Goal: Task Accomplishment & Management: Use online tool/utility

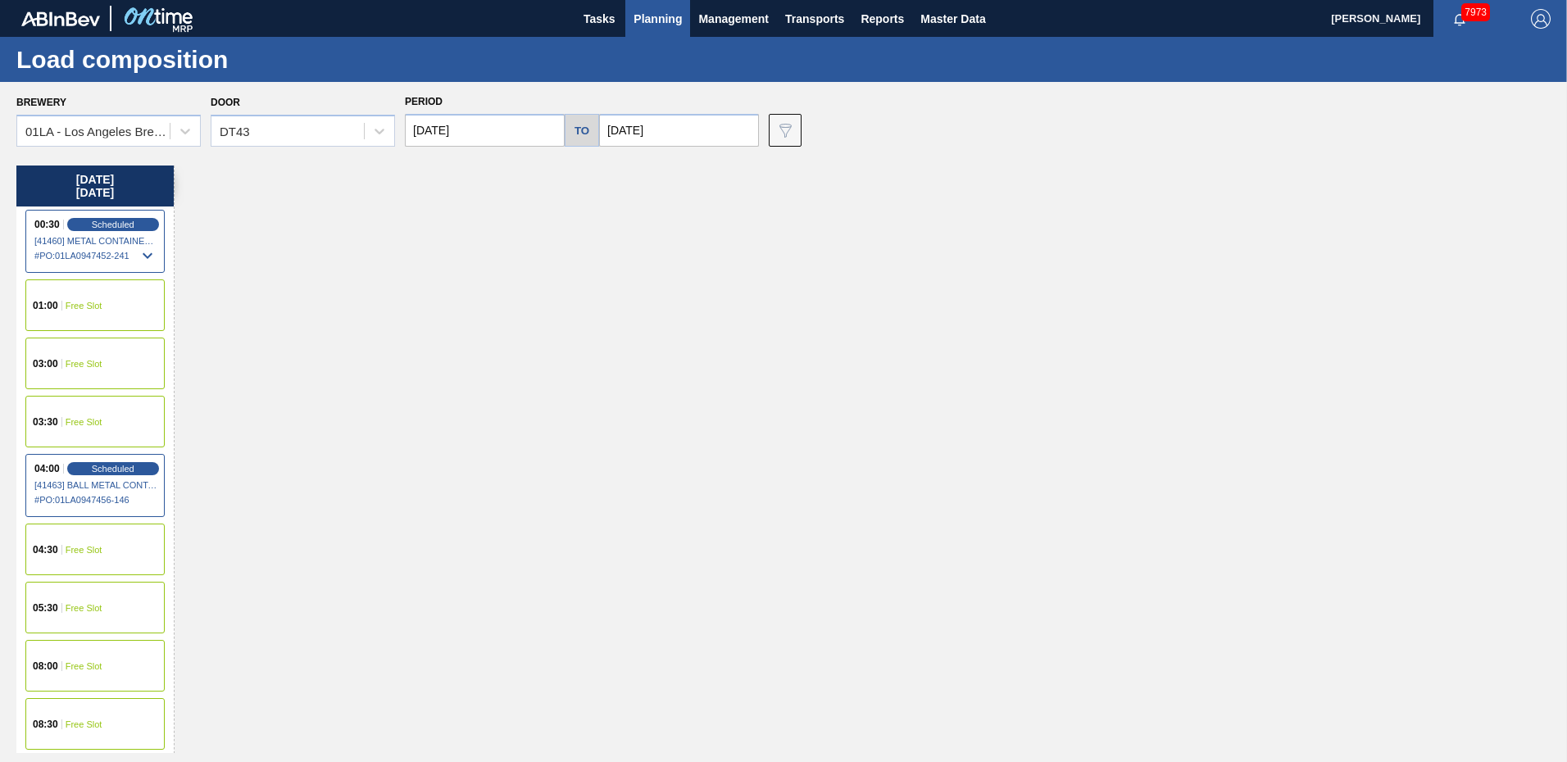
scroll to position [574, 0]
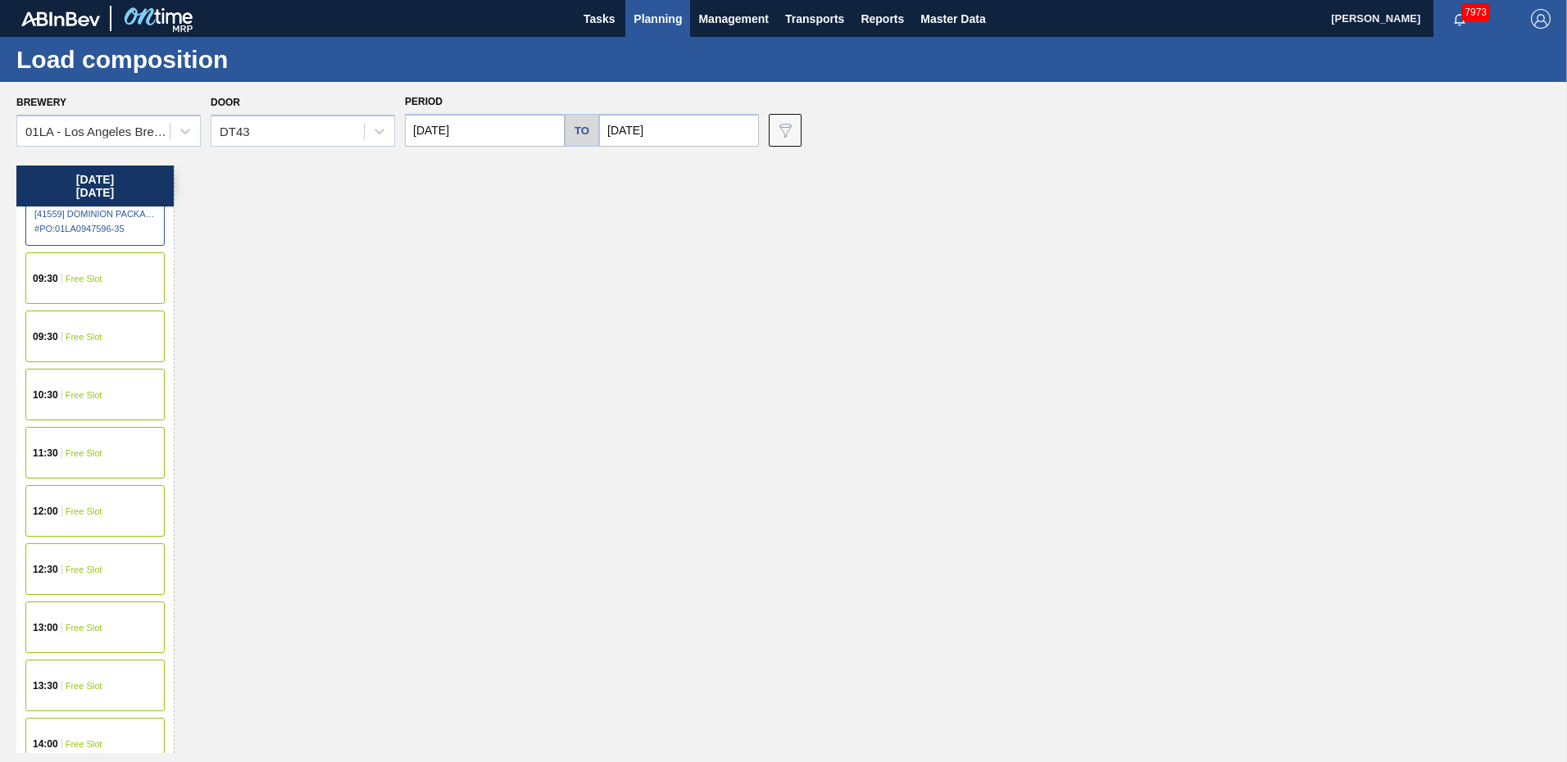
click at [764, 242] on div "Friday 08/29/2025 00:30 Scheduled [41460] METAL CONTAINER CORPORATION - 0008219…" at bounding box center [787, 460] width 1543 height 588
click at [489, 129] on input "[DATE]" at bounding box center [485, 130] width 160 height 33
click at [1330, 268] on div "Friday 08/29/2025 00:30 Scheduled [41460] METAL CONTAINER CORPORATION - 0008219…" at bounding box center [787, 460] width 1543 height 588
click at [674, 14] on span "Planning" at bounding box center [658, 19] width 48 height 20
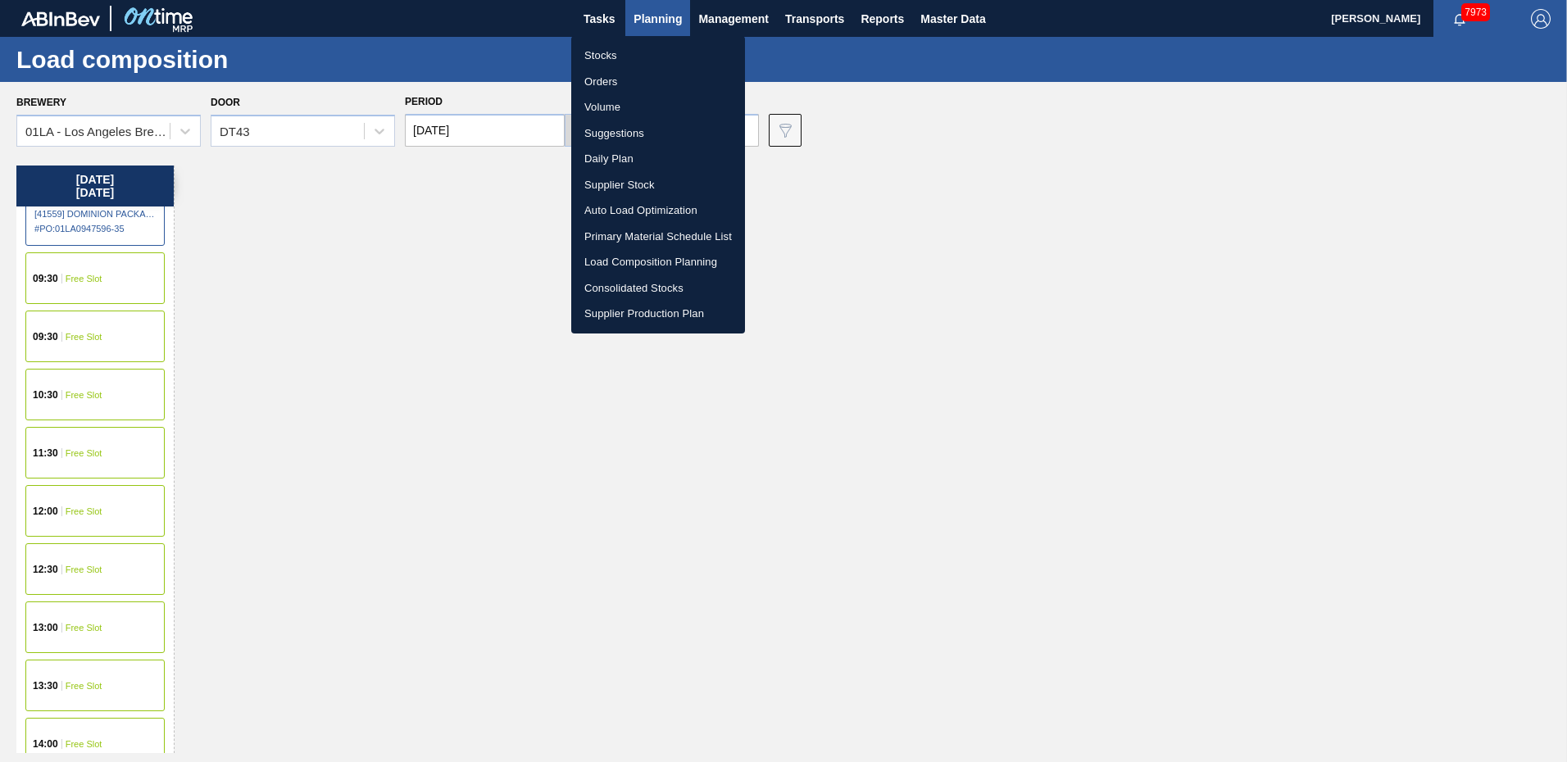
click at [638, 135] on li "Suggestions" at bounding box center [658, 134] width 174 height 26
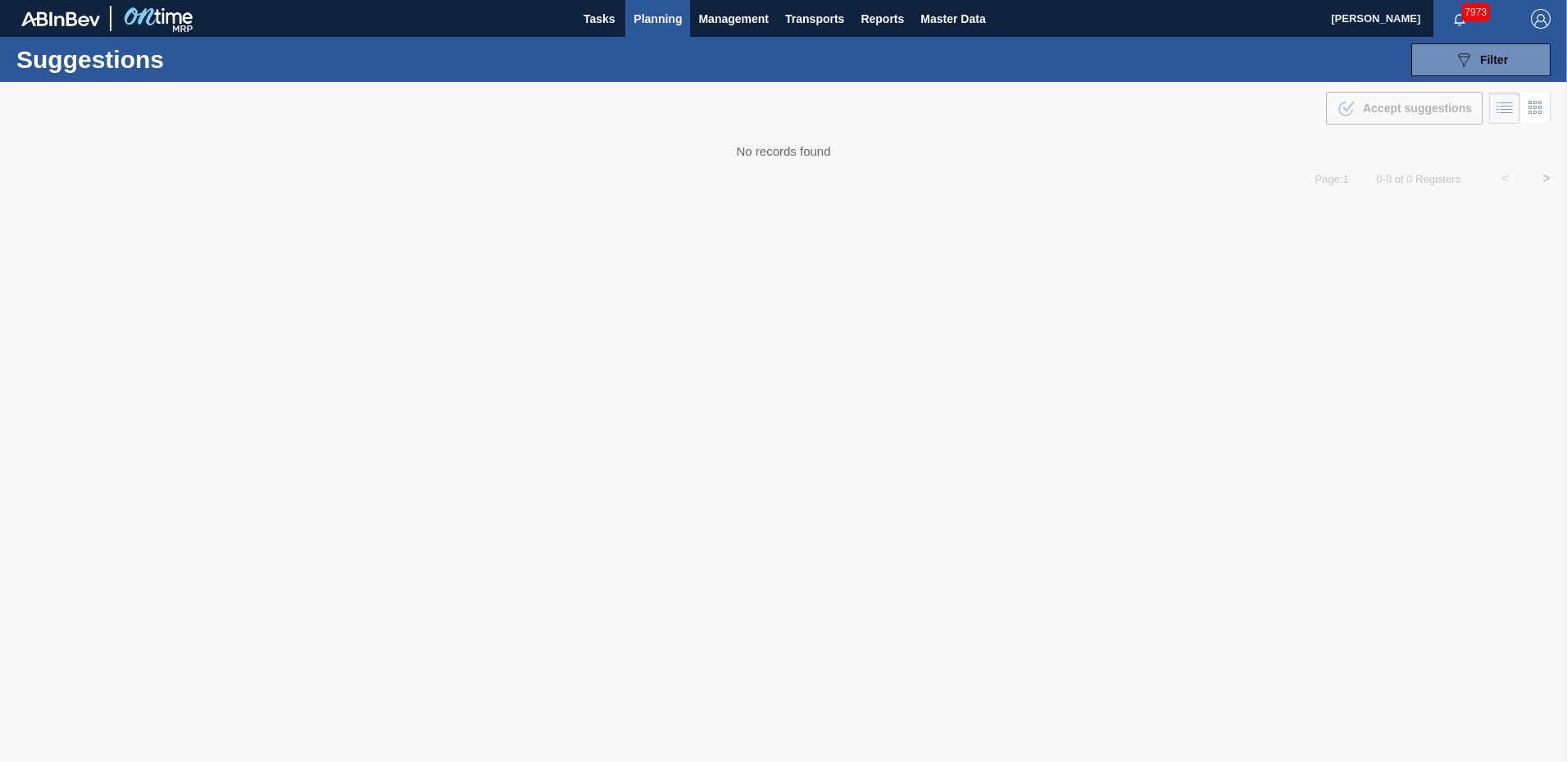
type from "[DATE]"
type to "[DATE]"
click at [1280, 275] on div at bounding box center [783, 422] width 1567 height 680
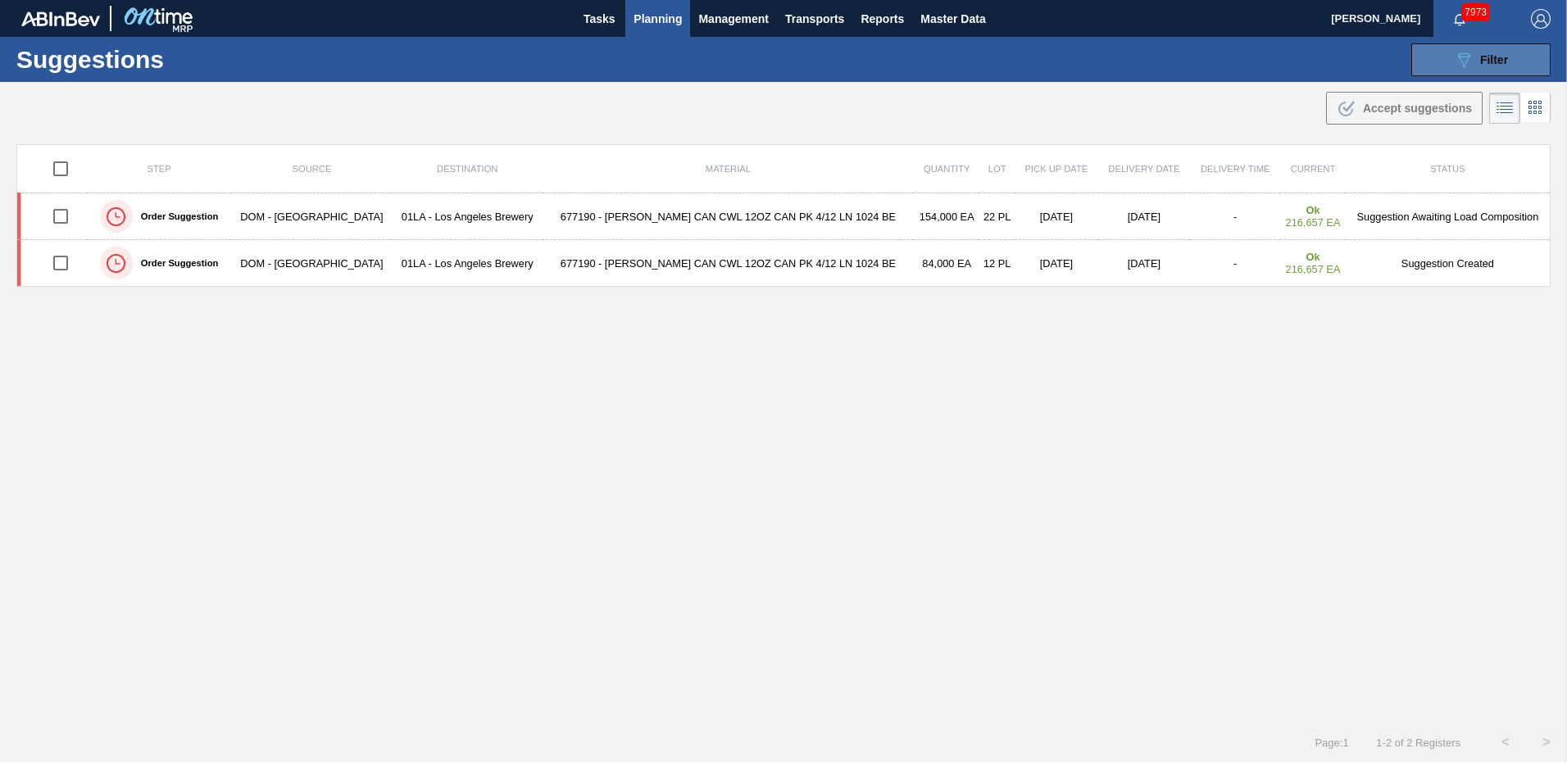
click at [1497, 53] on span "Filter" at bounding box center [1495, 59] width 28 height 13
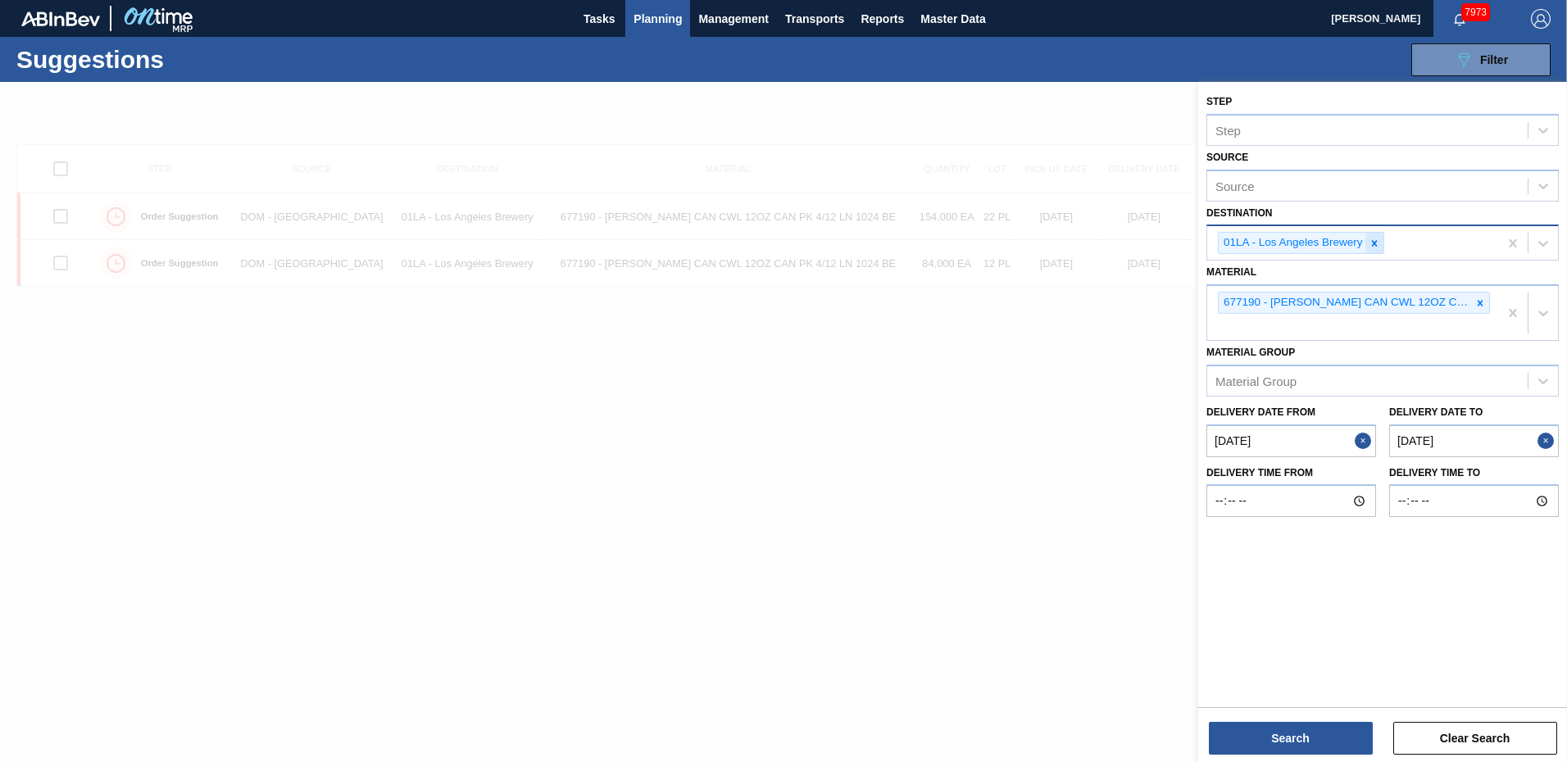
click at [1373, 243] on icon at bounding box center [1375, 243] width 6 height 6
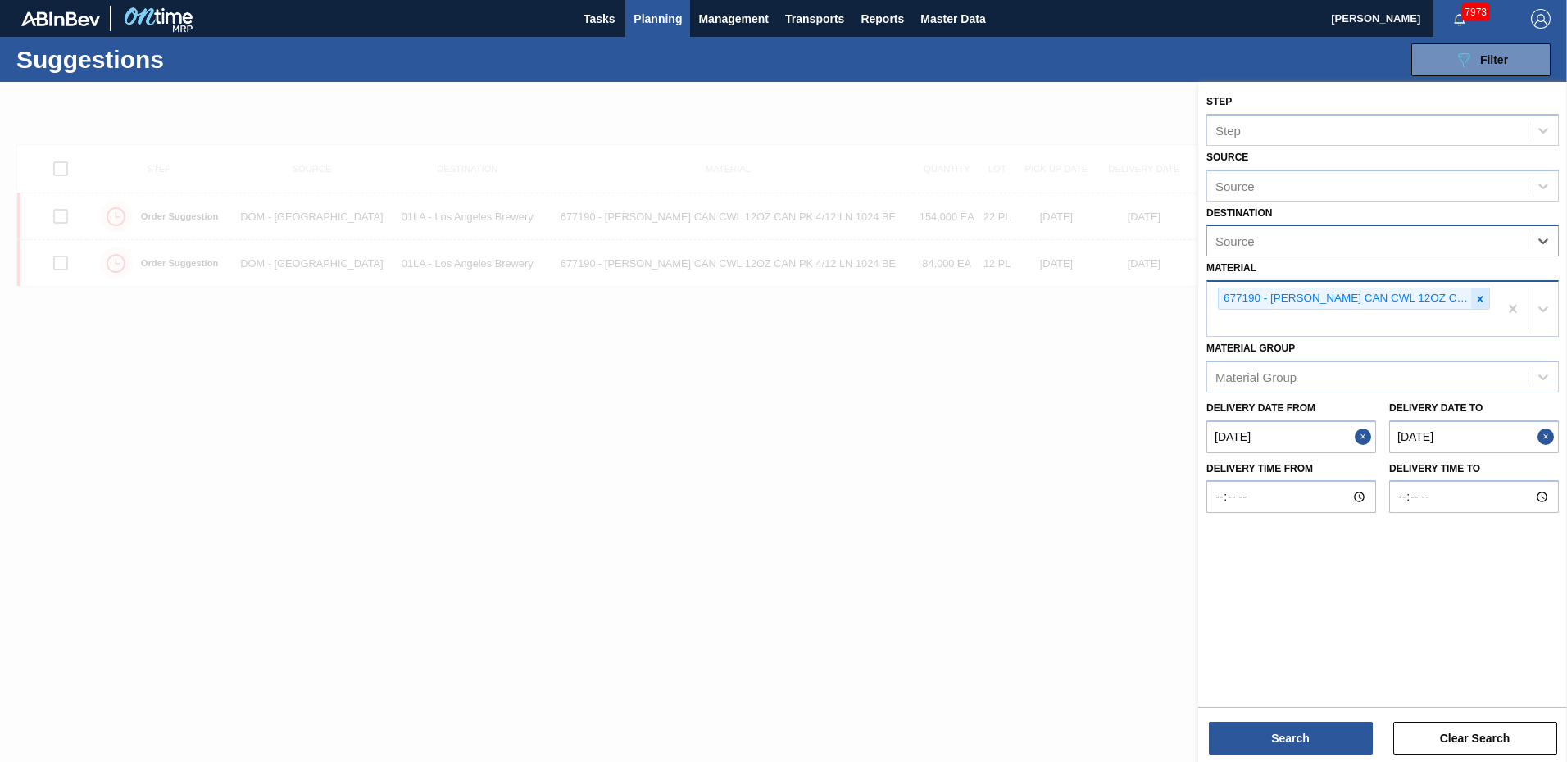
click at [1479, 301] on icon at bounding box center [1481, 299] width 6 height 6
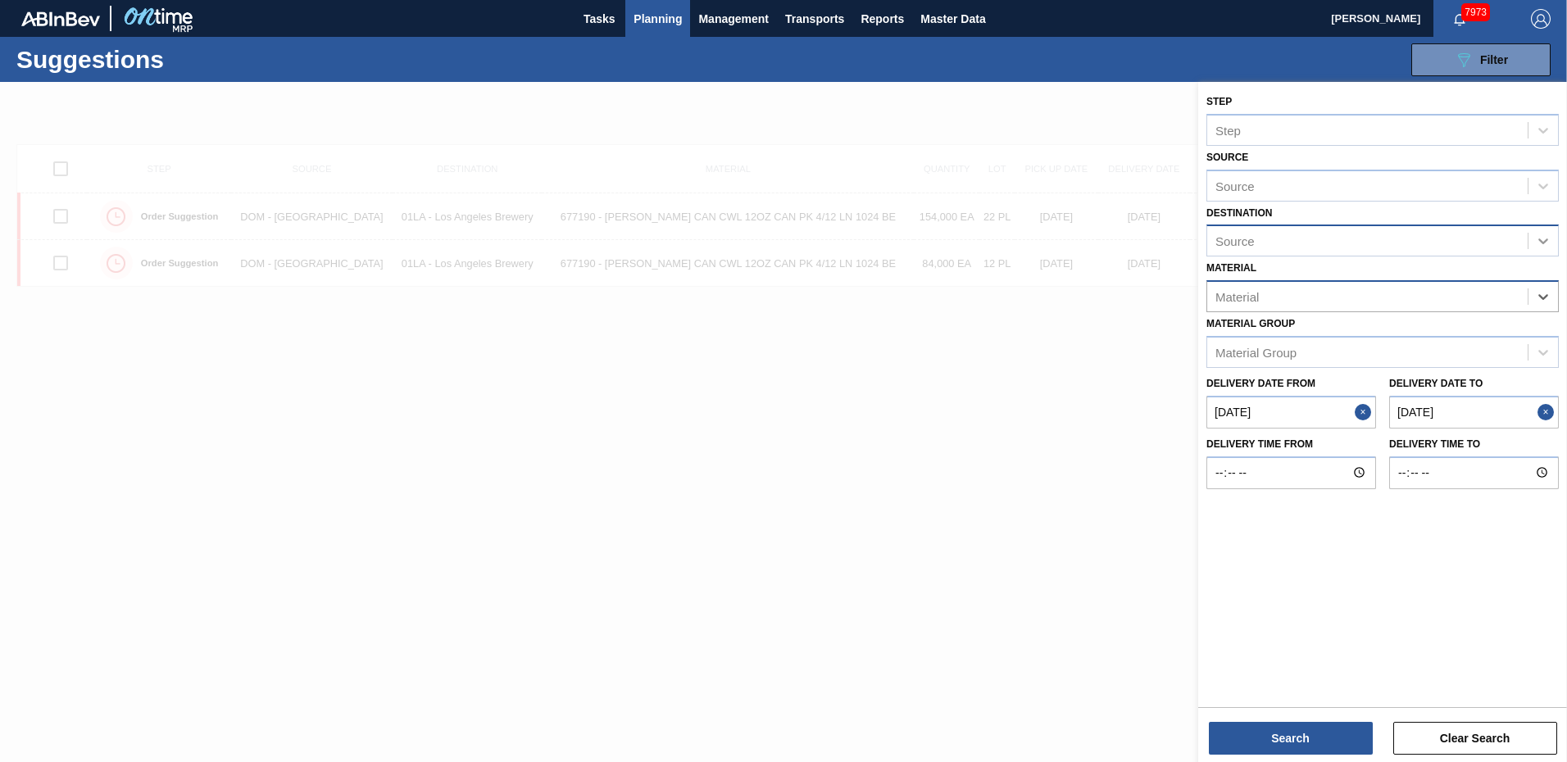
click at [1540, 250] on div at bounding box center [1544, 241] width 30 height 30
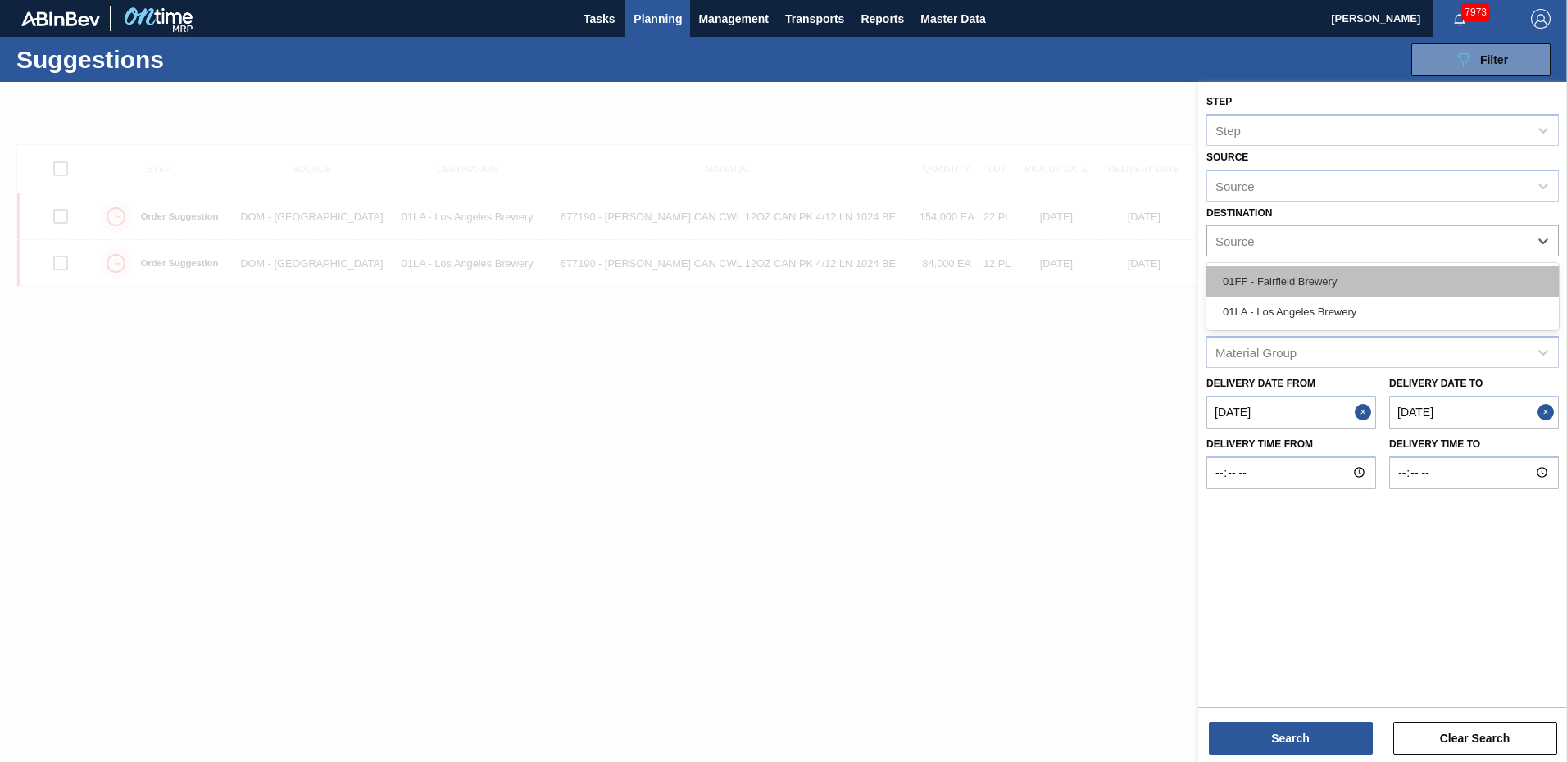
click at [1326, 290] on div "01FF - Fairfield Brewery" at bounding box center [1383, 281] width 353 height 30
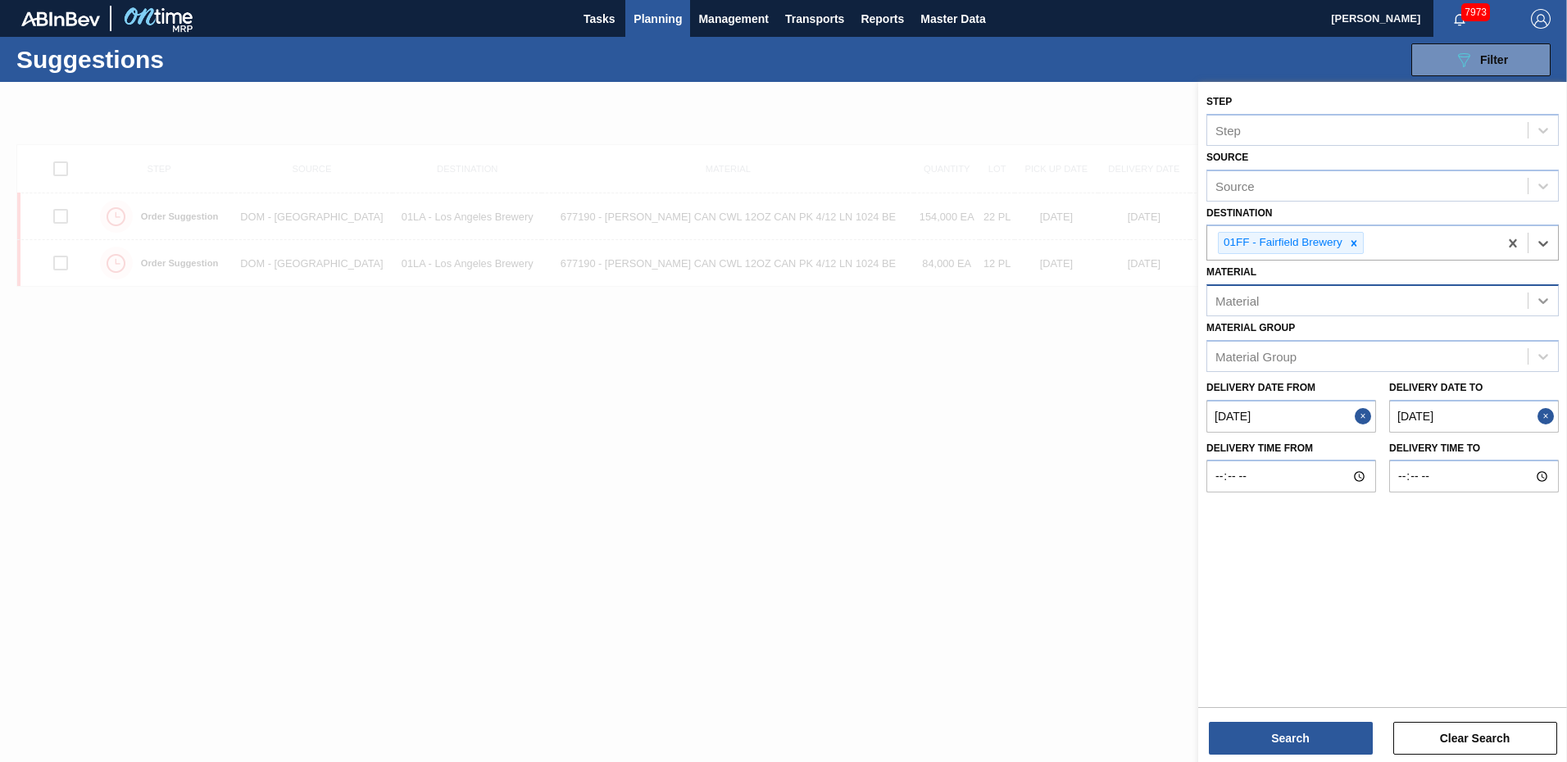
click at [1550, 306] on icon at bounding box center [1543, 301] width 16 height 16
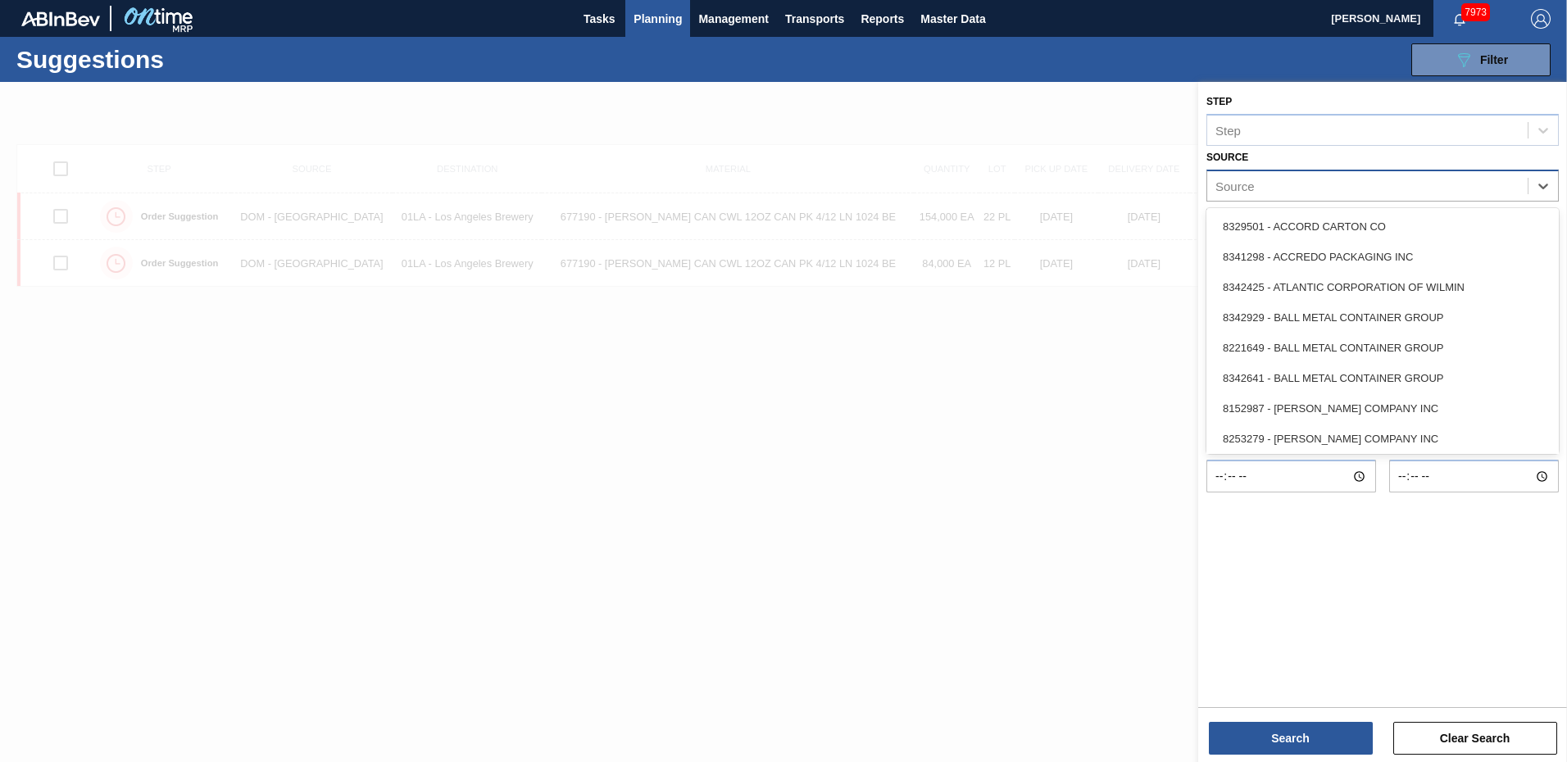
click at [1372, 183] on div "Source" at bounding box center [1368, 186] width 321 height 24
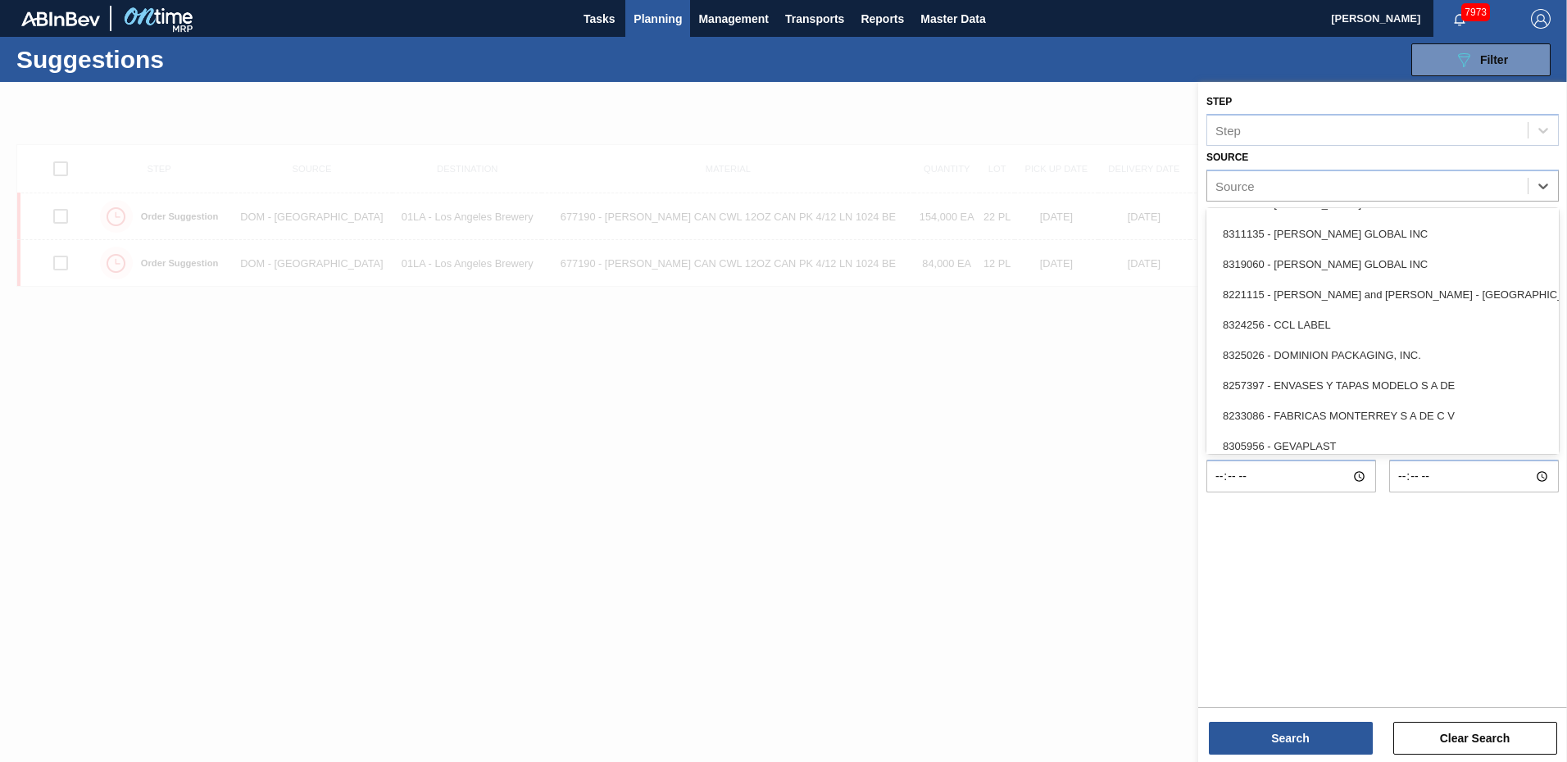
scroll to position [244, 0]
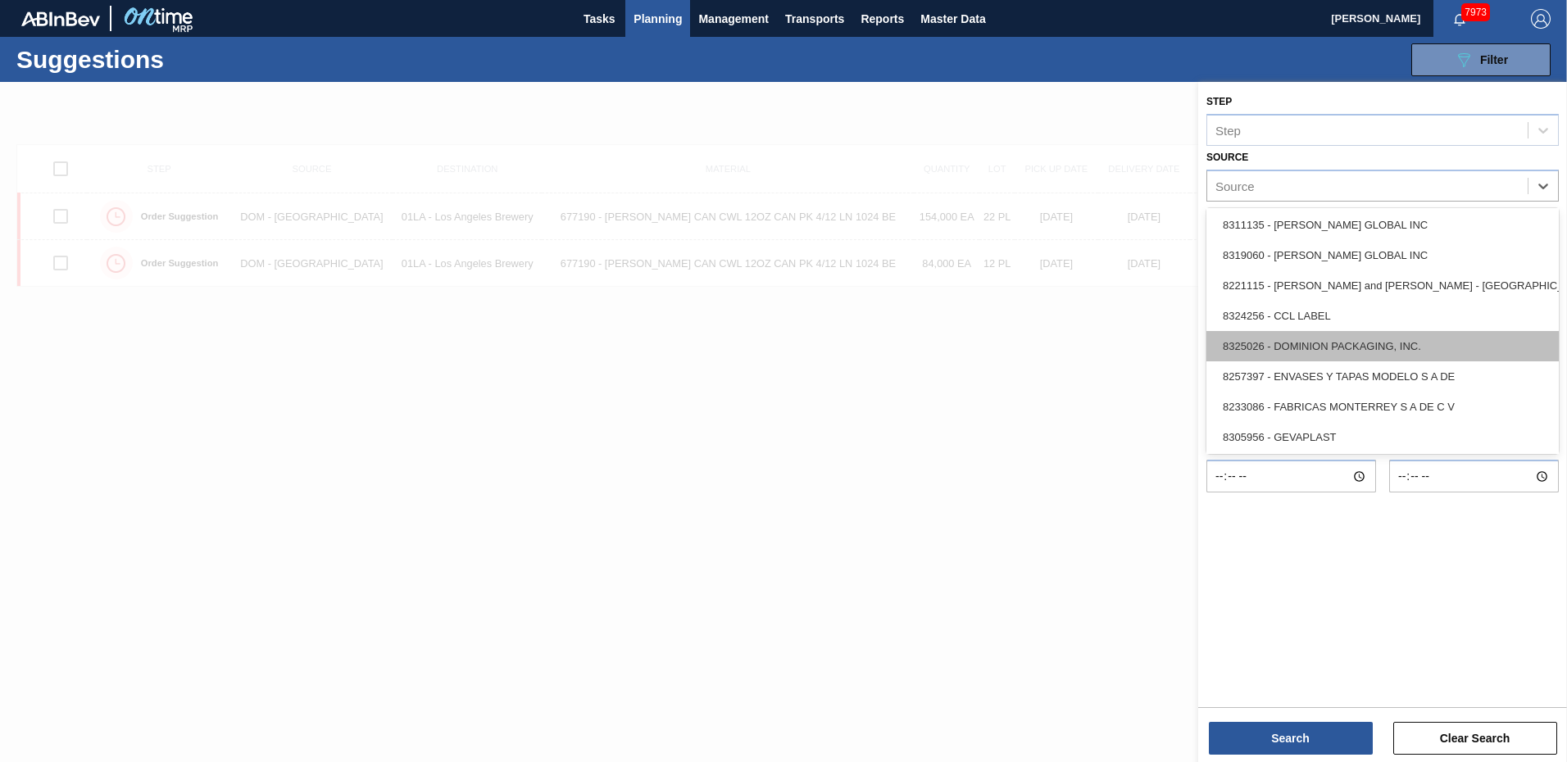
click at [1433, 343] on div "8325026 - DOMINION PACKAGING, INC." at bounding box center [1383, 346] width 353 height 30
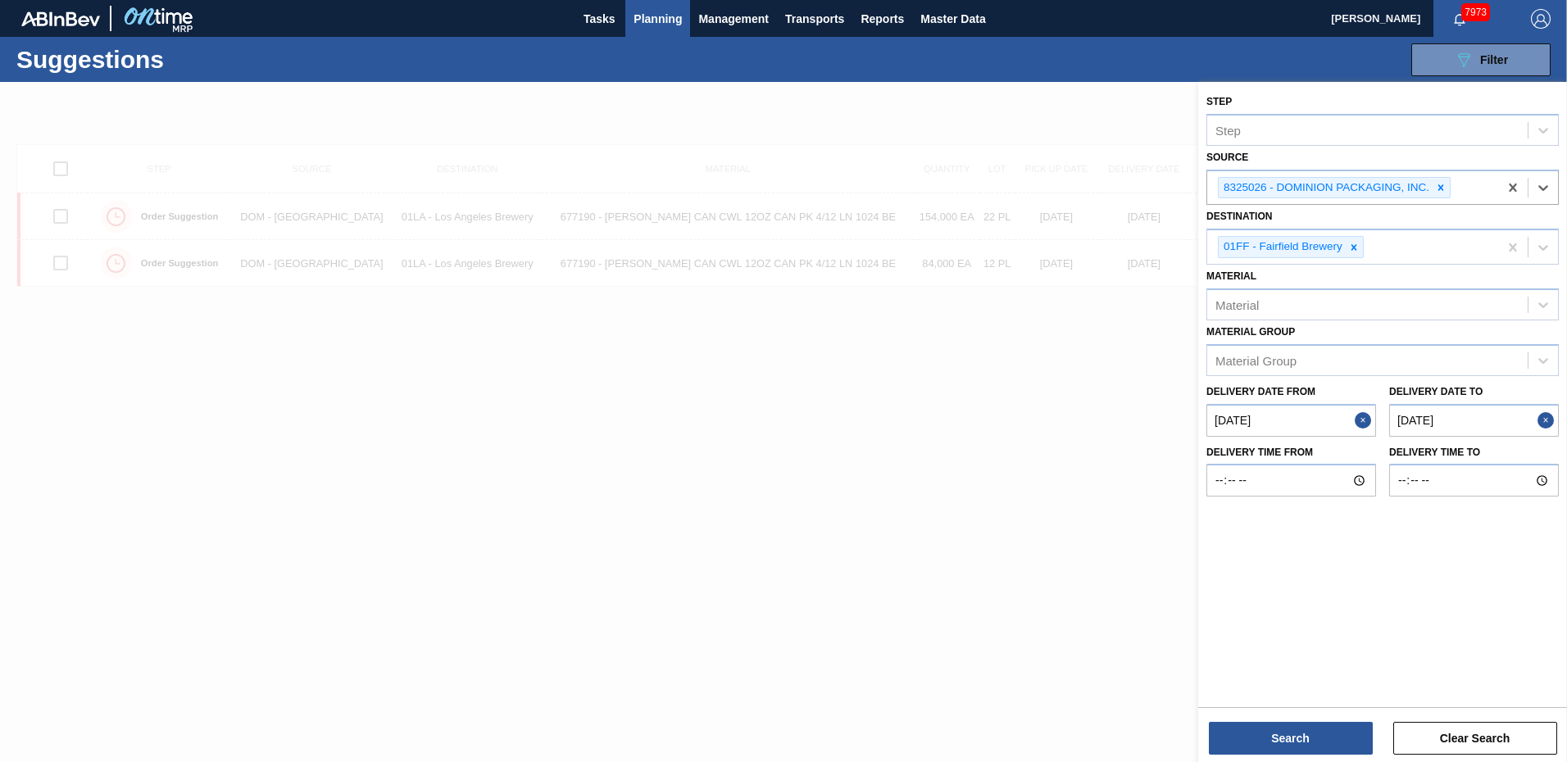
click at [1472, 421] on to "[DATE]" at bounding box center [1475, 420] width 170 height 33
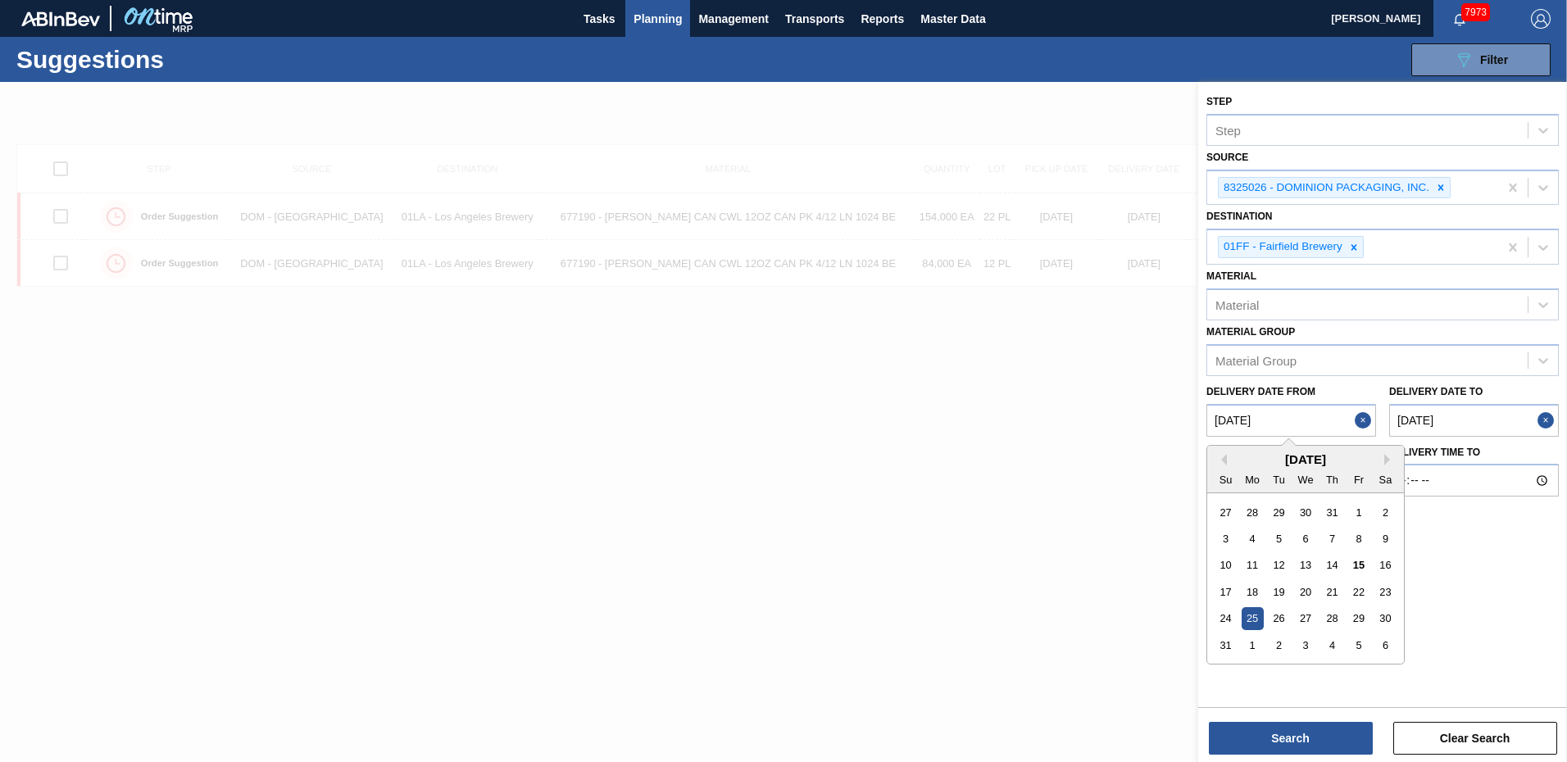
click at [1270, 421] on from "[DATE]" at bounding box center [1292, 420] width 170 height 33
click at [1255, 595] on div "18" at bounding box center [1253, 592] width 22 height 22
type from "[DATE]"
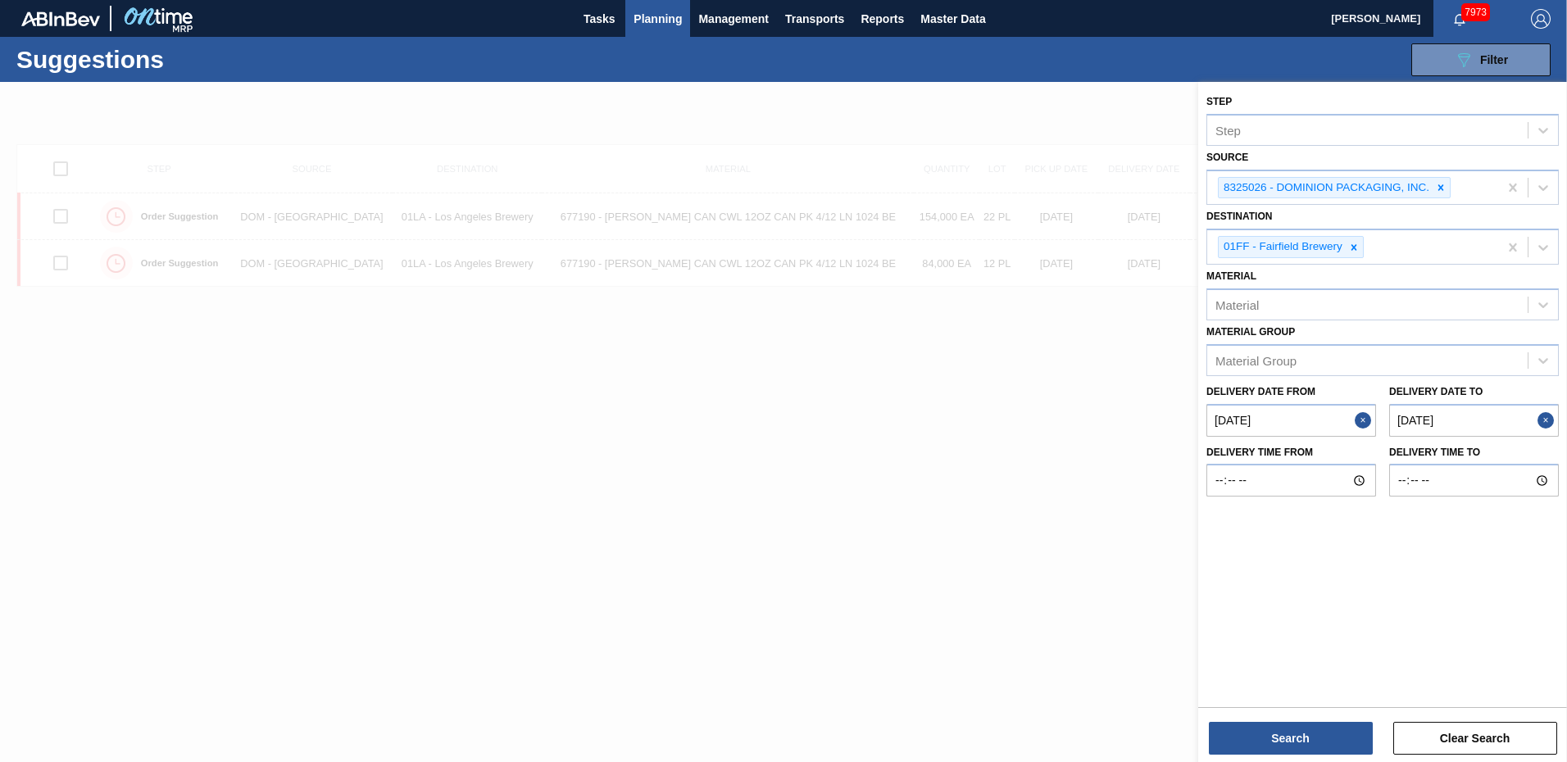
click at [1511, 420] on to "[DATE]" at bounding box center [1475, 420] width 170 height 33
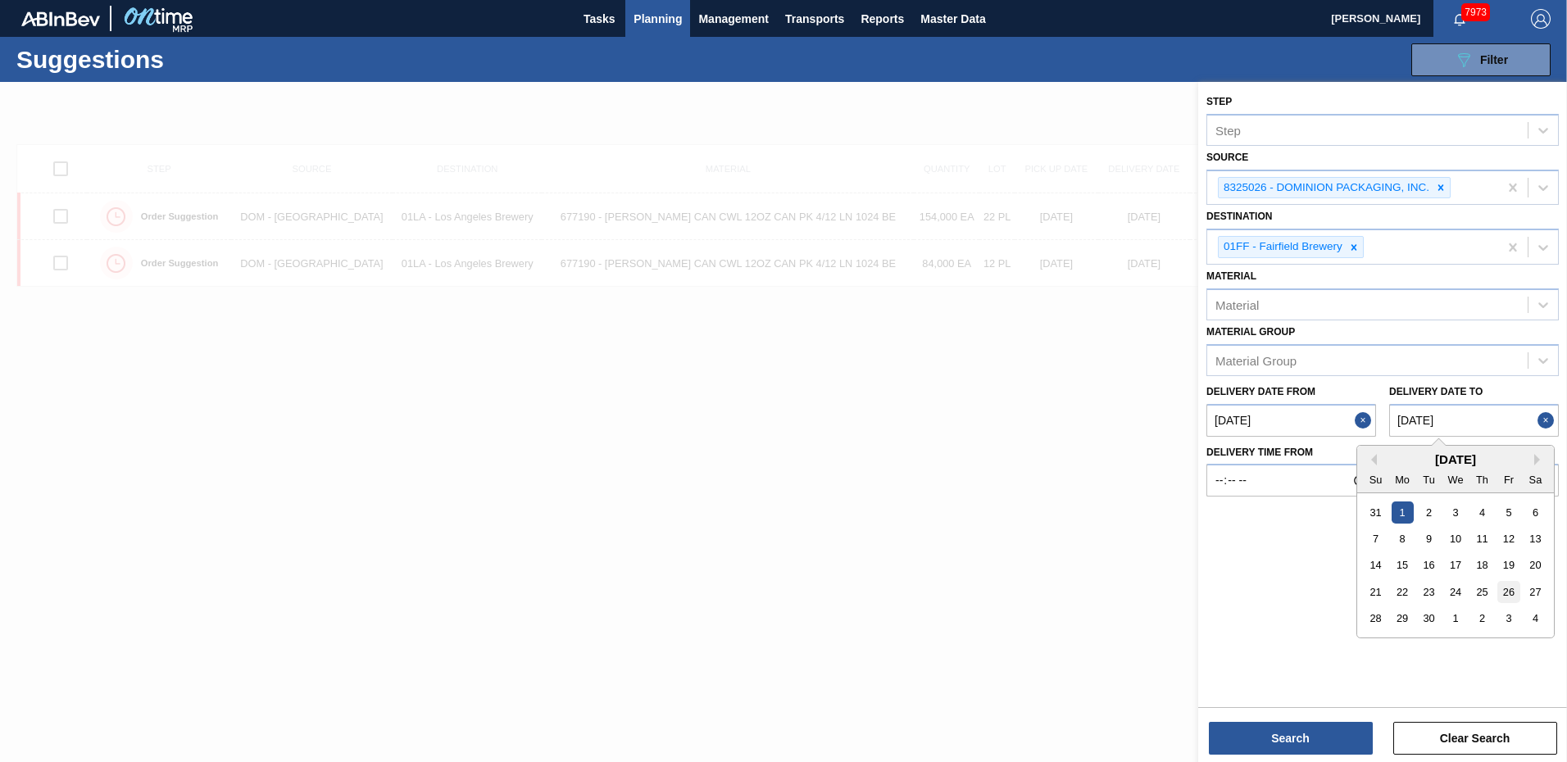
click at [1507, 588] on div "26" at bounding box center [1509, 592] width 22 height 22
type to "09/26/2025"
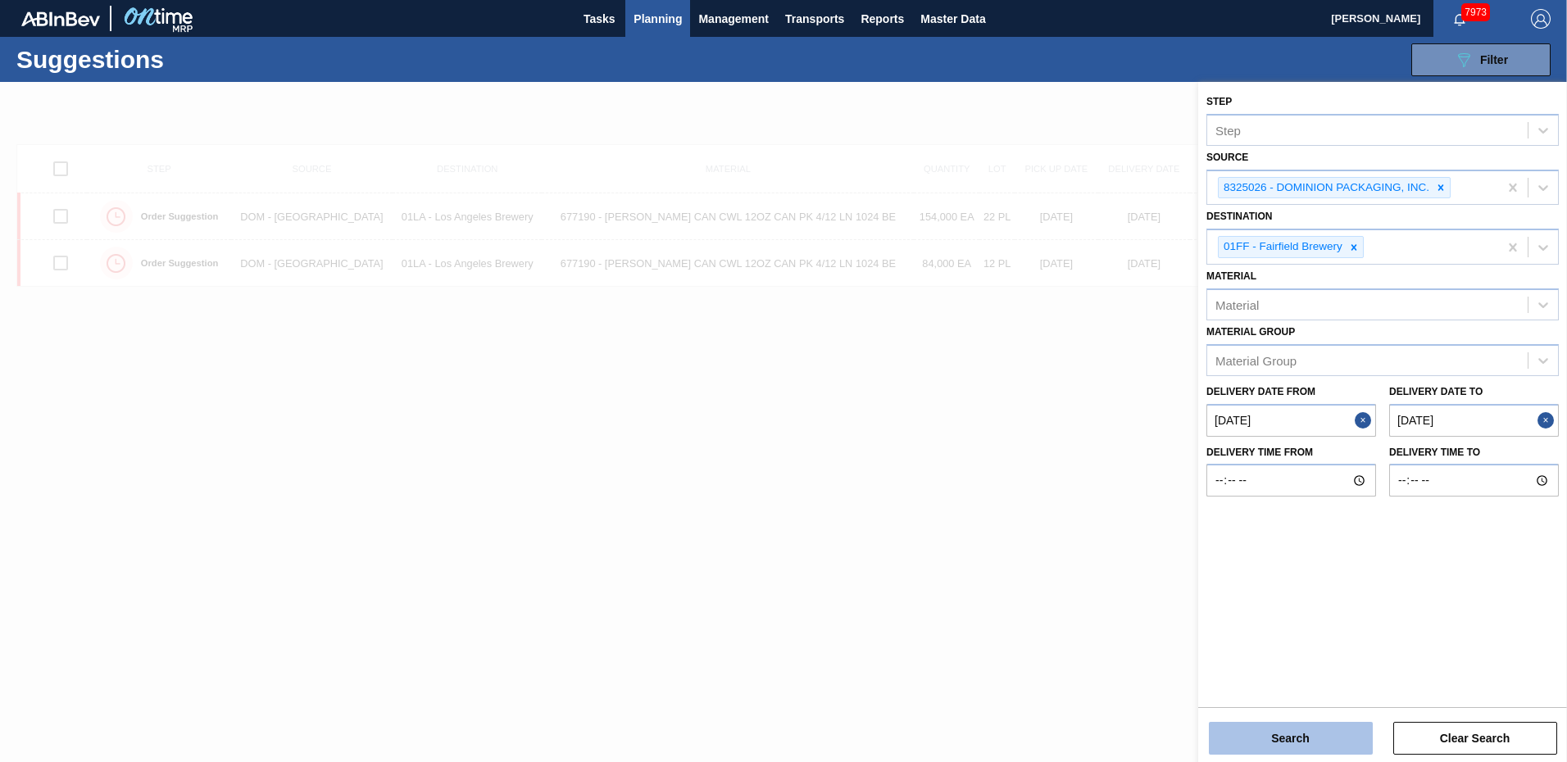
click at [1298, 734] on button "Search" at bounding box center [1291, 738] width 164 height 33
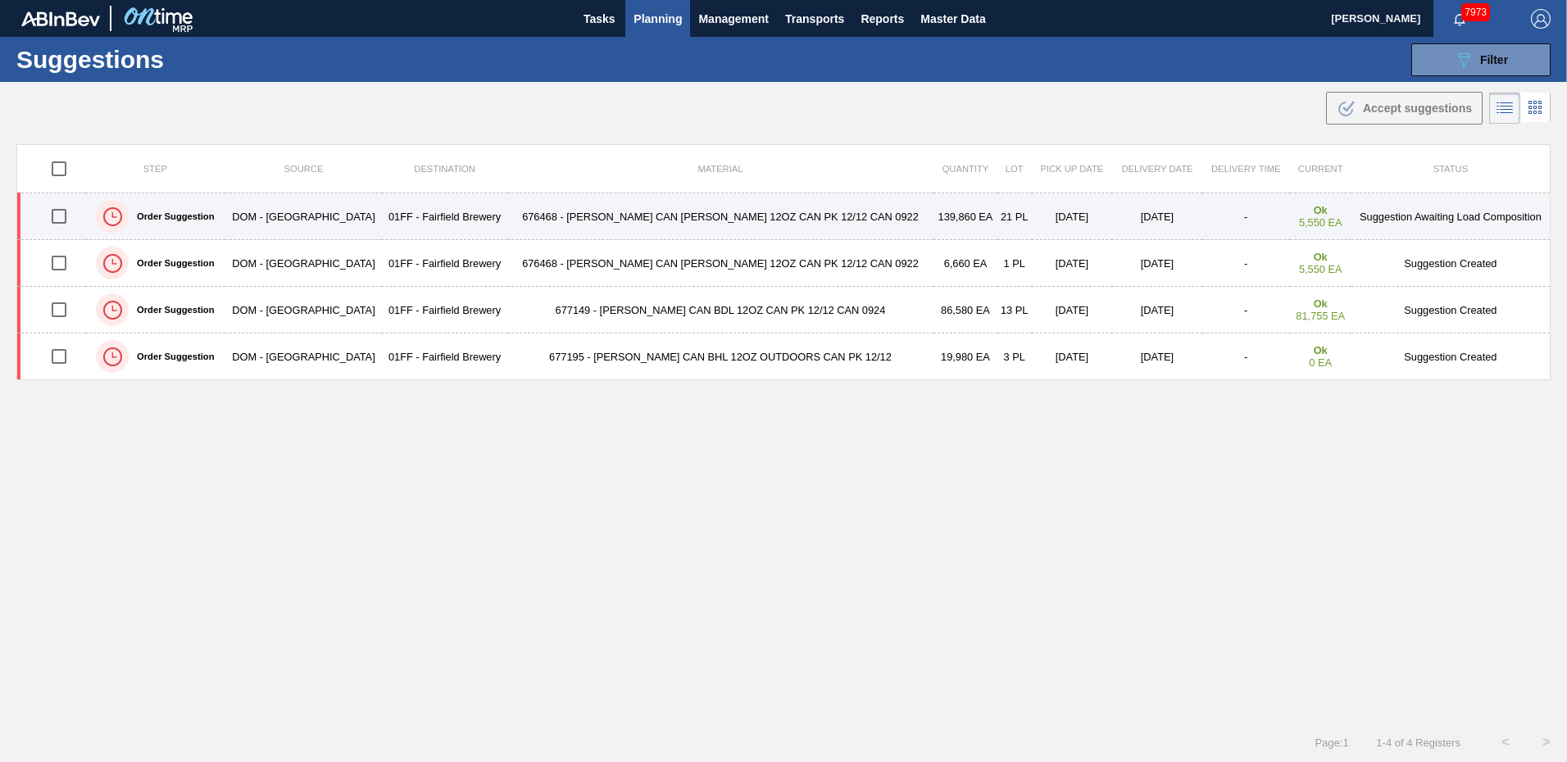
click at [583, 210] on td "676468 - [PERSON_NAME] CAN [PERSON_NAME] 12OZ CAN PK 12/12 CAN 0922" at bounding box center [720, 216] width 427 height 47
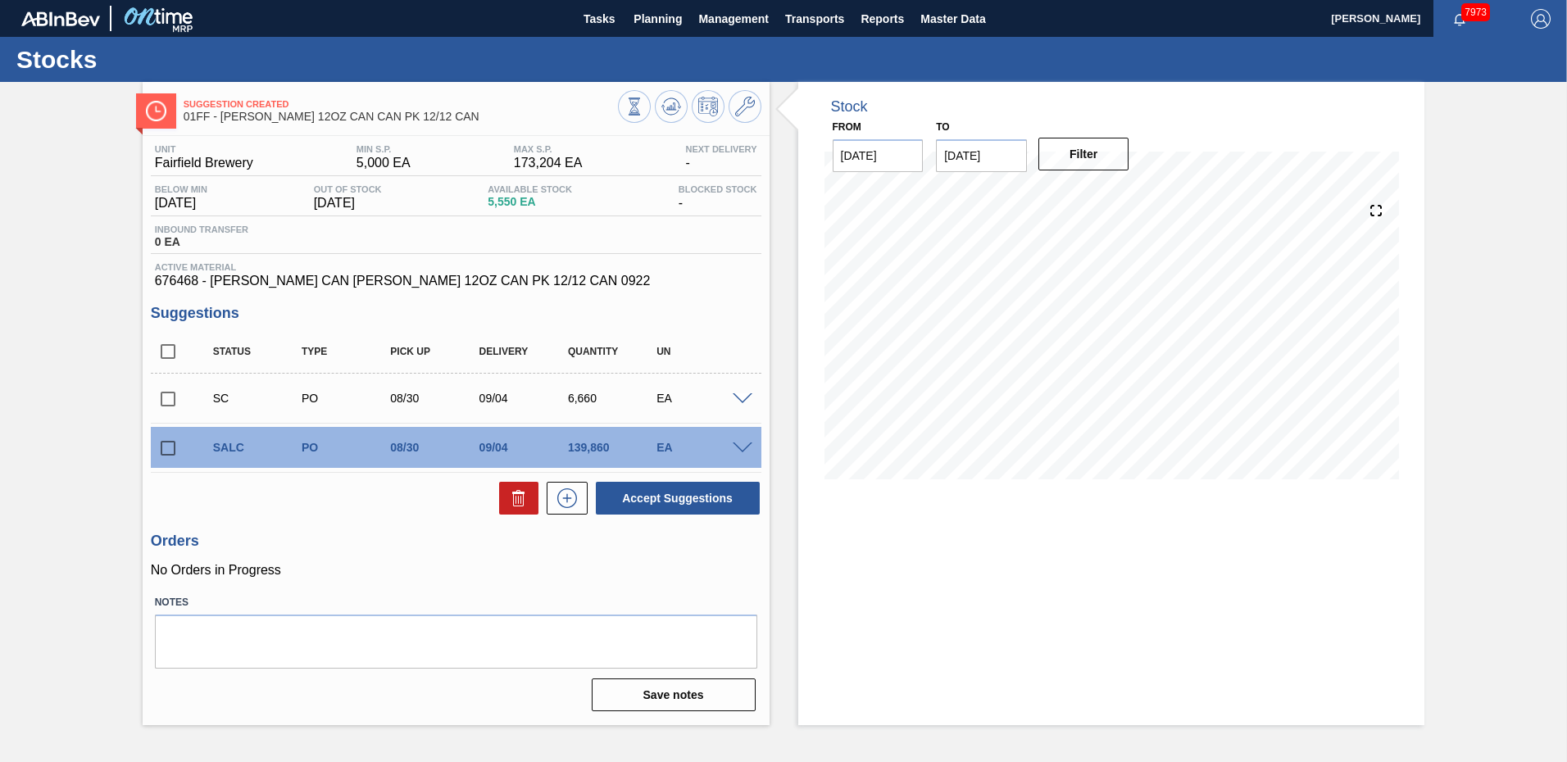
click at [741, 445] on span at bounding box center [743, 449] width 20 height 12
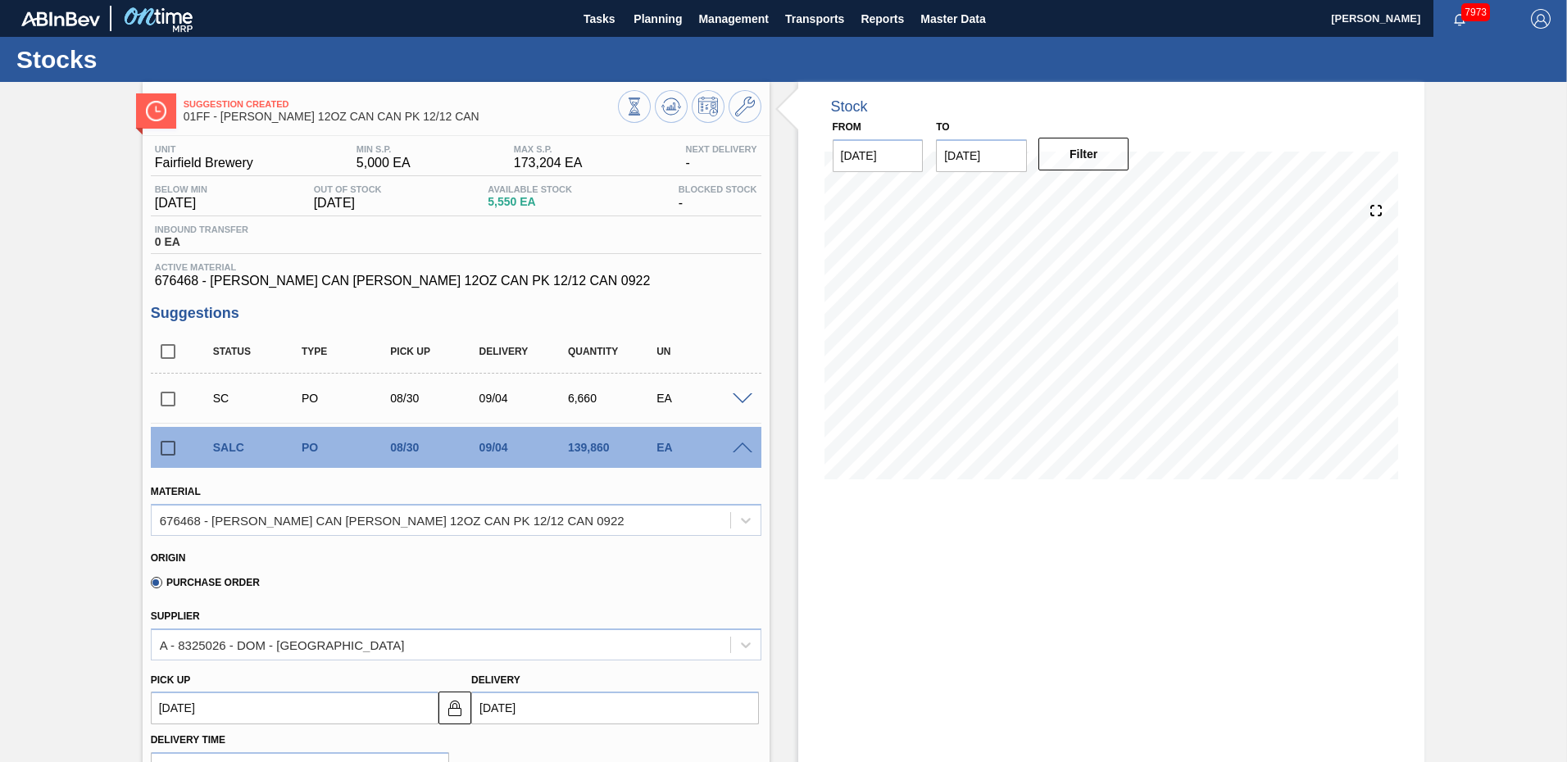
scroll to position [164, 0]
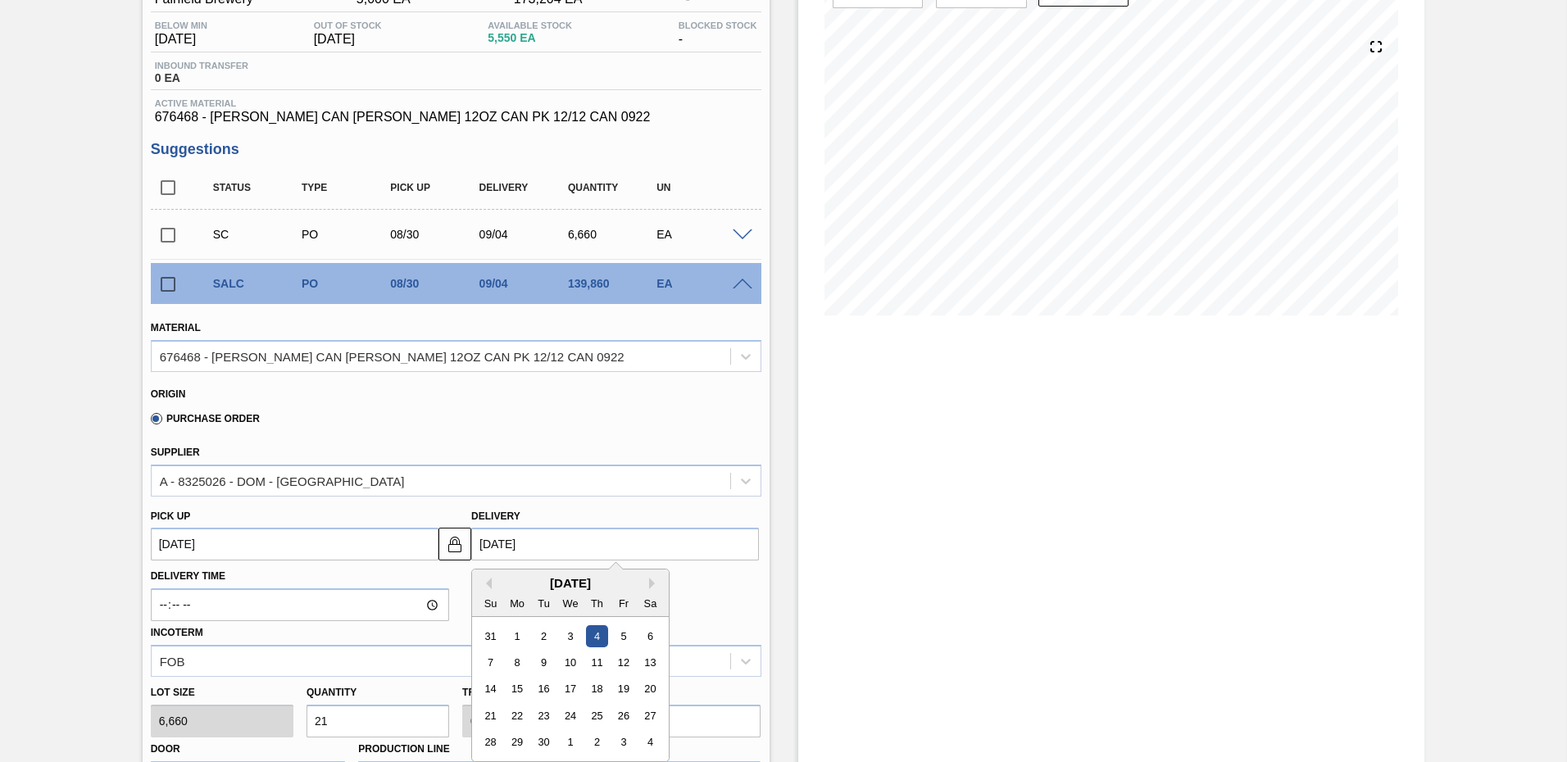
click at [555, 540] on input "[DATE]" at bounding box center [615, 544] width 288 height 33
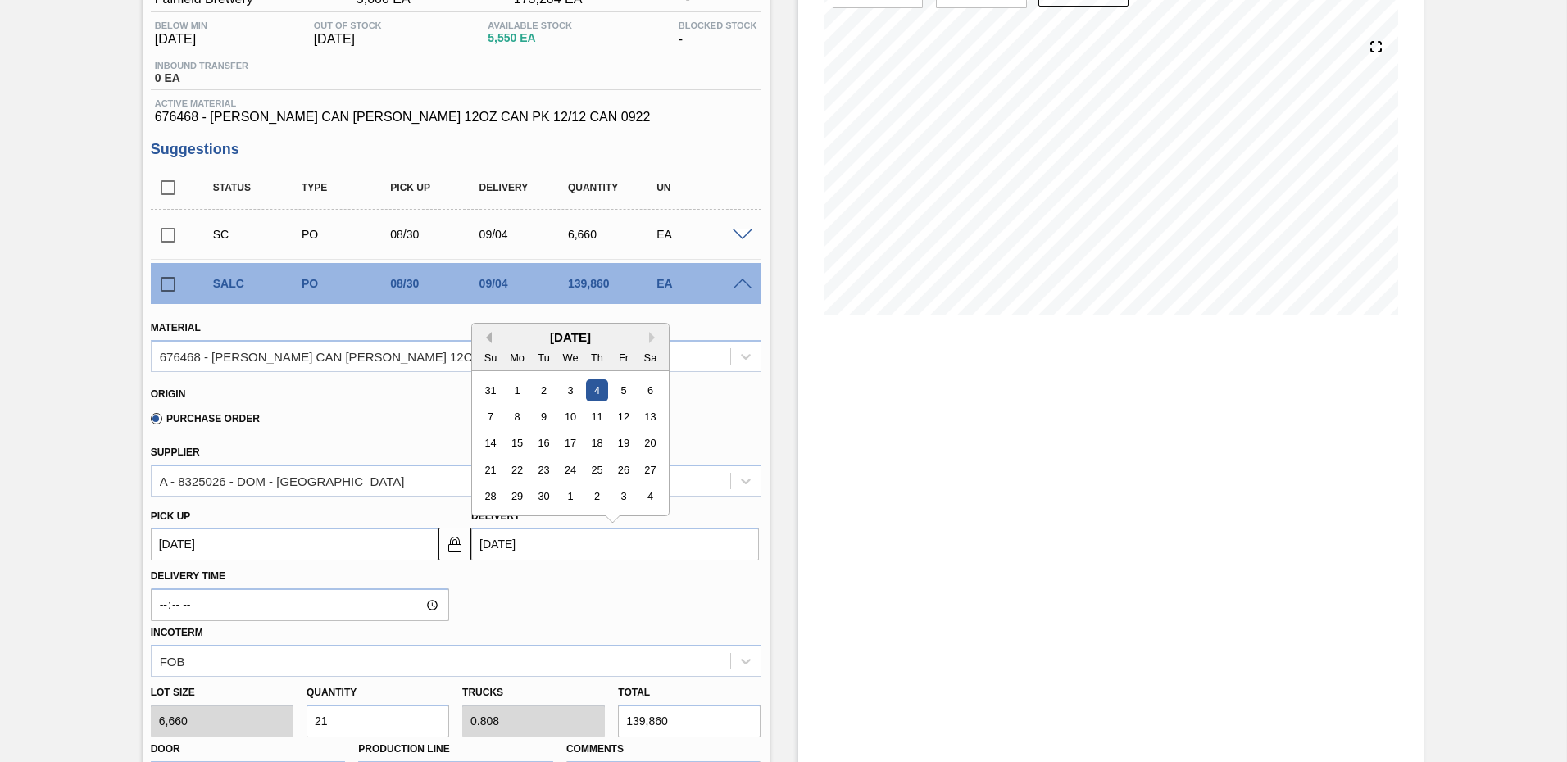
click at [483, 336] on button "Previous Month" at bounding box center [485, 337] width 11 height 11
click at [629, 473] on div "22" at bounding box center [623, 470] width 22 height 22
type up "08/17/2025"
type input "[DATE]"
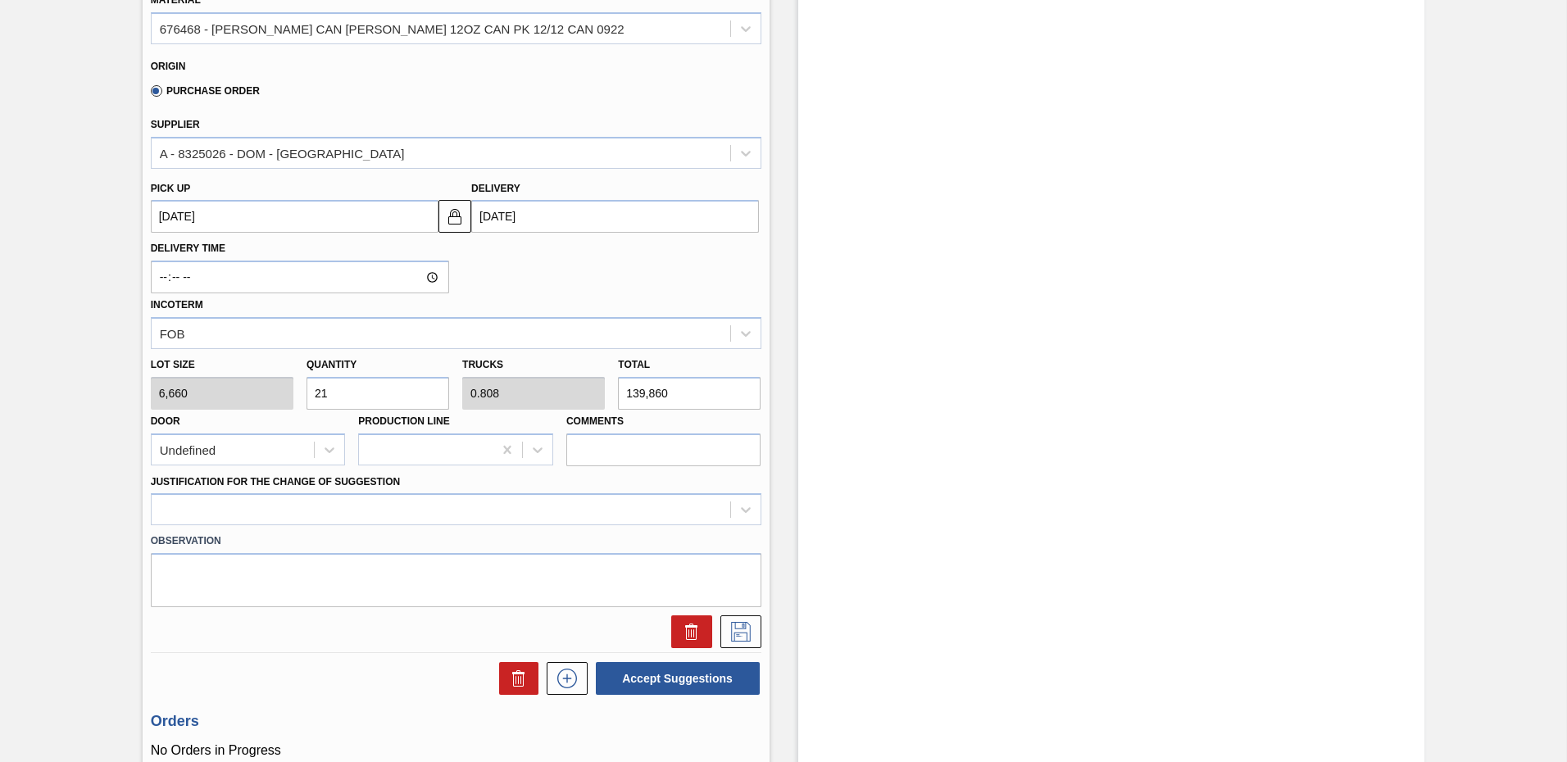
click at [235, 392] on div "Lot size 6,660 Quantity 21 Trucks 0.808 Total 139,860 Door Undefined Production…" at bounding box center [456, 407] width 624 height 117
type input "1"
type input "0.038"
type input "6,660"
type input "19"
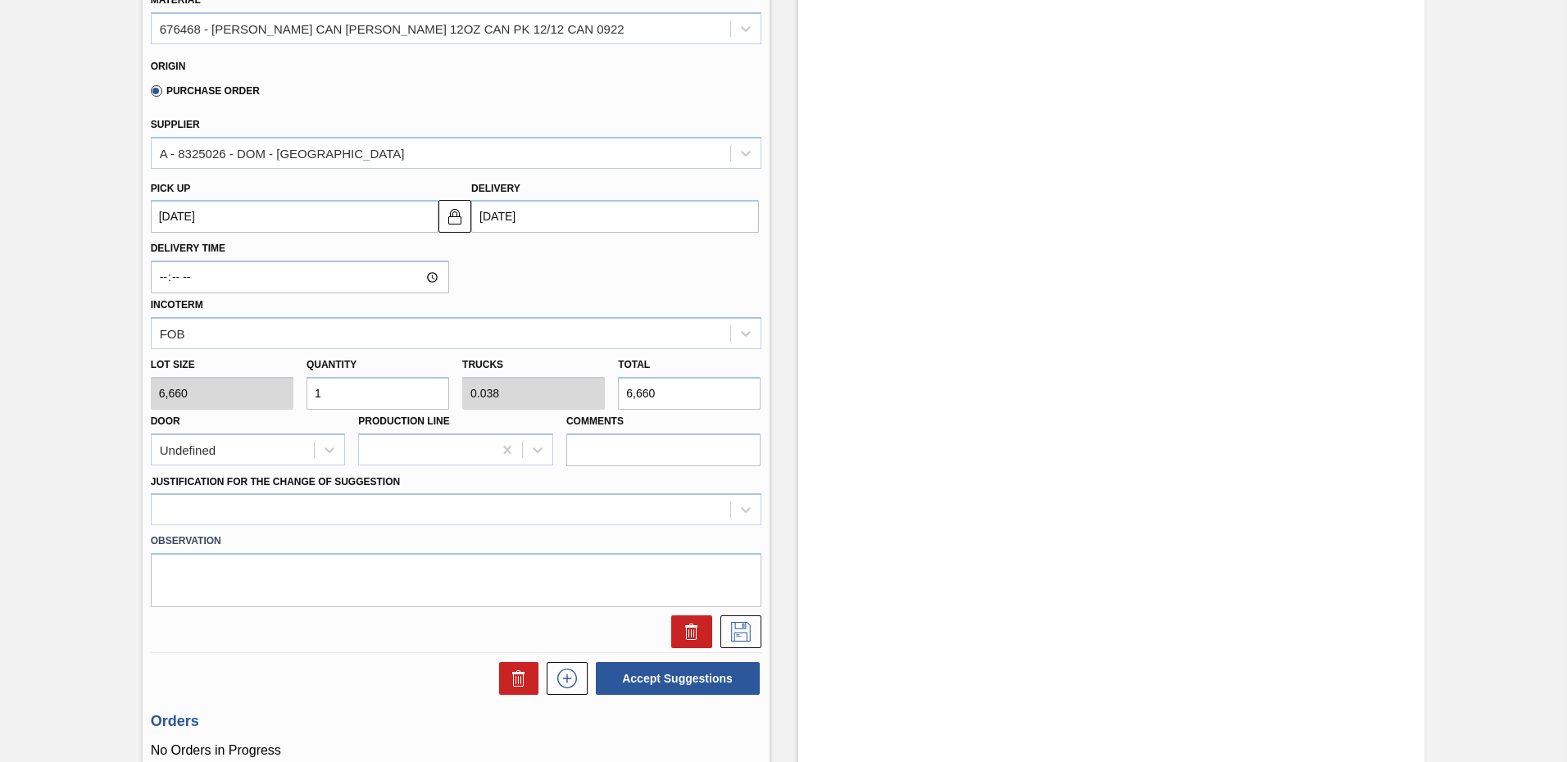
type input "0.731"
type input "126,540"
type input "19"
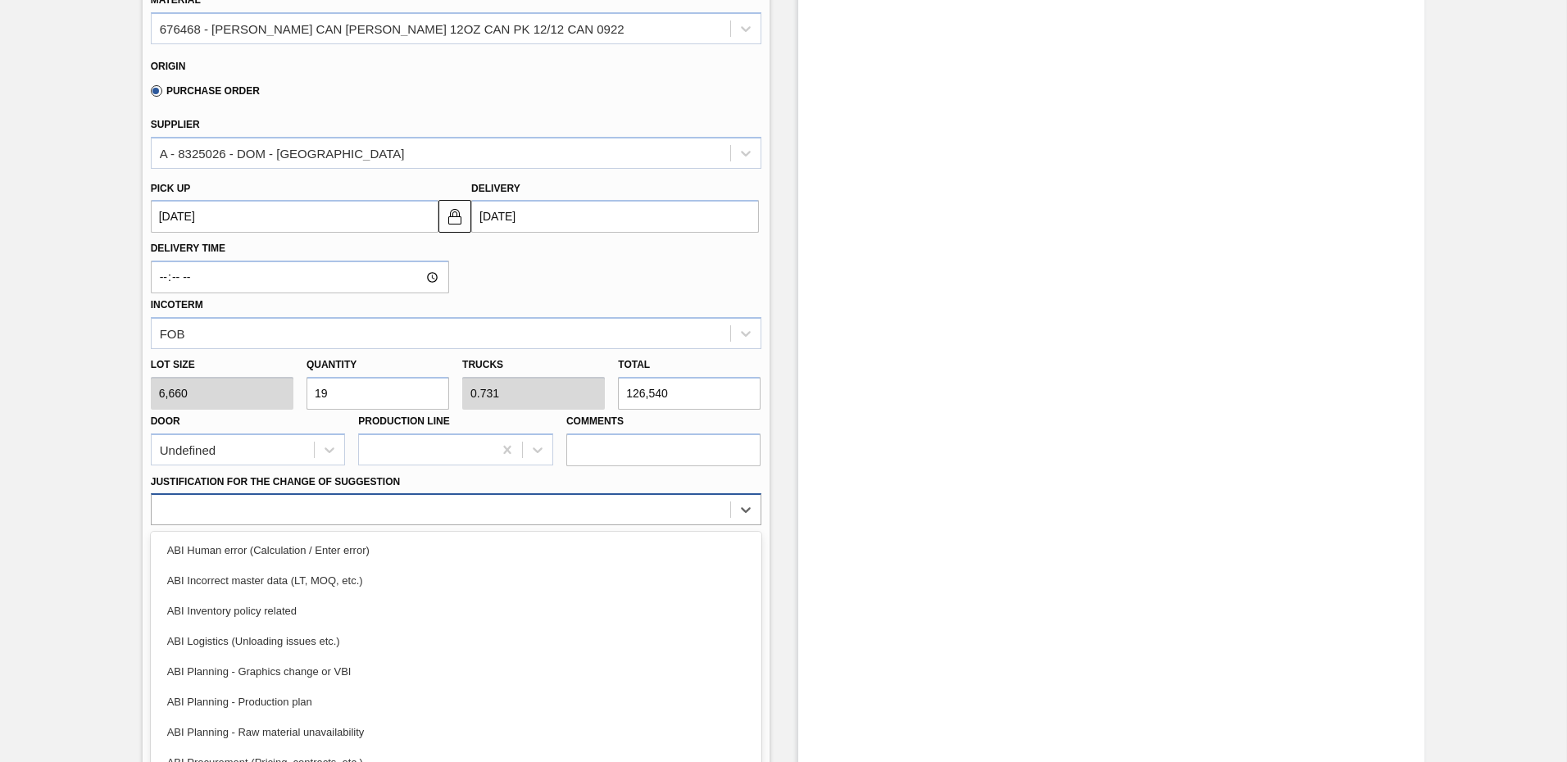
click at [307, 507] on div "Material 676468 - CARR CAN BUD 12OZ CAN PK 12/12 CAN 0922 Origin Purchase Order…" at bounding box center [456, 312] width 611 height 672
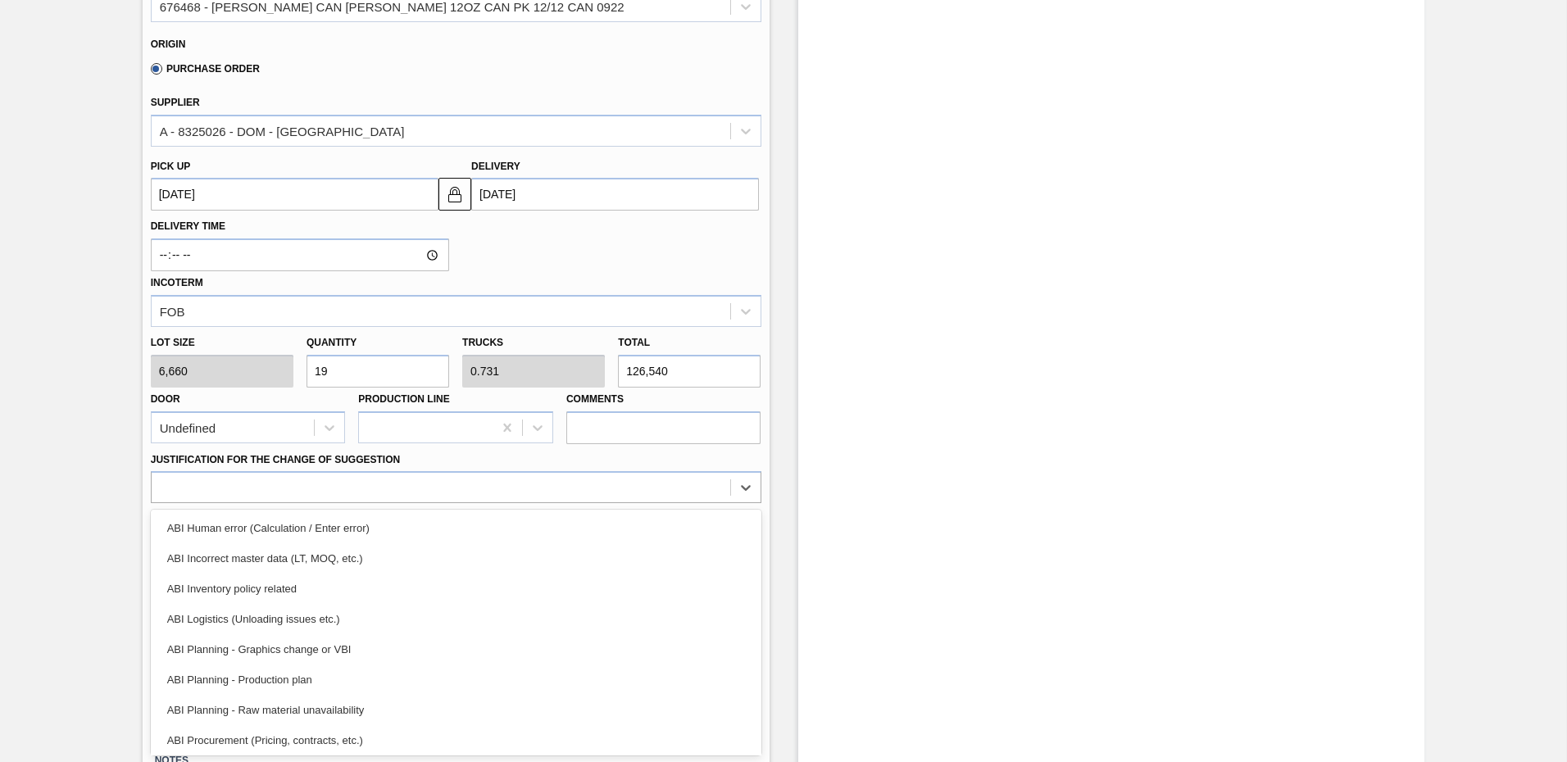
click at [352, 633] on div "ABI Logistics (Unloading issues etc.)" at bounding box center [456, 619] width 611 height 30
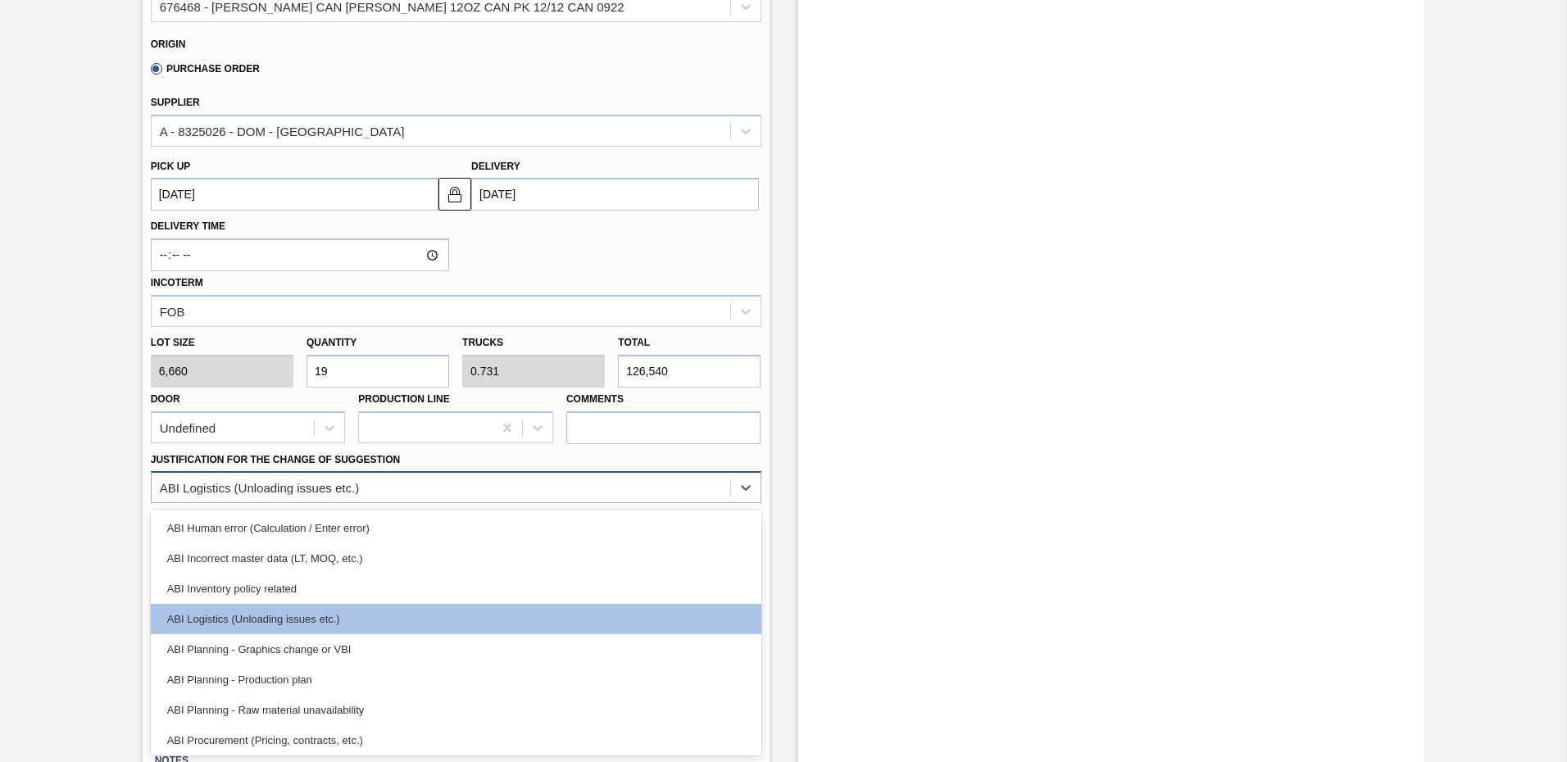
click at [392, 489] on div "ABI Logistics (Unloading issues etc.)" at bounding box center [441, 488] width 579 height 24
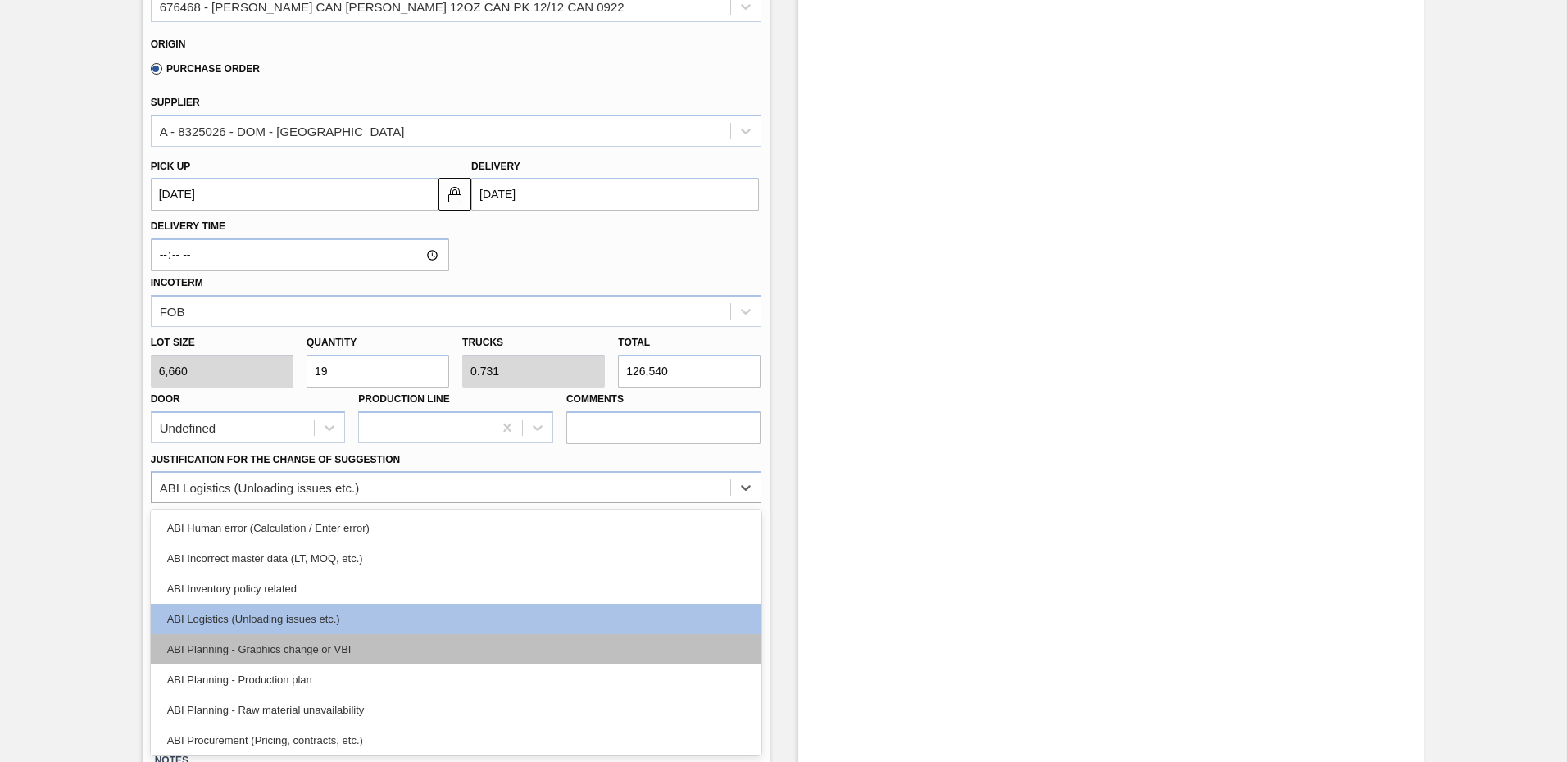
click at [324, 653] on div "ABI Planning - Graphics change or VBI" at bounding box center [456, 650] width 611 height 30
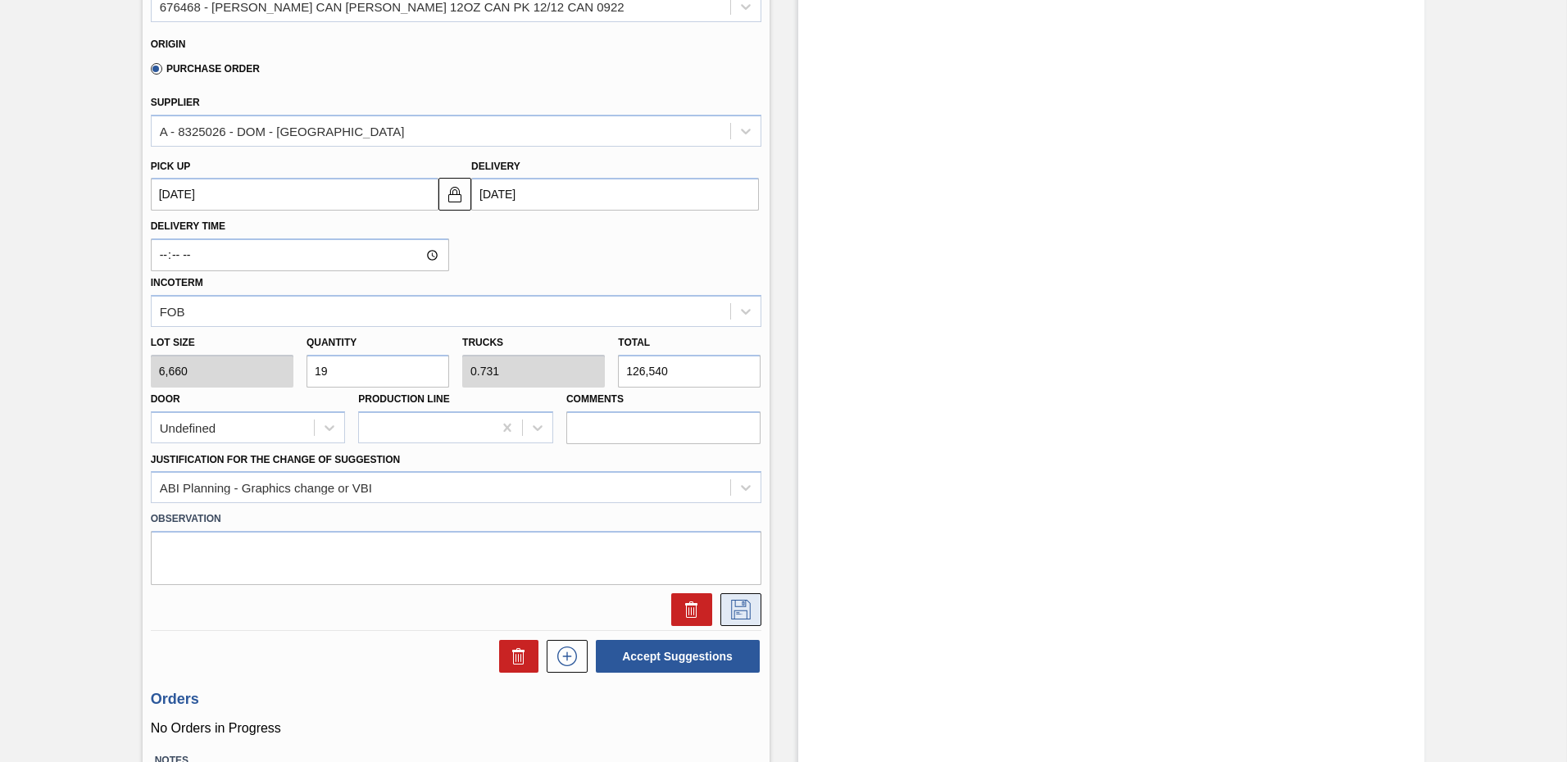
click at [748, 612] on icon at bounding box center [741, 610] width 20 height 20
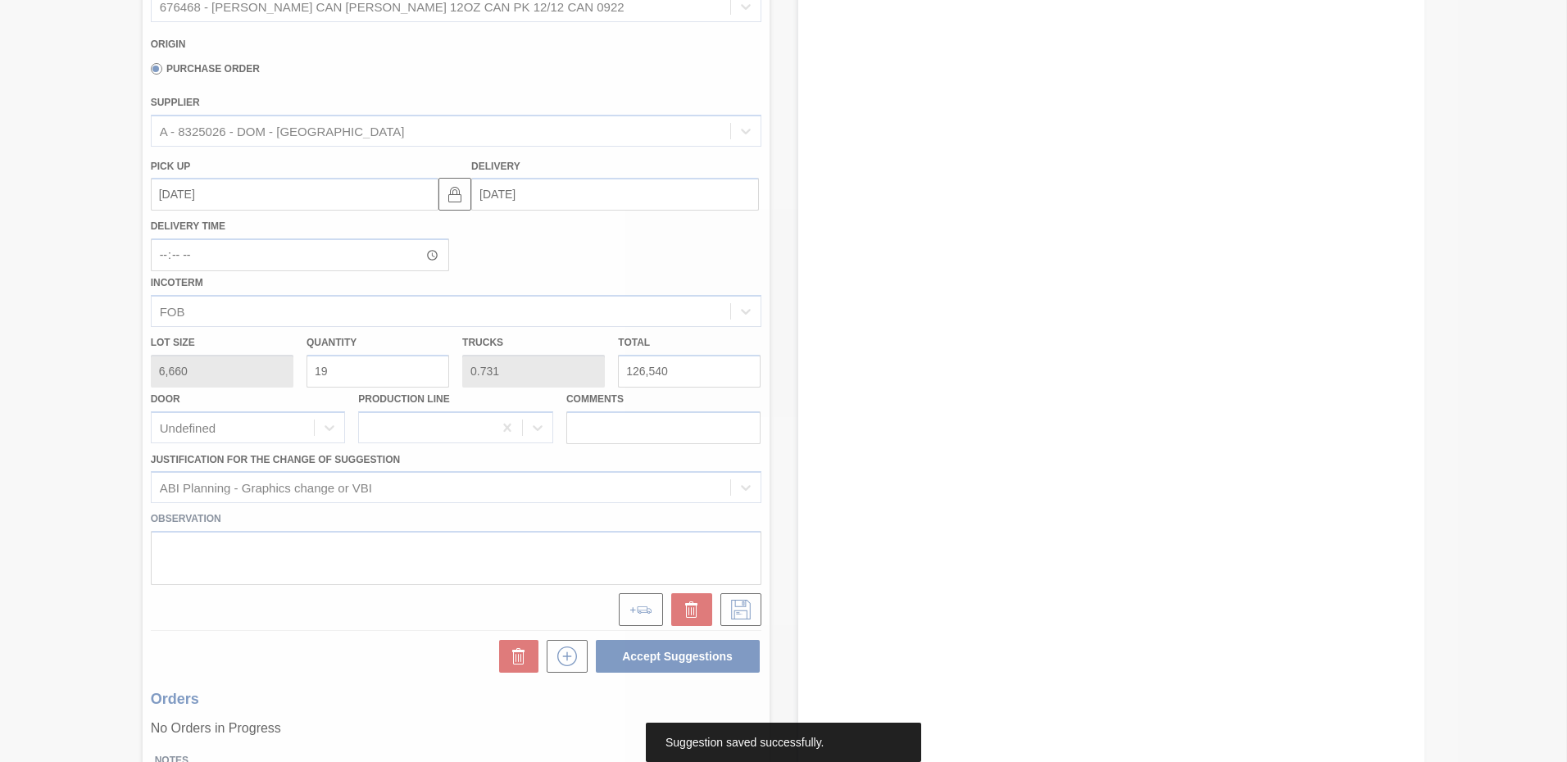
scroll to position [0, 0]
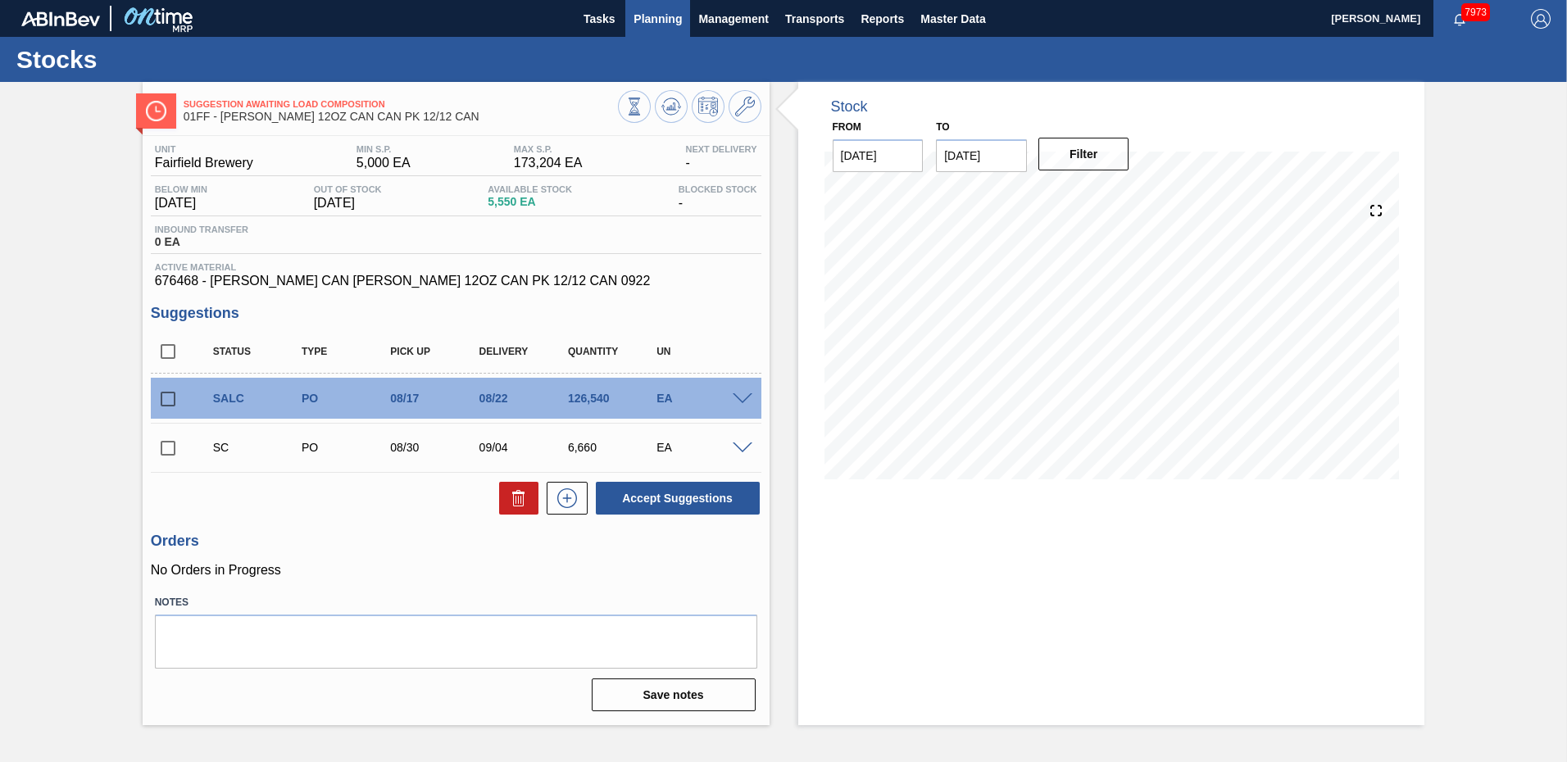
click at [667, 11] on span "Planning" at bounding box center [658, 19] width 48 height 20
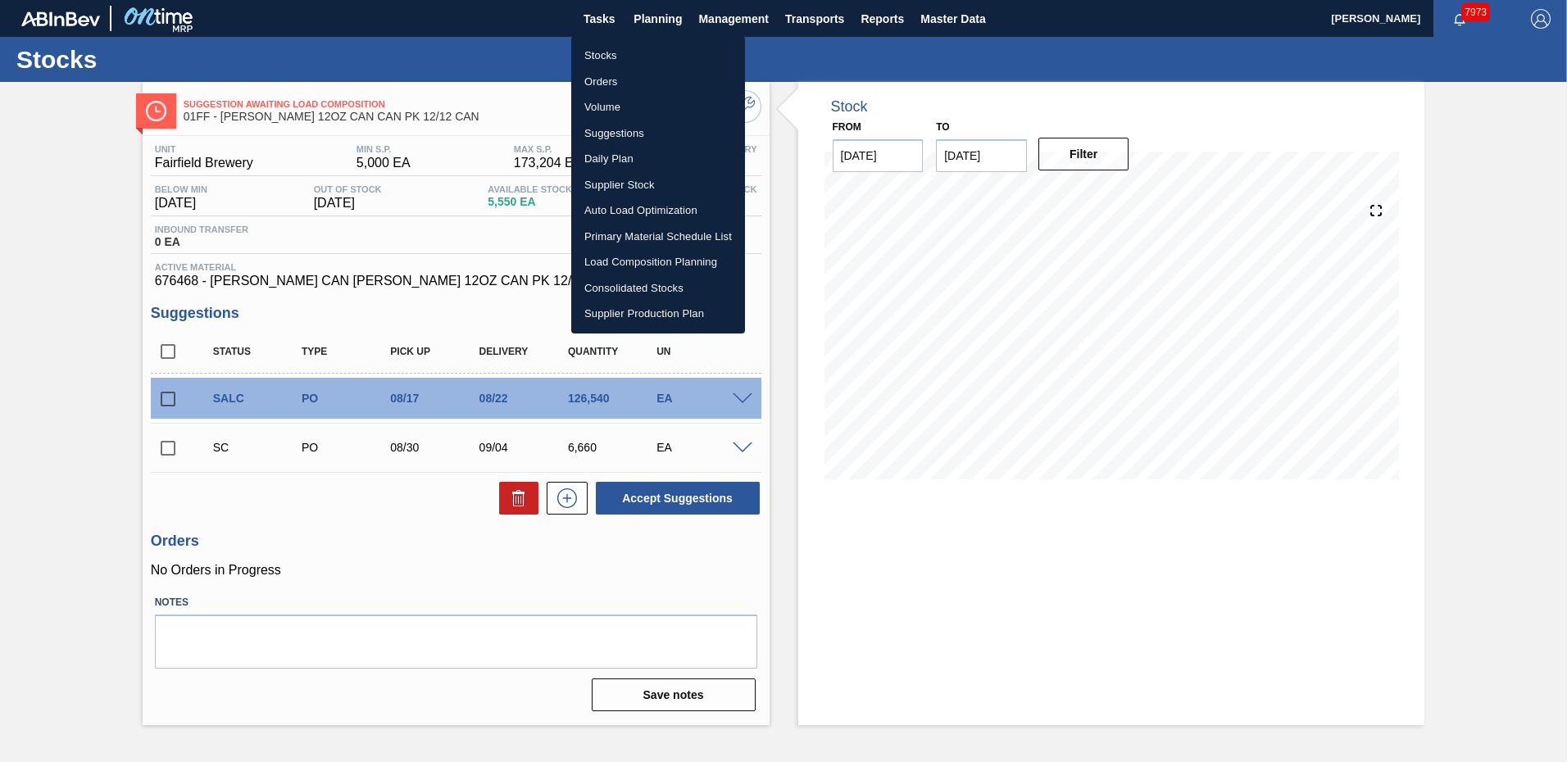
click at [613, 257] on li "Load Composition Planning" at bounding box center [658, 262] width 174 height 26
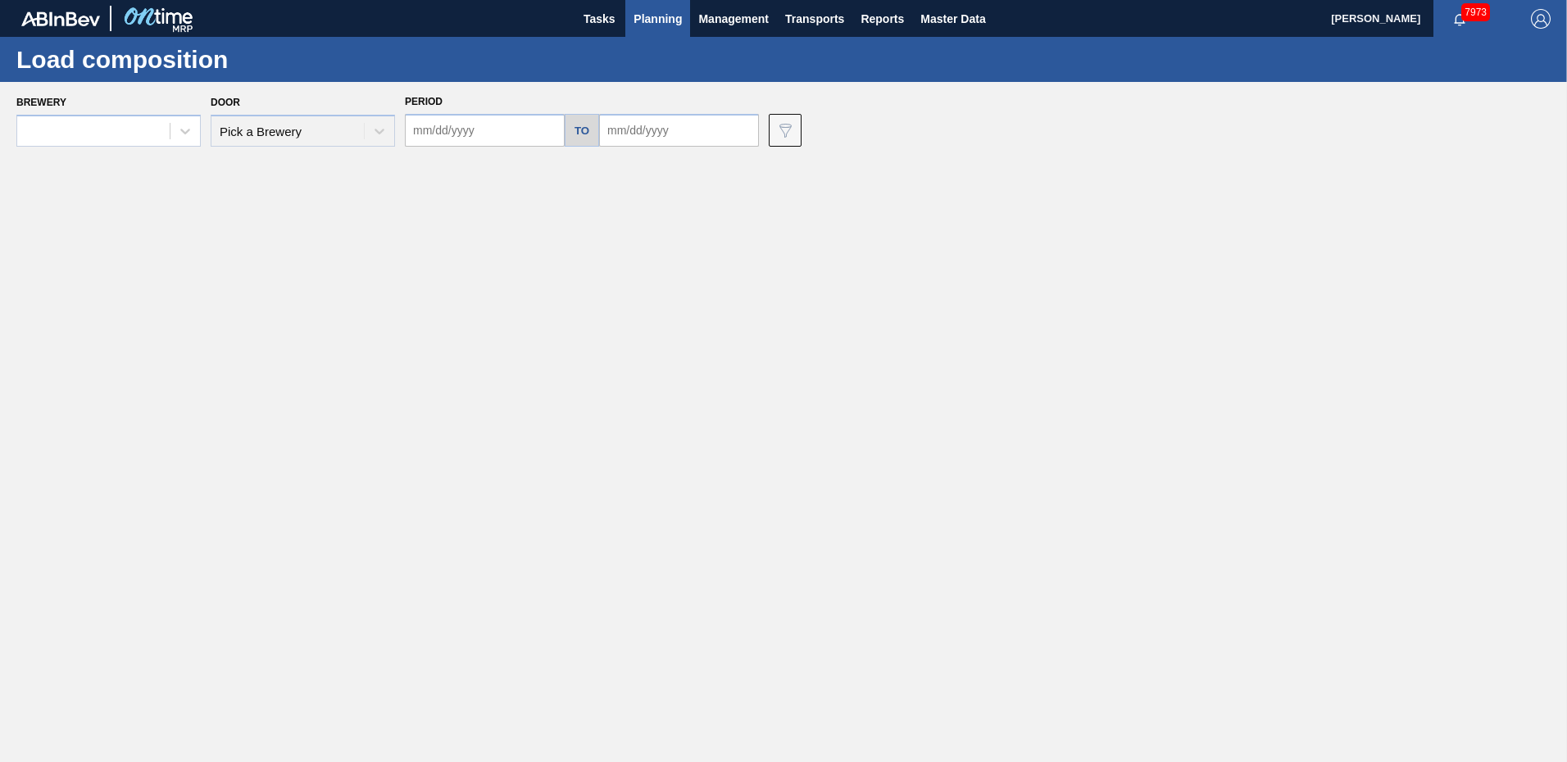
type input "[DATE]"
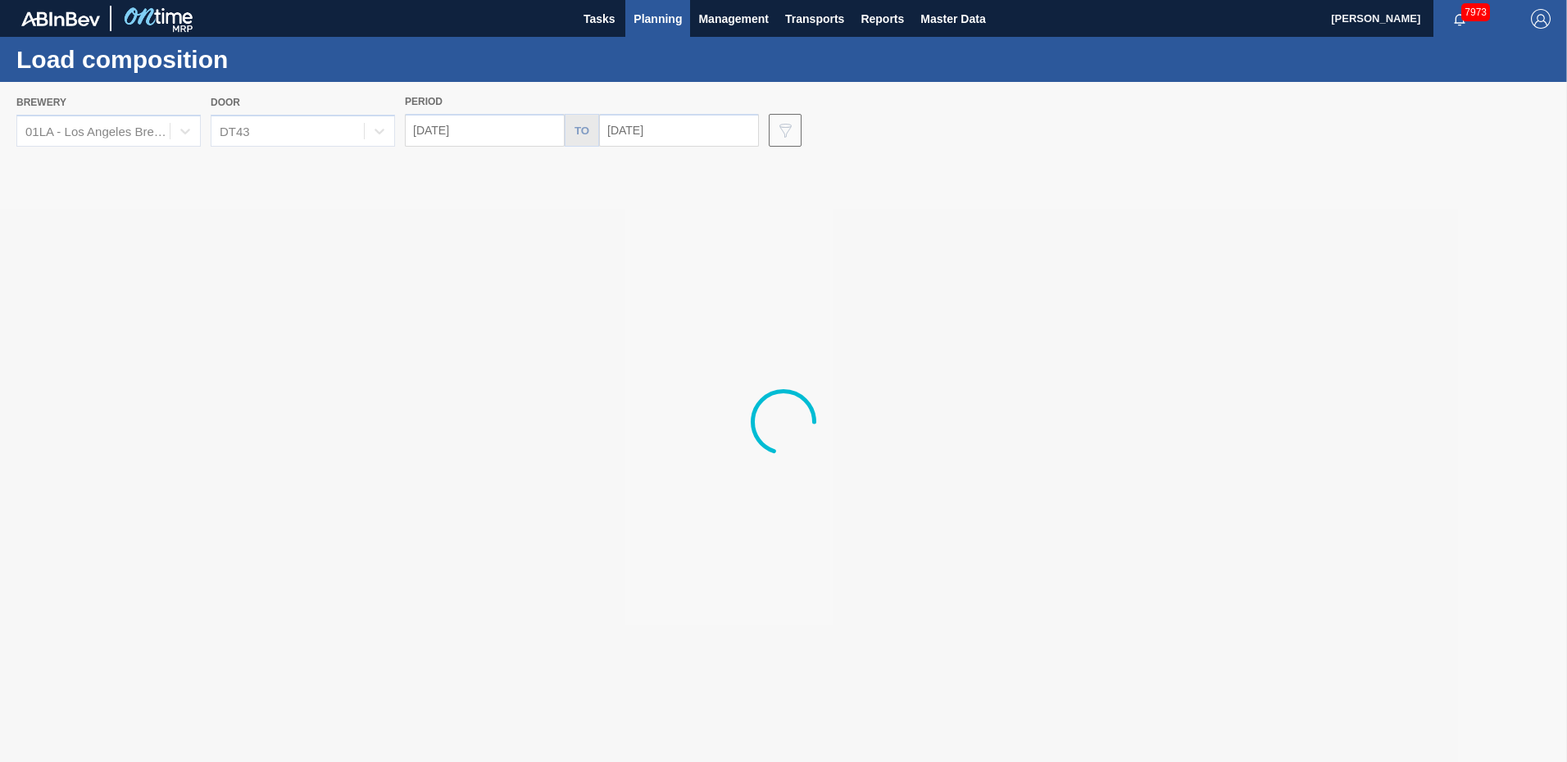
click at [497, 142] on div at bounding box center [783, 422] width 1567 height 680
click at [505, 117] on div at bounding box center [783, 422] width 1567 height 680
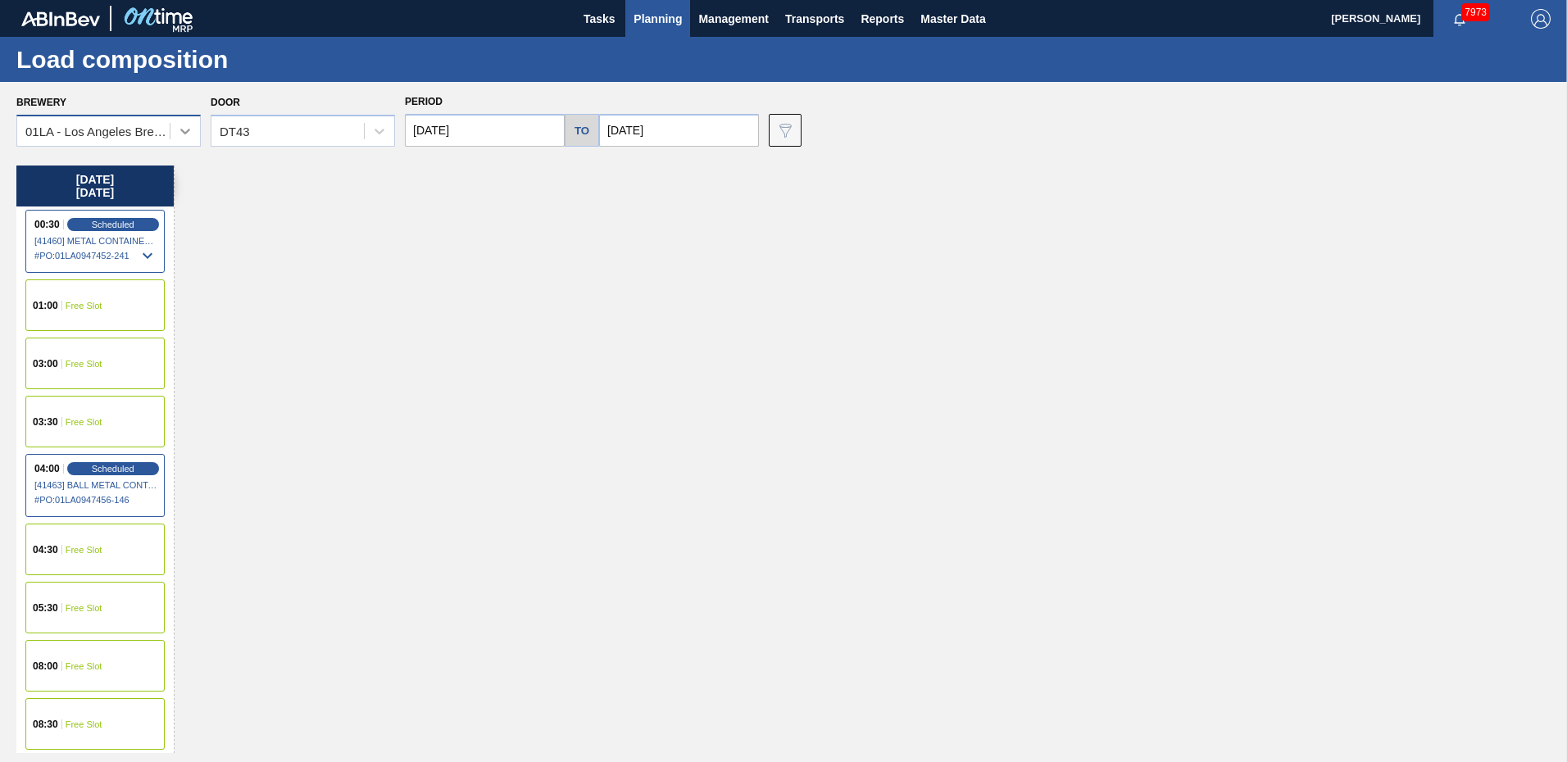
click at [178, 132] on icon at bounding box center [185, 131] width 16 height 16
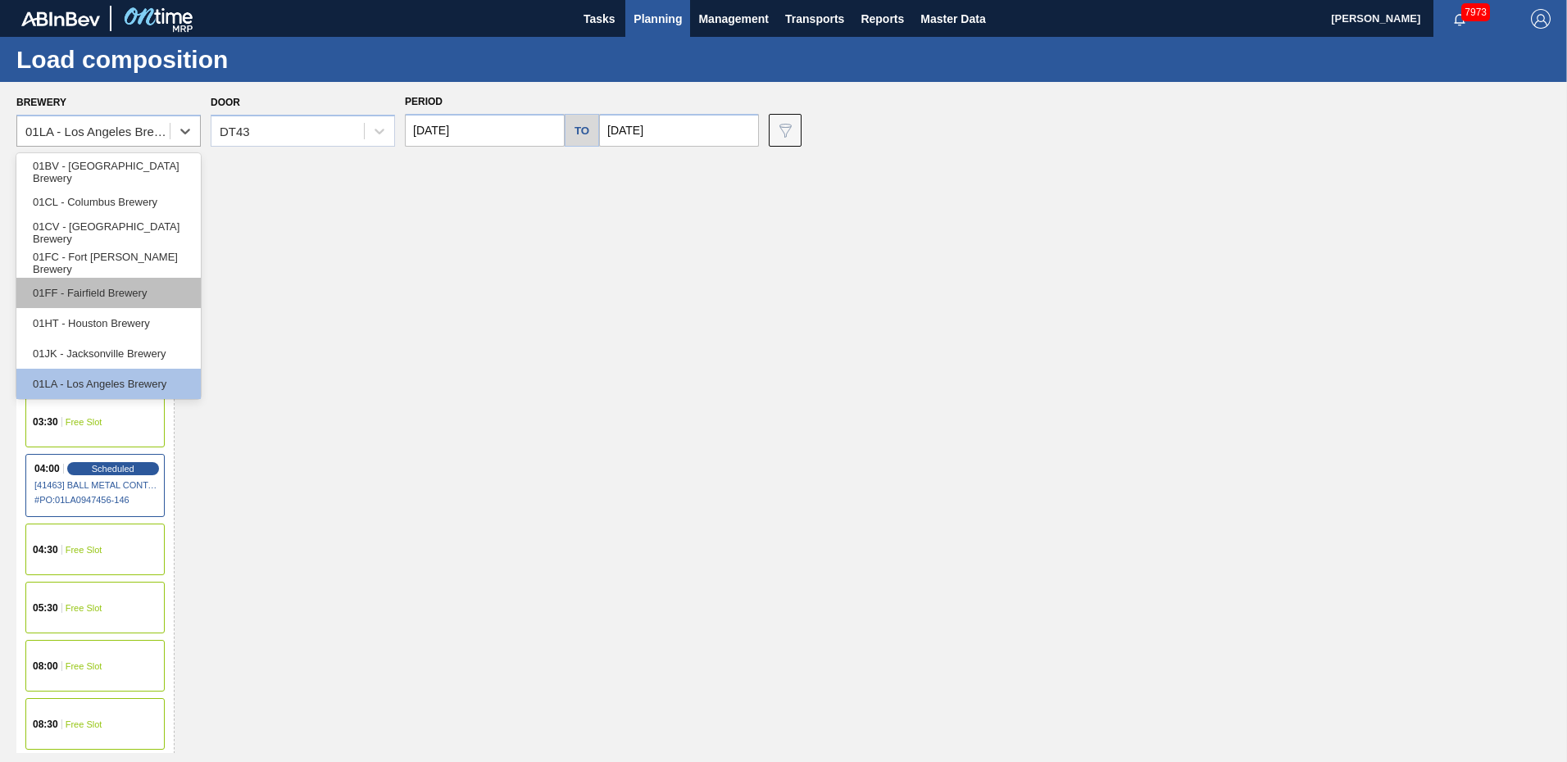
click at [89, 306] on div "01FF - Fairfield Brewery" at bounding box center [108, 293] width 184 height 30
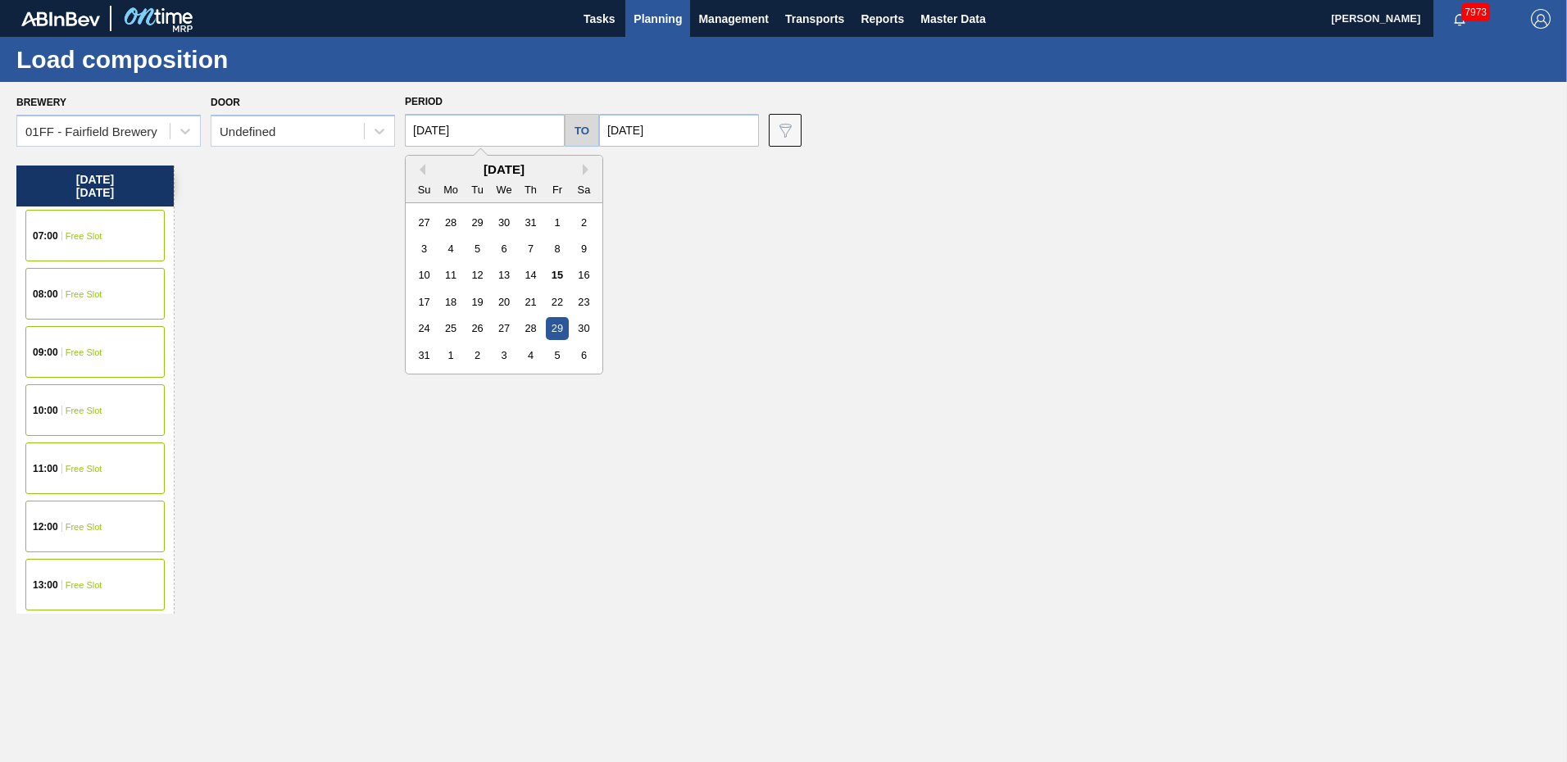
click at [521, 130] on input "[DATE]" at bounding box center [485, 130] width 160 height 33
click at [560, 298] on div "22" at bounding box center [557, 302] width 22 height 22
type input "[DATE]"
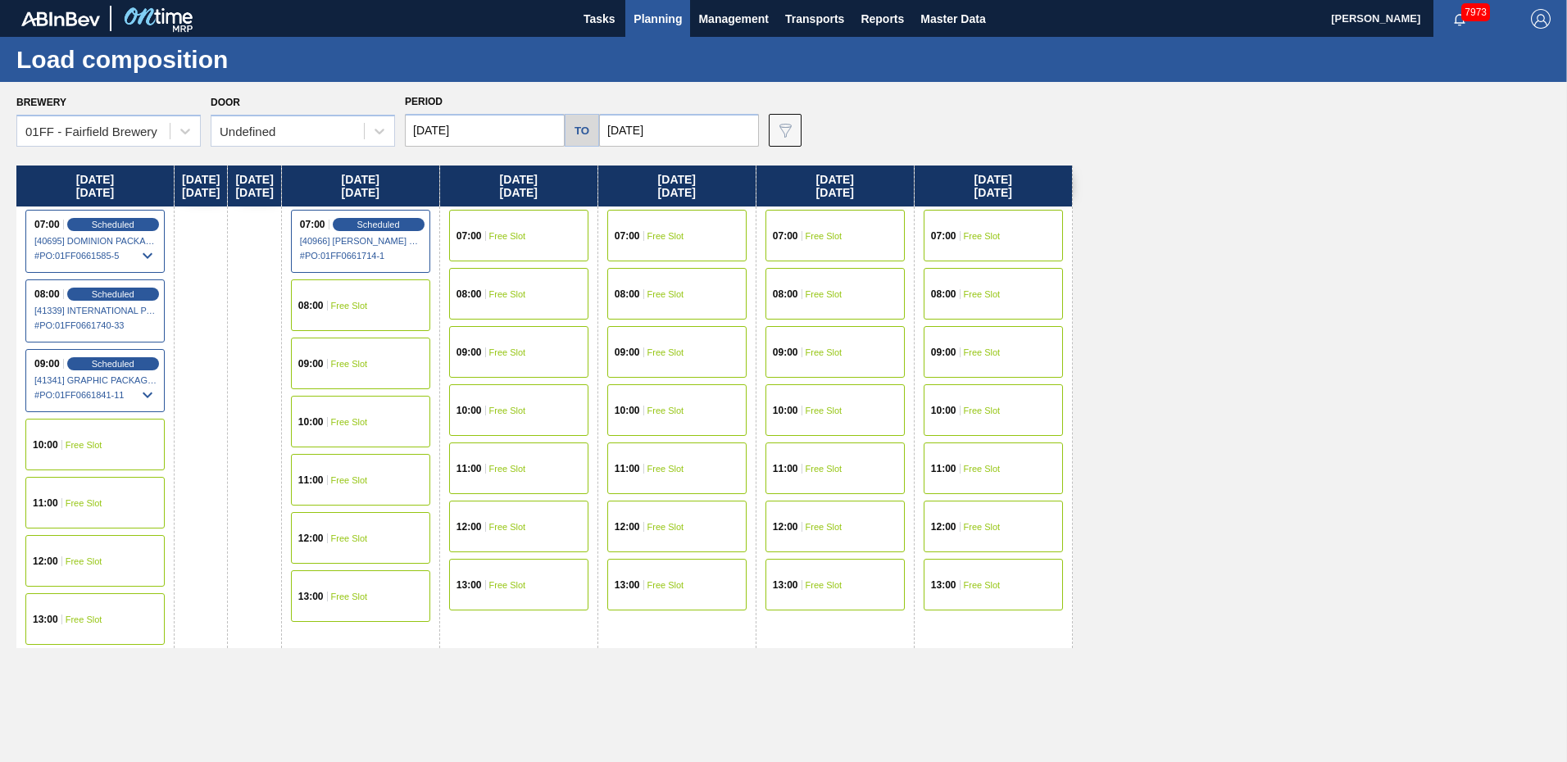
click at [677, 129] on input "[DATE]" at bounding box center [679, 130] width 160 height 33
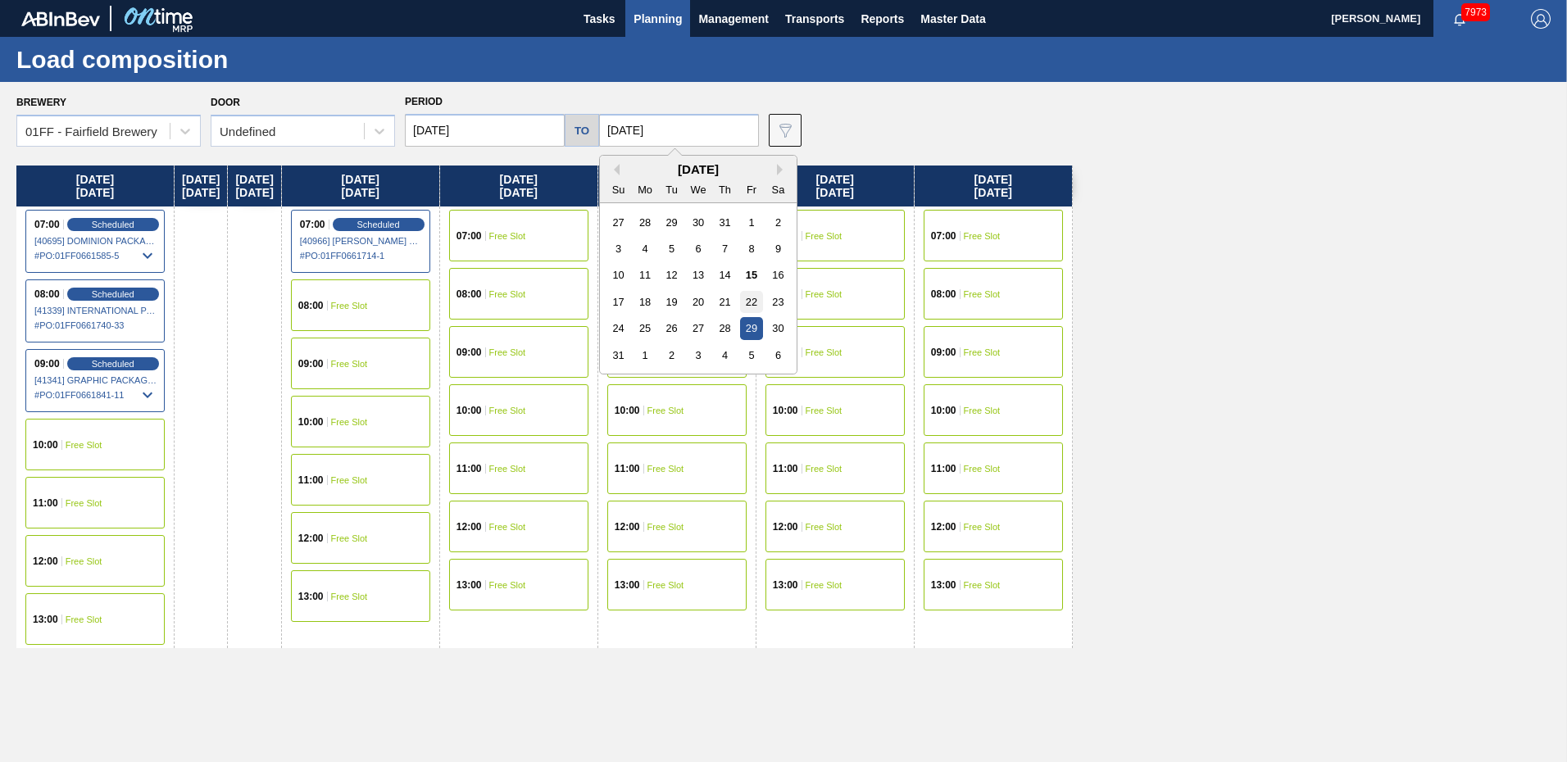
click at [747, 303] on div "22" at bounding box center [751, 302] width 22 height 22
type input "[DATE]"
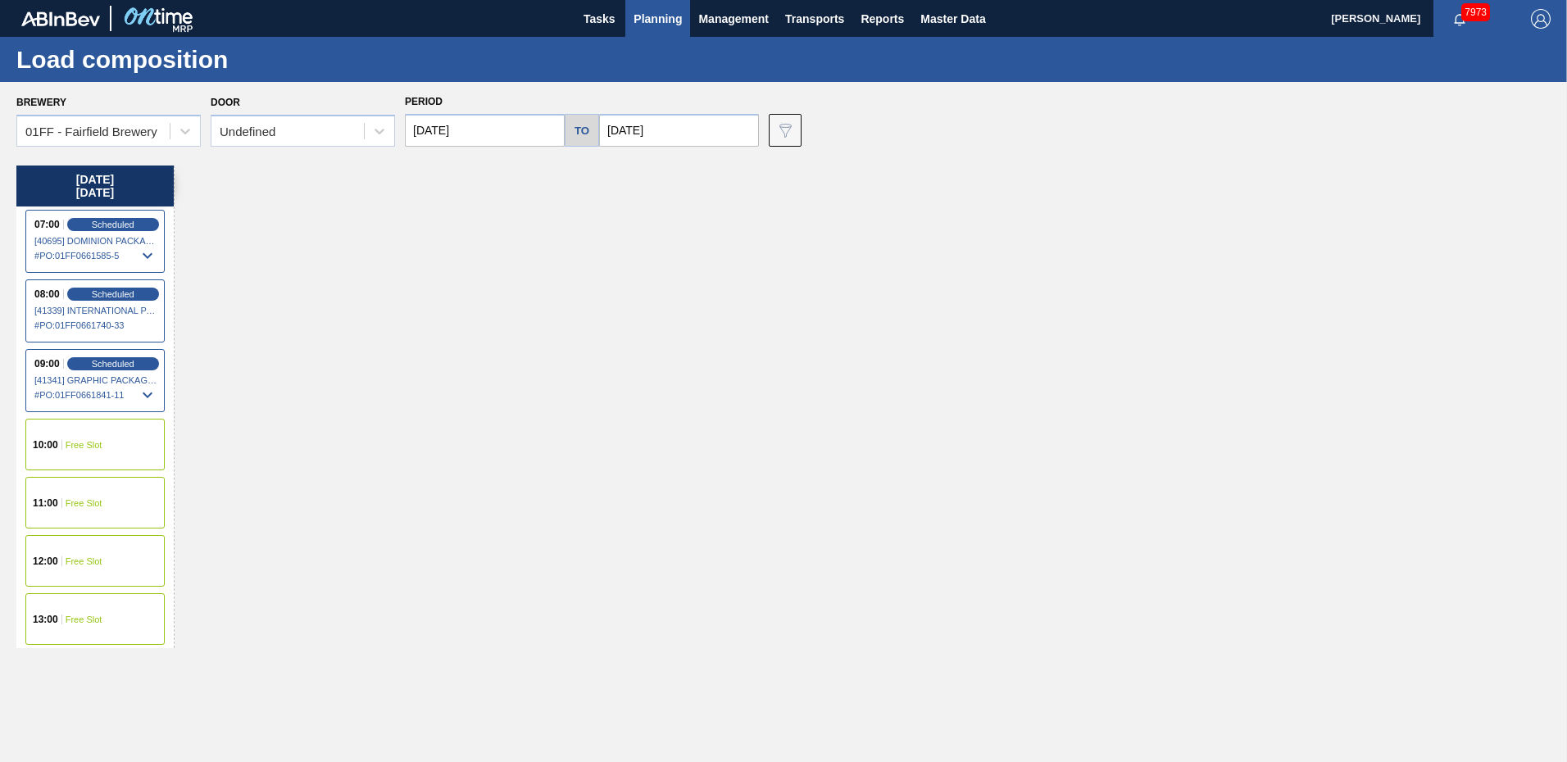
click at [98, 238] on span "[40695] DOMINION PACKAGING, INC. - 0008325026" at bounding box center [95, 241] width 123 height 10
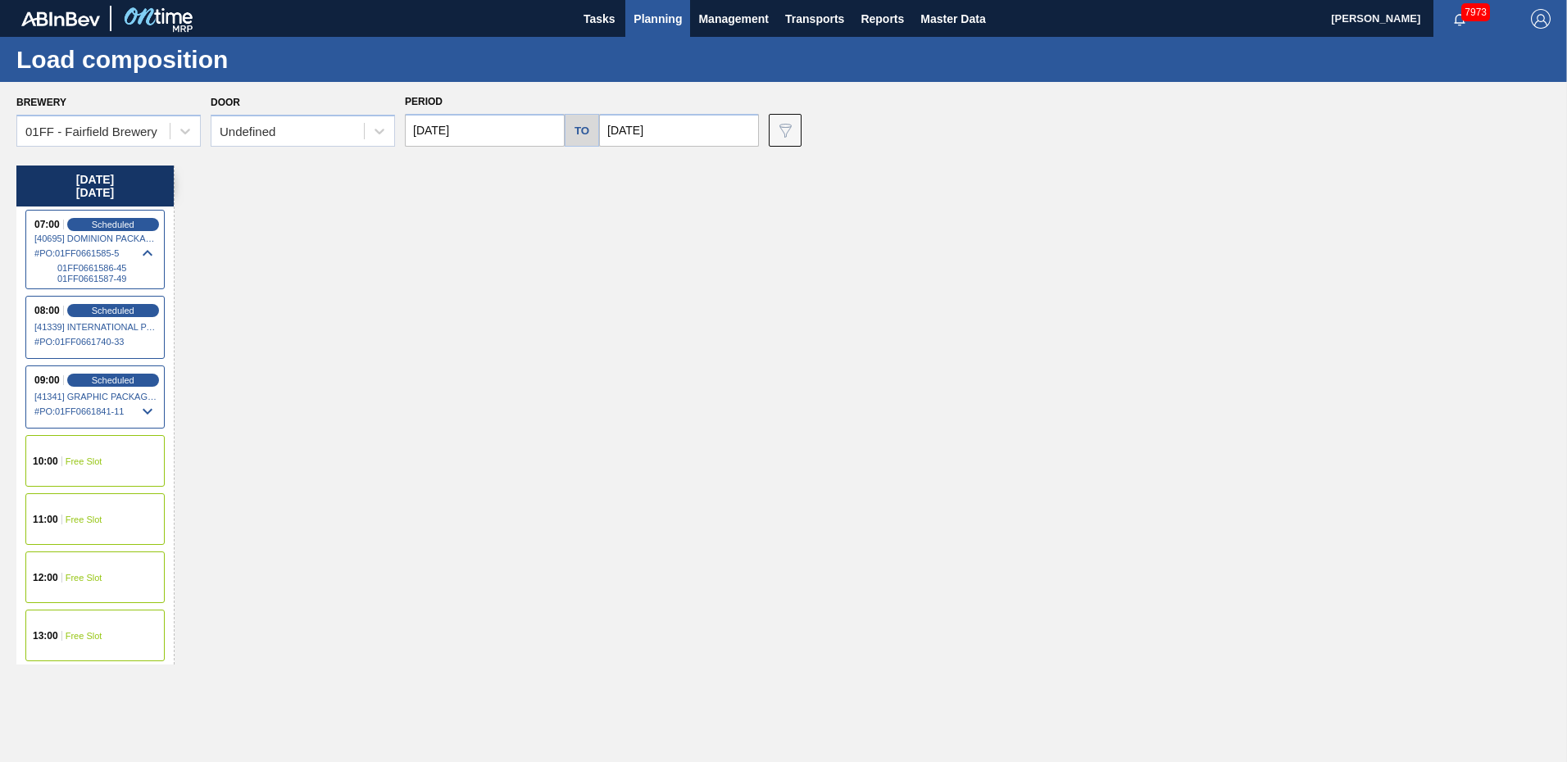
click at [94, 239] on span "[40695] DOMINION PACKAGING, INC. - 0008325026" at bounding box center [95, 239] width 123 height 10
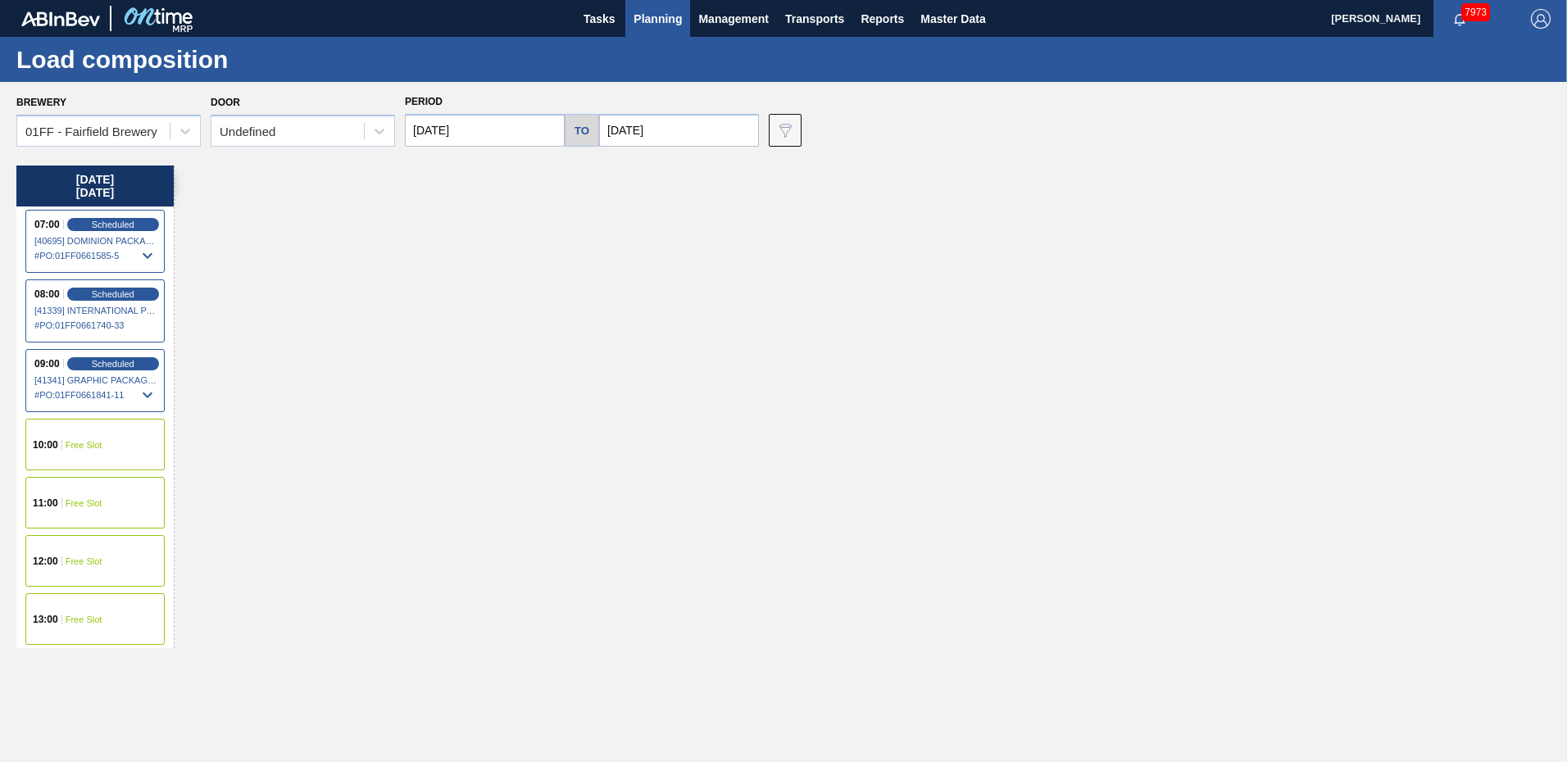
click at [89, 252] on span "# PO : 01FF0661585-5" at bounding box center [95, 256] width 123 height 20
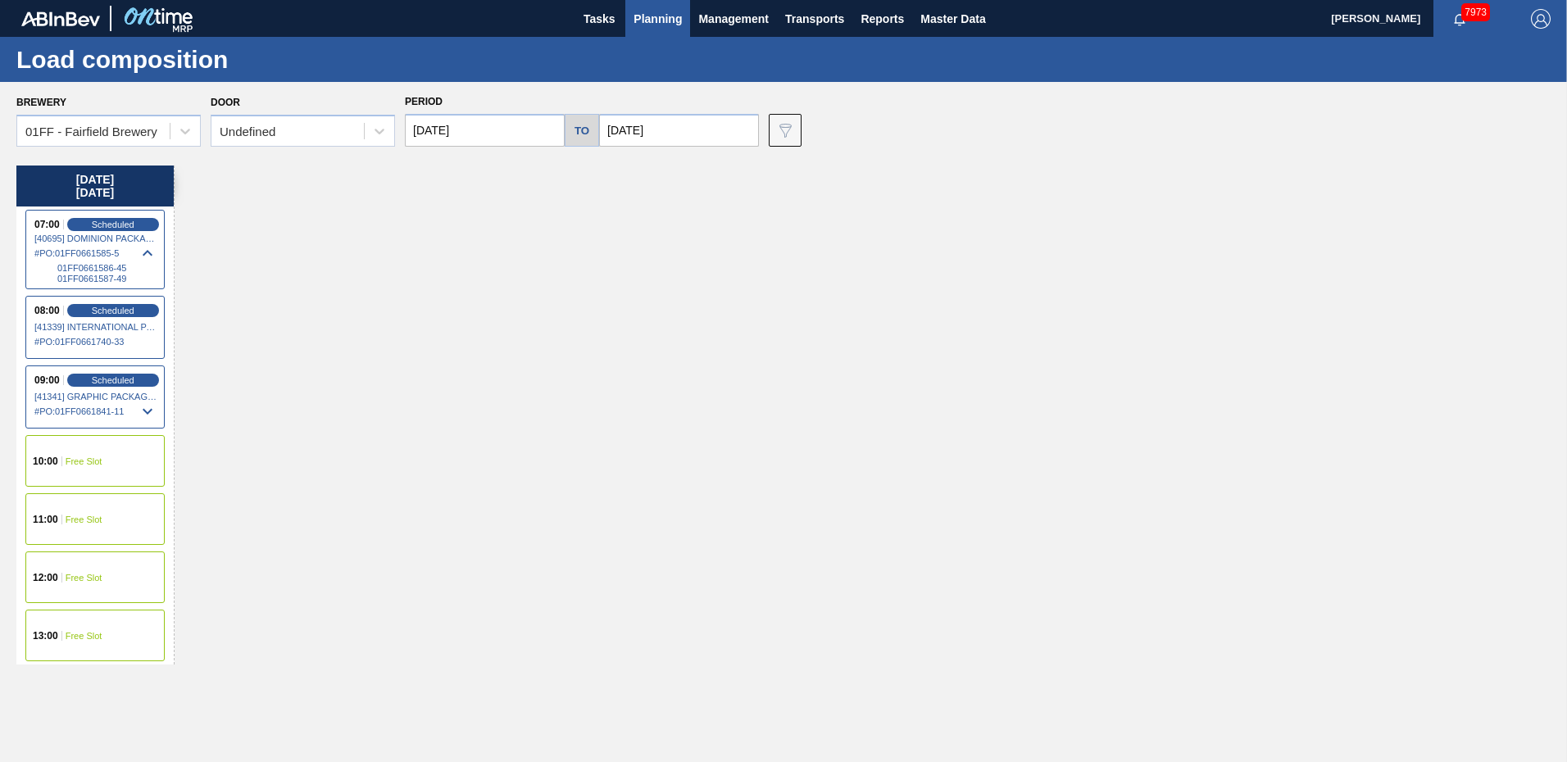
click at [89, 266] on span "01FF0661586-45" at bounding box center [107, 268] width 100 height 10
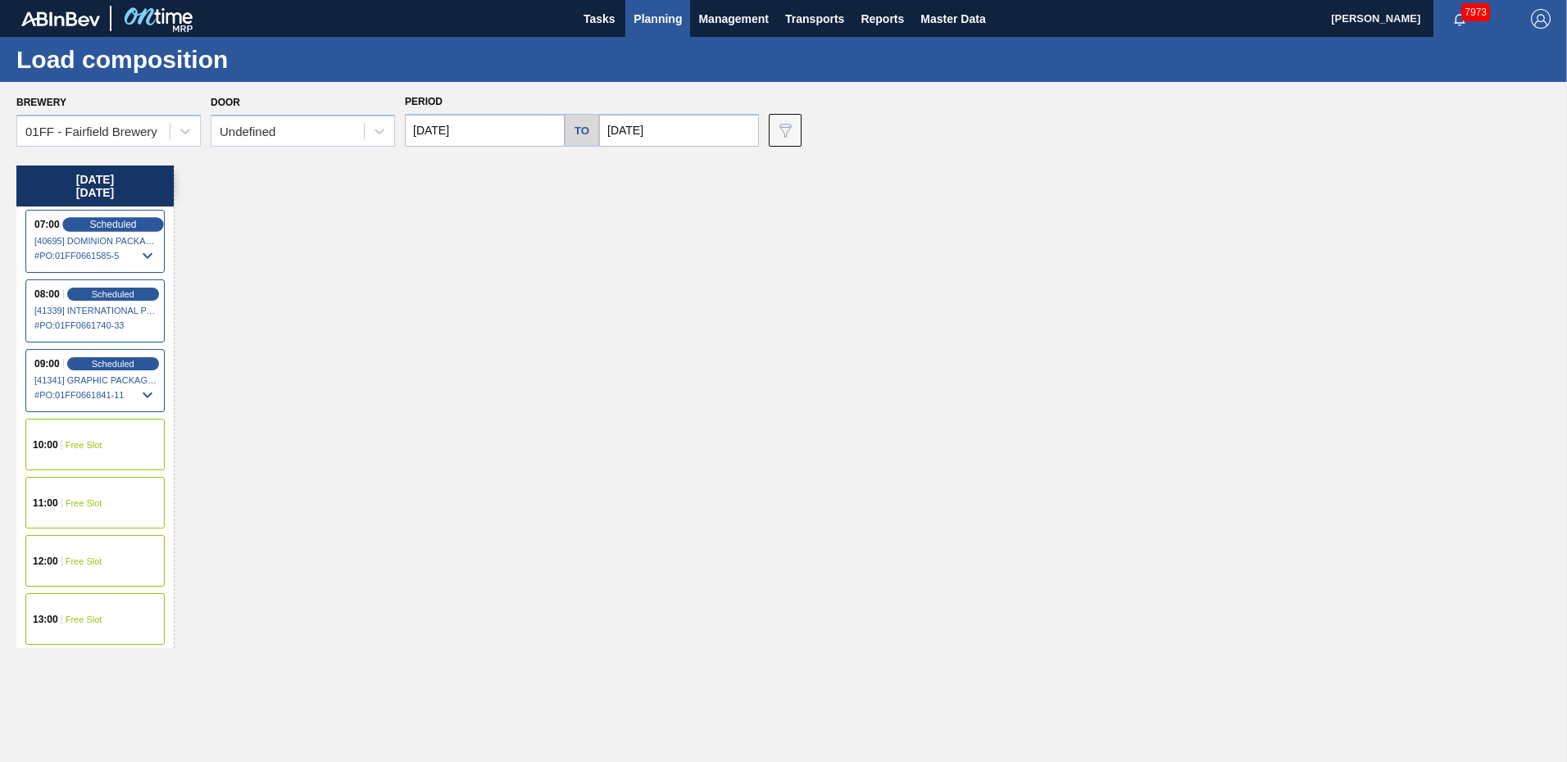
click at [105, 223] on span "Scheduled" at bounding box center [112, 224] width 47 height 11
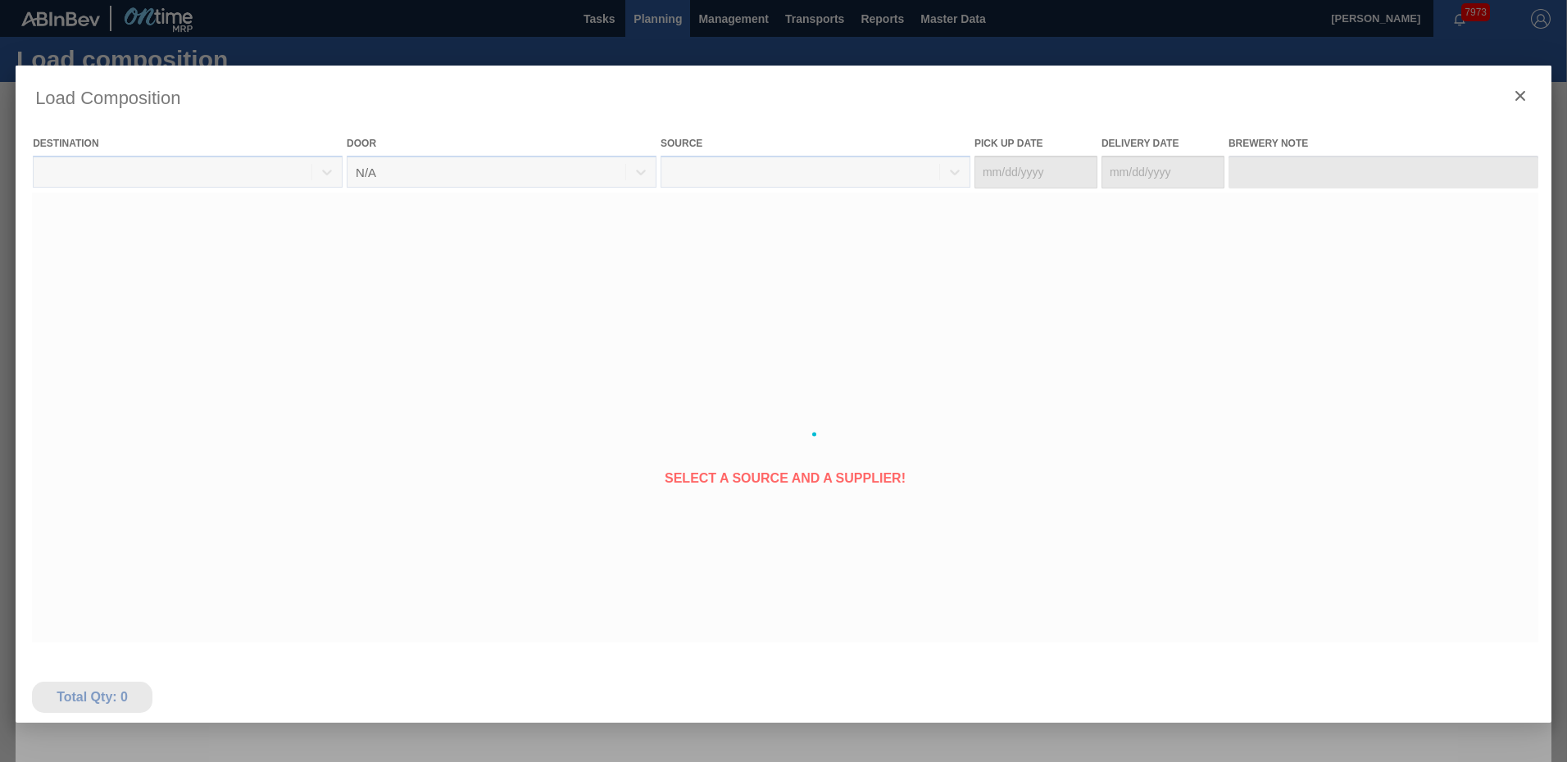
type Date "08/17/2025"
type Date "[DATE]"
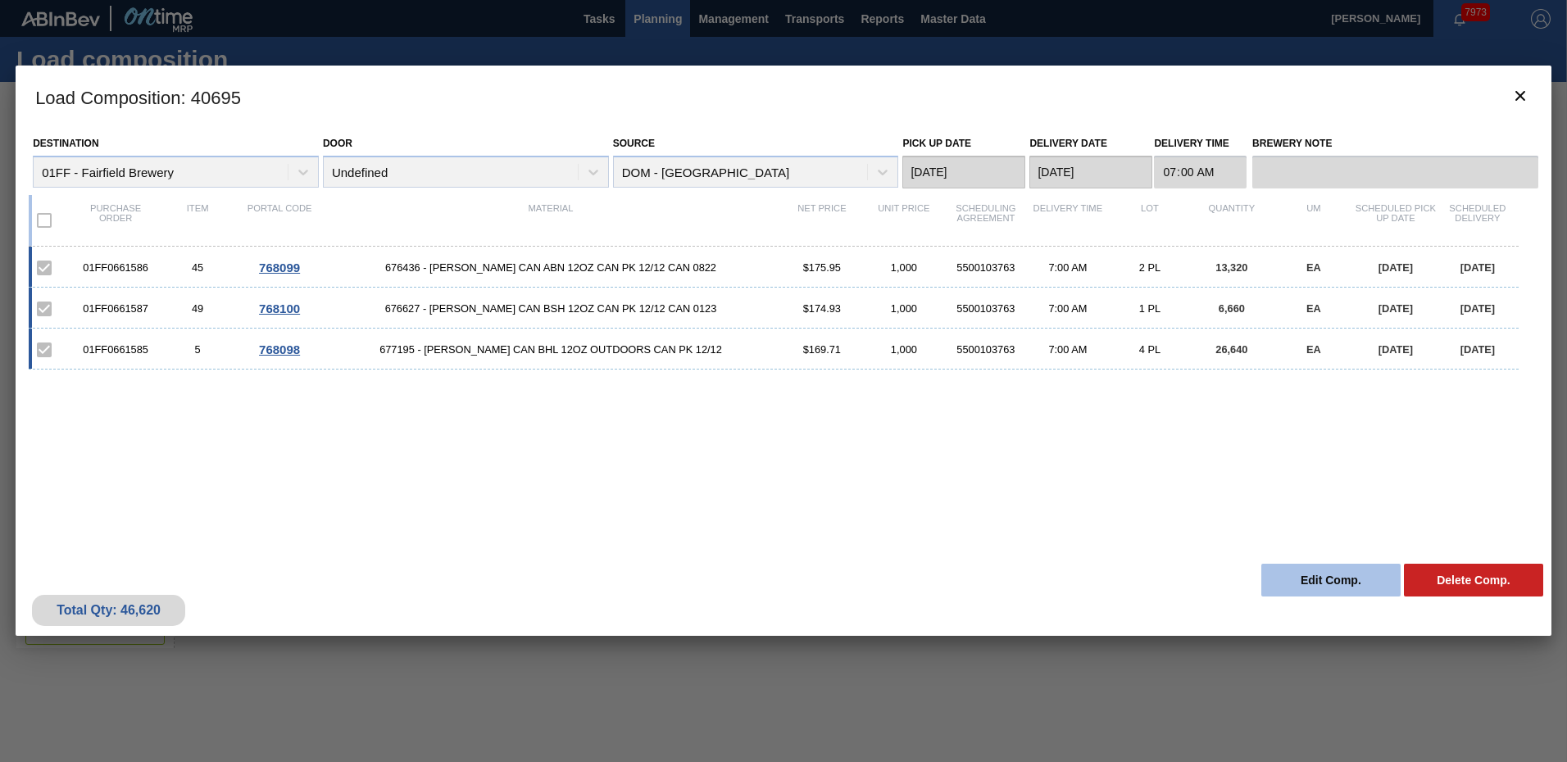
click at [1322, 581] on button "Edit Comp." at bounding box center [1331, 580] width 139 height 33
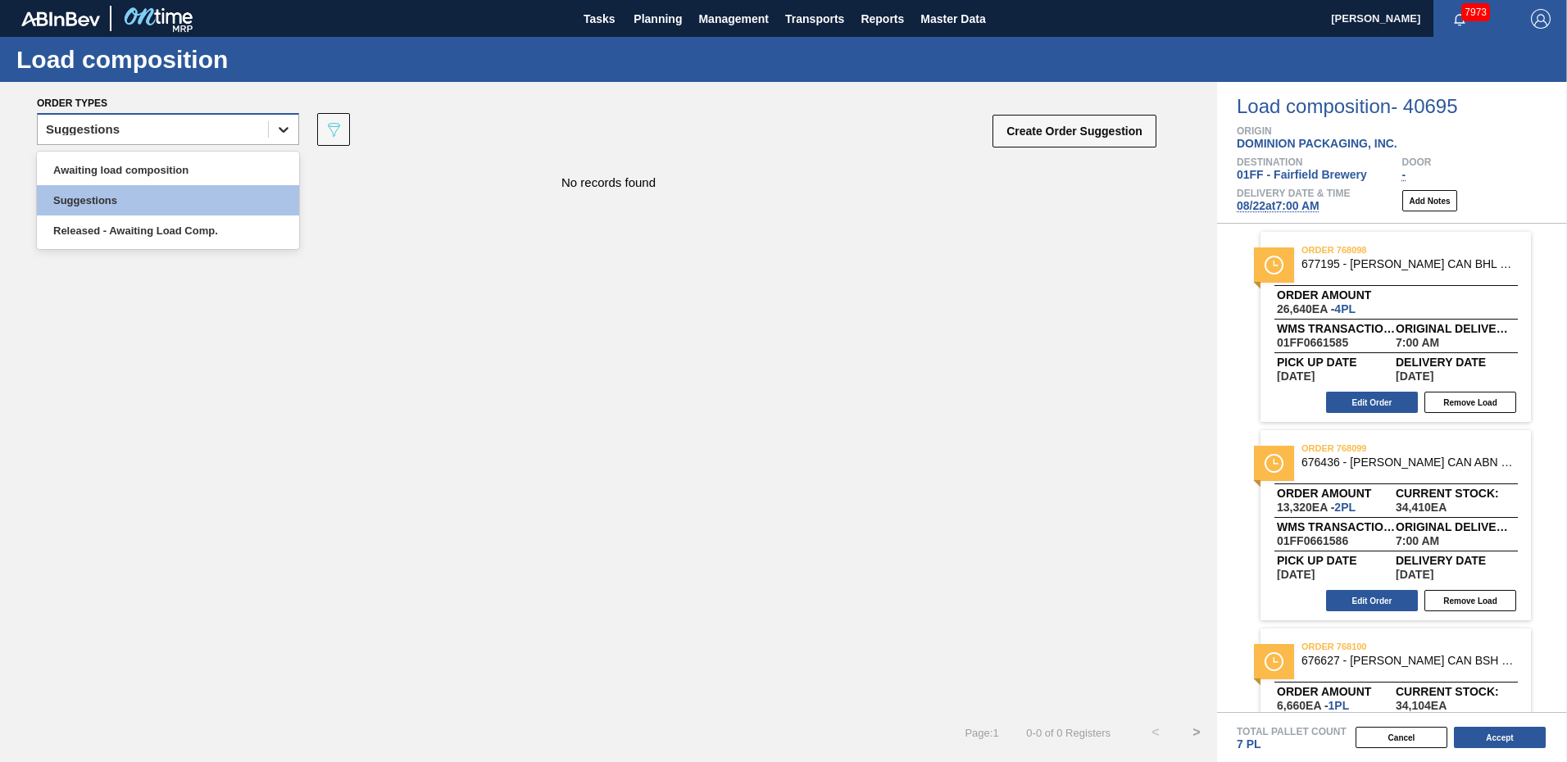
click at [280, 120] on div at bounding box center [284, 130] width 30 height 30
click at [177, 161] on div "Awaiting load composition" at bounding box center [168, 170] width 262 height 30
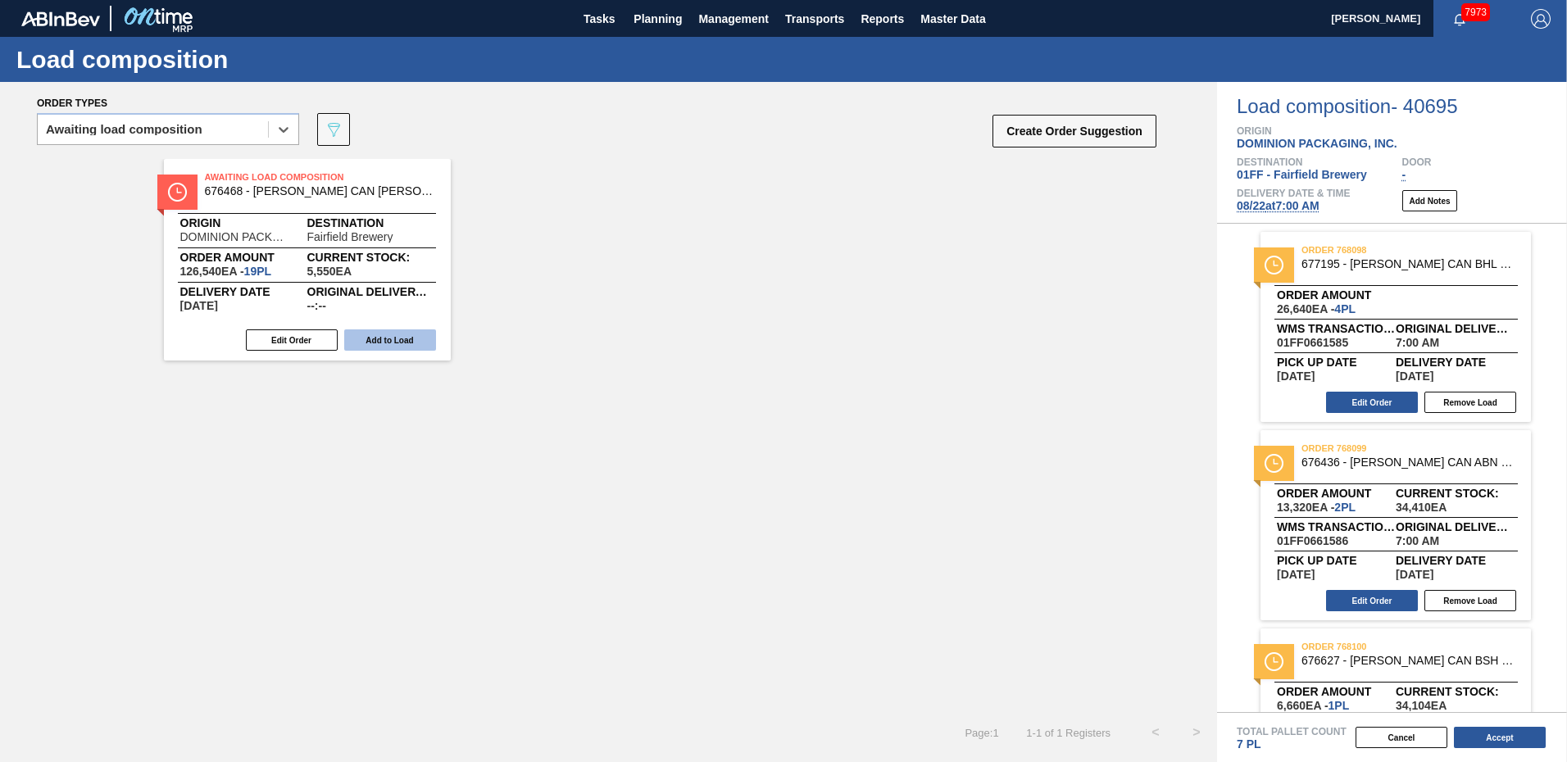
click at [376, 335] on button "Add to Load" at bounding box center [390, 340] width 92 height 21
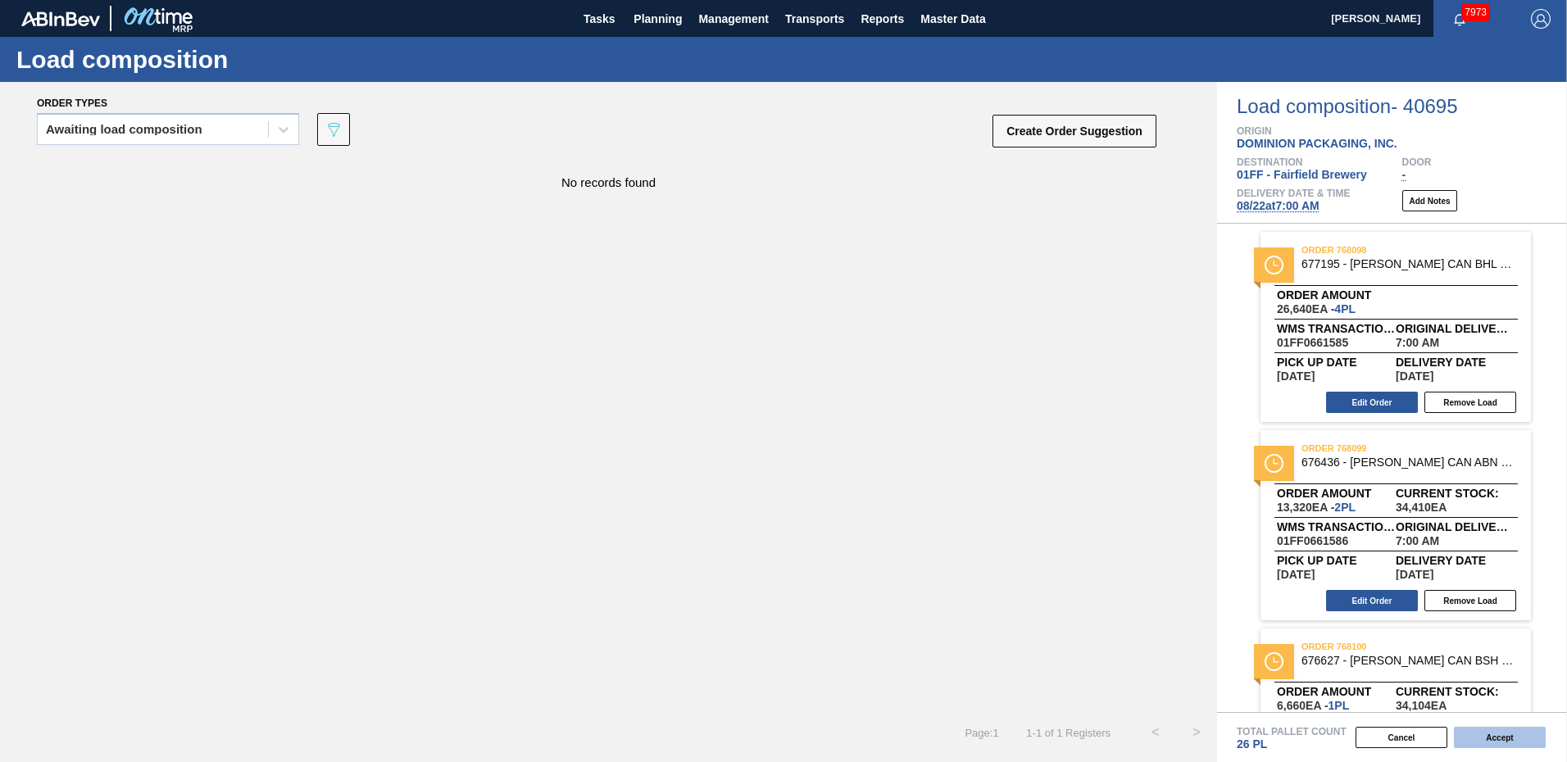
click at [1504, 735] on button "Accept" at bounding box center [1500, 737] width 92 height 21
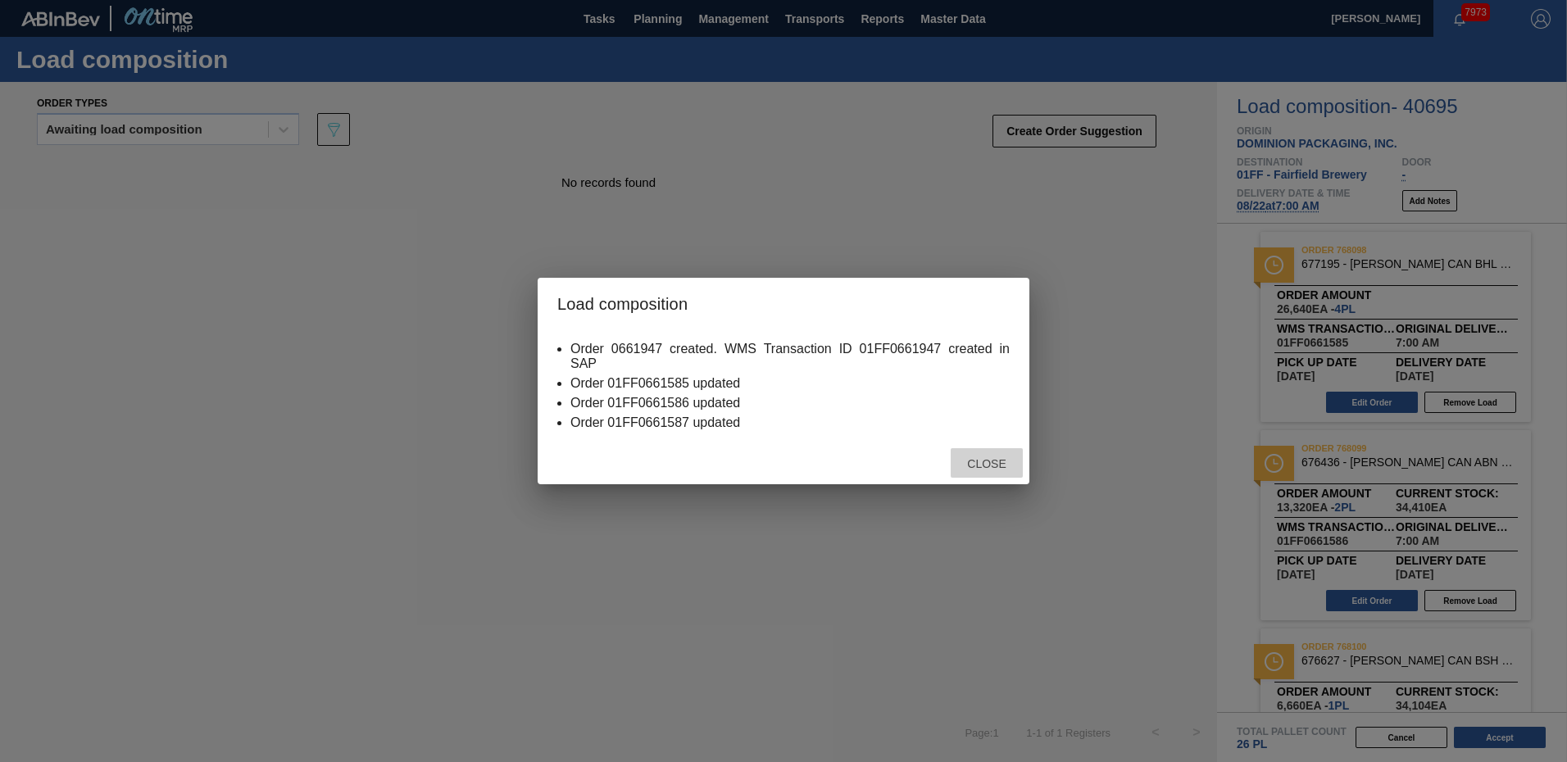
click at [986, 462] on span "Close" at bounding box center [986, 463] width 65 height 13
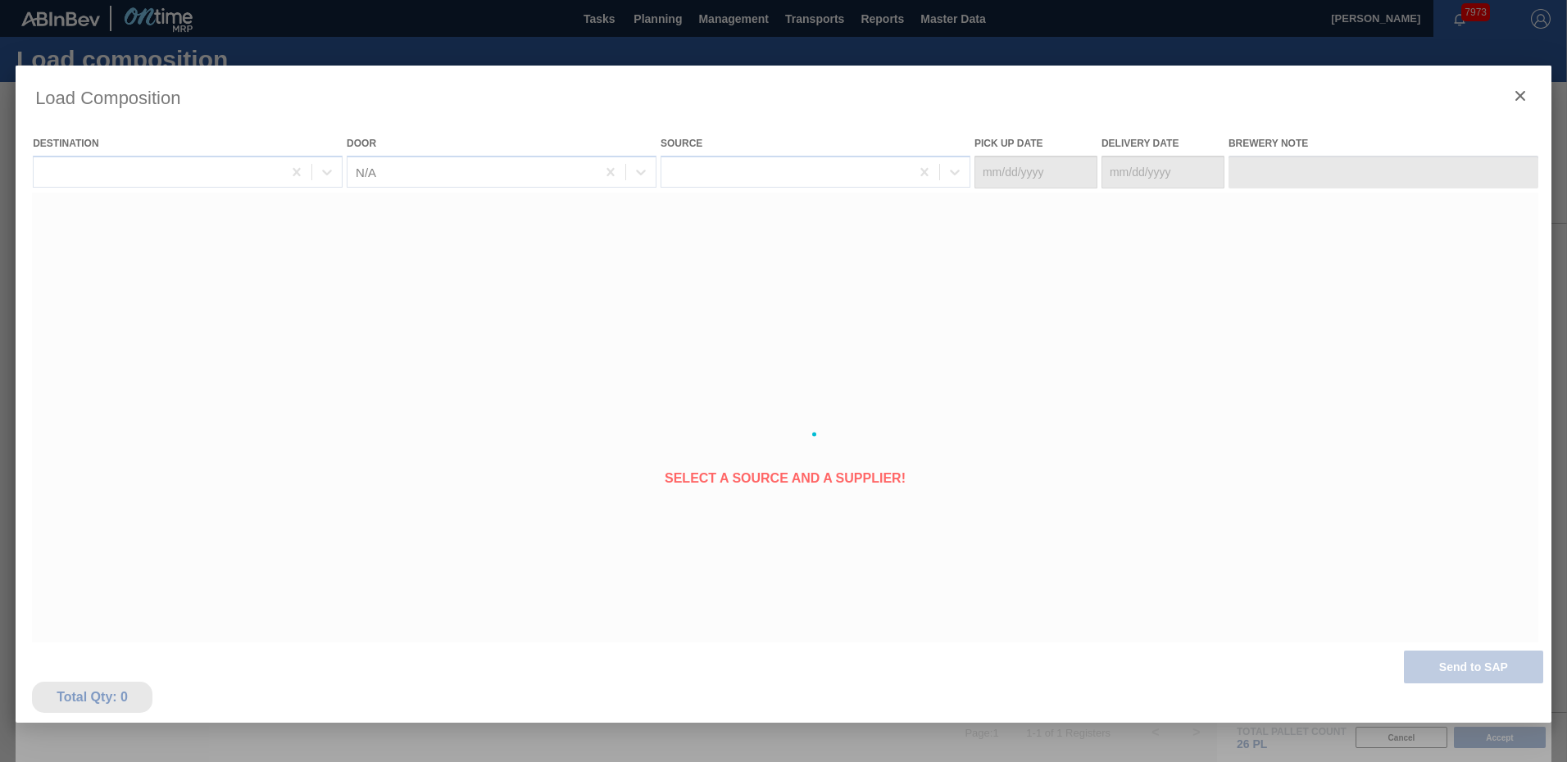
type Date "08/17/2025"
type Date "[DATE]"
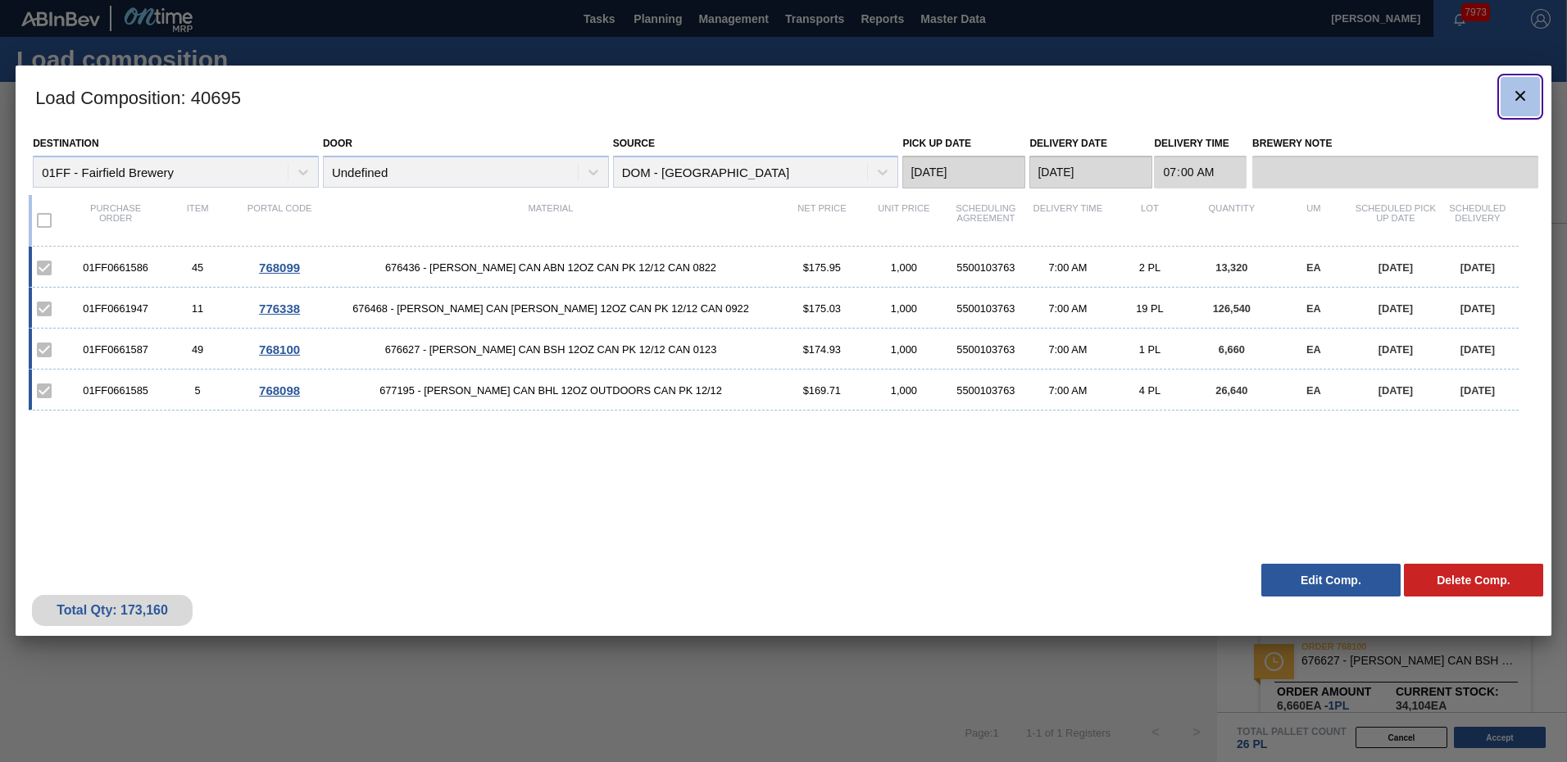
click at [1531, 92] on button "botão de ícone" at bounding box center [1520, 96] width 39 height 39
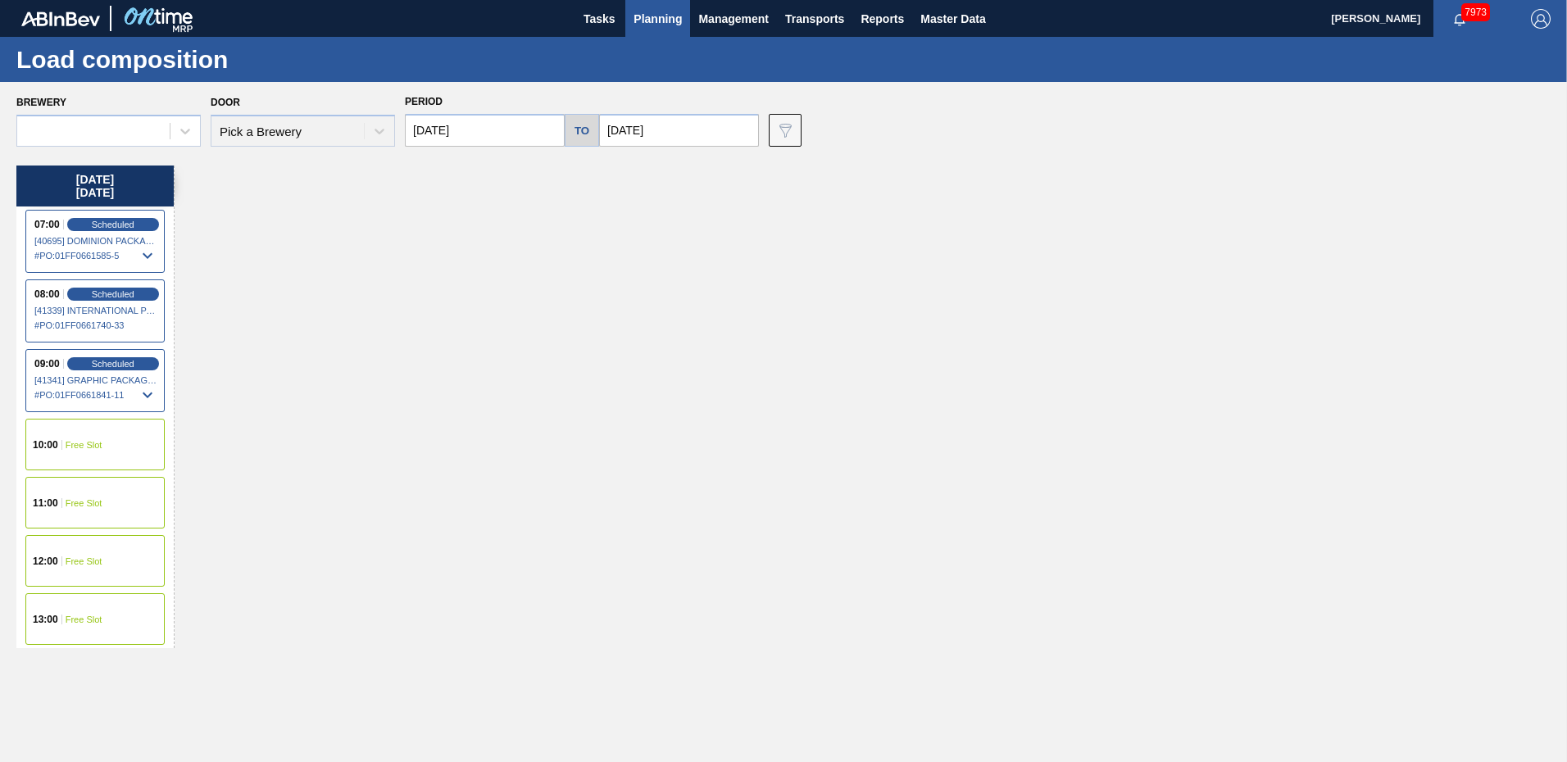
click at [651, 13] on span "Planning" at bounding box center [658, 19] width 48 height 20
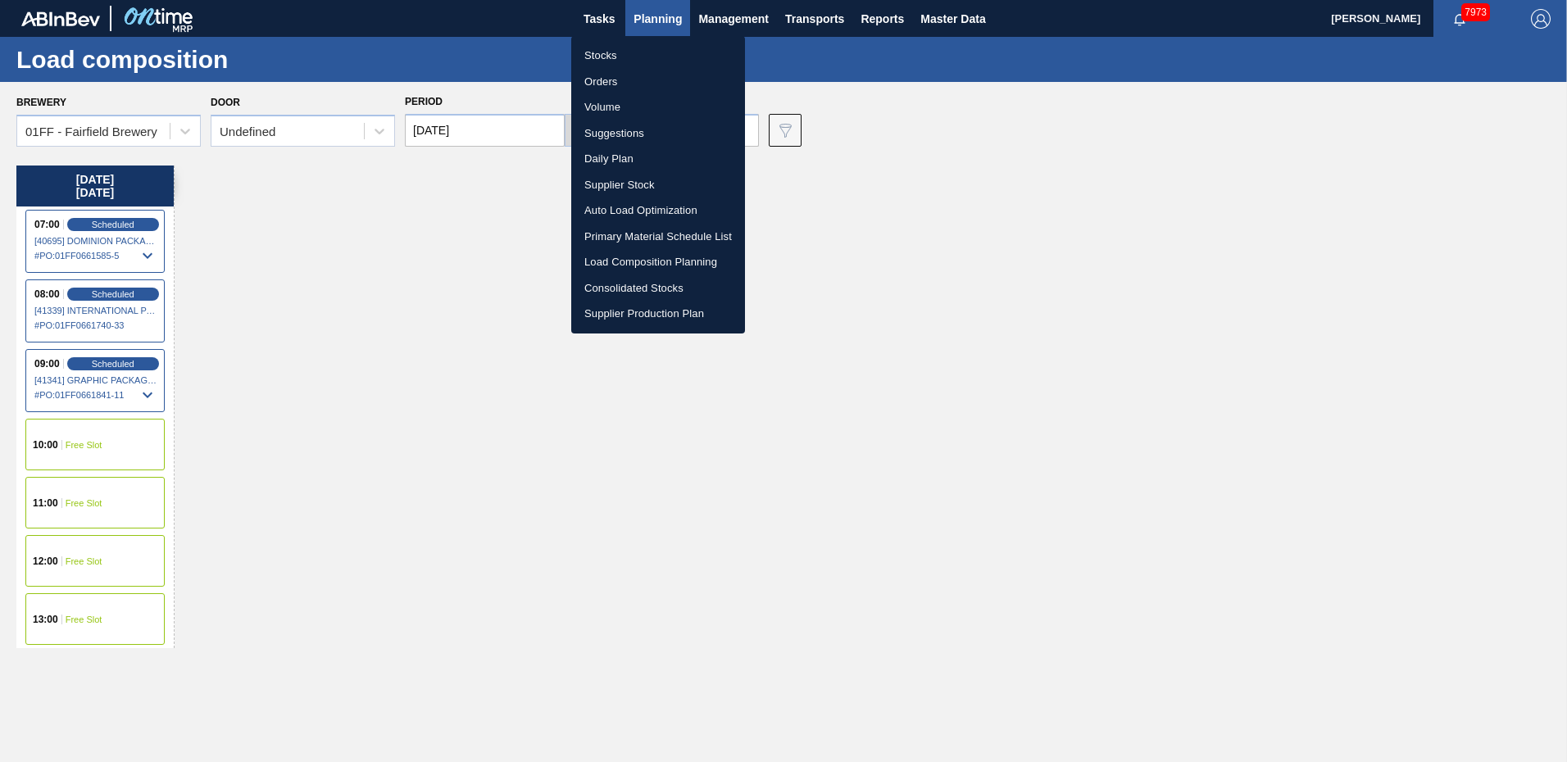
click at [617, 130] on li "Suggestions" at bounding box center [658, 134] width 174 height 26
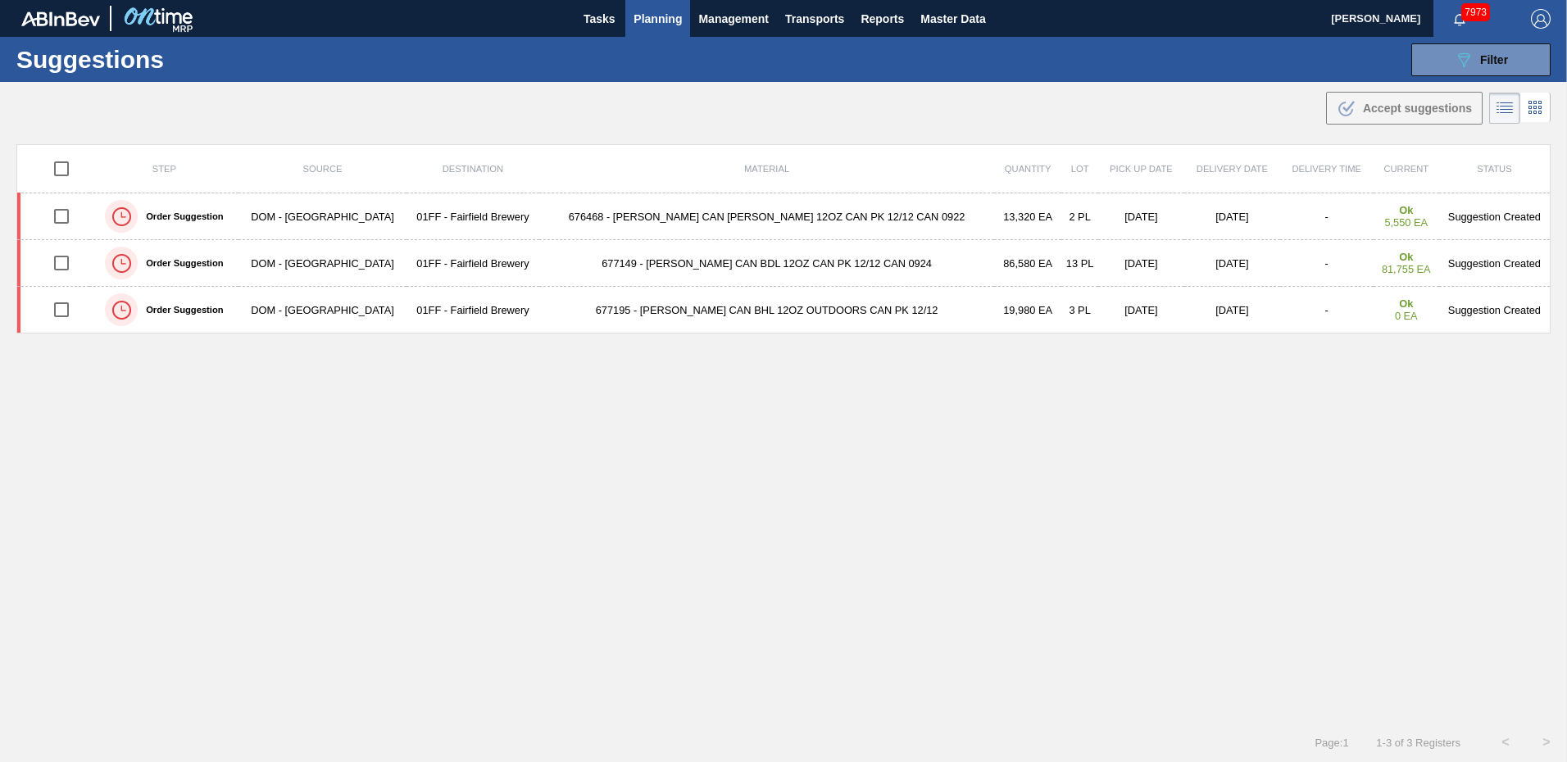
type from "[DATE]"
drag, startPoint x: 1501, startPoint y: 60, endPoint x: 1500, endPoint y: 51, distance: 9.1
click at [1500, 59] on span "Filter" at bounding box center [1495, 59] width 28 height 13
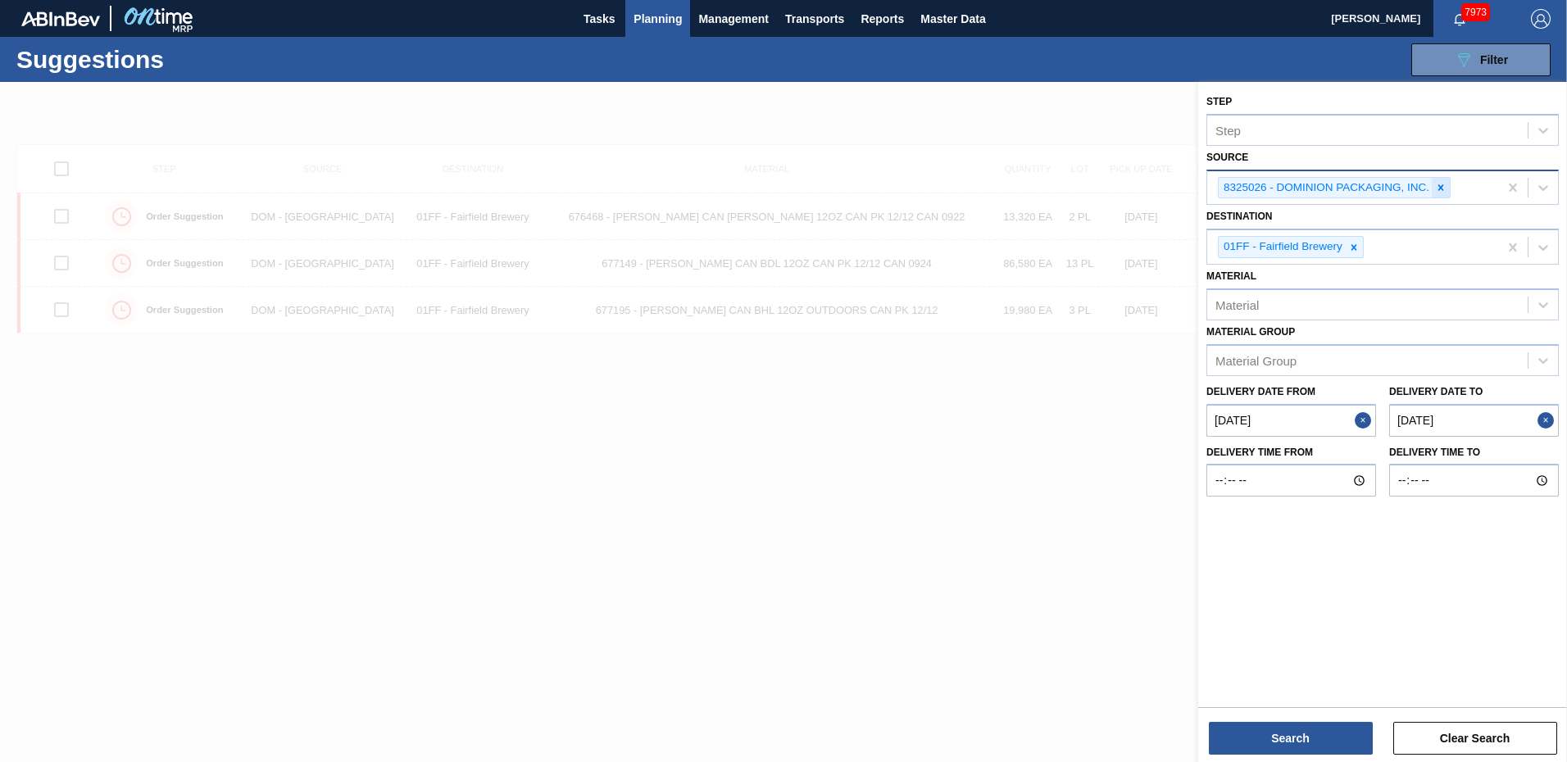
click at [1443, 184] on icon at bounding box center [1440, 187] width 11 height 11
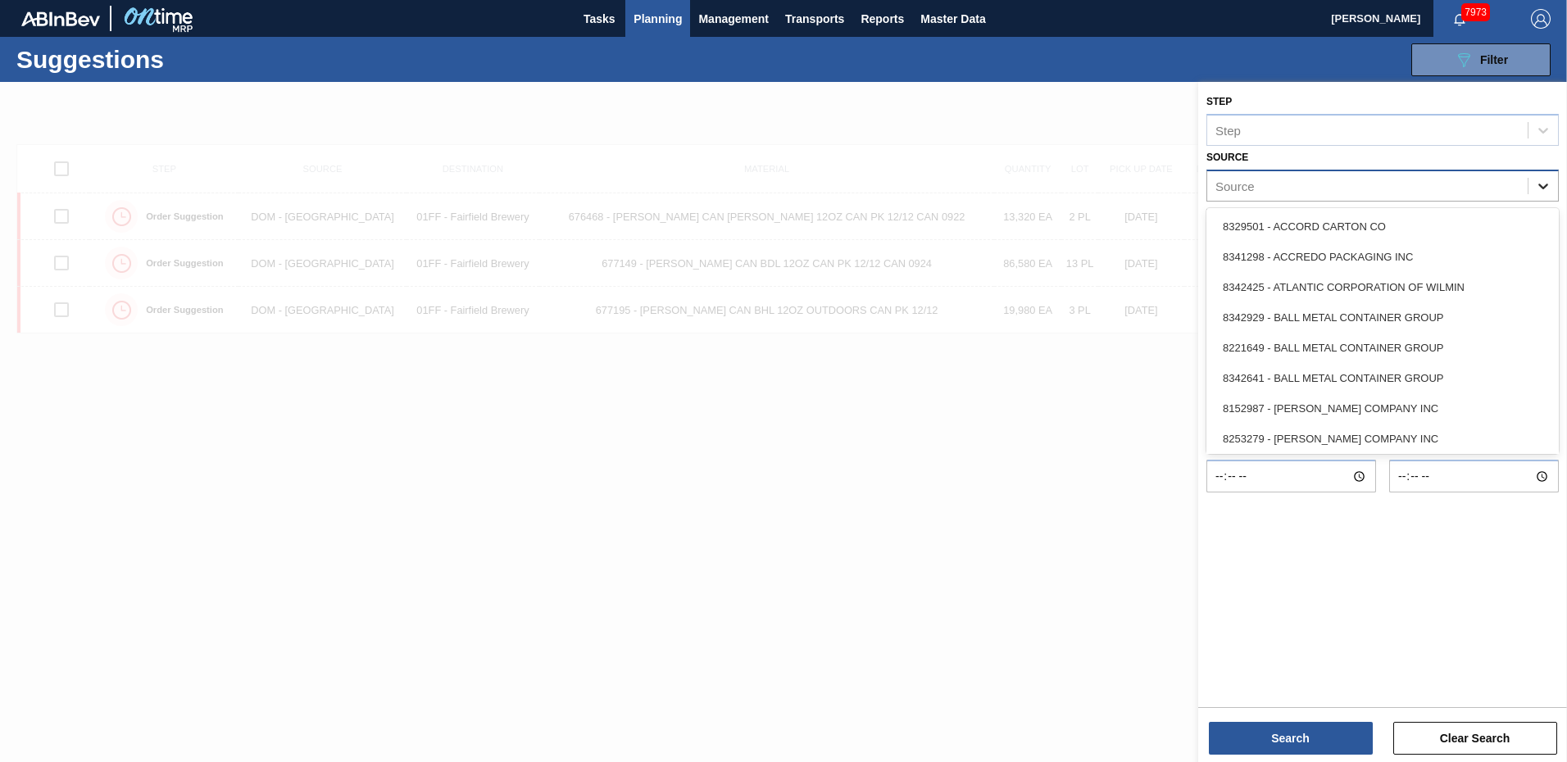
click at [1535, 185] on div at bounding box center [1544, 186] width 30 height 30
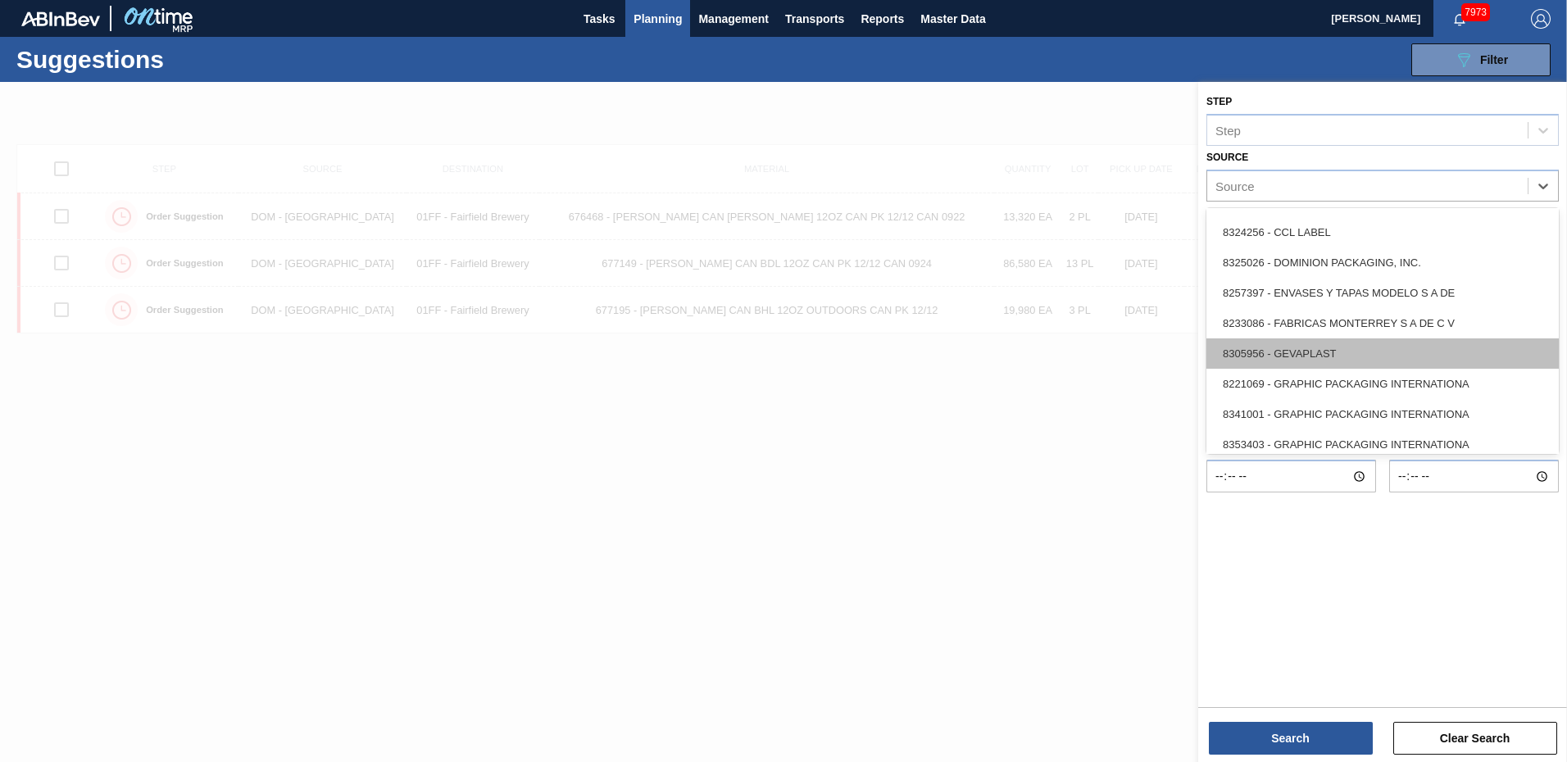
scroll to position [492, 0]
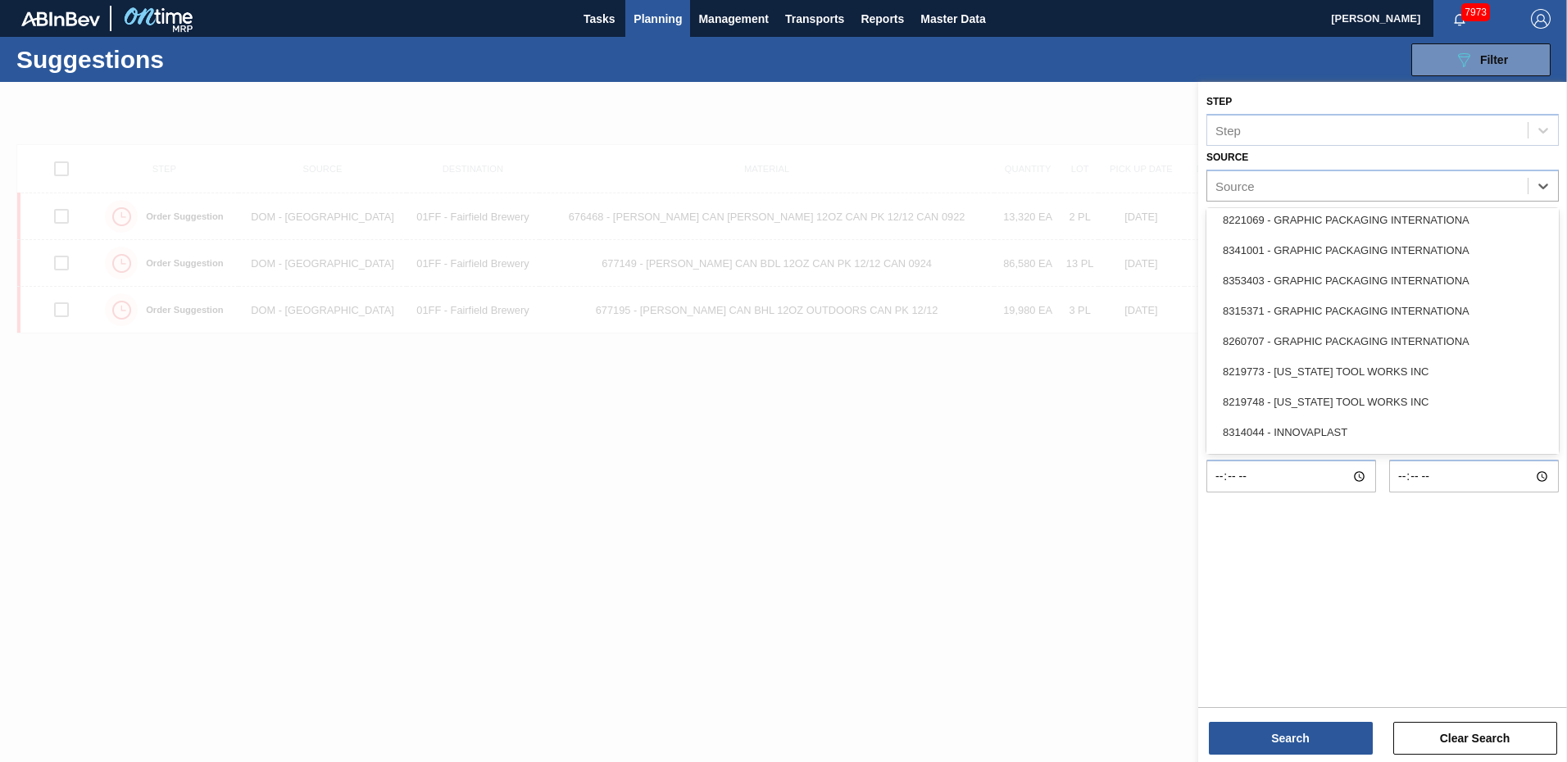
click at [1274, 63] on div "Suggestions 089F7B8B-B2A5-4AFE-B5C0-19BA573D28AC Filter Step Step Source option…" at bounding box center [783, 59] width 1567 height 45
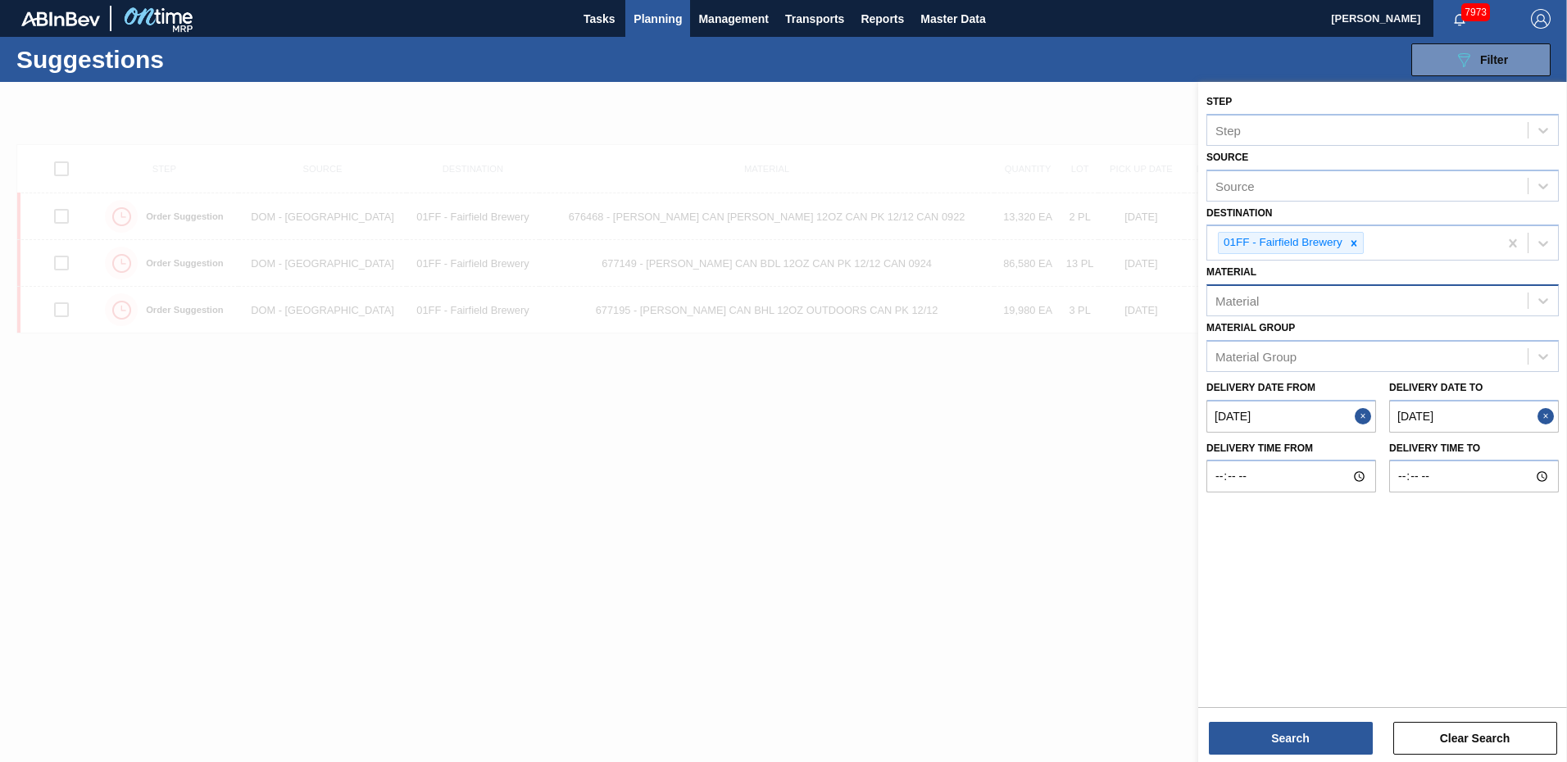
click at [1375, 314] on div "Material" at bounding box center [1383, 300] width 353 height 32
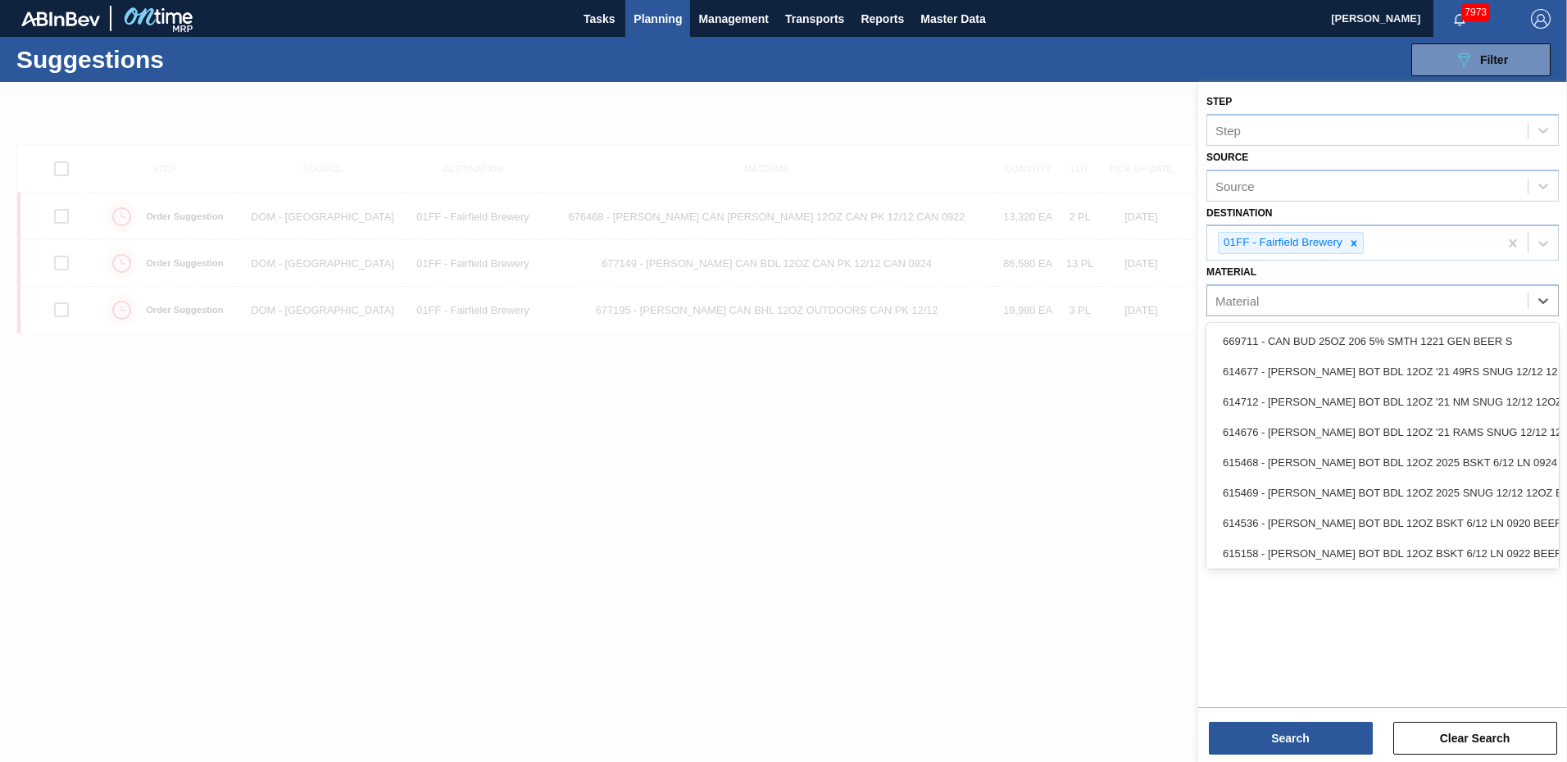
click at [1253, 73] on div "Suggestions 089F7B8B-B2A5-4AFE-B5C0-19BA573D28AC Filter Step Step Source Source…" at bounding box center [783, 59] width 1567 height 45
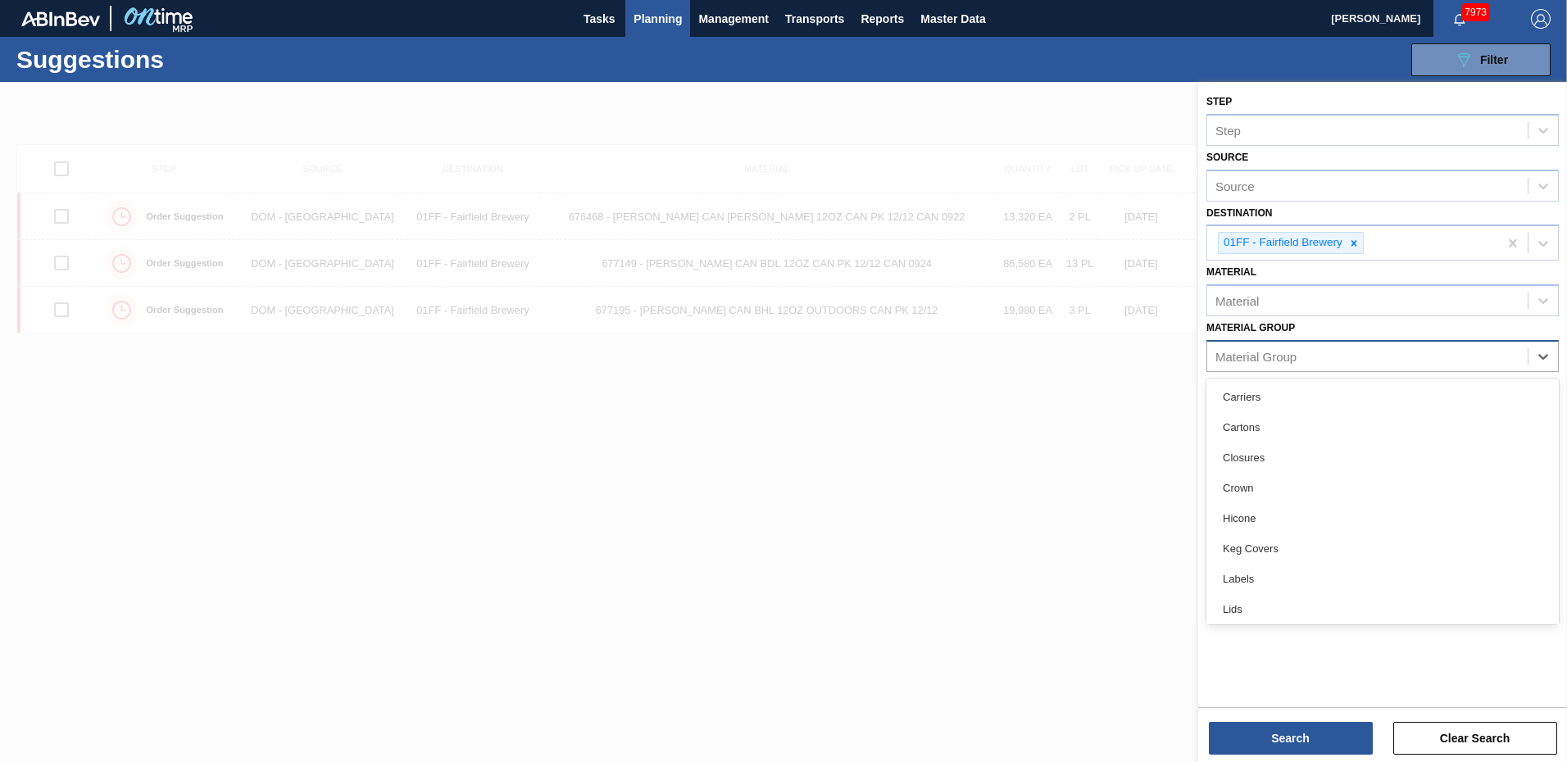
click at [1343, 363] on div "Material Group" at bounding box center [1368, 356] width 321 height 24
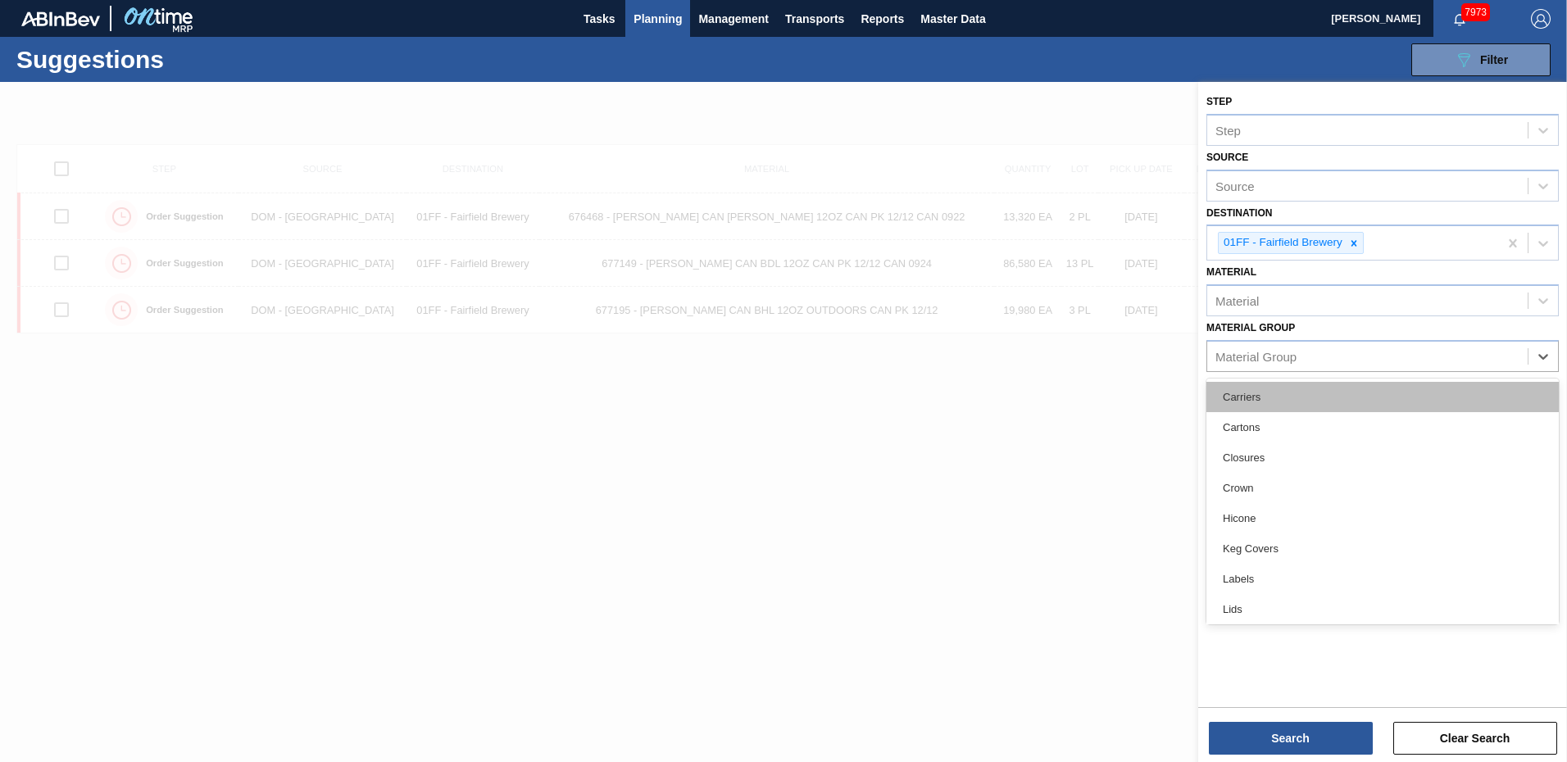
click at [1255, 395] on div "Carriers" at bounding box center [1383, 397] width 353 height 30
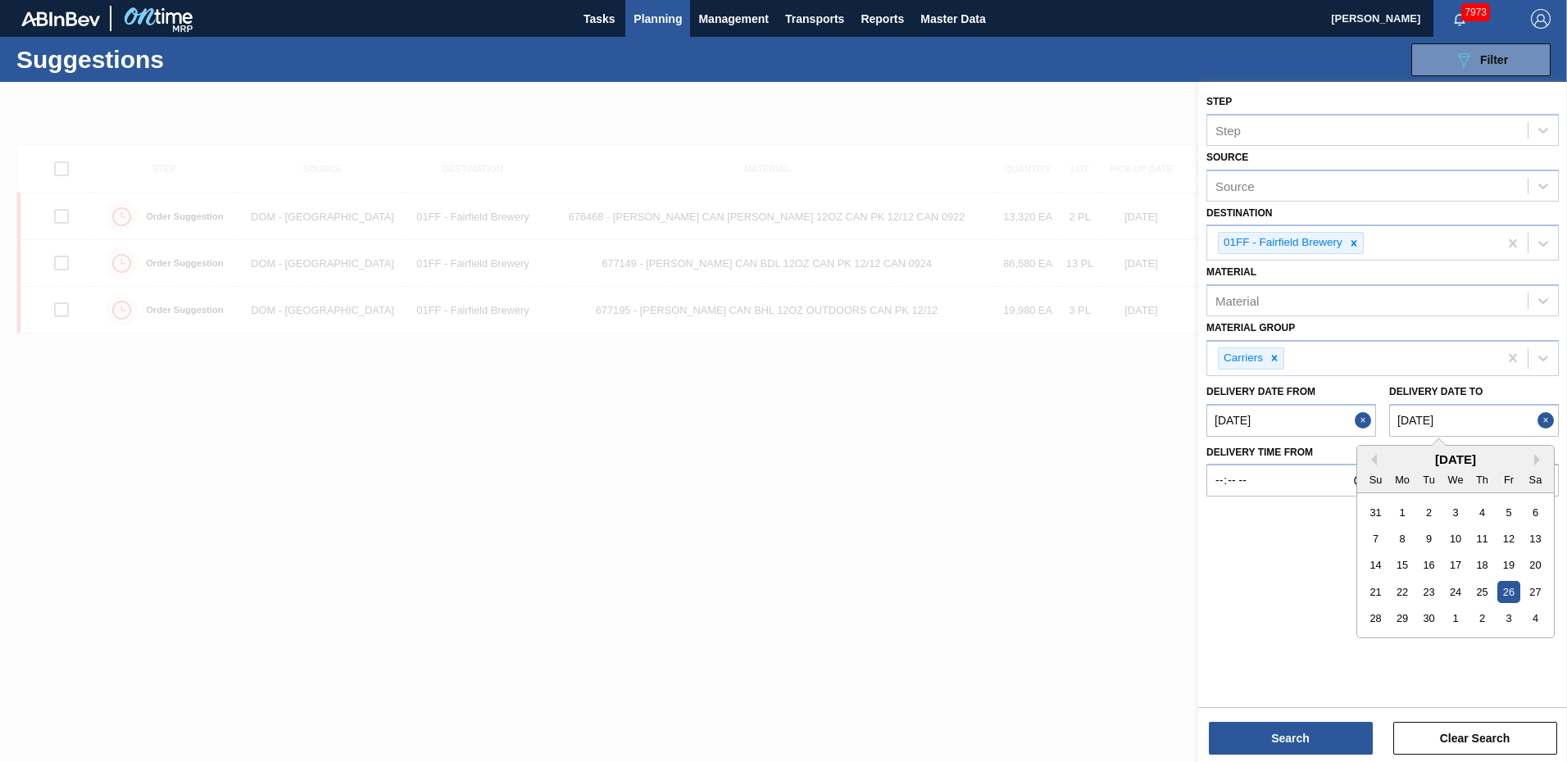
click at [1486, 418] on to "09/26/2025" at bounding box center [1475, 420] width 170 height 33
click at [1373, 457] on button "Previous Month" at bounding box center [1371, 459] width 11 height 11
click at [1535, 447] on div "August 2025 Su Mo Tu We Th Fr Sa" at bounding box center [1456, 470] width 197 height 48
click at [1535, 456] on button "Next Month" at bounding box center [1540, 459] width 11 height 11
click at [1512, 516] on div "5" at bounding box center [1509, 512] width 22 height 22
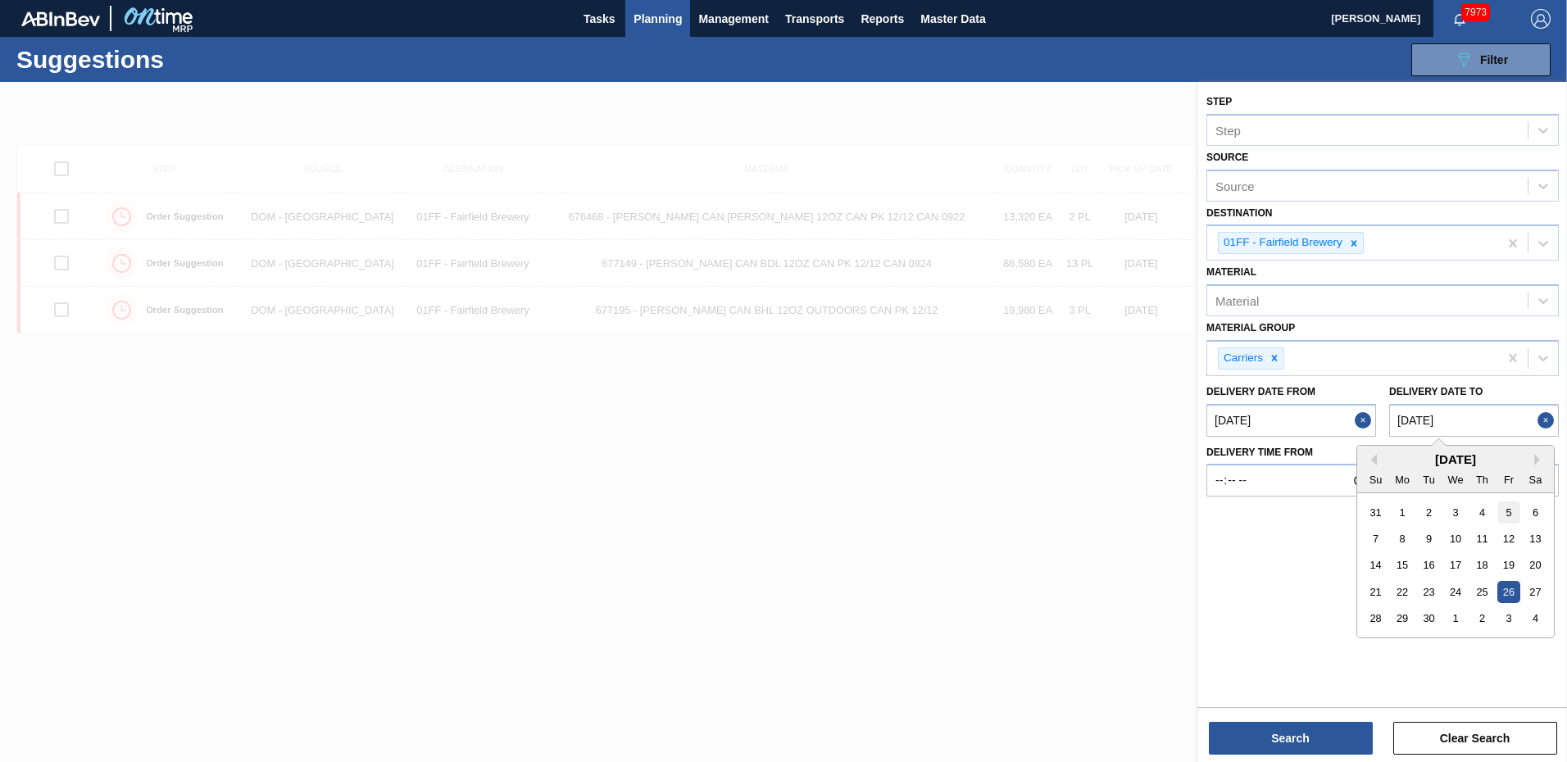
type to "[DATE]"
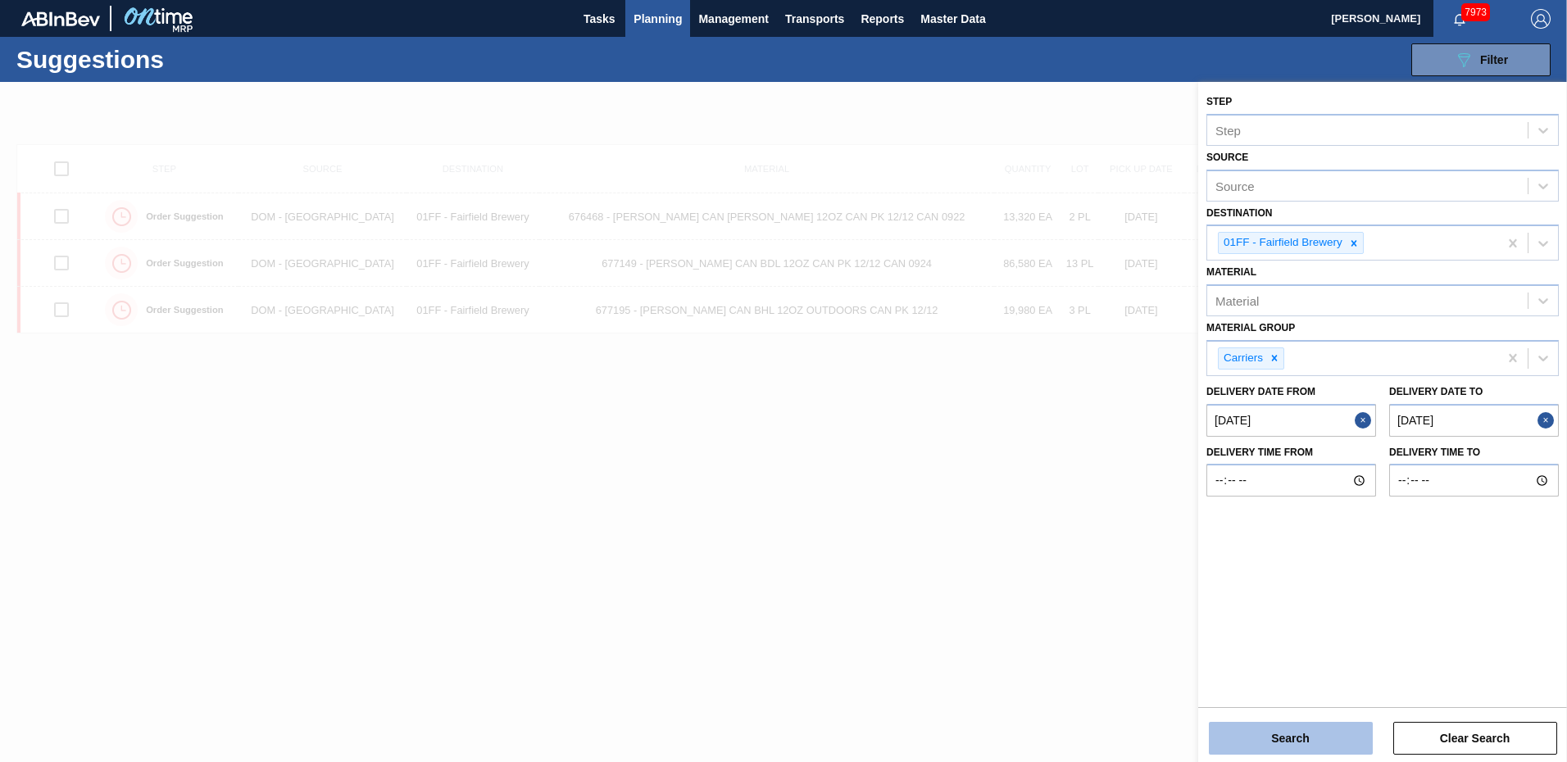
click at [1295, 735] on button "Search" at bounding box center [1291, 738] width 164 height 33
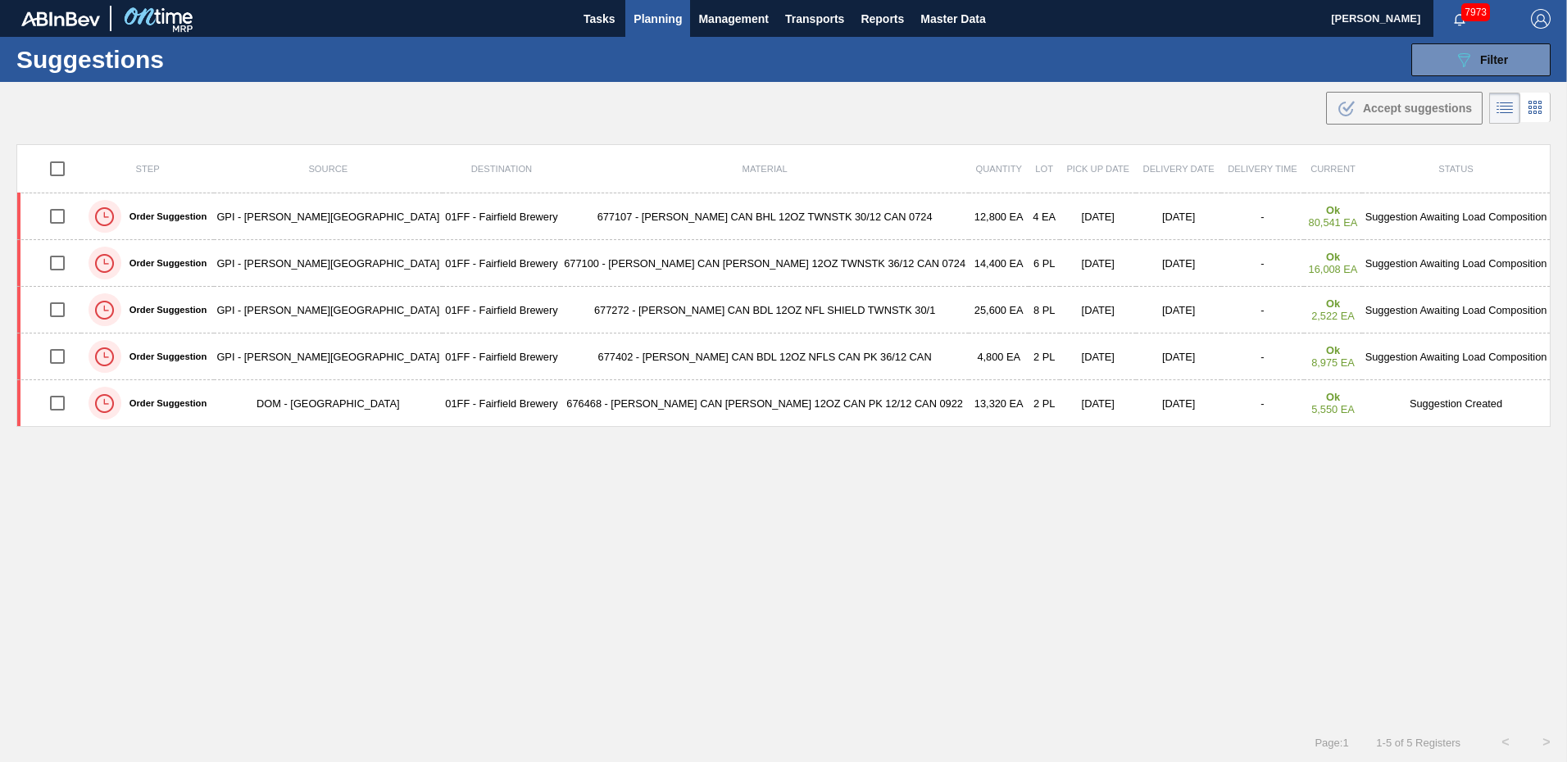
click at [788, 531] on div "Step Source Destination Material Quantity Lot Pick up Date Delivery Date Delive…" at bounding box center [783, 418] width 1535 height 549
click at [1044, 598] on div "Step Source Destination Material Quantity Lot Pick up Date Delivery Date Delive…" at bounding box center [783, 418] width 1535 height 549
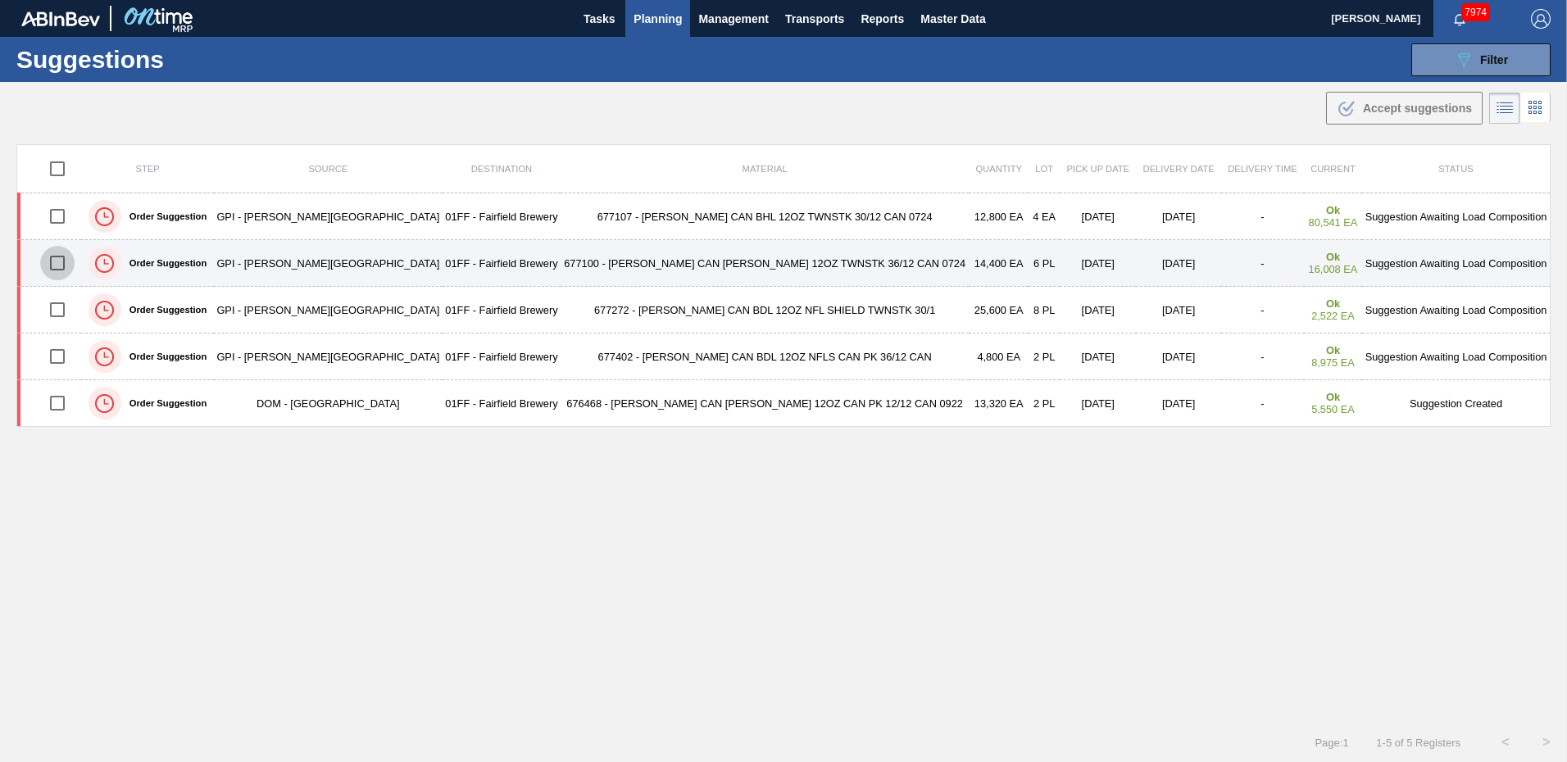
click at [60, 264] on input "checkbox" at bounding box center [57, 263] width 34 height 34
checkbox input "true"
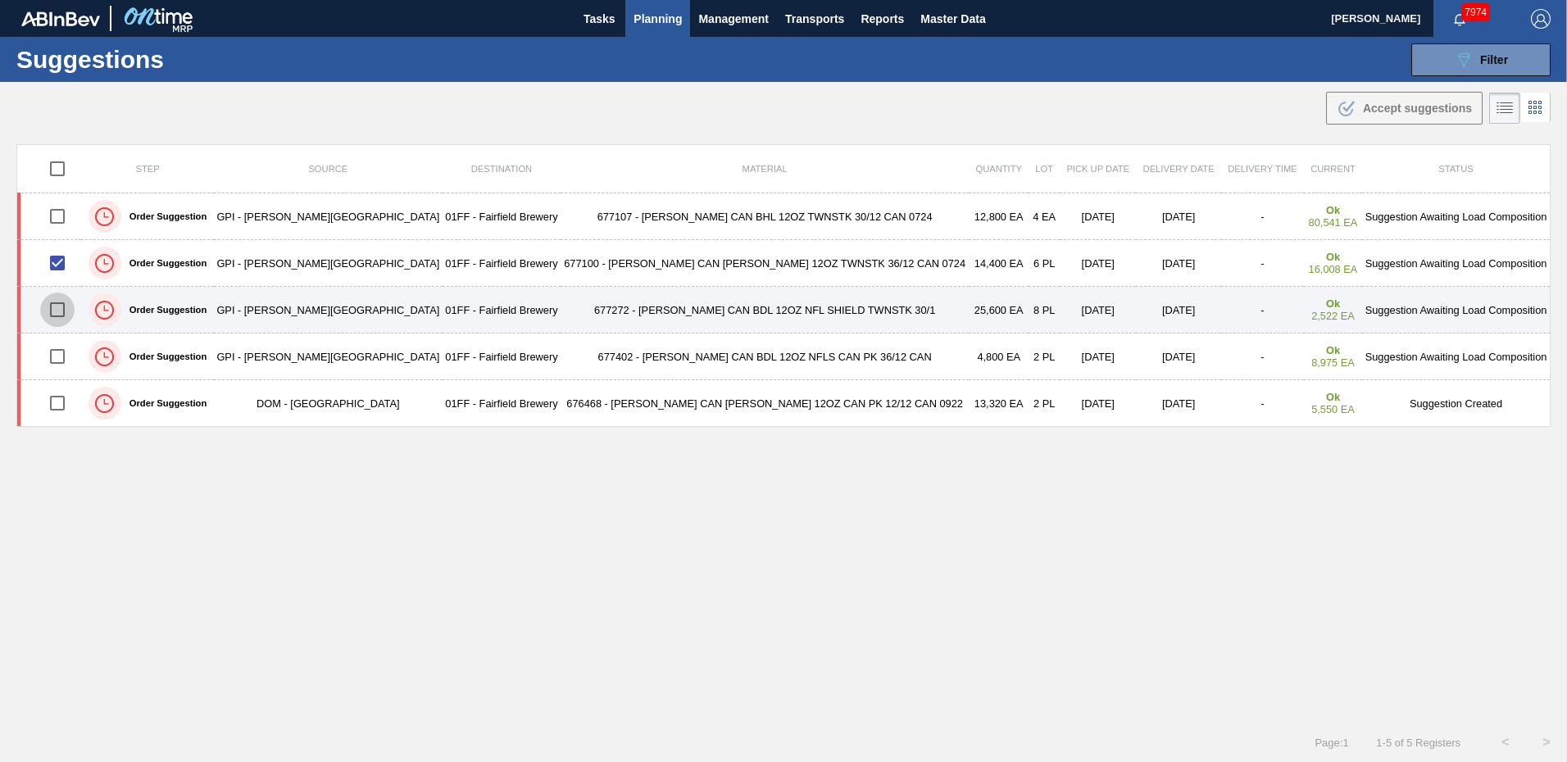
click at [60, 310] on input "checkbox" at bounding box center [57, 310] width 34 height 34
checkbox input "true"
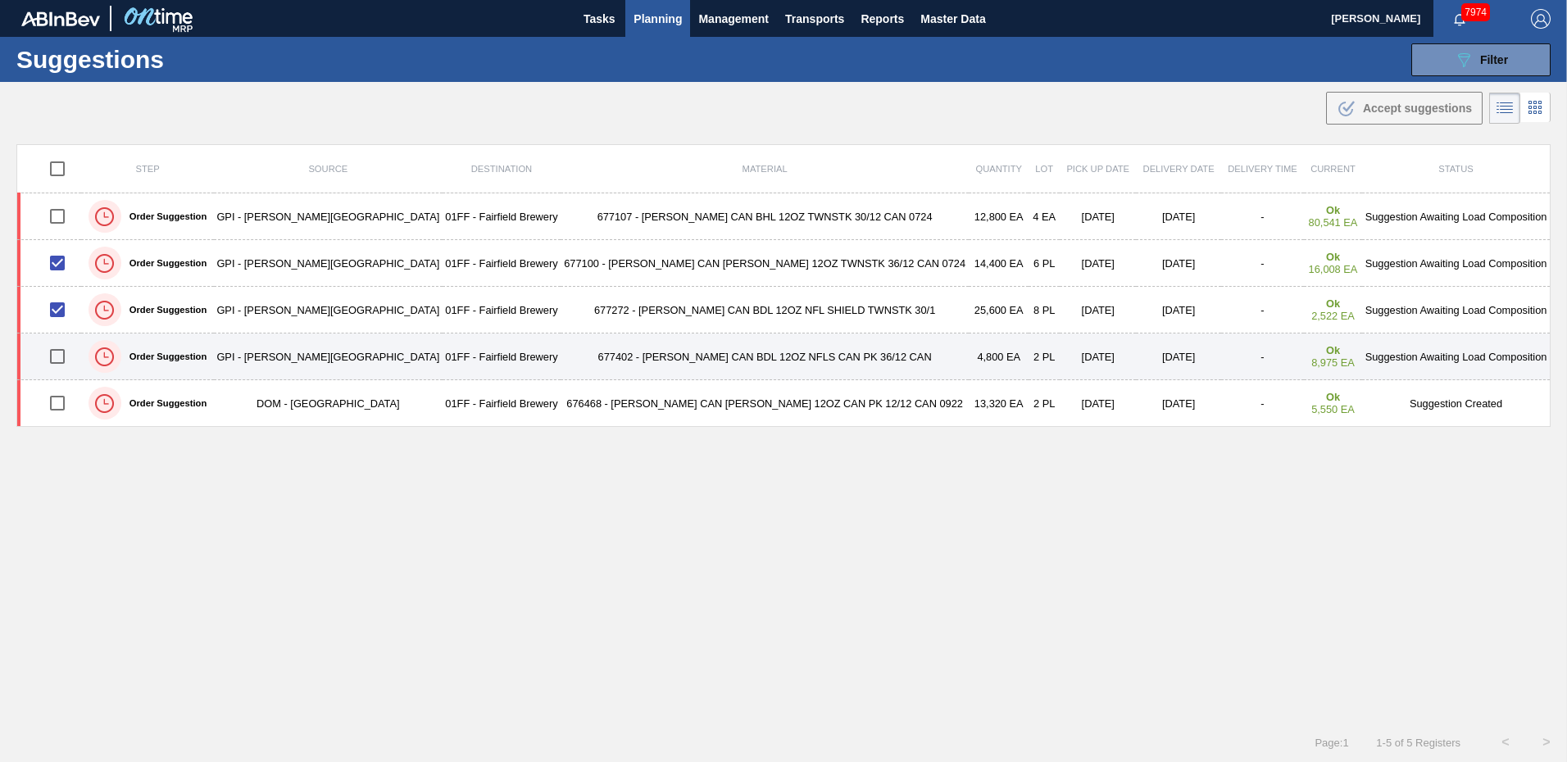
click at [58, 354] on input "checkbox" at bounding box center [57, 356] width 34 height 34
checkbox input "true"
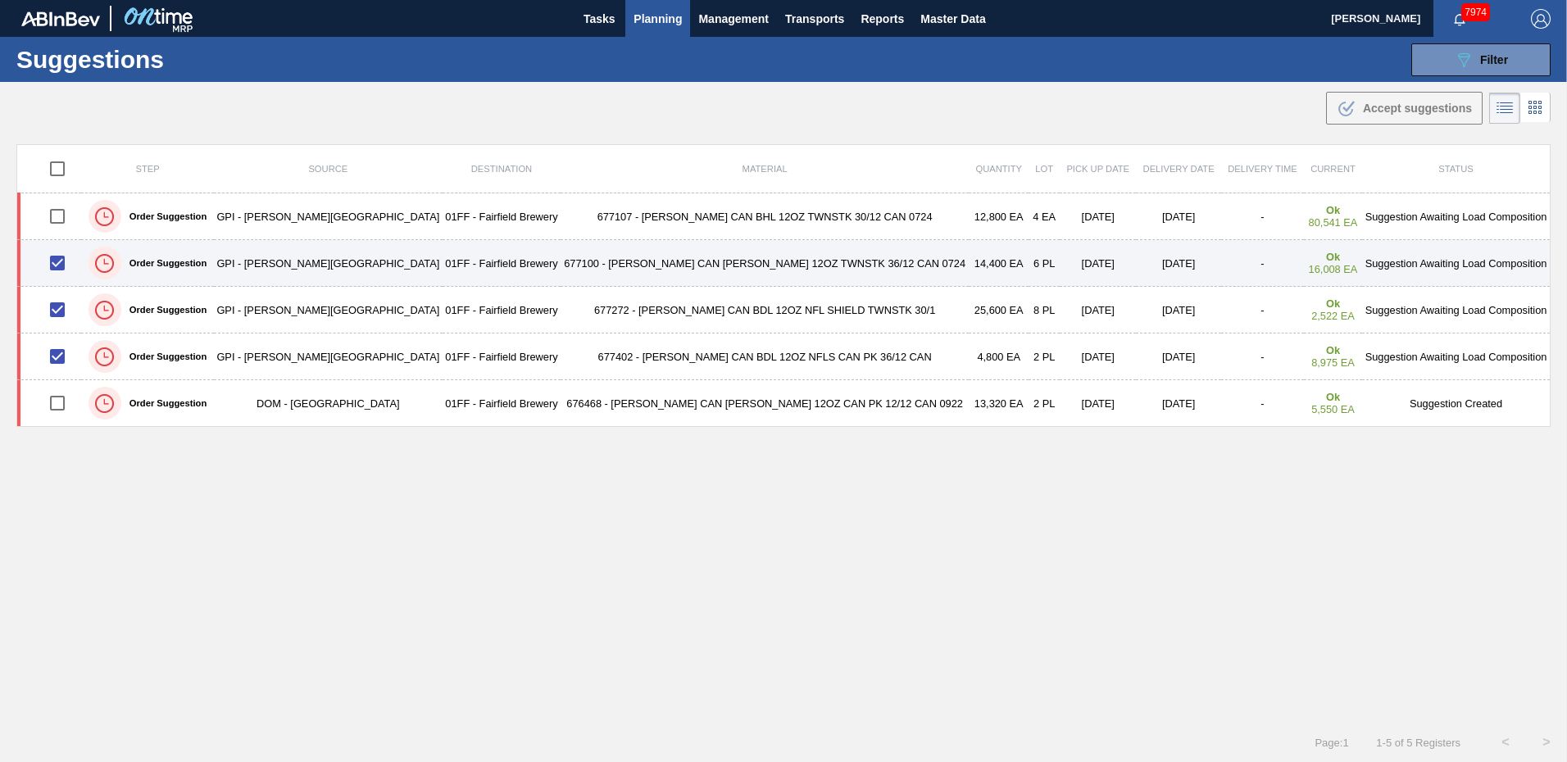
click at [1431, 249] on td "Suggestion Awaiting Load Composition" at bounding box center [1456, 263] width 188 height 47
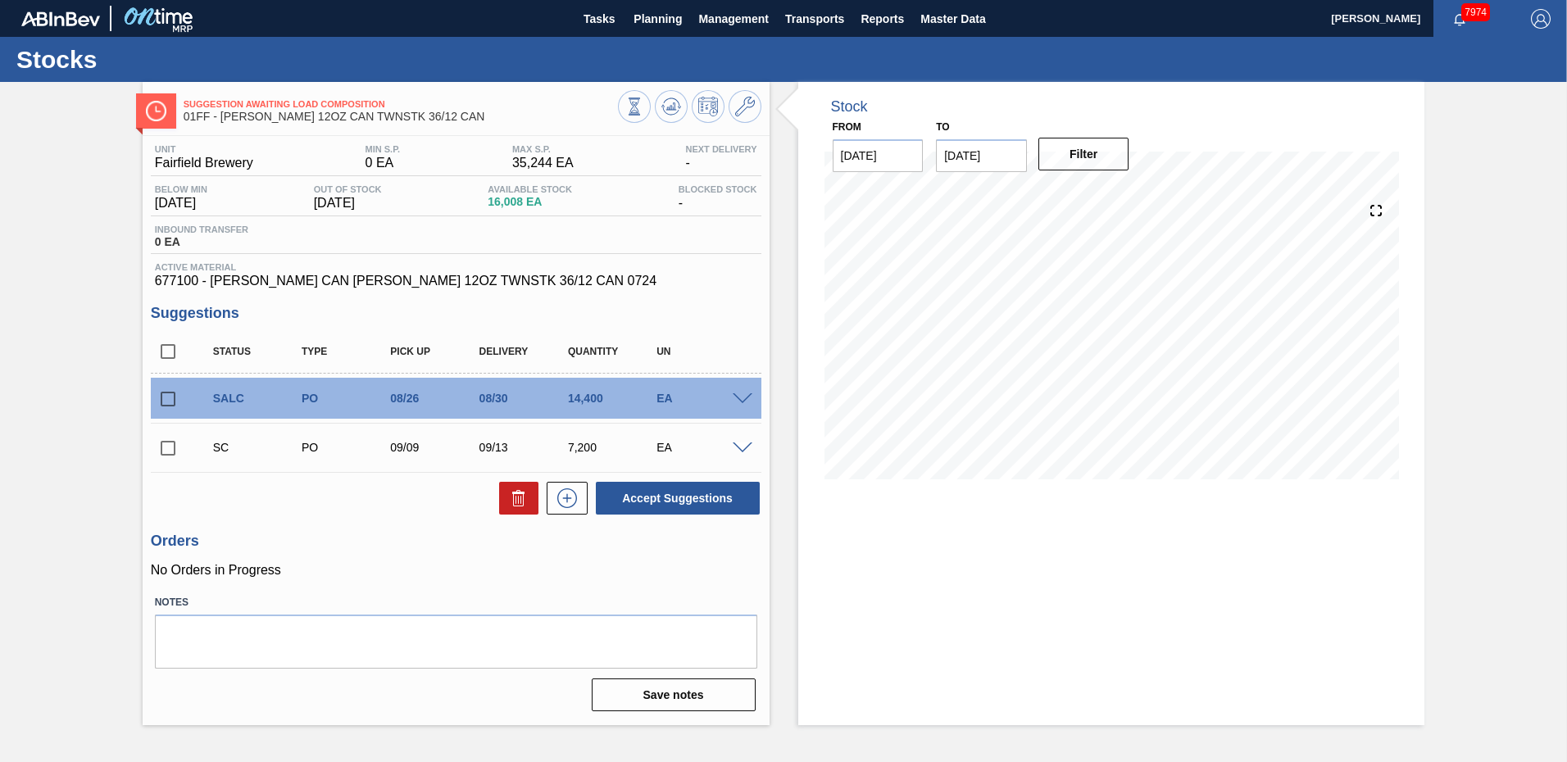
click at [747, 398] on span at bounding box center [743, 399] width 20 height 12
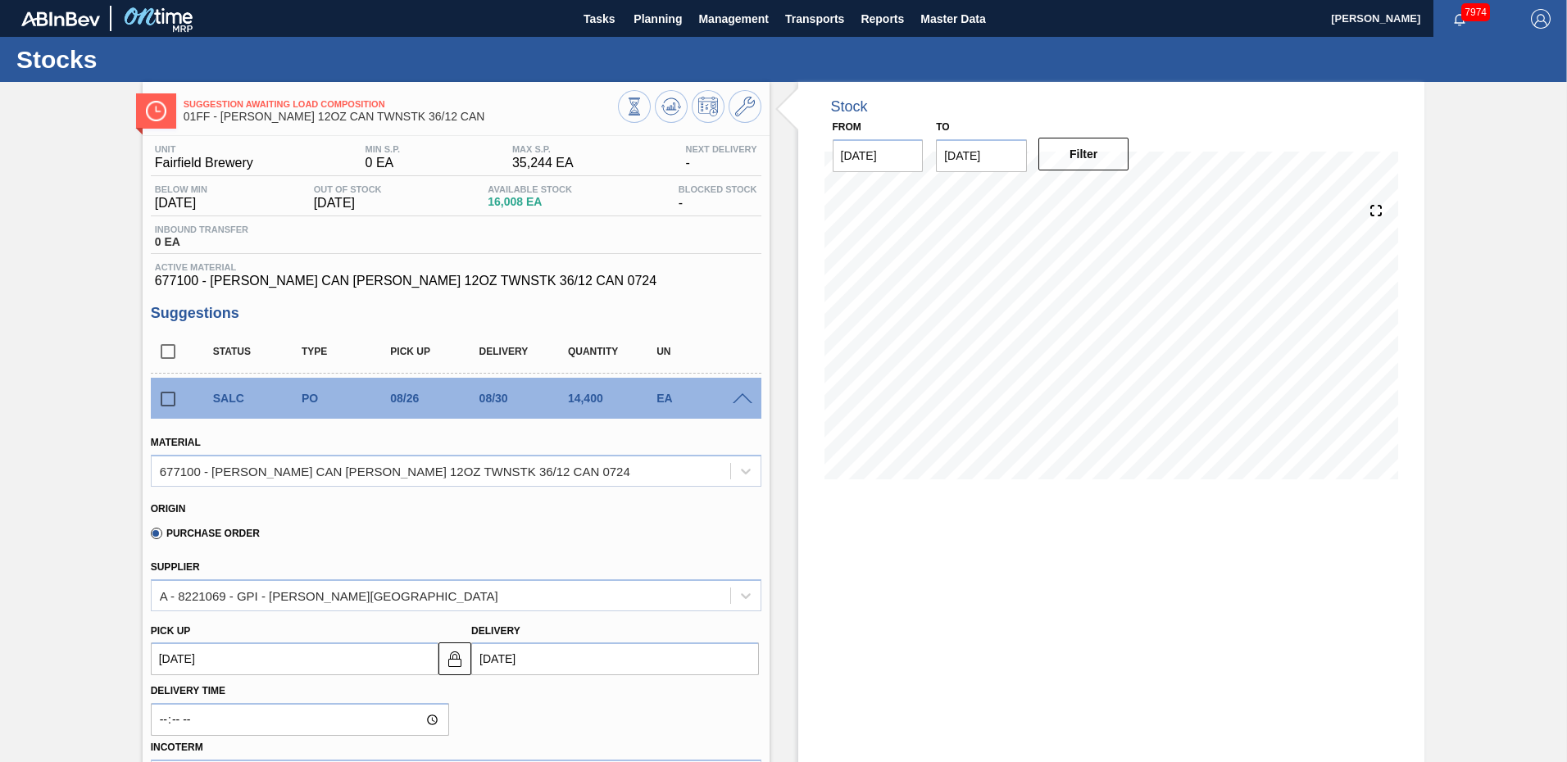
scroll to position [164, 0]
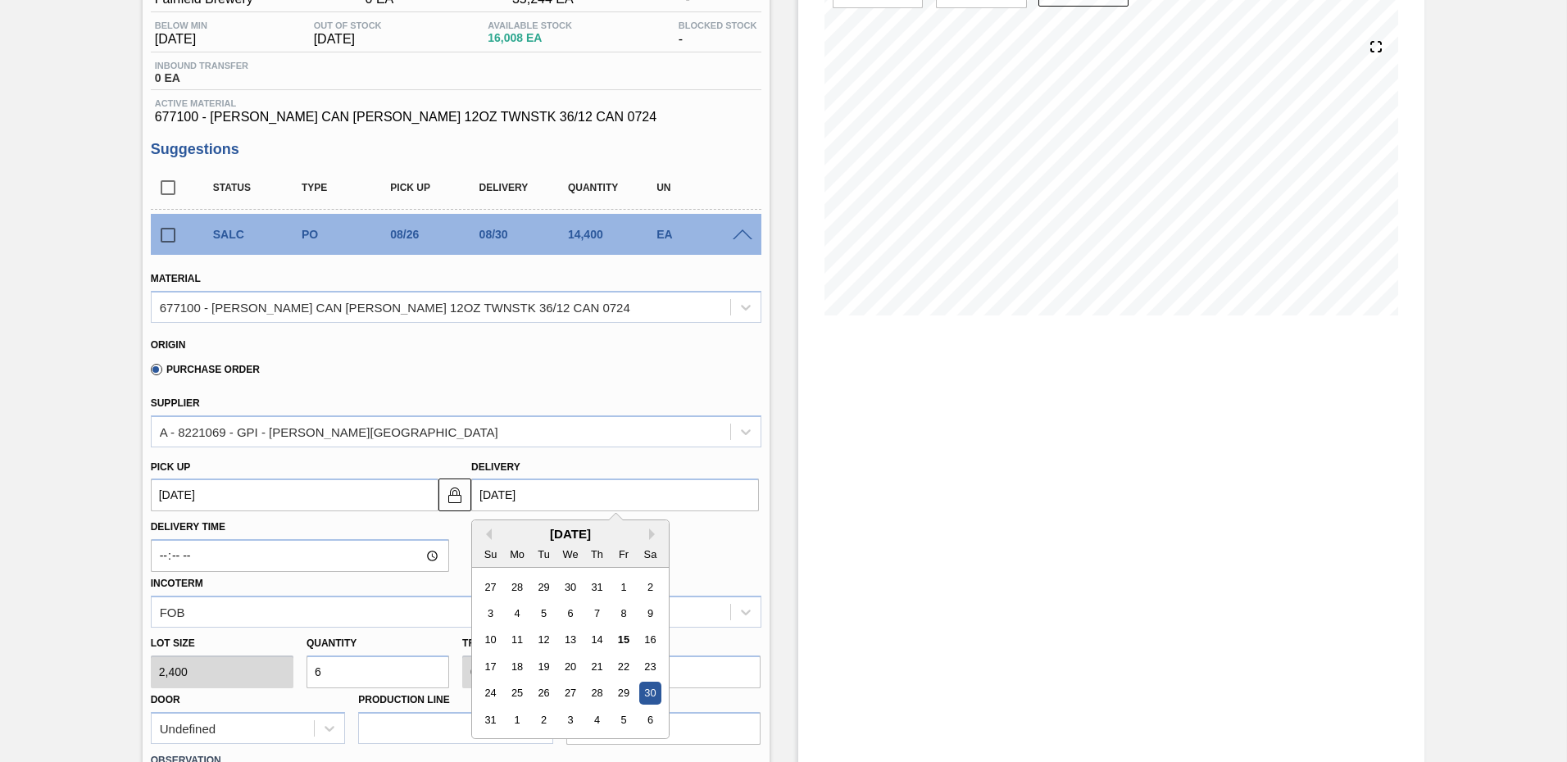
click at [552, 500] on input "[DATE]" at bounding box center [615, 495] width 288 height 33
click at [512, 693] on div "25" at bounding box center [518, 694] width 22 height 22
type up "[DATE]"
type input "[DATE]"
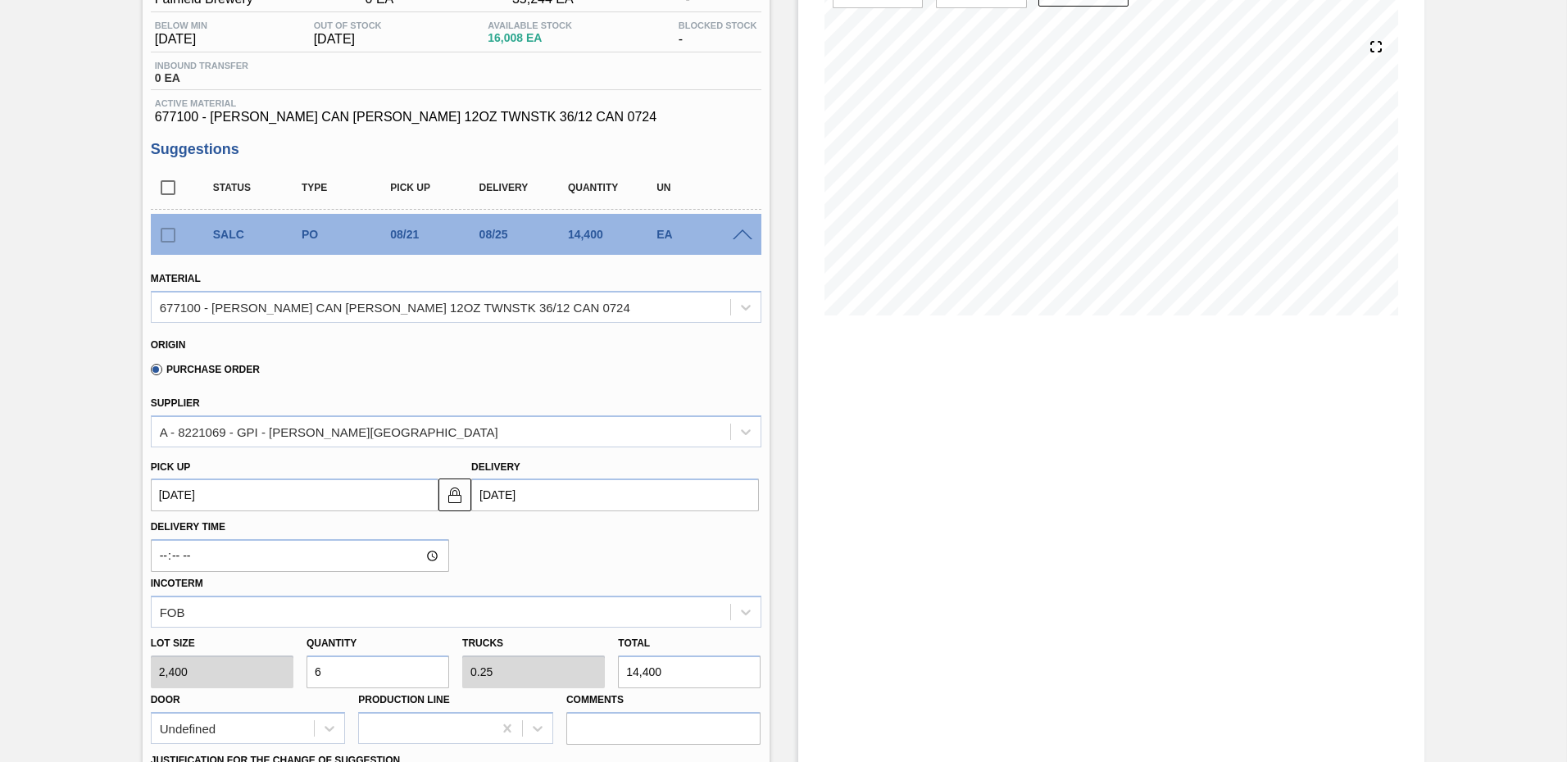
scroll to position [492, 0]
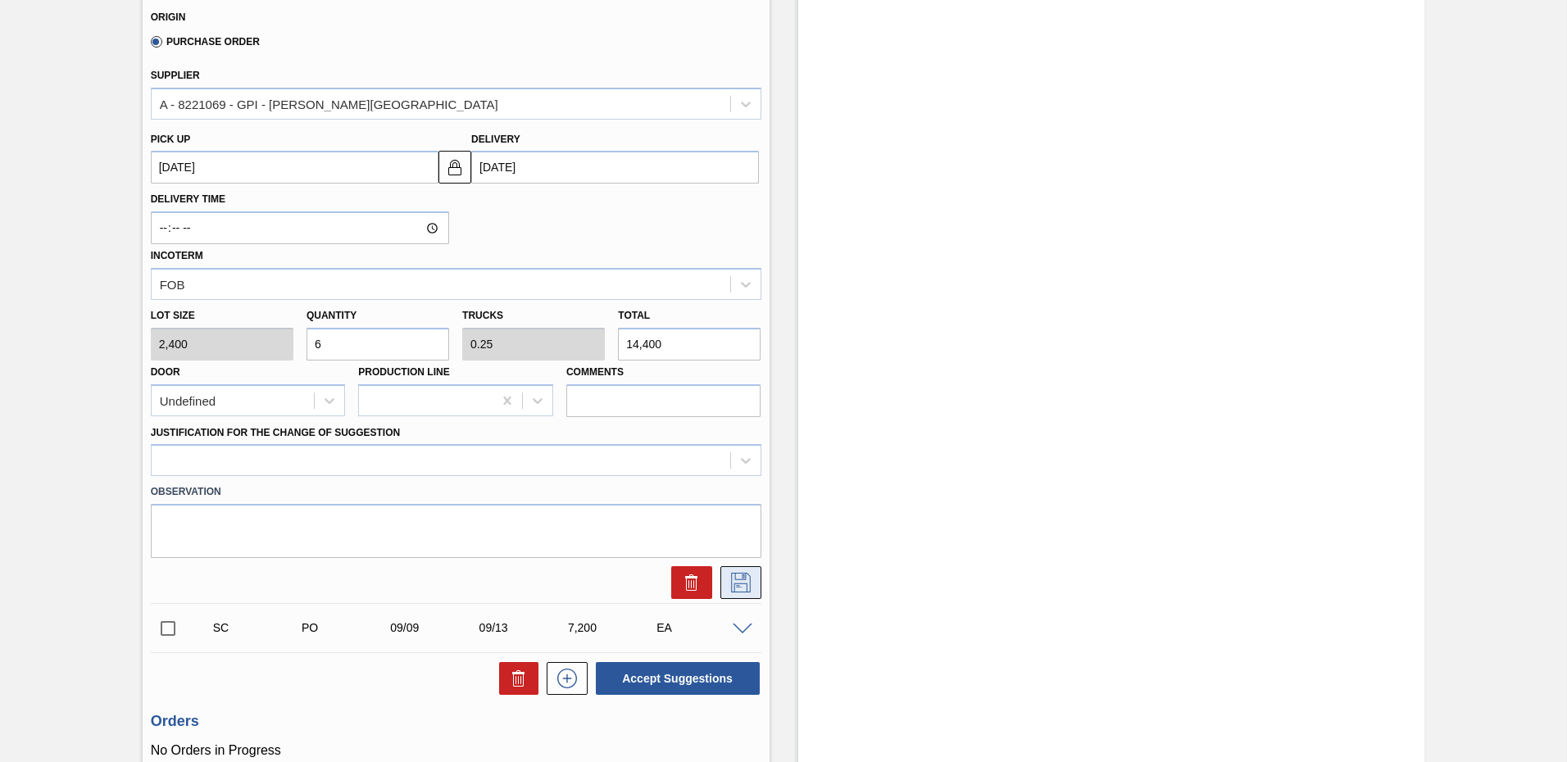
click at [741, 579] on icon at bounding box center [741, 583] width 26 height 20
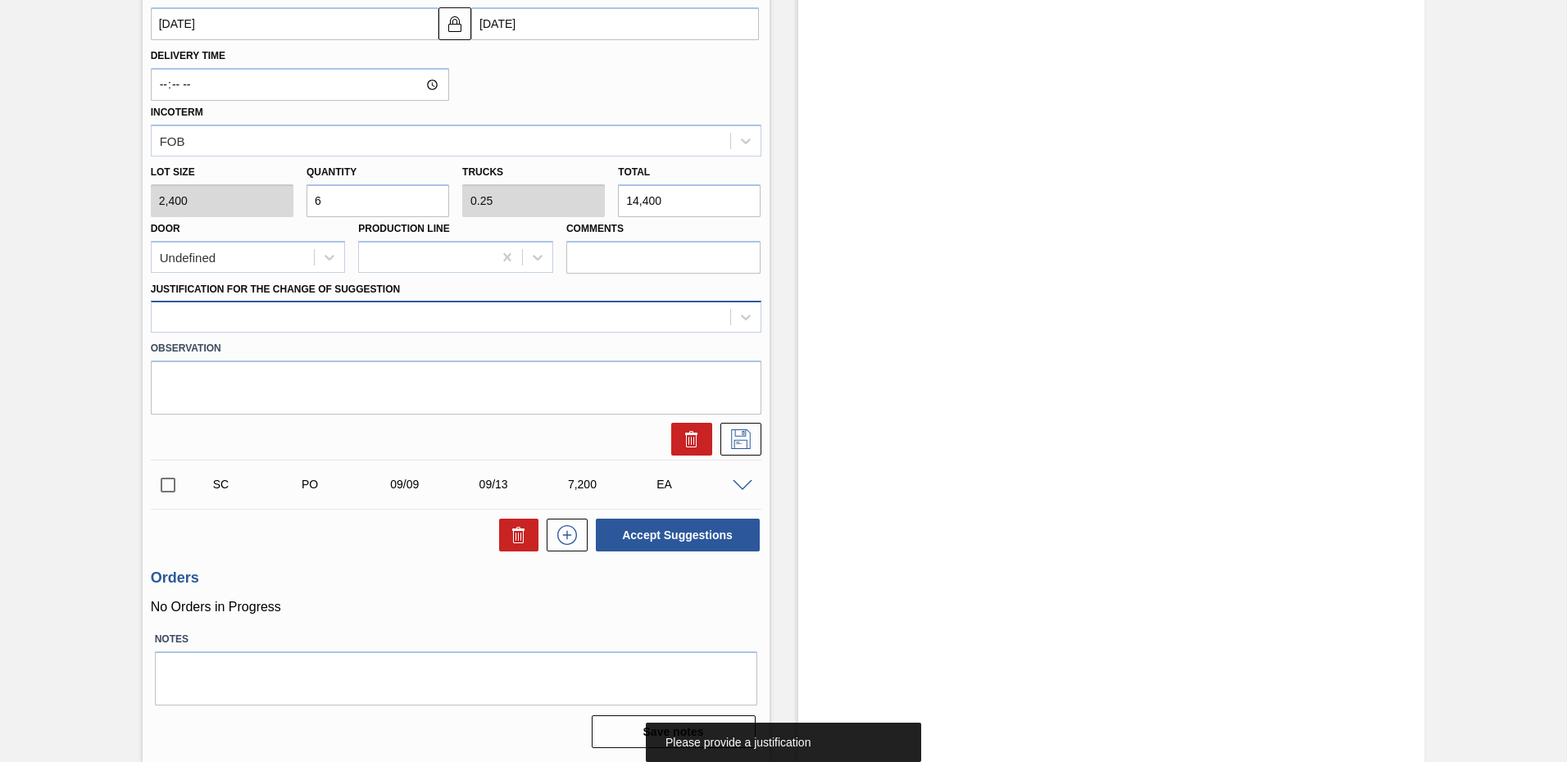
click at [246, 318] on div at bounding box center [441, 318] width 579 height 24
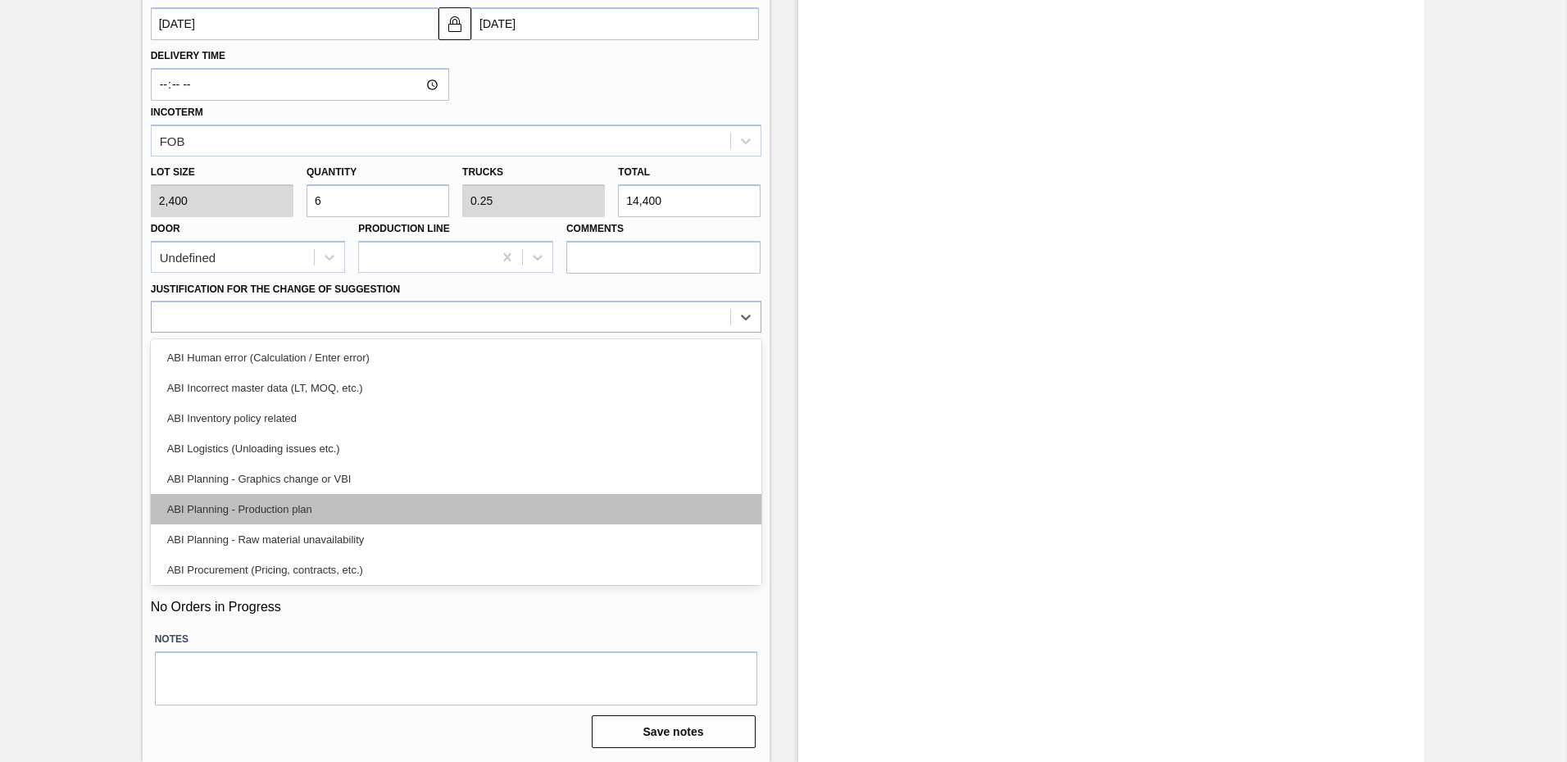
click at [256, 505] on div "ABI Planning - Production plan" at bounding box center [456, 509] width 611 height 30
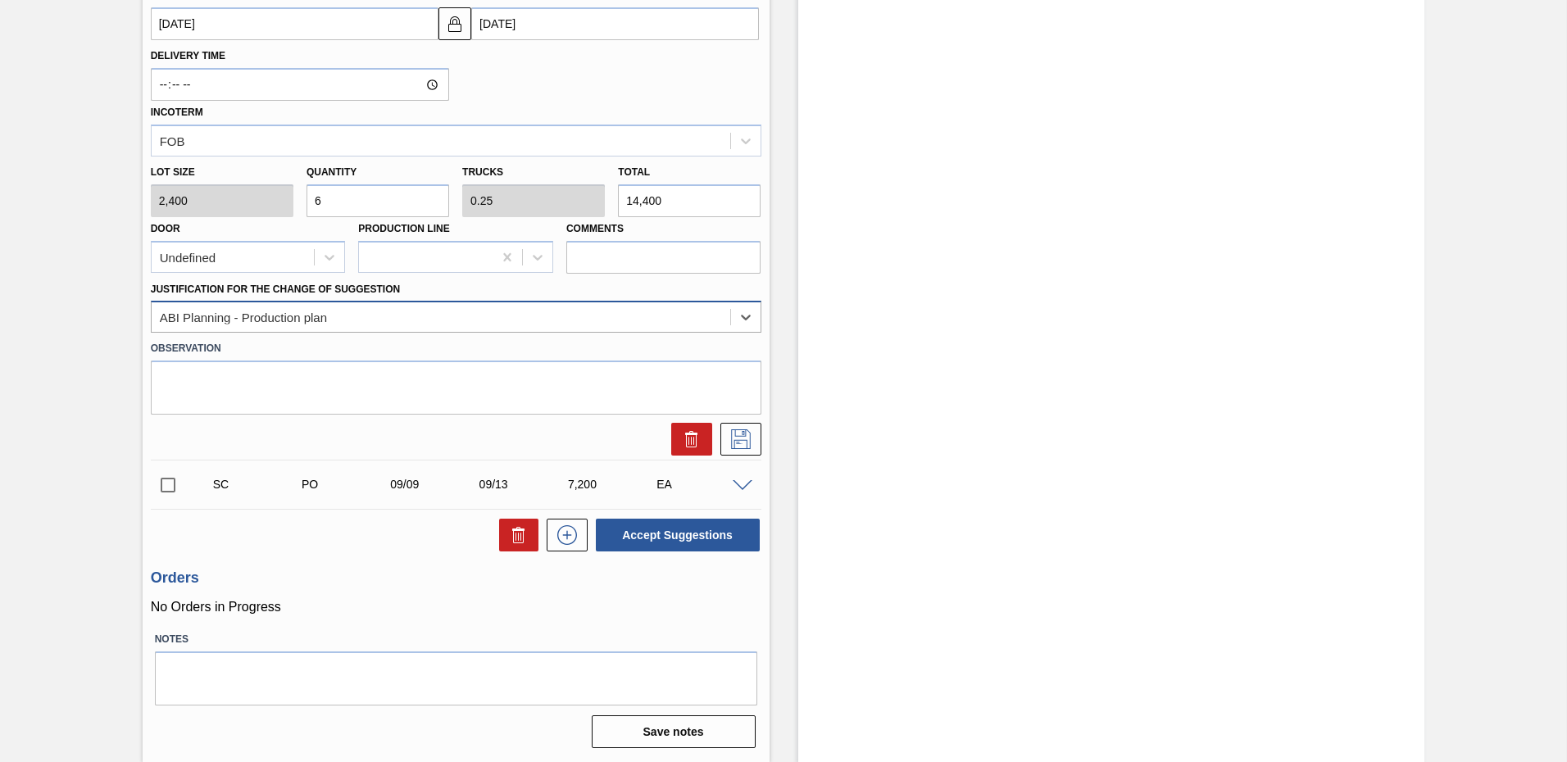
click at [626, 320] on div "ABI Planning - Production plan" at bounding box center [441, 318] width 579 height 24
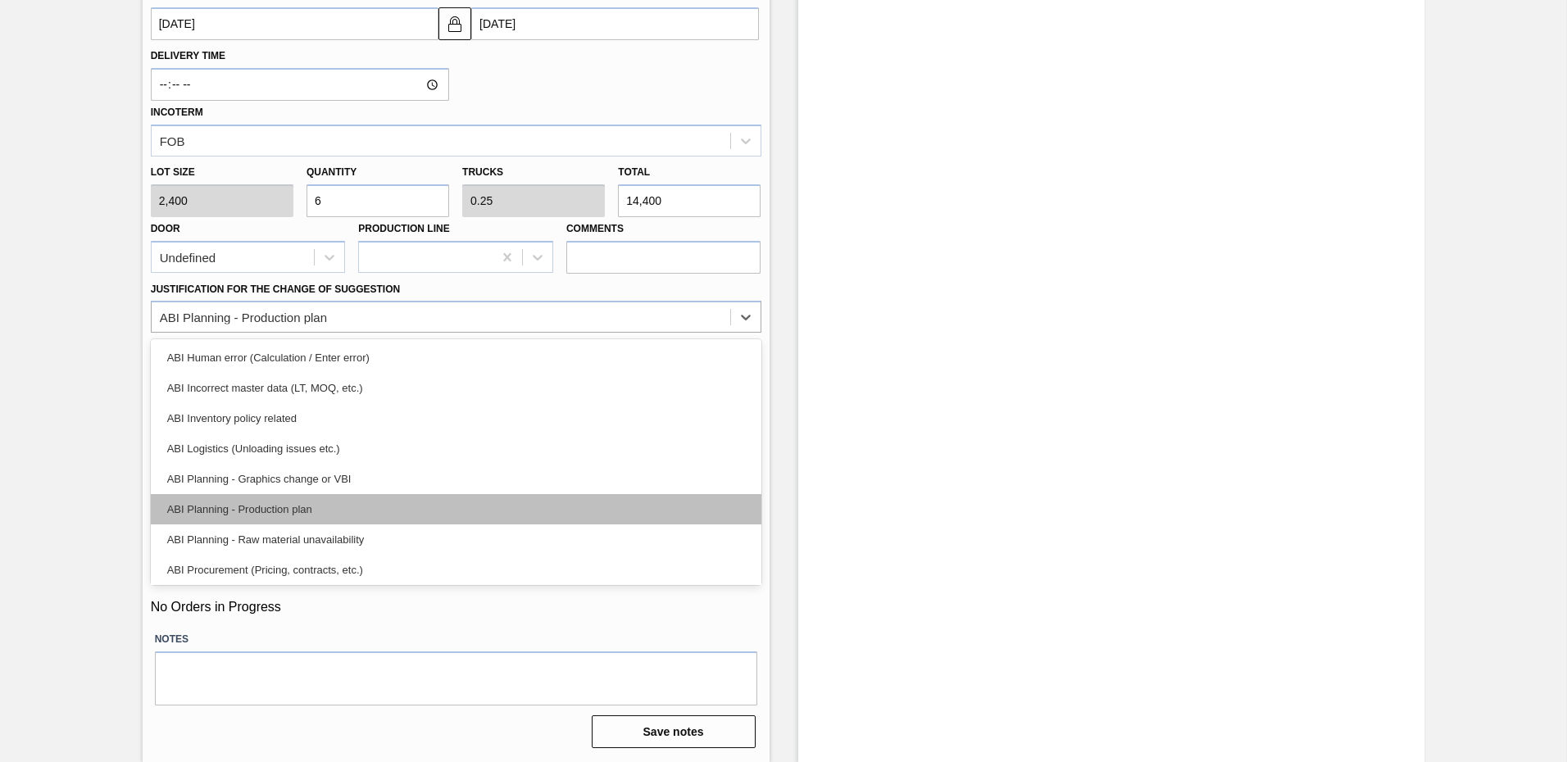
click at [295, 509] on div "ABI Planning - Production plan" at bounding box center [456, 509] width 611 height 30
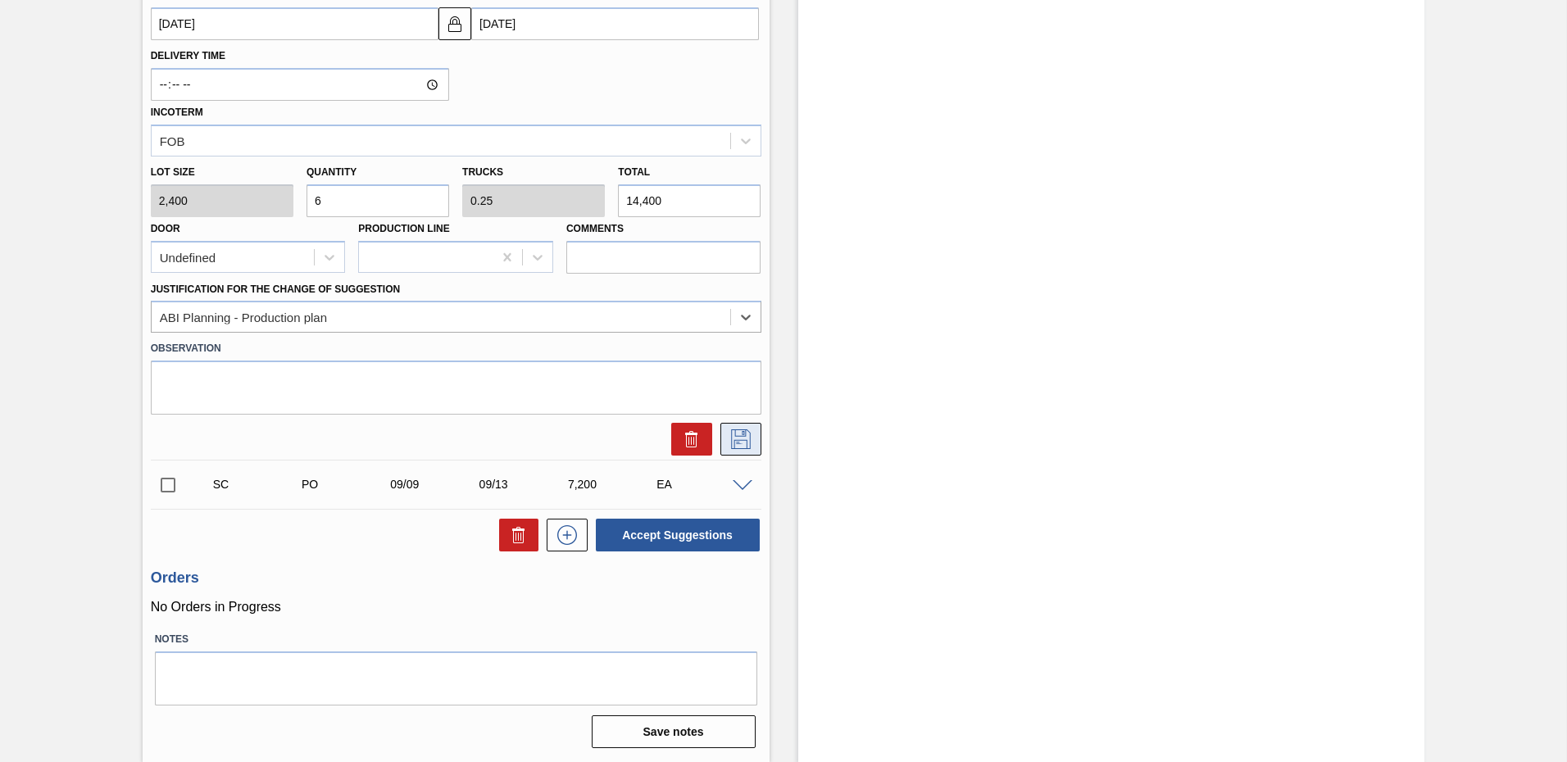
click at [744, 449] on icon at bounding box center [741, 440] width 20 height 20
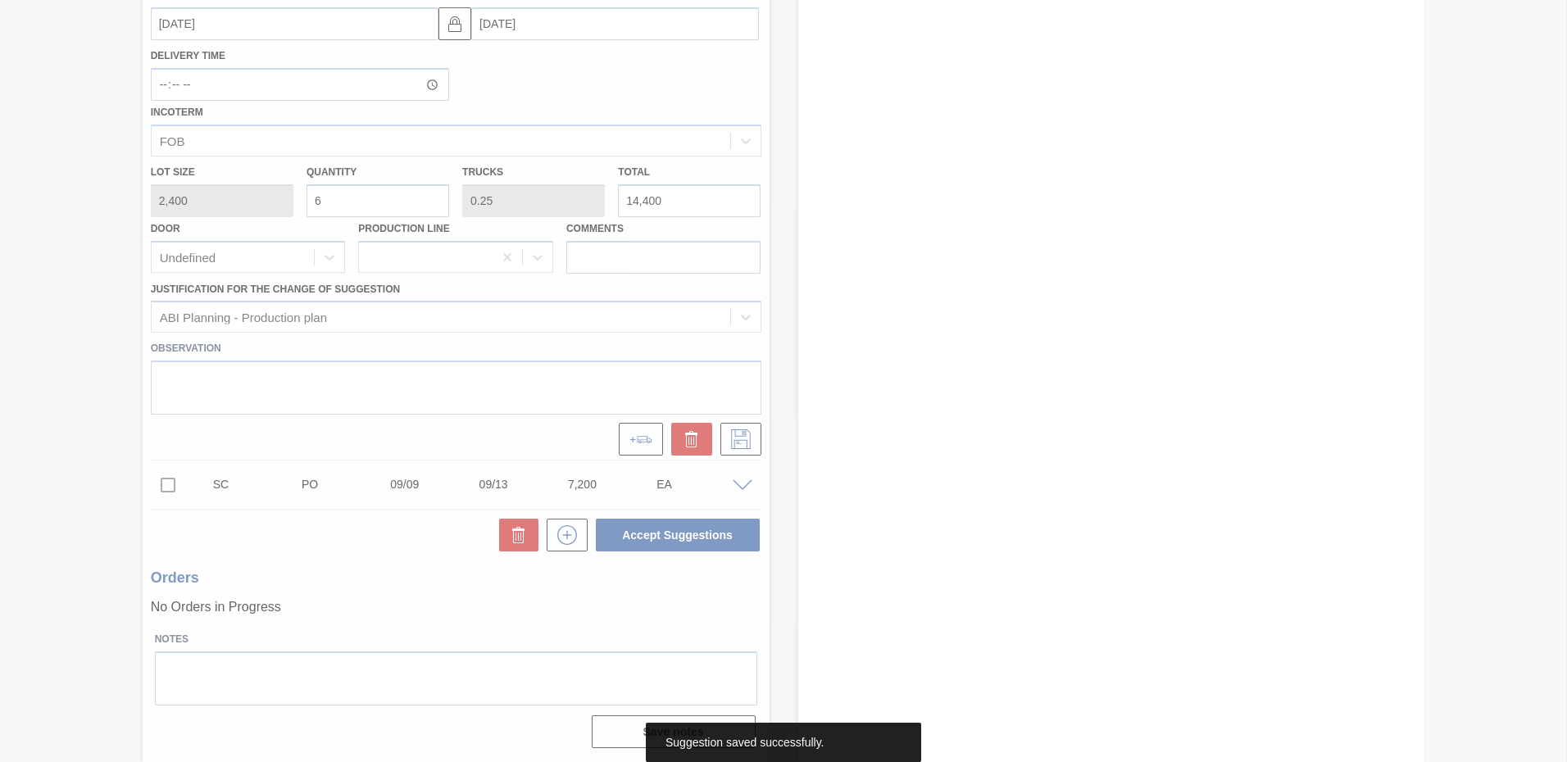
scroll to position [0, 0]
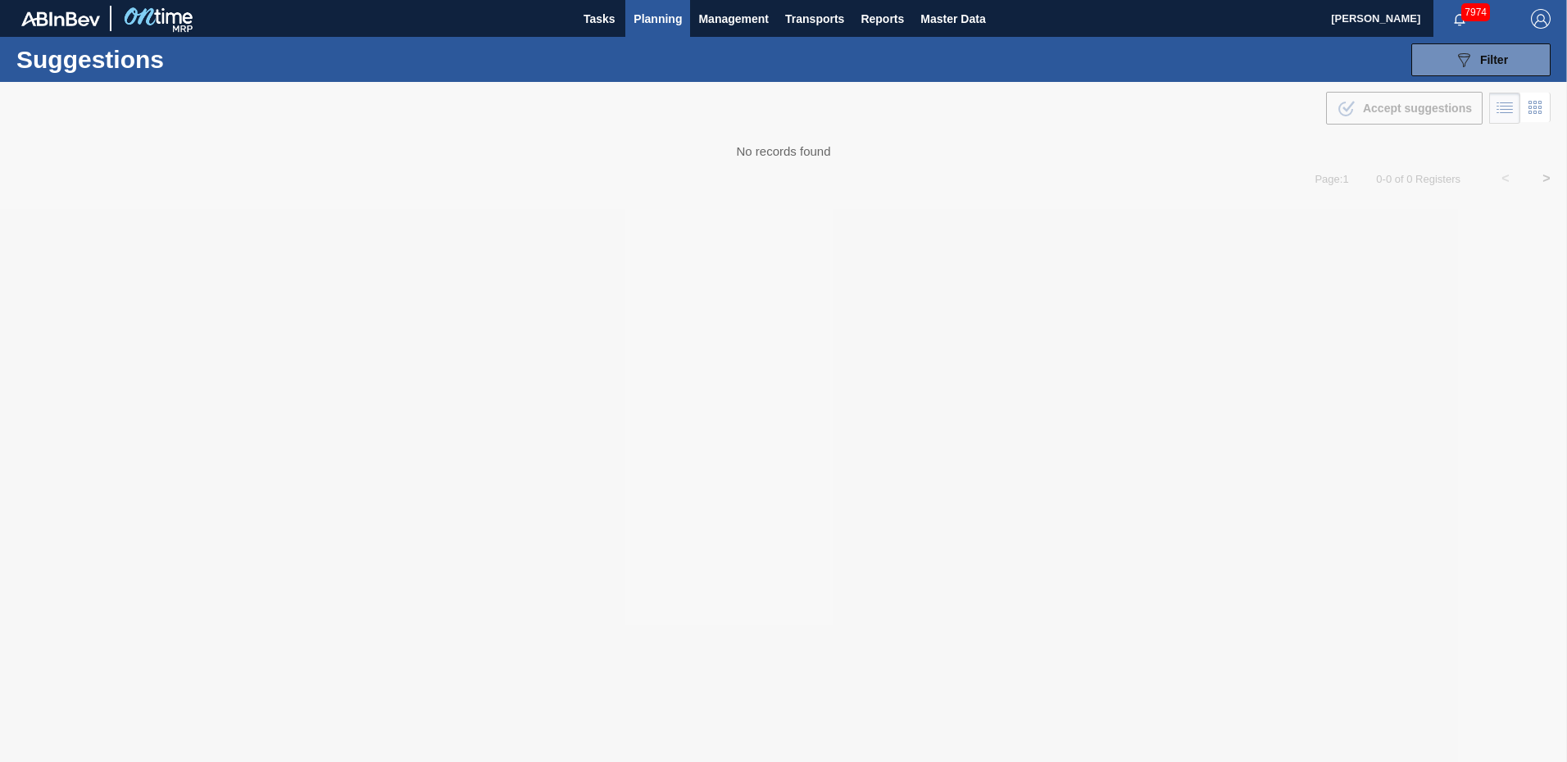
type from "[DATE]"
type to "[DATE]"
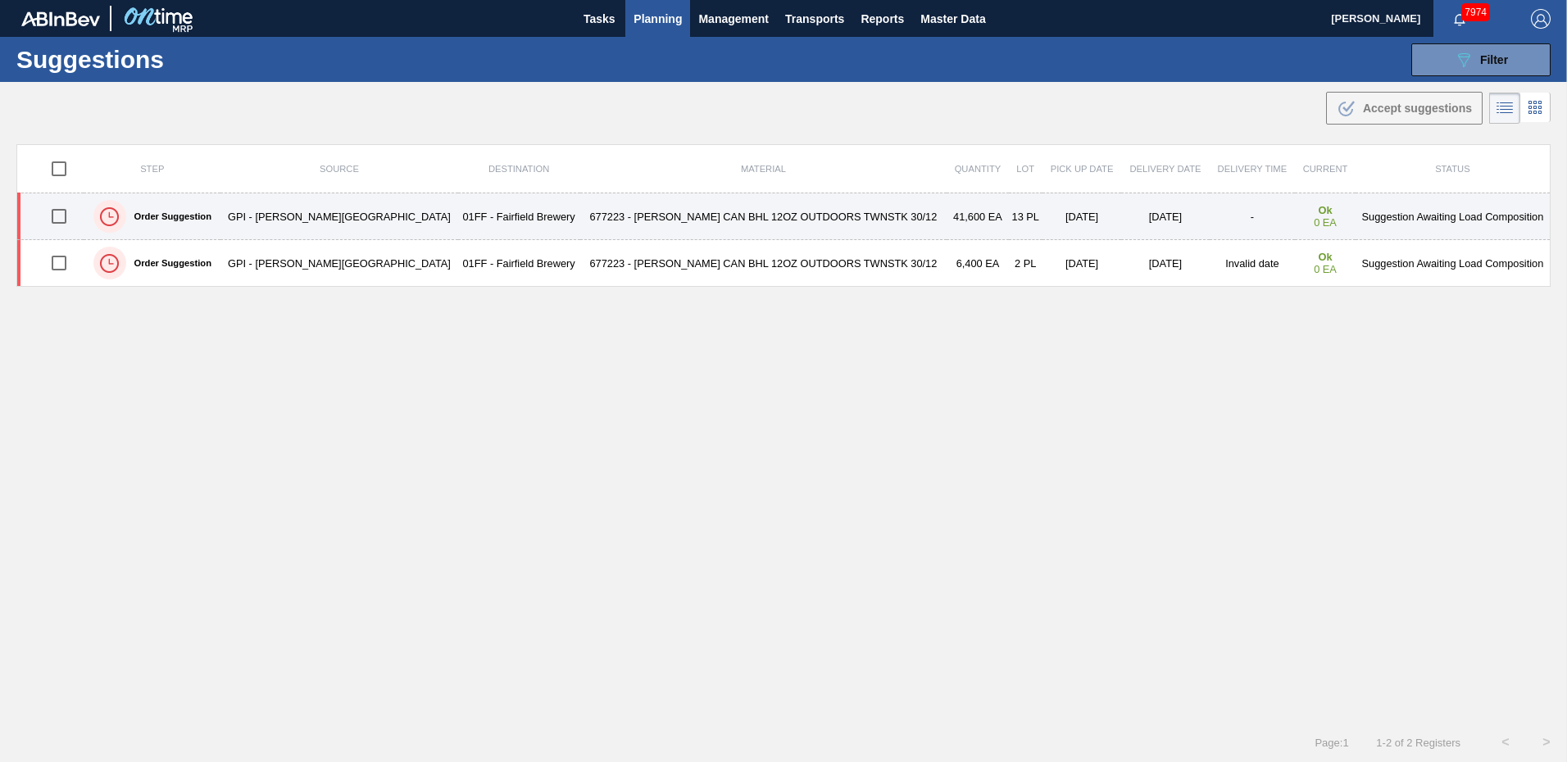
click at [1398, 217] on td "Suggestion Awaiting Load Composition" at bounding box center [1453, 216] width 195 height 47
type from "[DATE]"
type to "[DATE]"
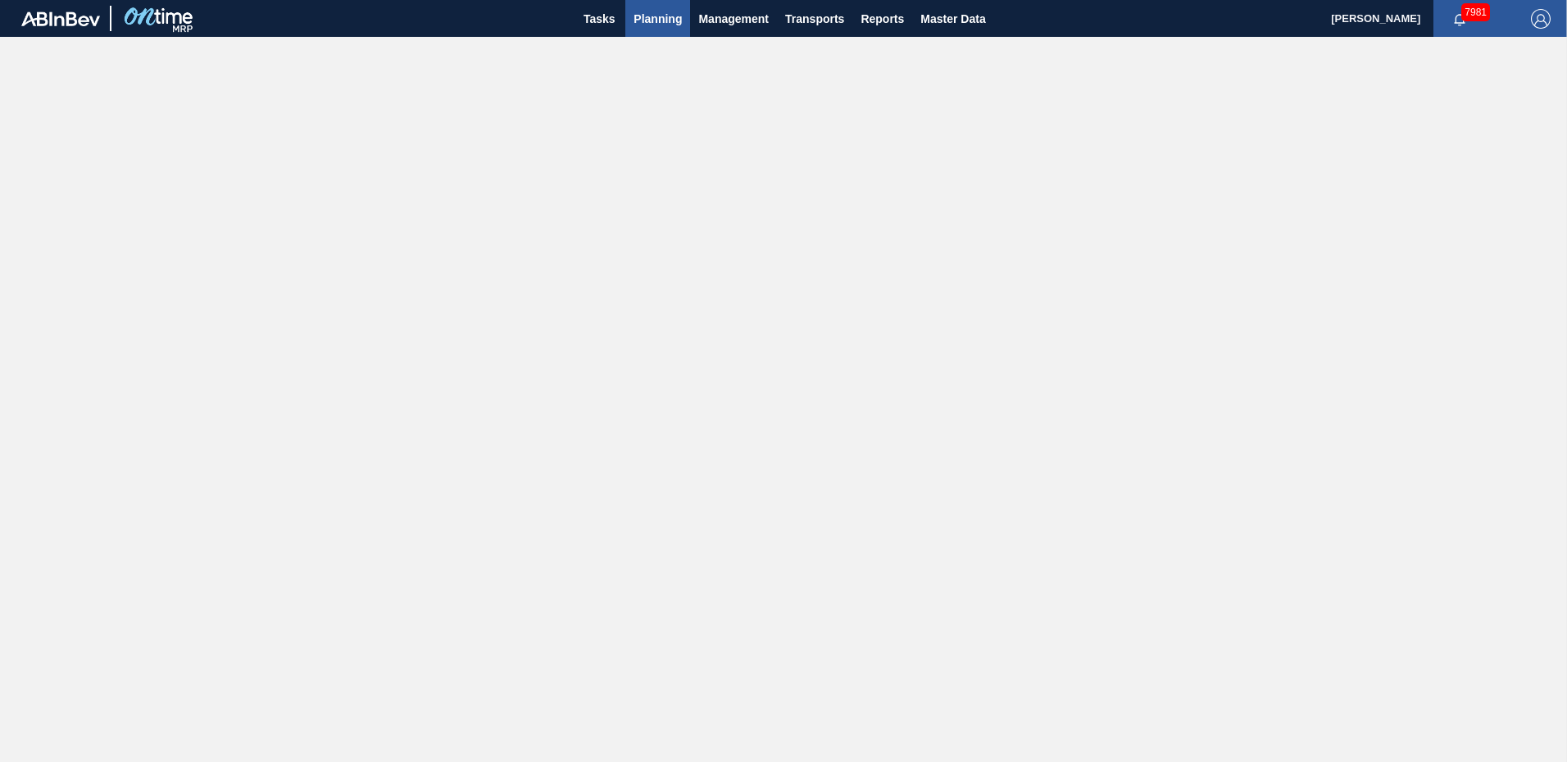
click at [670, 18] on span "Planning" at bounding box center [658, 19] width 48 height 20
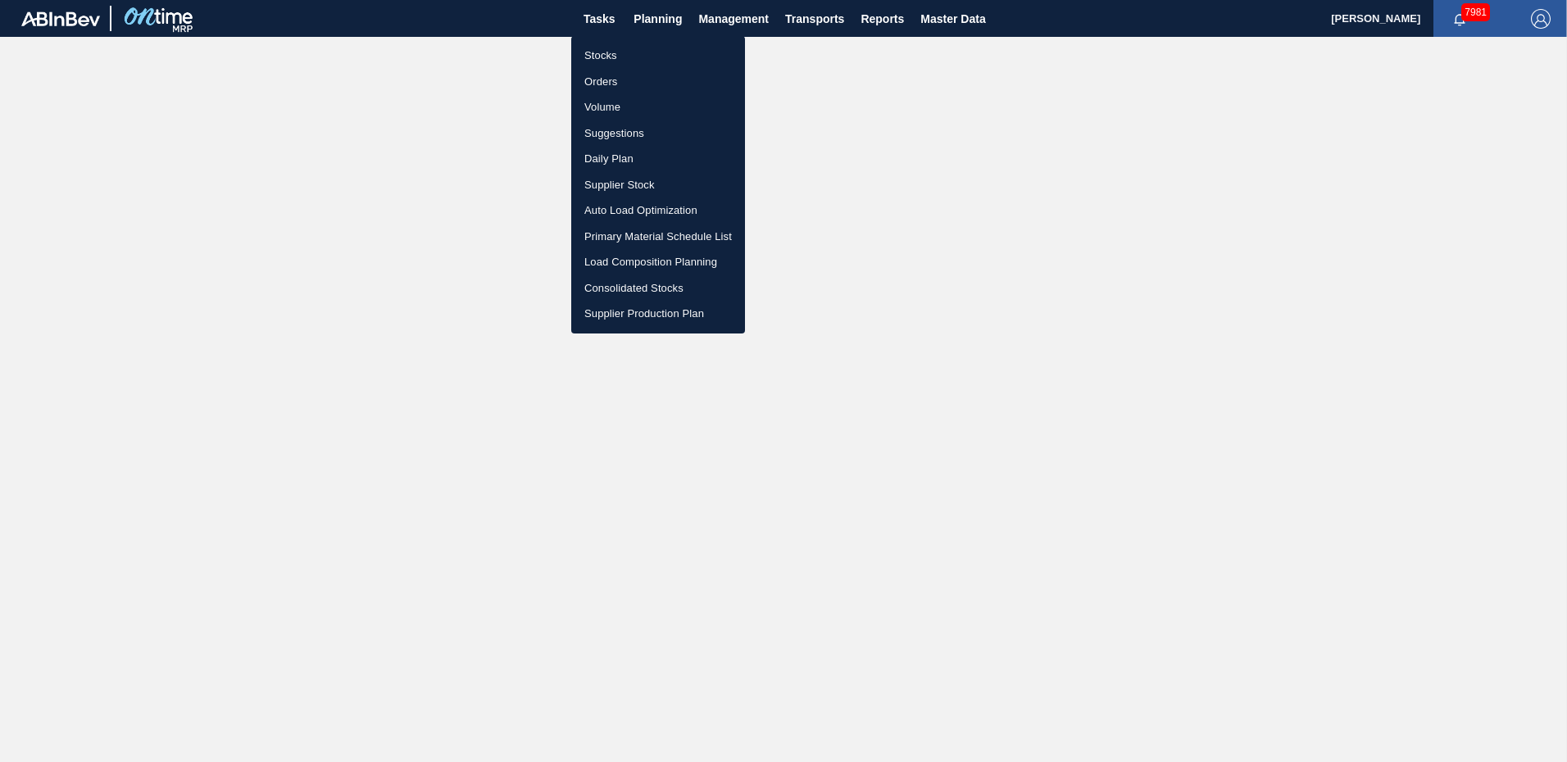
click at [639, 130] on li "Suggestions" at bounding box center [658, 134] width 174 height 26
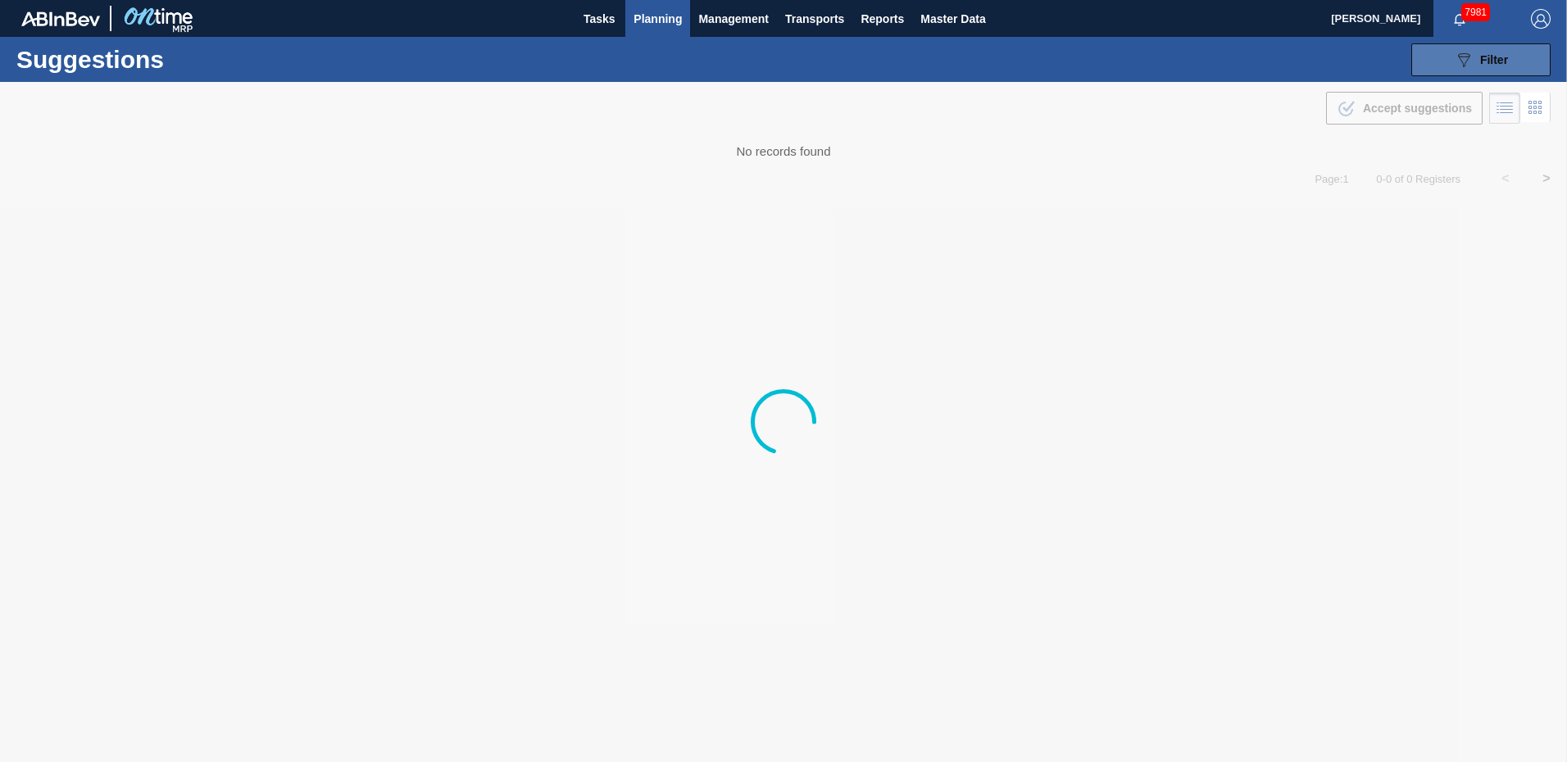
click at [1502, 67] on div "089F7B8B-B2A5-4AFE-B5C0-19BA573D28AC Filter" at bounding box center [1481, 60] width 54 height 20
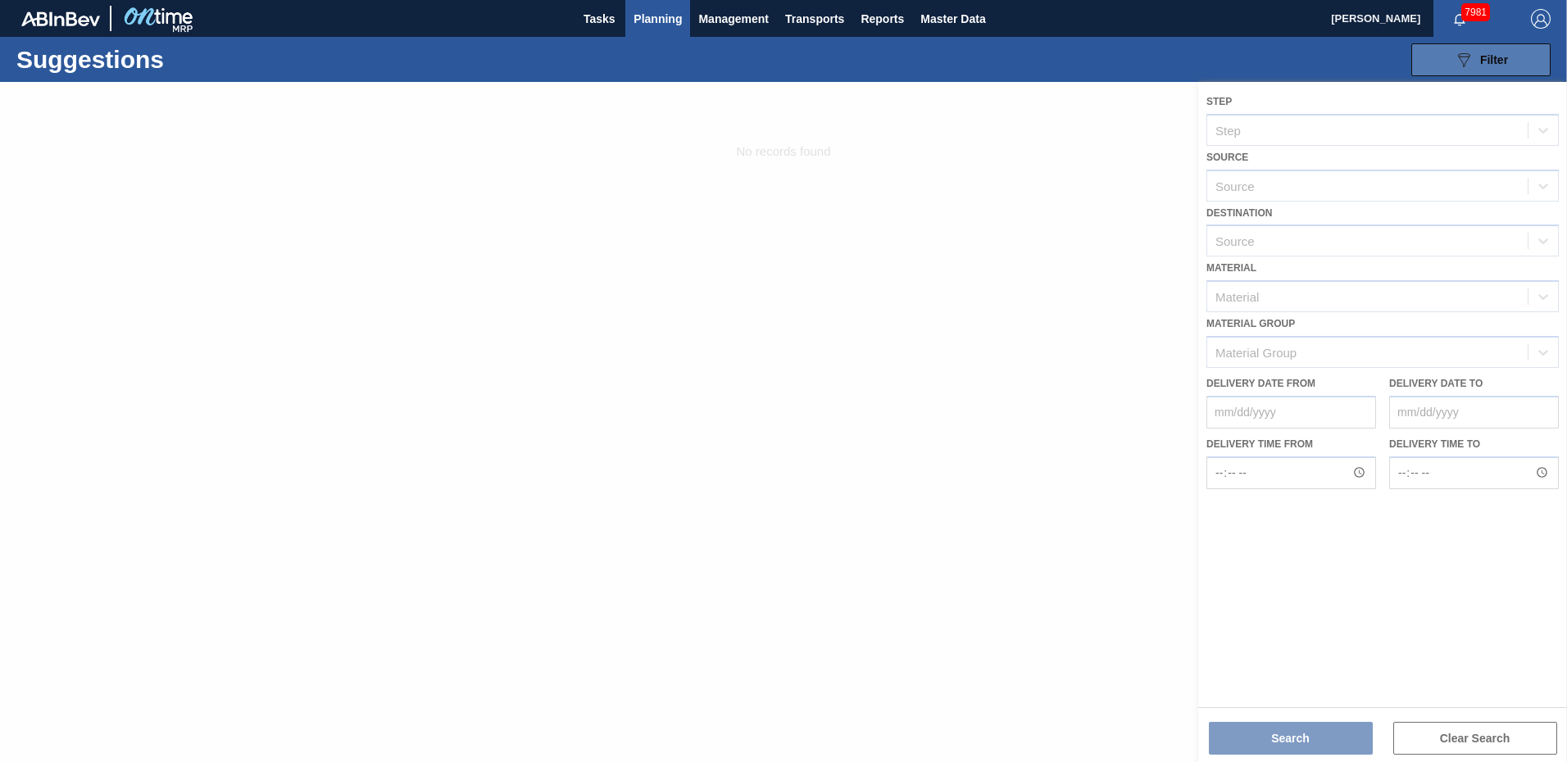
type from "[DATE]"
type to "[DATE]"
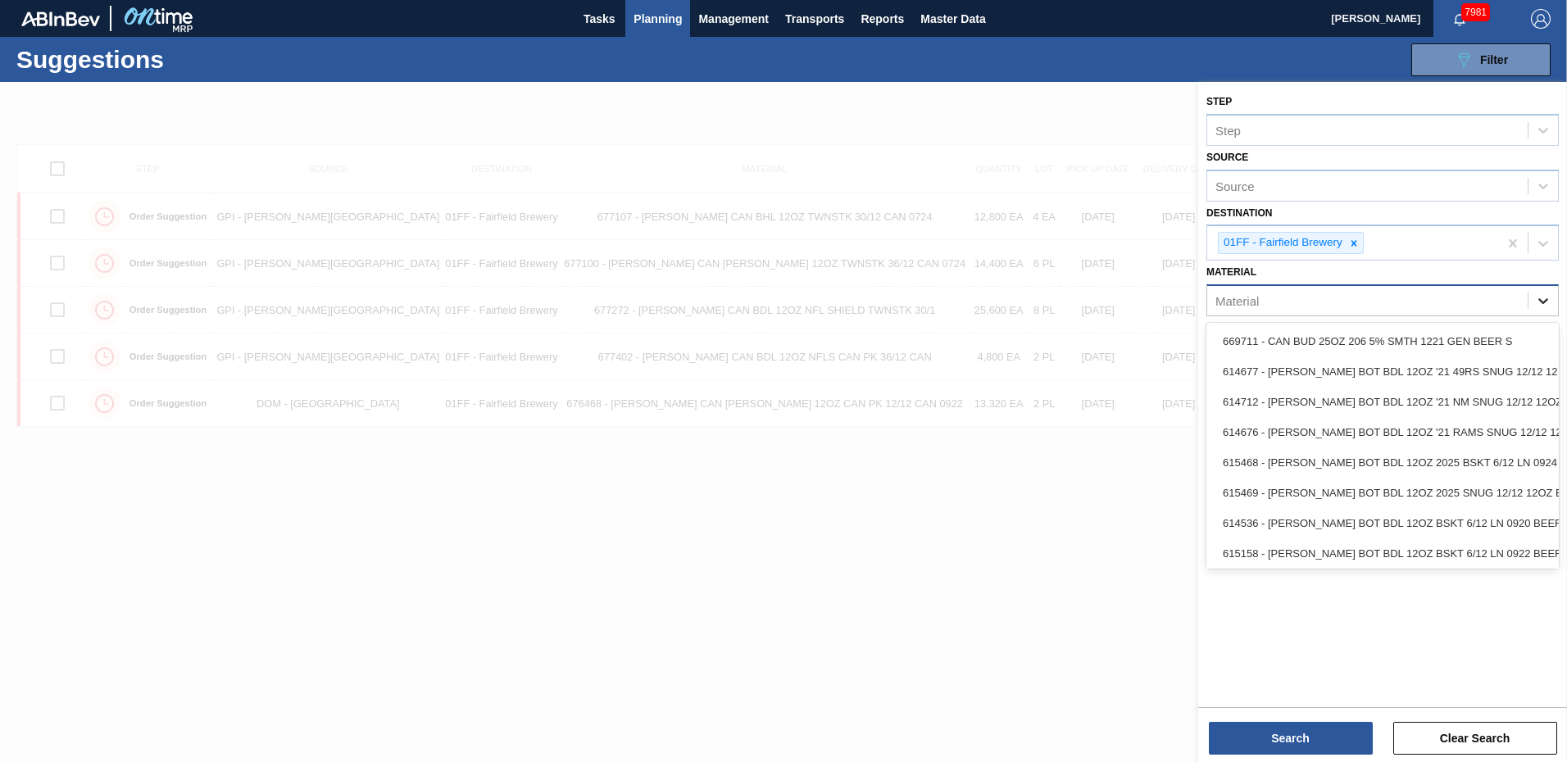
click at [1547, 302] on icon at bounding box center [1543, 301] width 16 height 16
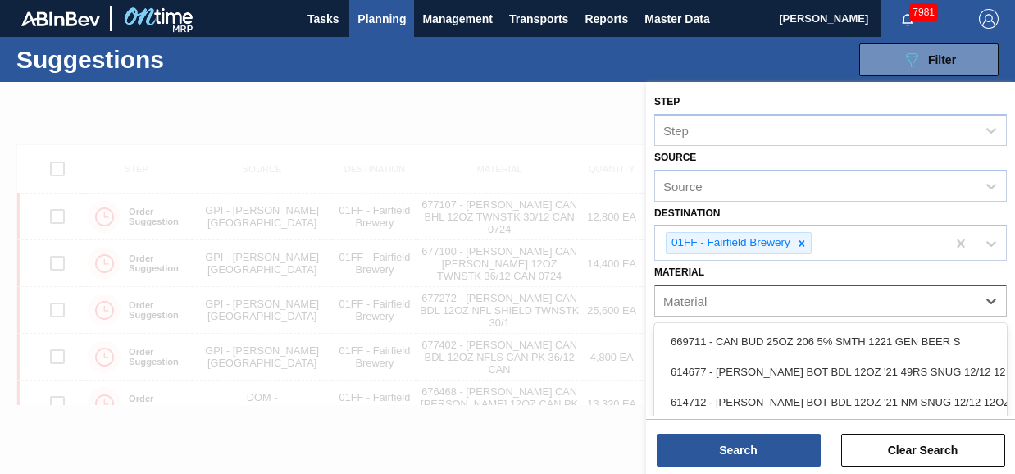
click at [704, 301] on div "Material" at bounding box center [684, 301] width 43 height 14
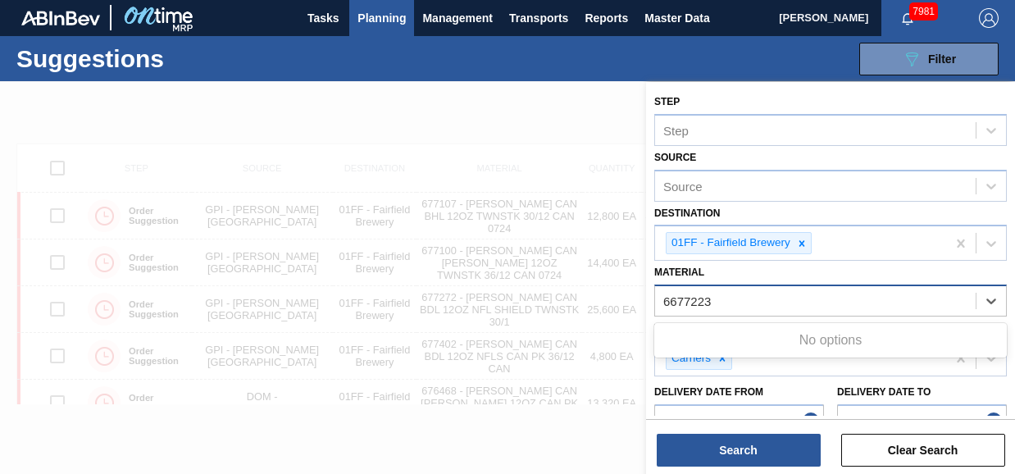
click at [678, 295] on input "6677223" at bounding box center [687, 301] width 49 height 14
type input "677223"
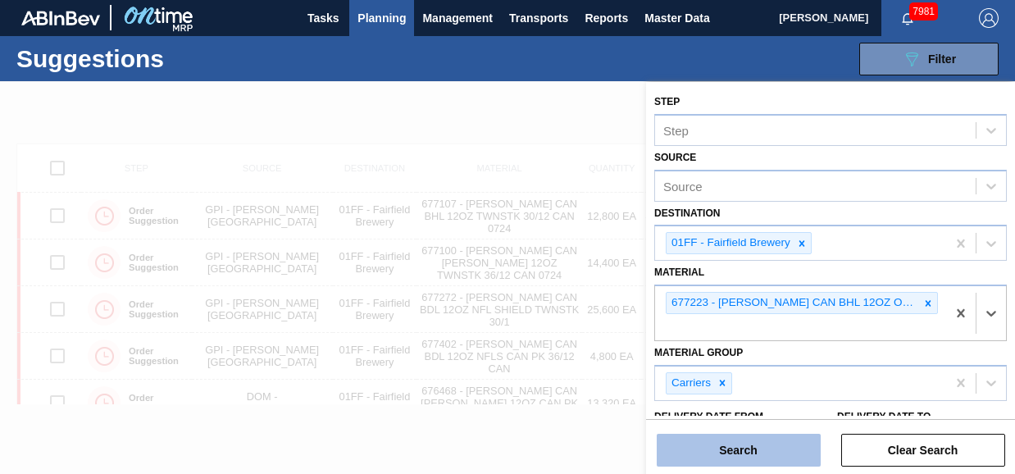
click at [763, 457] on button "Search" at bounding box center [739, 450] width 164 height 33
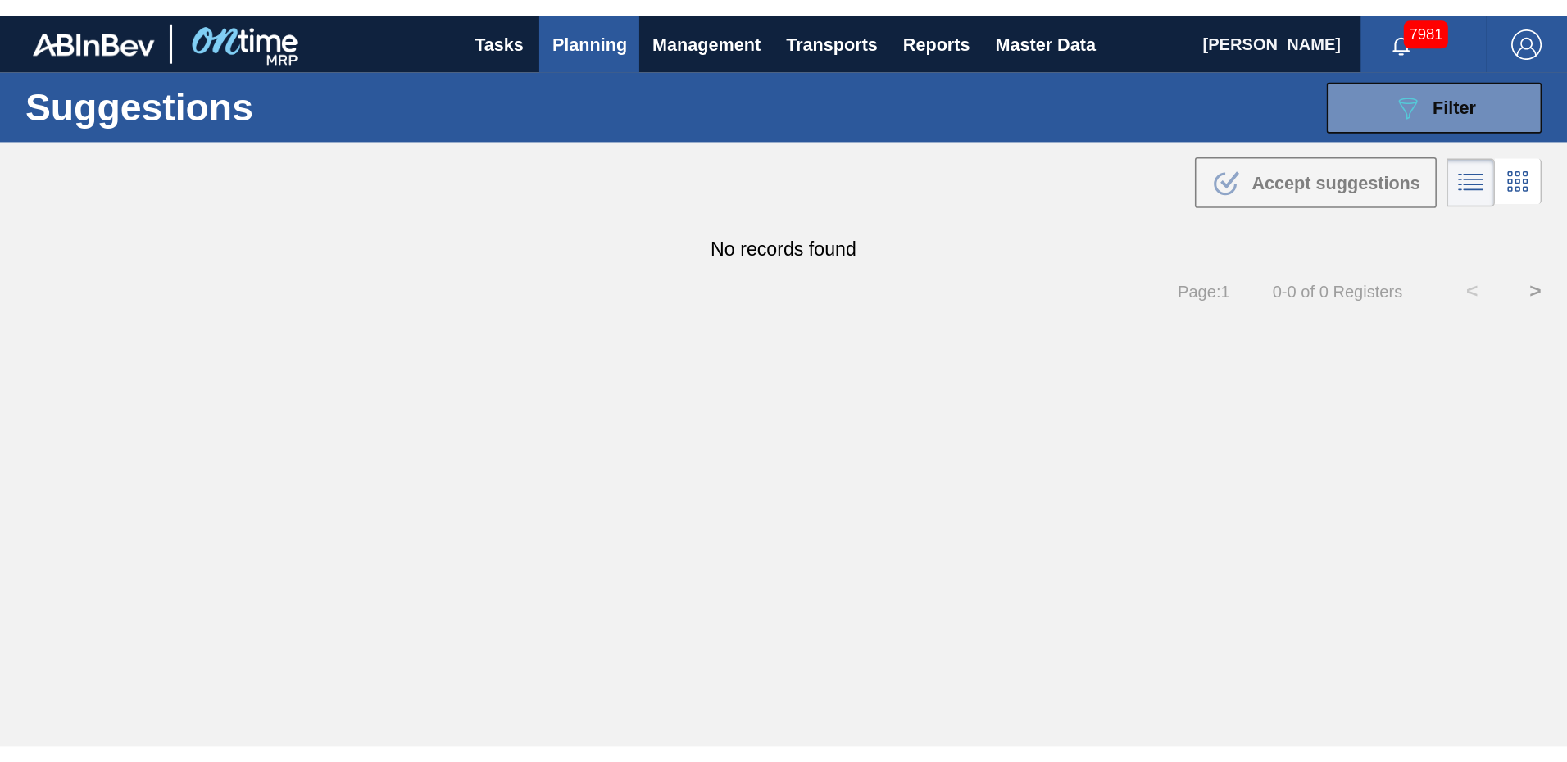
scroll to position [0, 0]
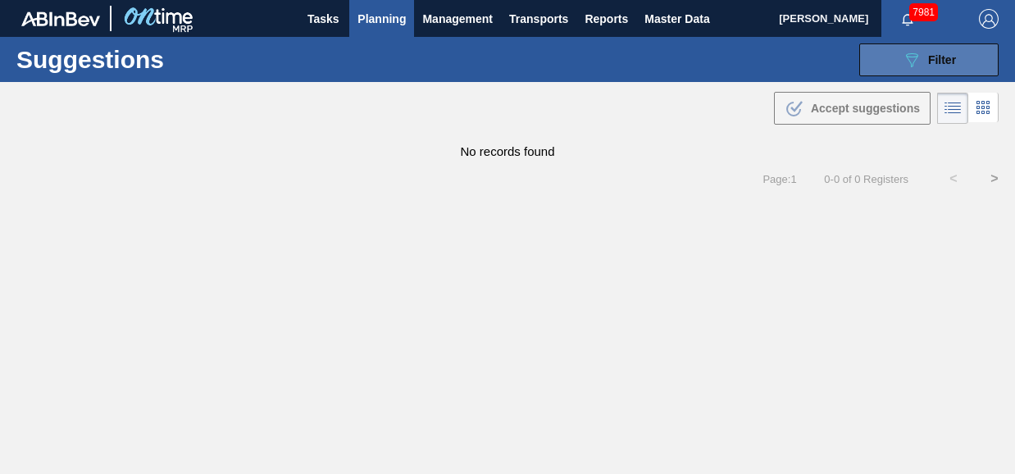
click at [956, 62] on span "Filter" at bounding box center [942, 59] width 28 height 13
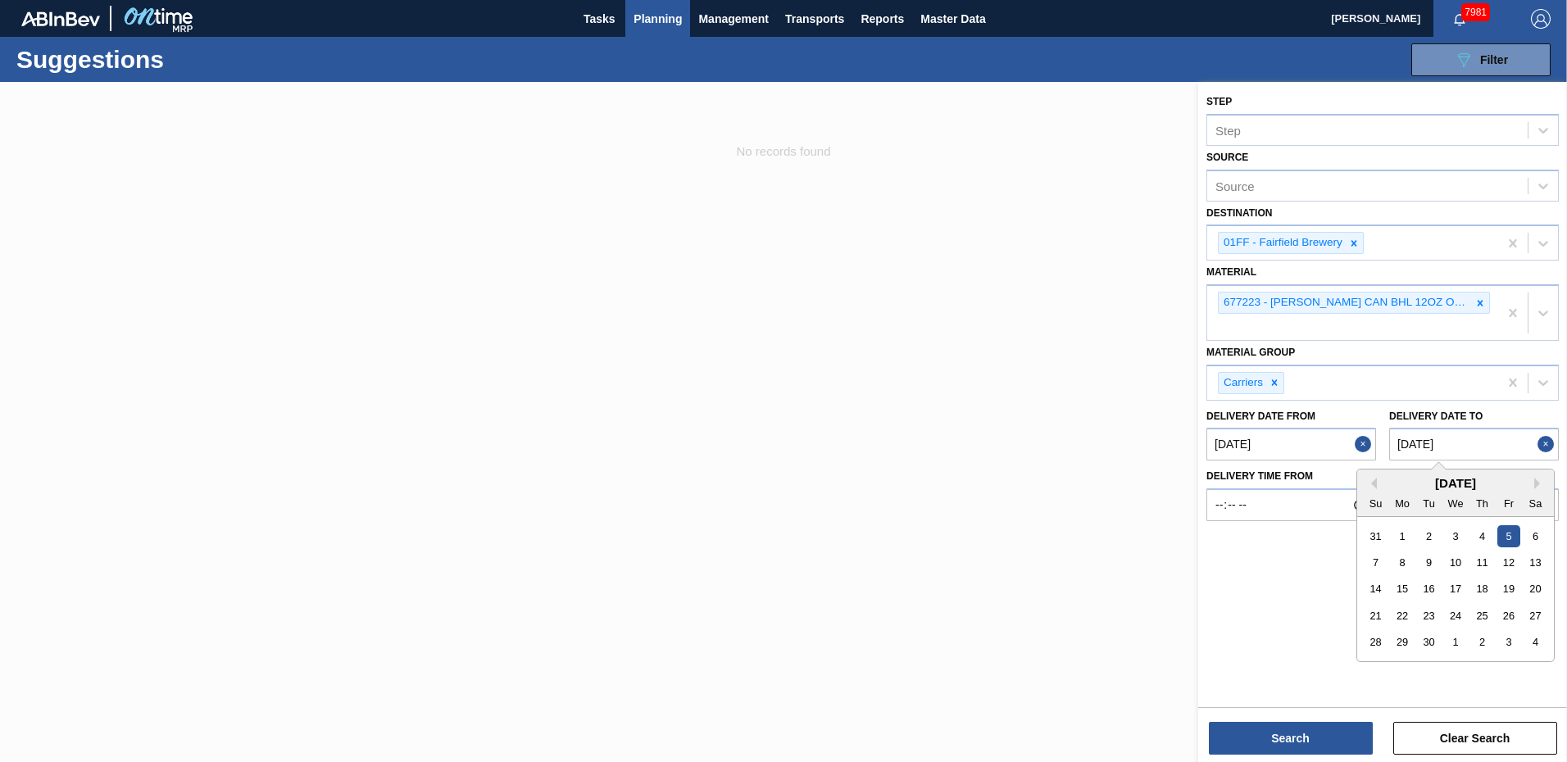
click at [1480, 447] on to "[DATE]" at bounding box center [1475, 444] width 170 height 33
click at [1511, 588] on div "19" at bounding box center [1509, 590] width 22 height 22
type to "[DATE]"
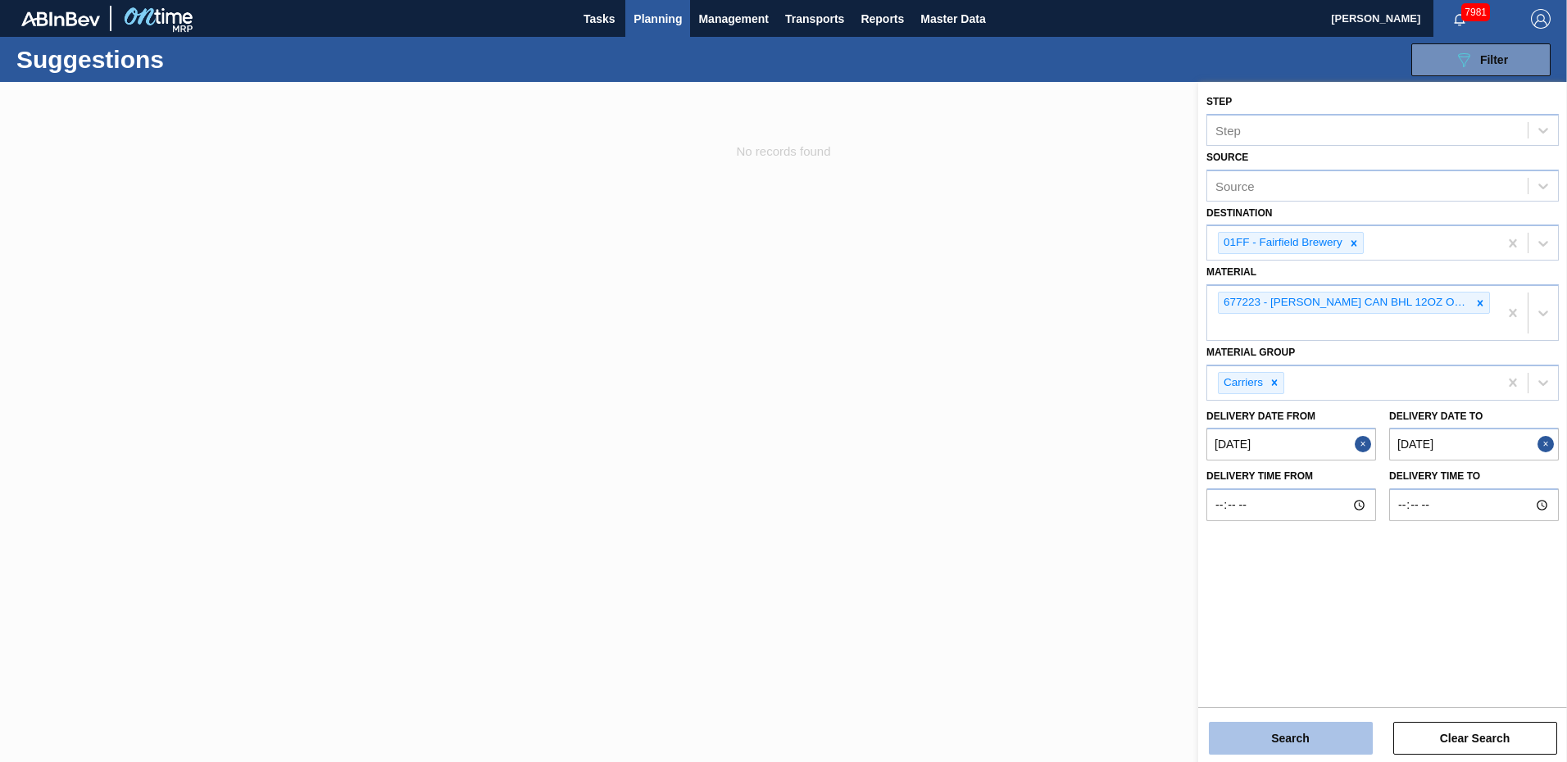
click at [1276, 736] on button "Search" at bounding box center [1291, 738] width 164 height 33
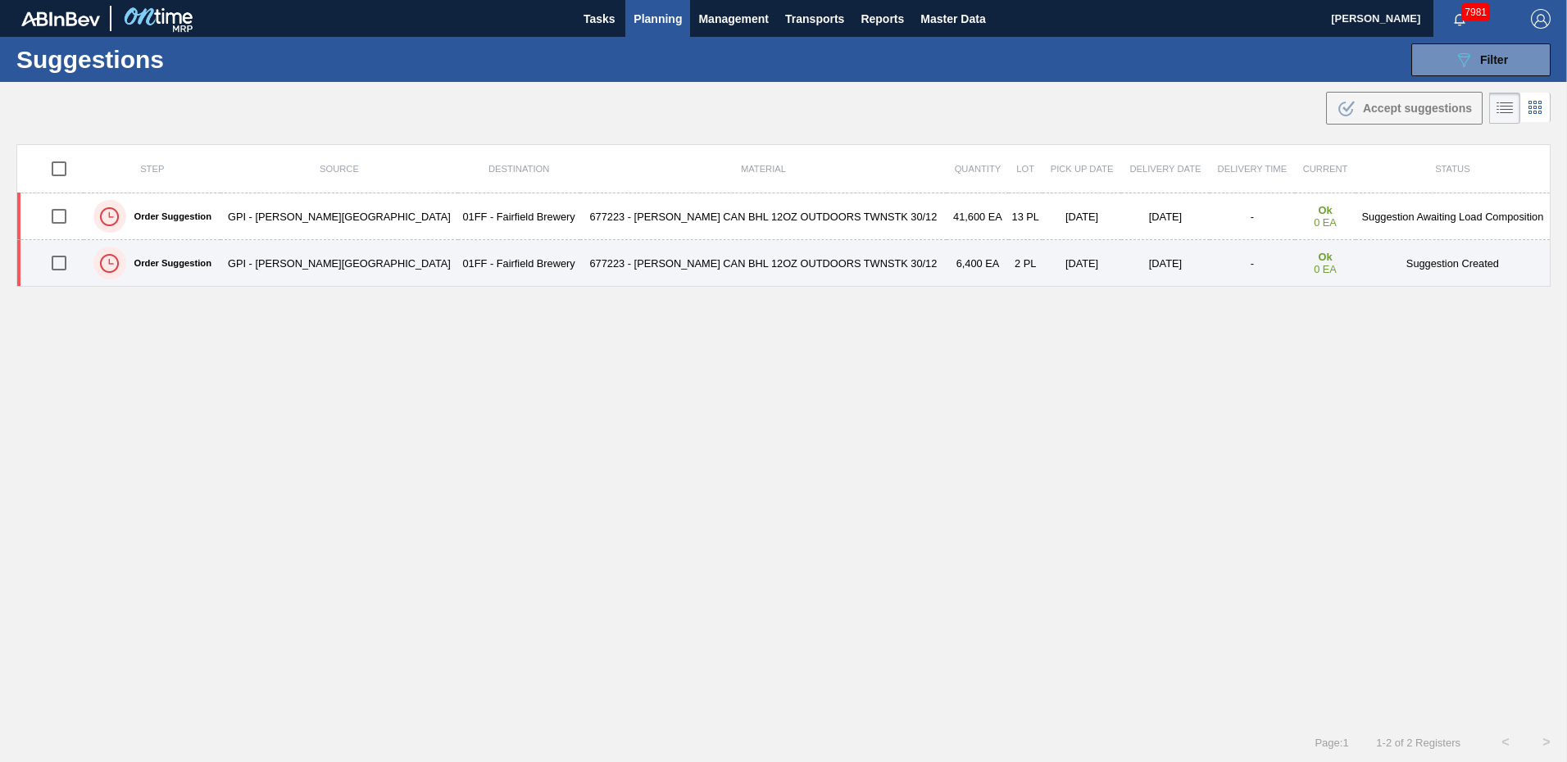
click at [1121, 253] on td "[DATE]" at bounding box center [1165, 263] width 88 height 47
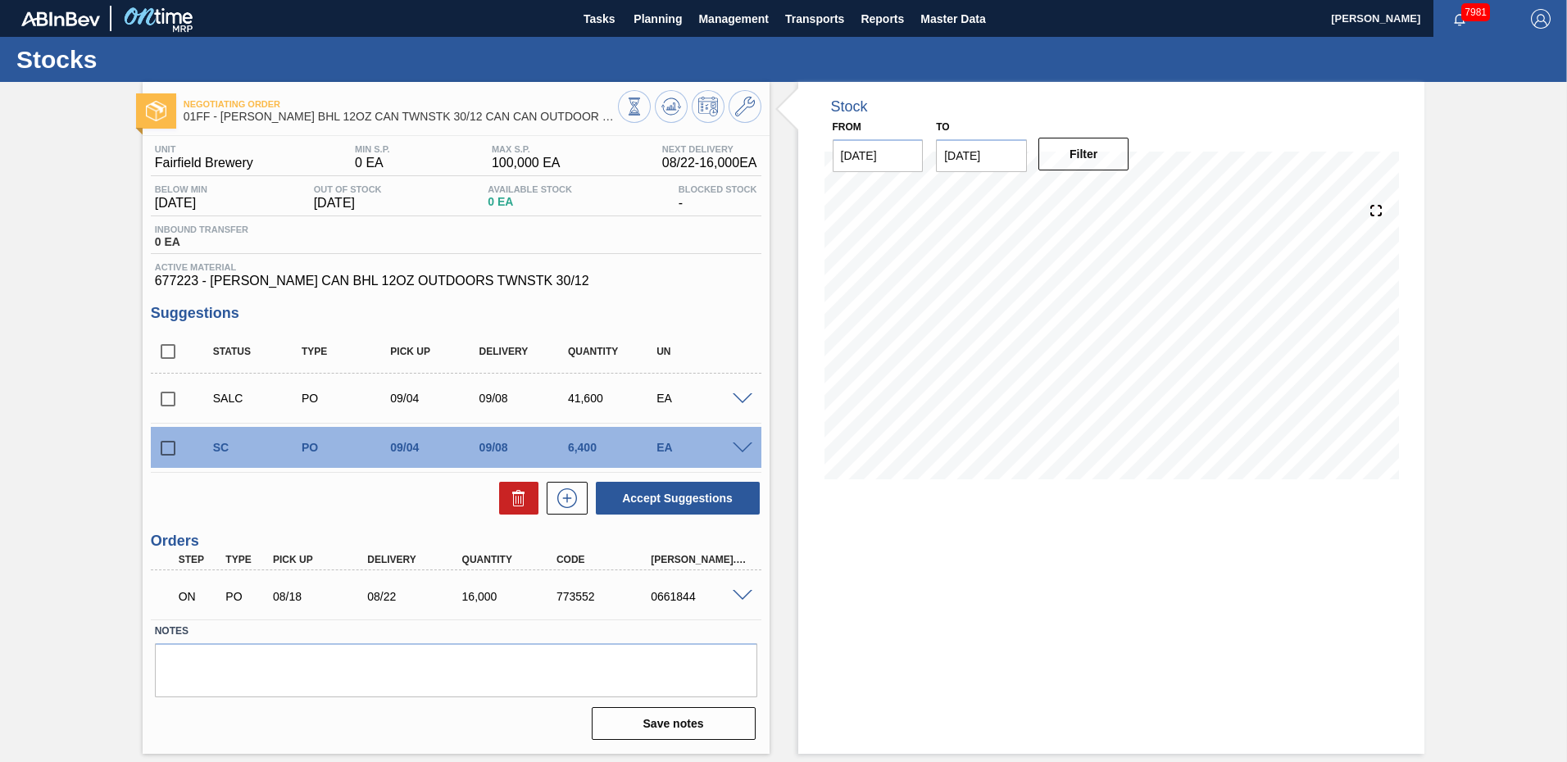
click at [747, 454] on div "SC PO 09/04 09/08 6,400 EA" at bounding box center [456, 447] width 611 height 41
click at [739, 445] on span at bounding box center [743, 449] width 20 height 12
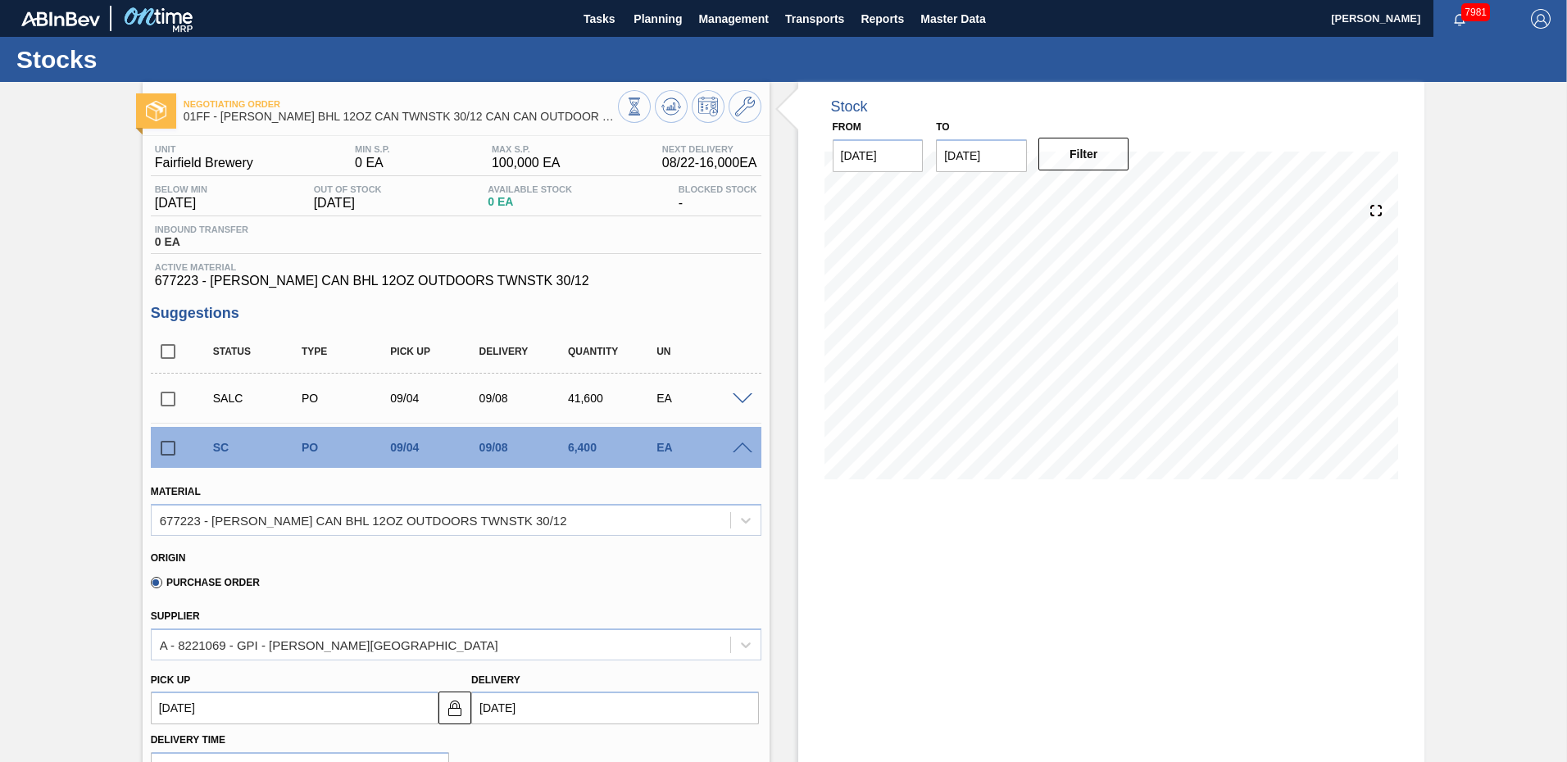
scroll to position [328, 0]
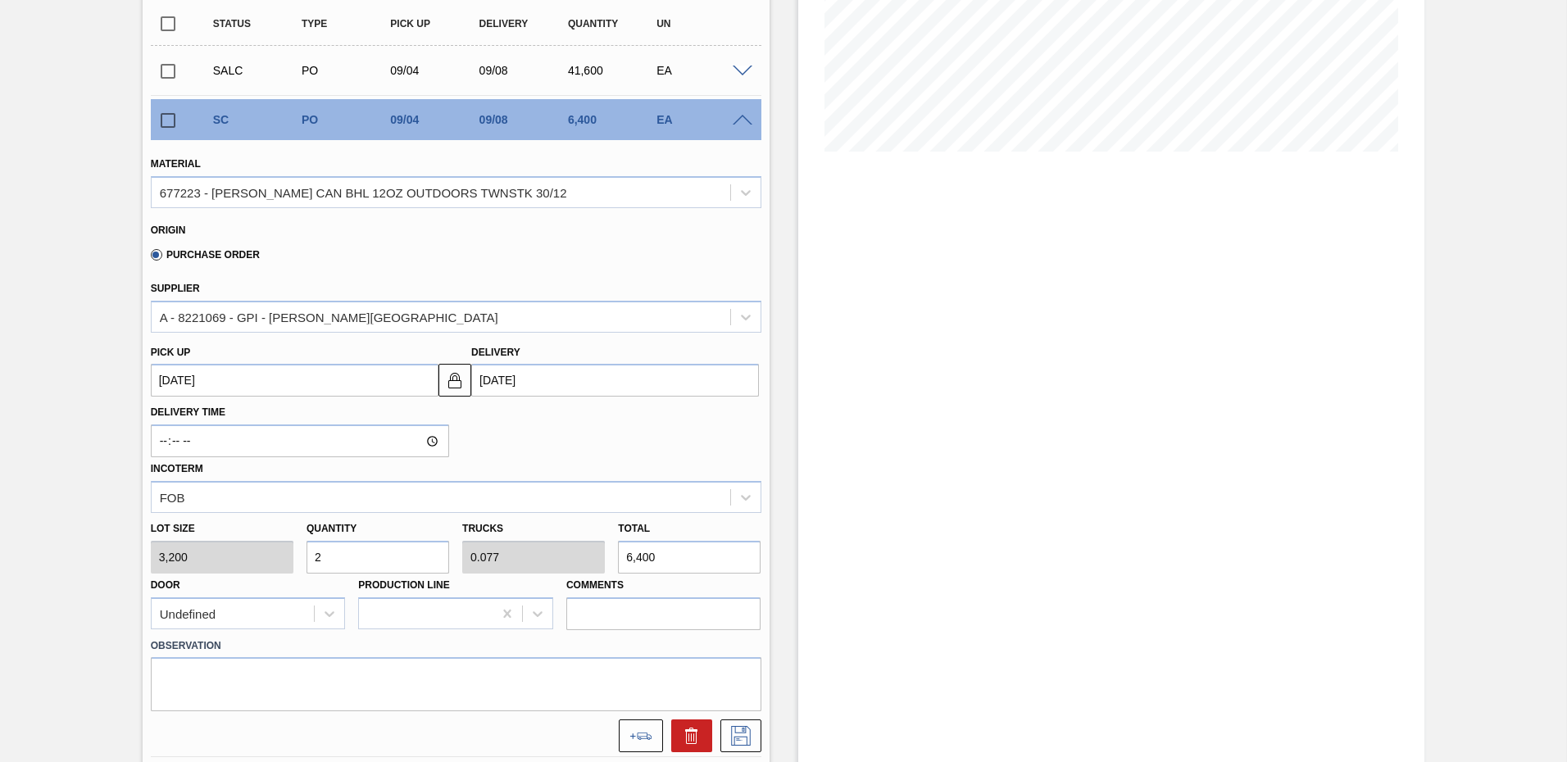
drag, startPoint x: 332, startPoint y: 559, endPoint x: 90, endPoint y: 559, distance: 241.8
click at [90, 559] on div "Negotiating Order 01FF - [PERSON_NAME] BHL 12OZ CAN TWNSTK 30/12 CAN CAN OUTDOO…" at bounding box center [783, 396] width 1567 height 1285
type input "4"
type input "0.154"
type input "12,800"
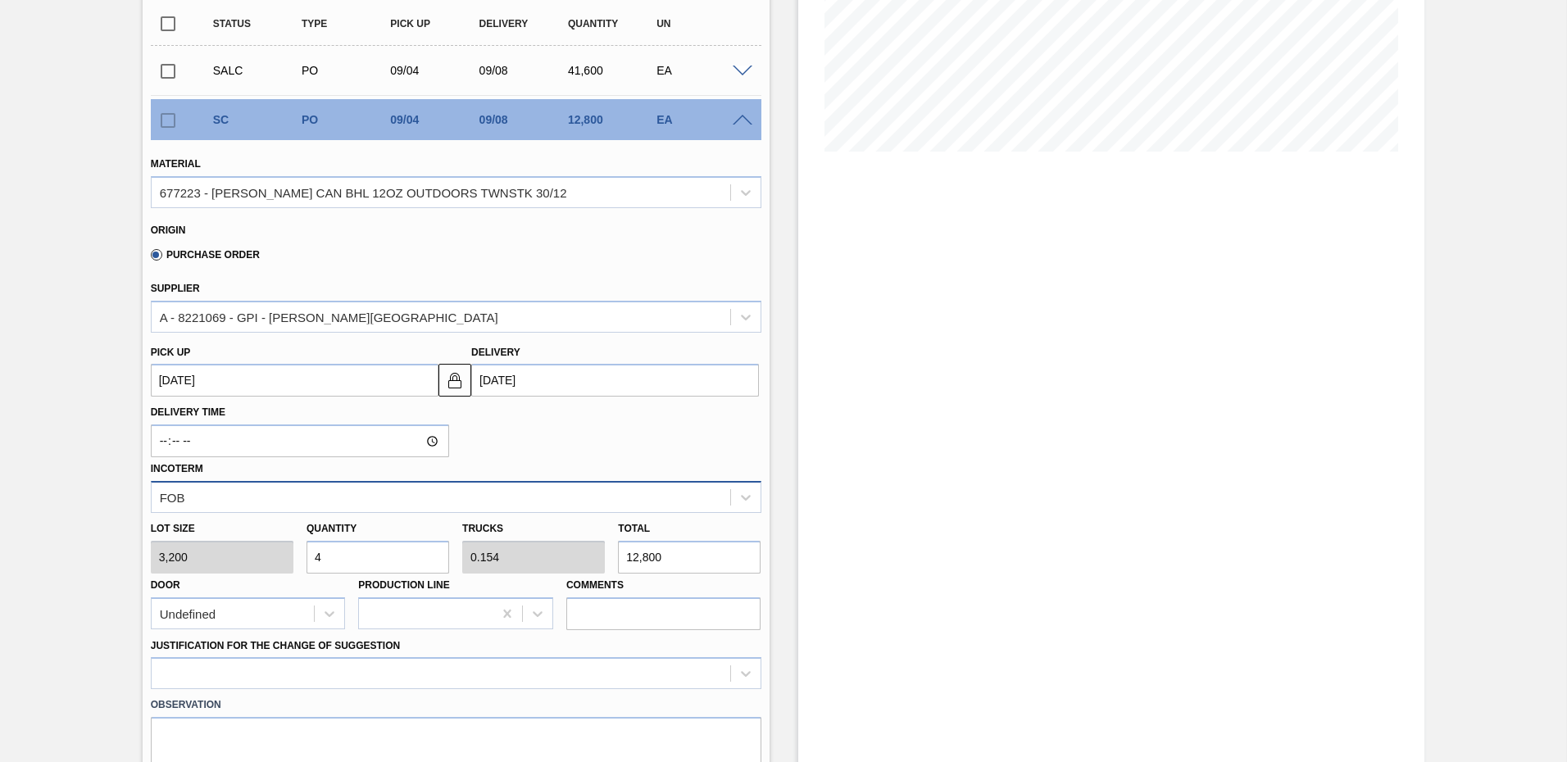
type input "4"
click at [372, 556] on input "4" at bounding box center [378, 557] width 143 height 33
click at [712, 564] on input "12,800" at bounding box center [689, 557] width 143 height 33
click at [373, 563] on input "4" at bounding box center [378, 557] width 143 height 33
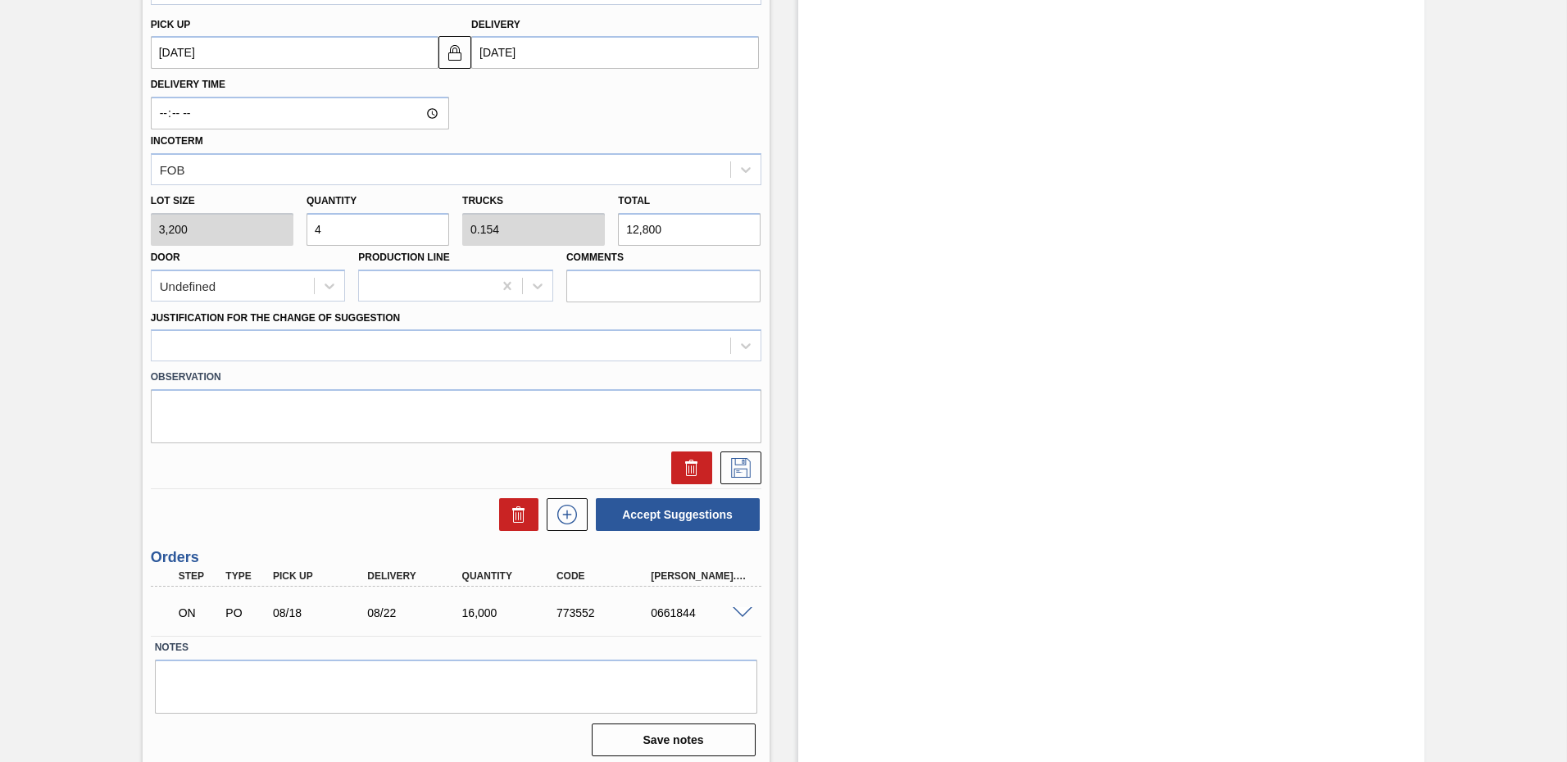
scroll to position [492, 0]
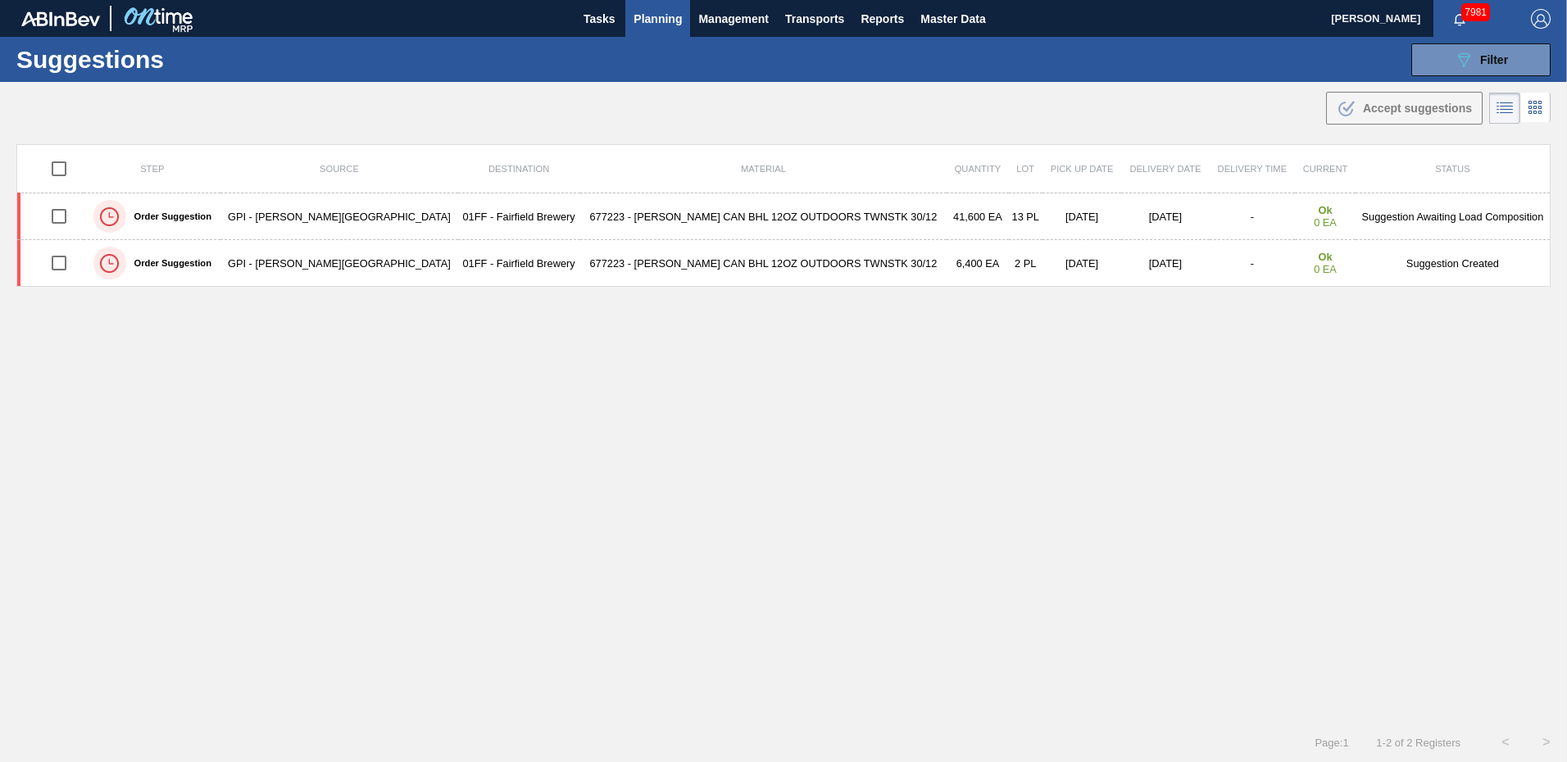
type from "[DATE]"
type to "[DATE]"
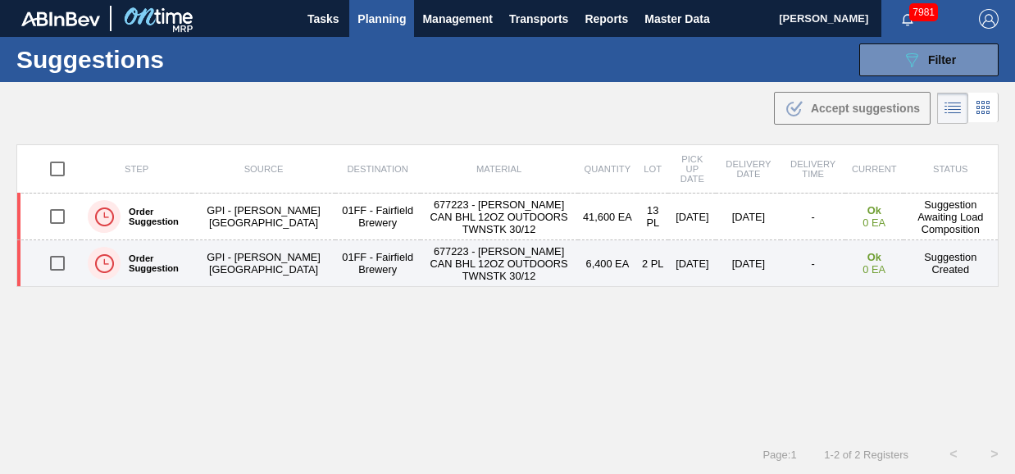
click at [668, 262] on td "[DATE]" at bounding box center [692, 263] width 48 height 47
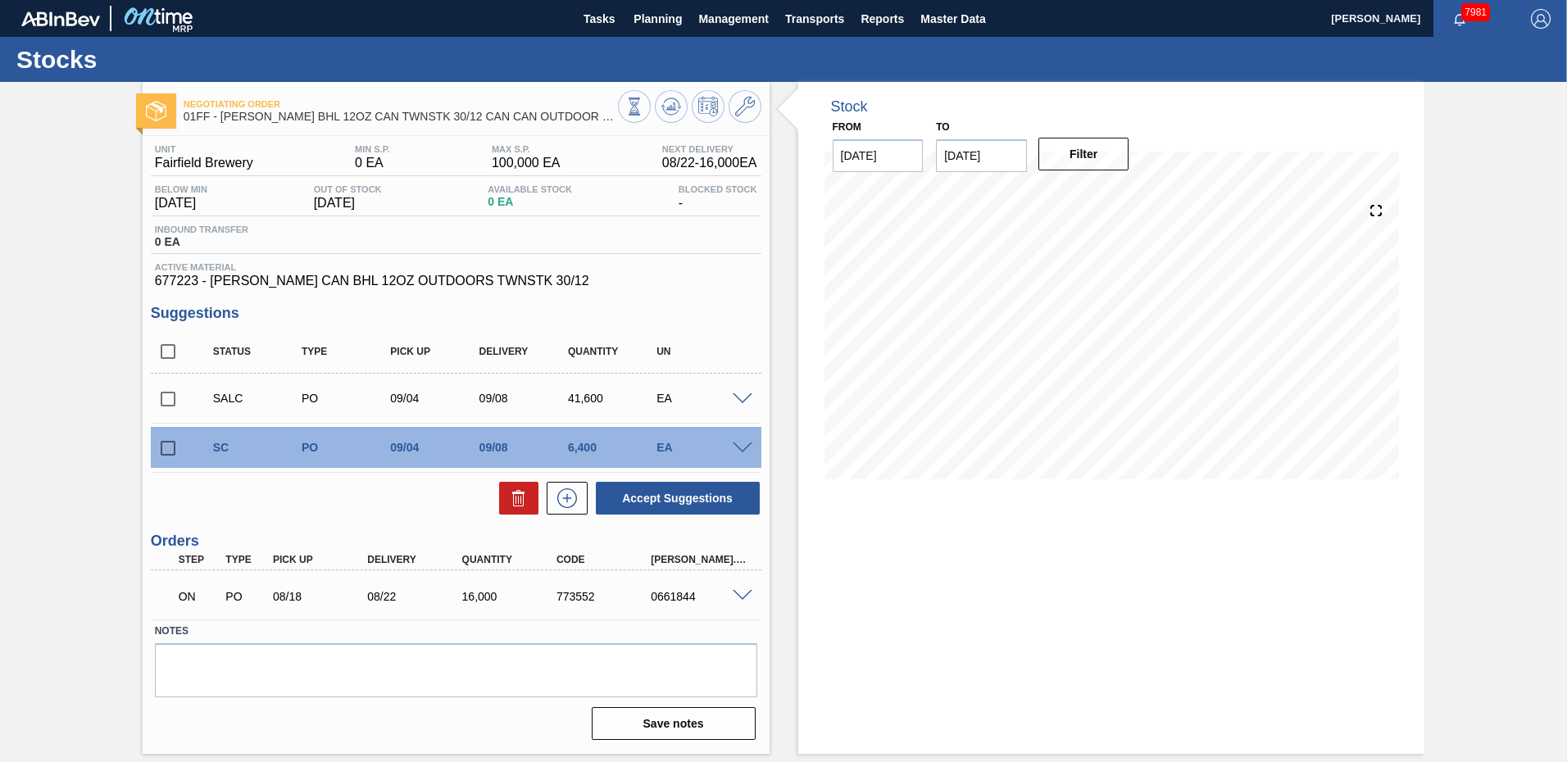
click at [753, 448] on div at bounding box center [745, 447] width 33 height 12
click at [740, 441] on div "EA" at bounding box center [702, 447] width 99 height 13
click at [737, 450] on span at bounding box center [743, 449] width 20 height 12
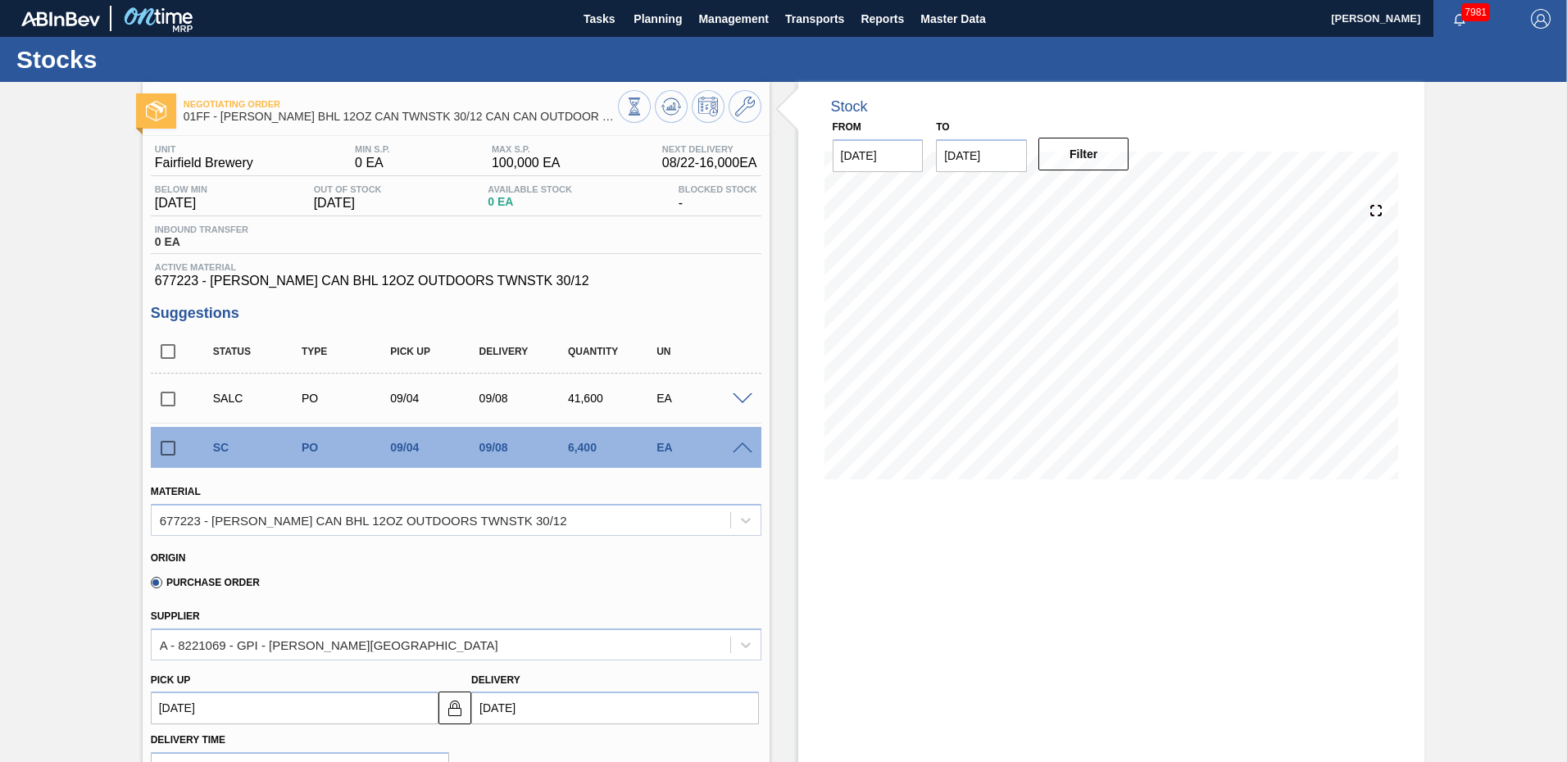
scroll to position [328, 0]
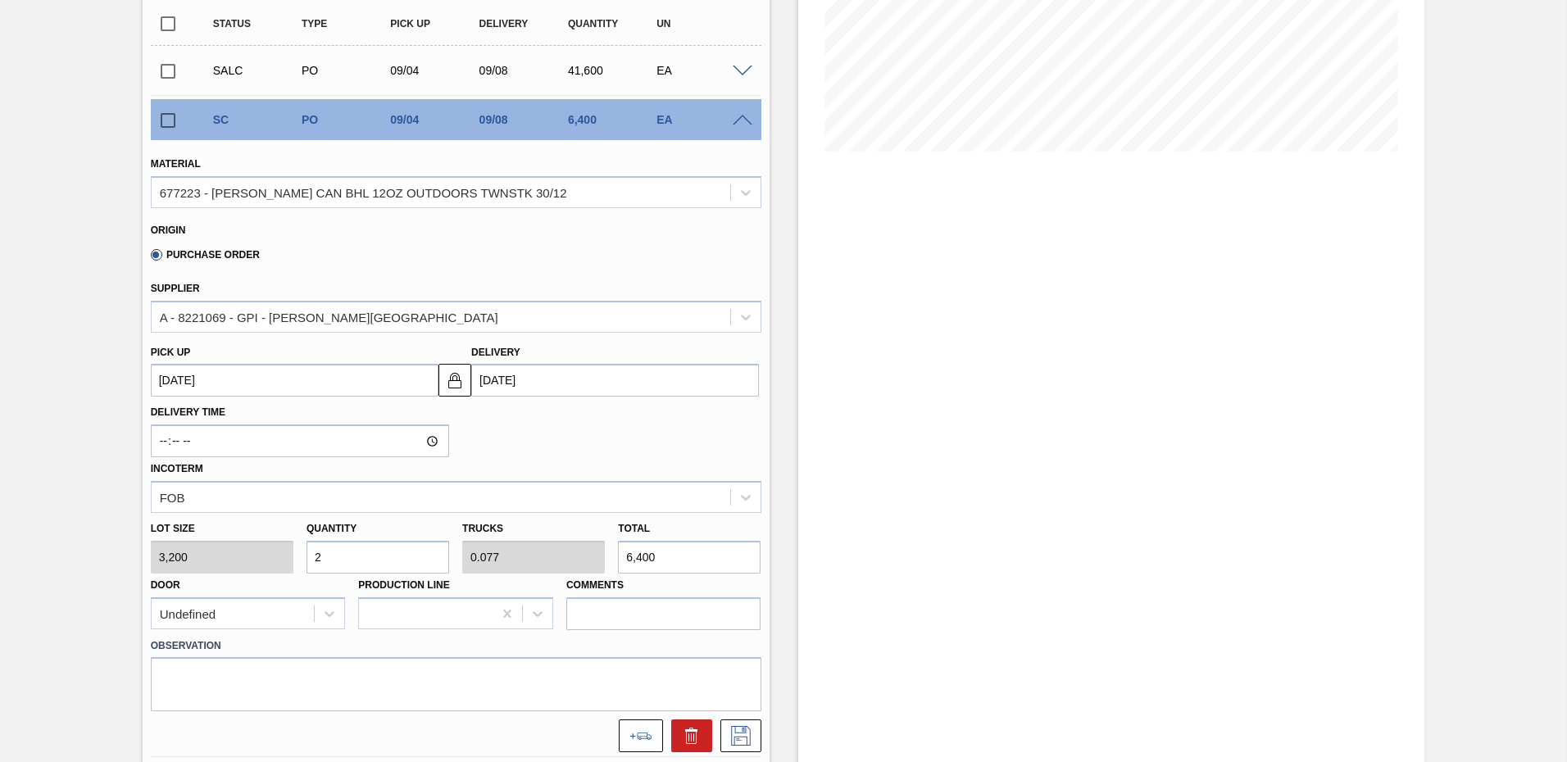
click at [561, 378] on input "[DATE]" at bounding box center [615, 380] width 288 height 33
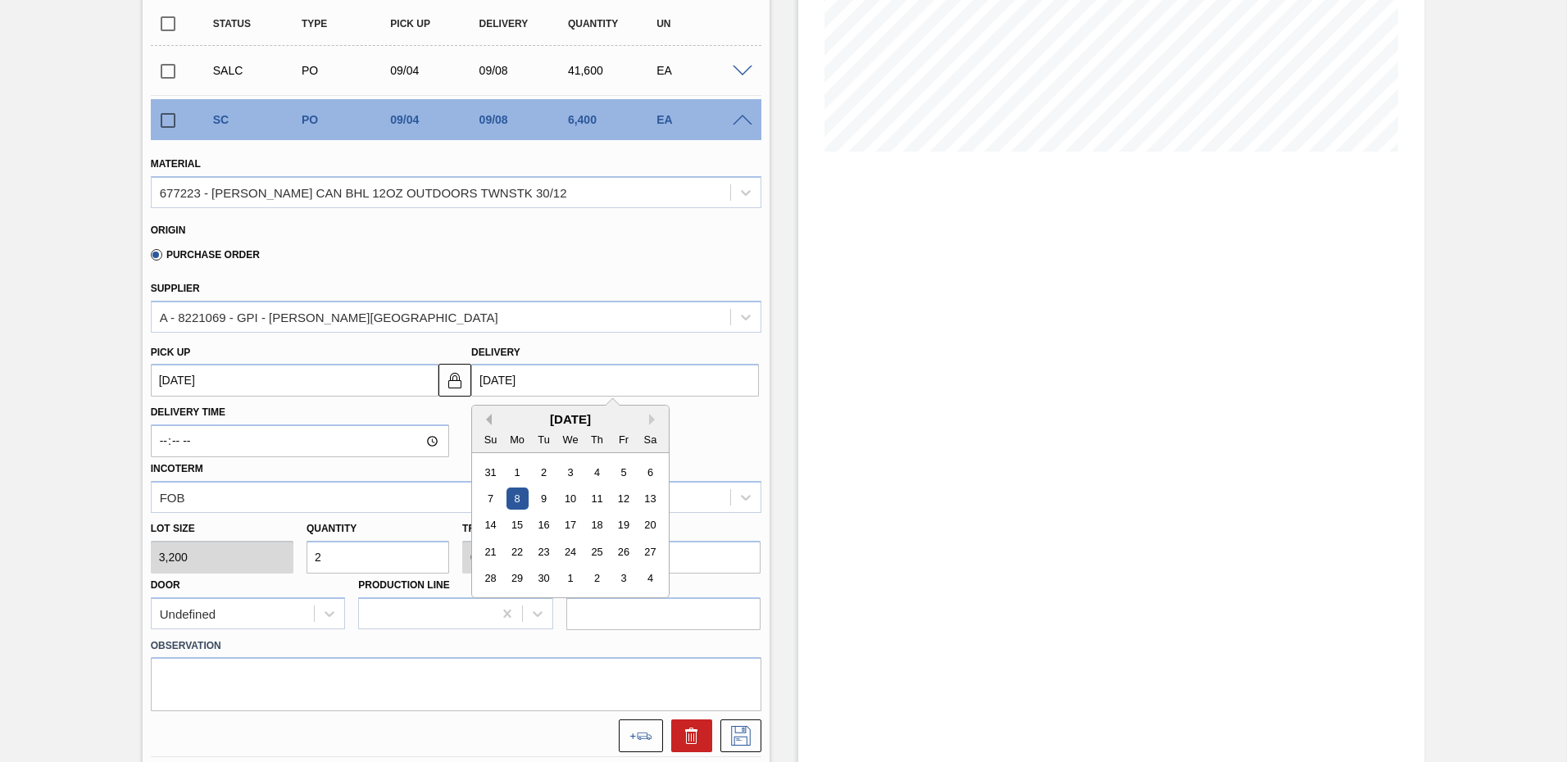
click at [485, 419] on button "Previous Month" at bounding box center [485, 419] width 11 height 11
click at [518, 575] on div "25" at bounding box center [518, 579] width 22 height 22
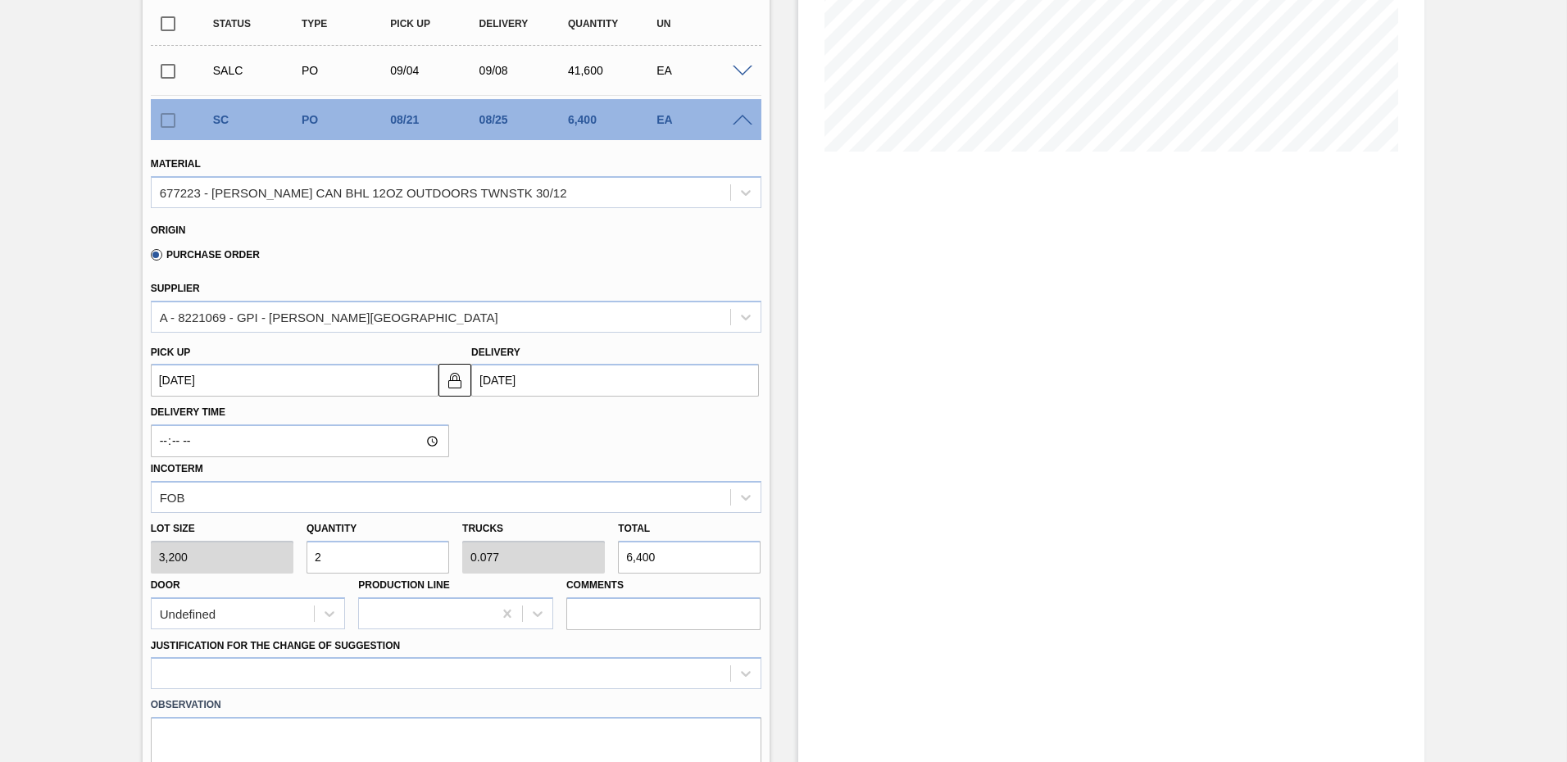
type up "[DATE]"
type input "[DATE]"
click at [162, 447] on input "Delivery Time" at bounding box center [300, 441] width 298 height 33
type input "07:00"
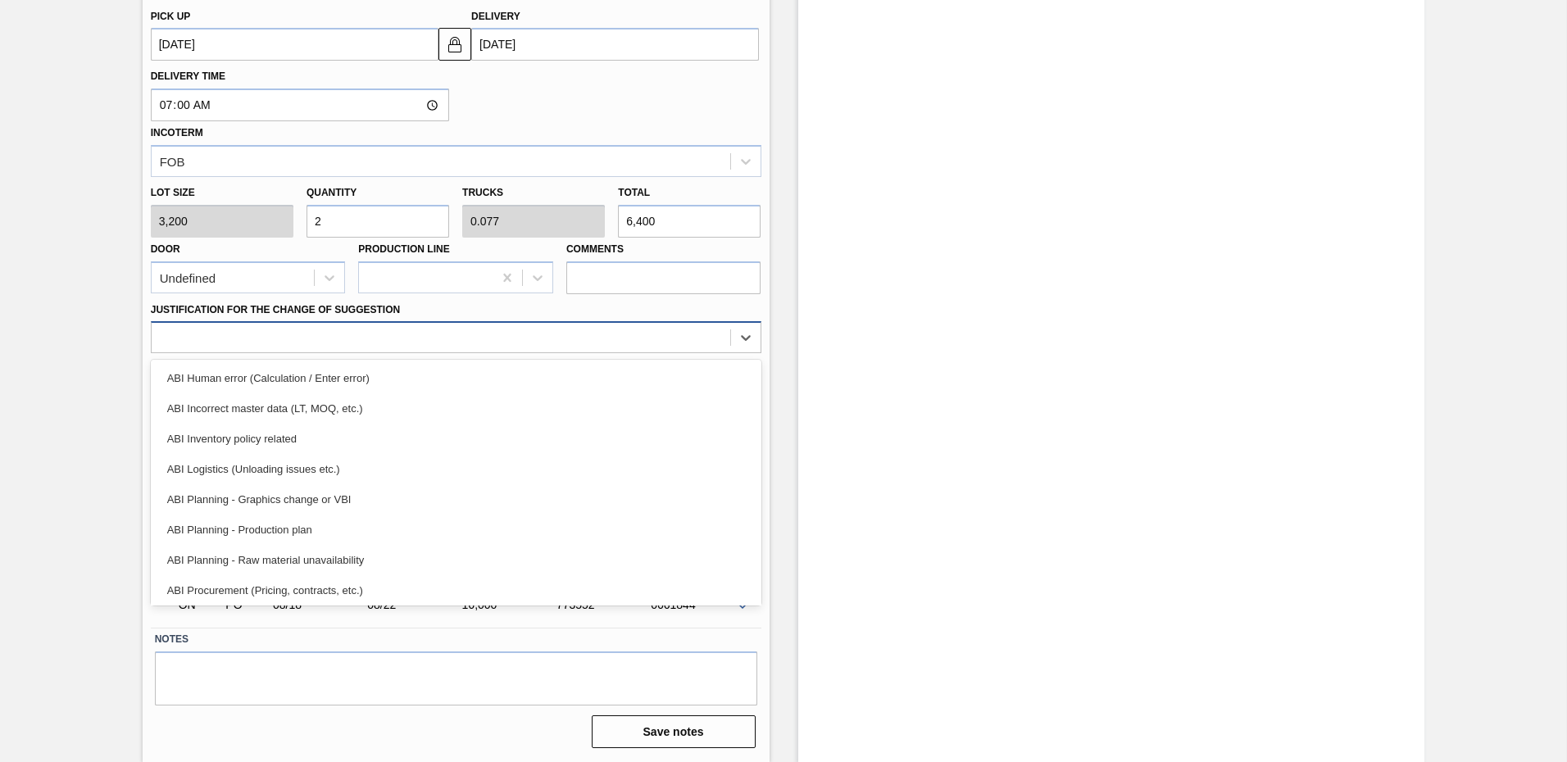
click at [323, 331] on div at bounding box center [441, 338] width 579 height 24
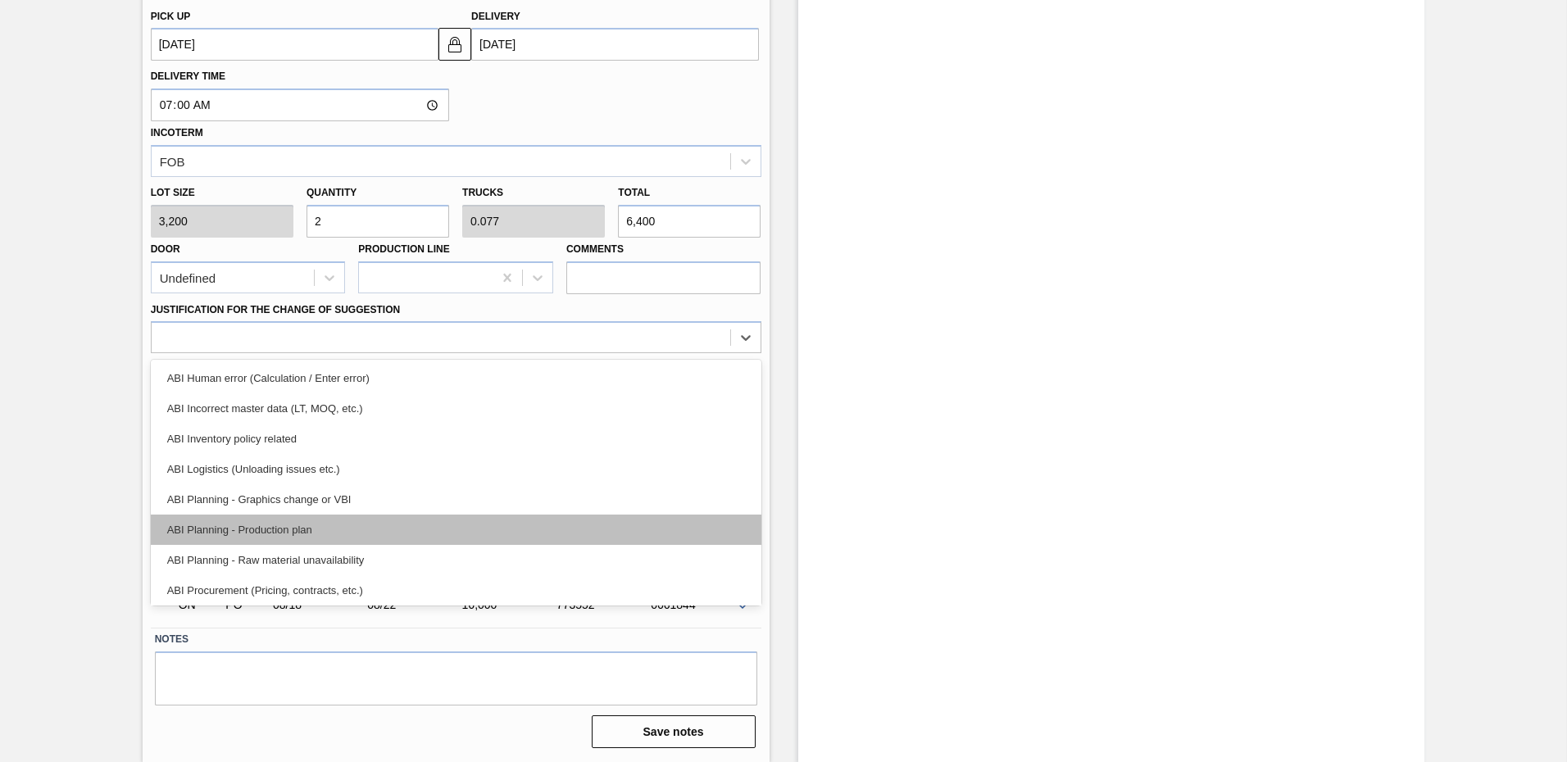
click at [252, 523] on div "ABI Planning - Production plan" at bounding box center [456, 530] width 611 height 30
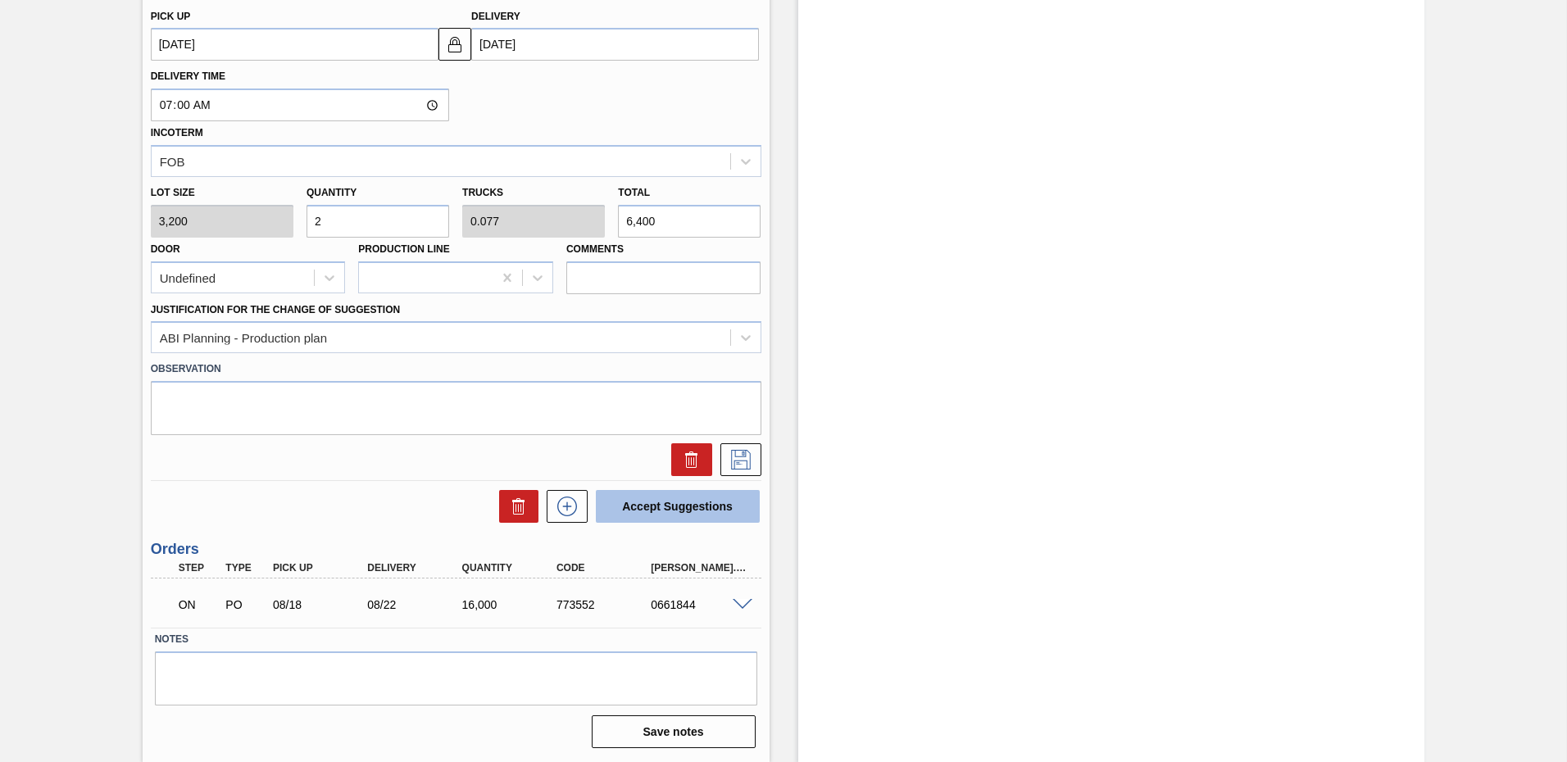
click at [679, 507] on button "Accept Suggestions" at bounding box center [678, 506] width 164 height 33
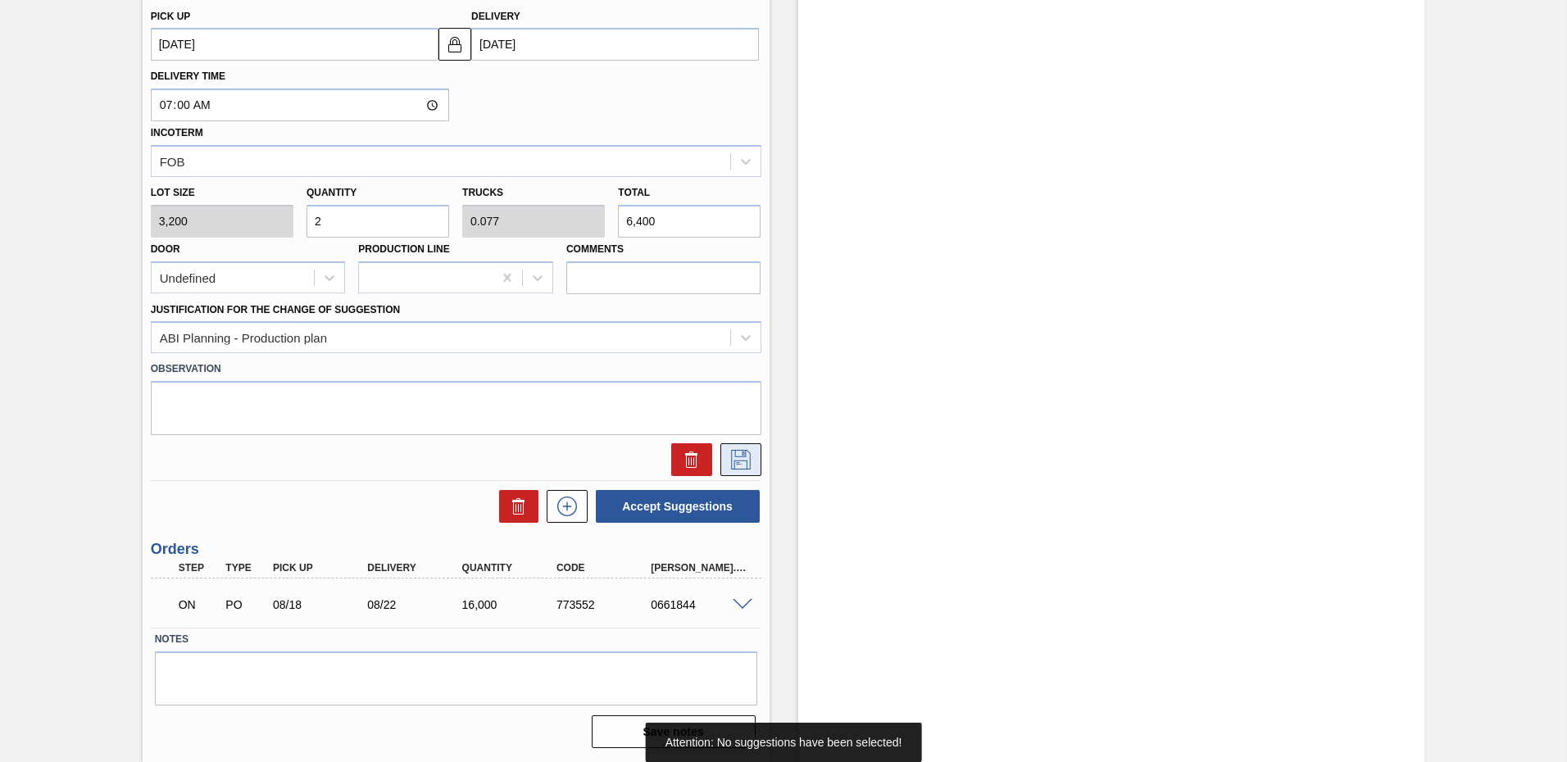
click at [742, 457] on icon at bounding box center [741, 460] width 26 height 20
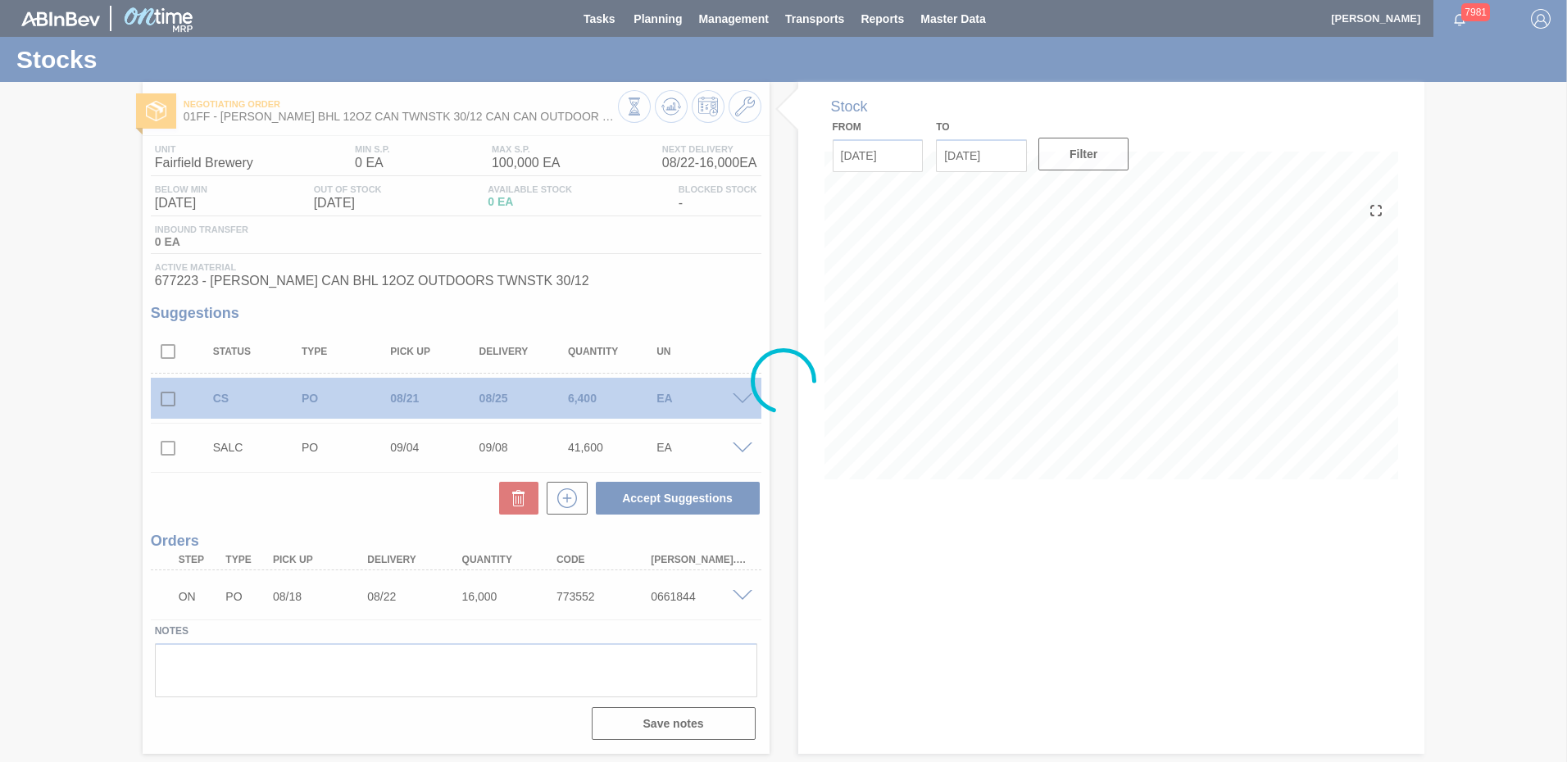
scroll to position [0, 0]
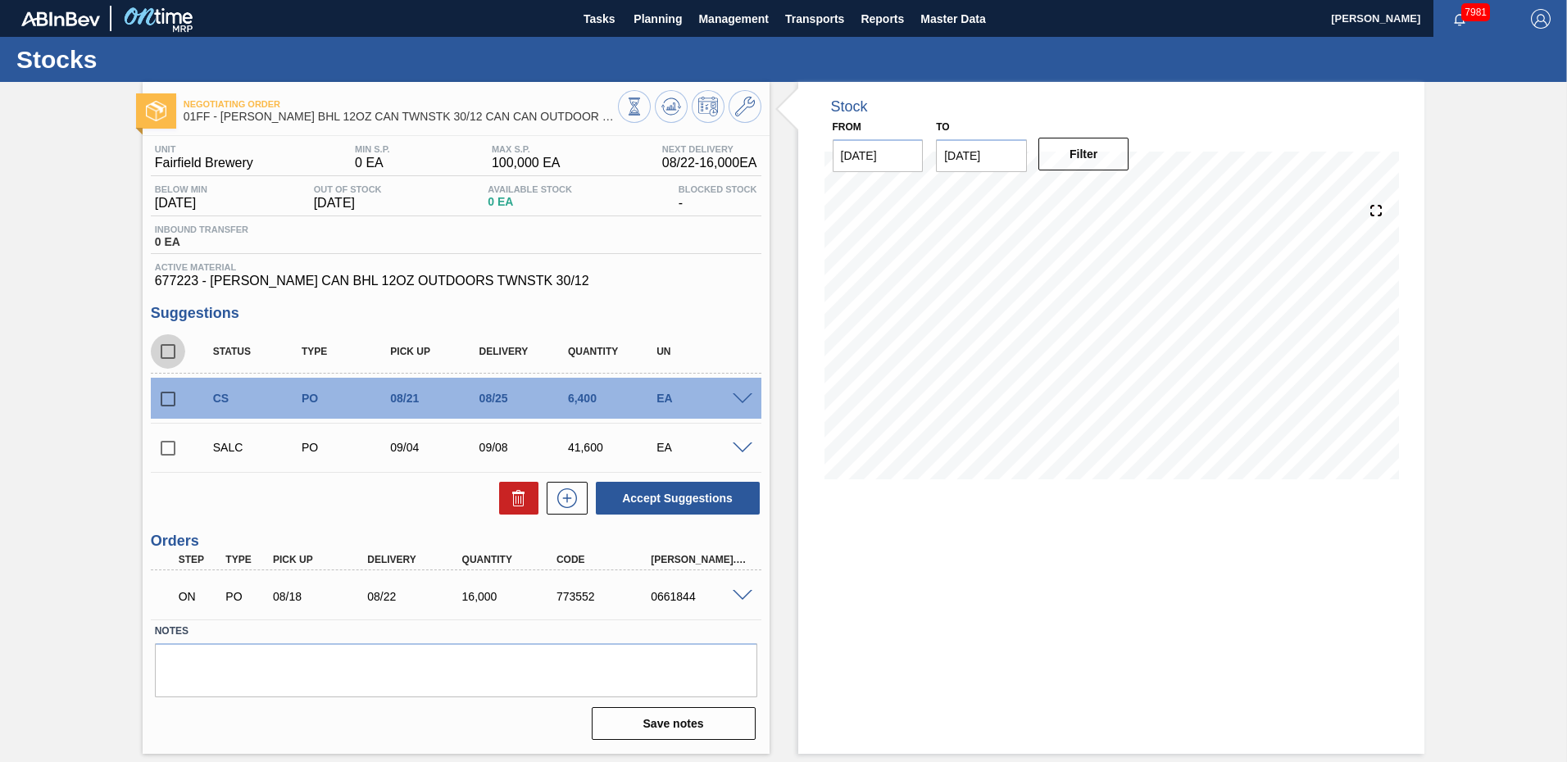
click at [168, 352] on input "checkbox" at bounding box center [168, 351] width 34 height 34
checkbox input "true"
click at [671, 499] on button "Accept Suggestions" at bounding box center [678, 498] width 164 height 33
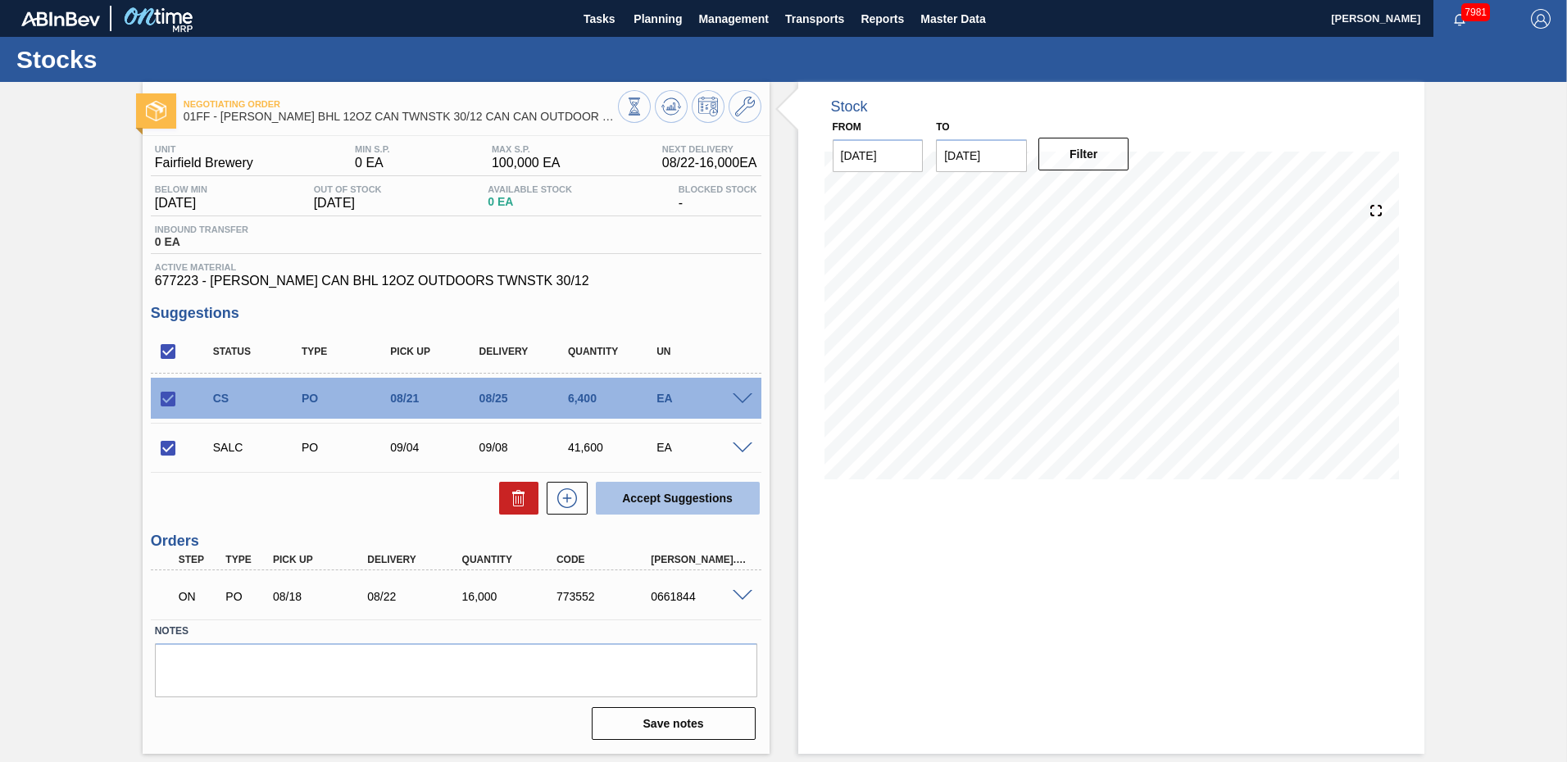
checkbox input "false"
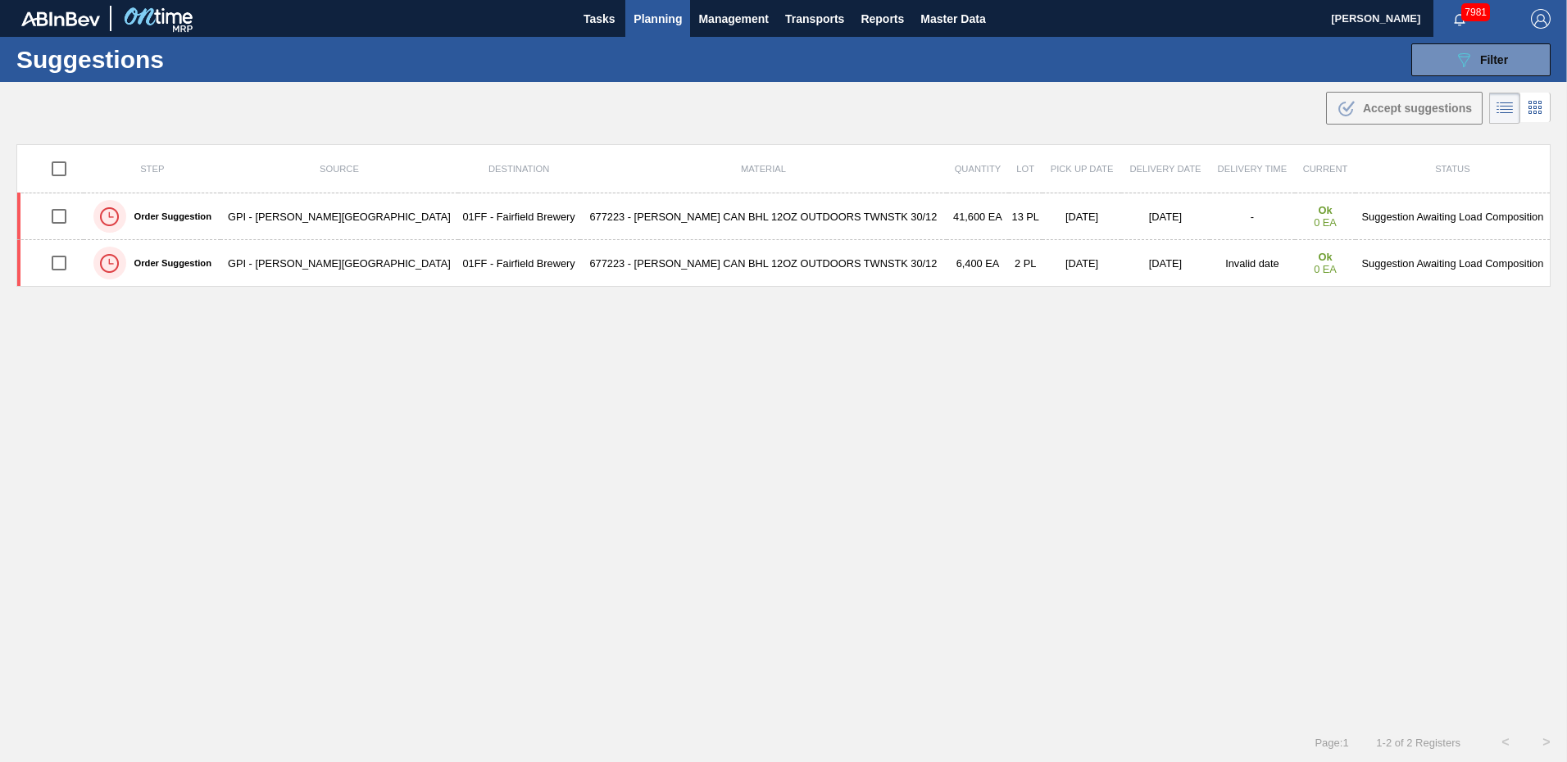
type from "[DATE]"
type to "[DATE]"
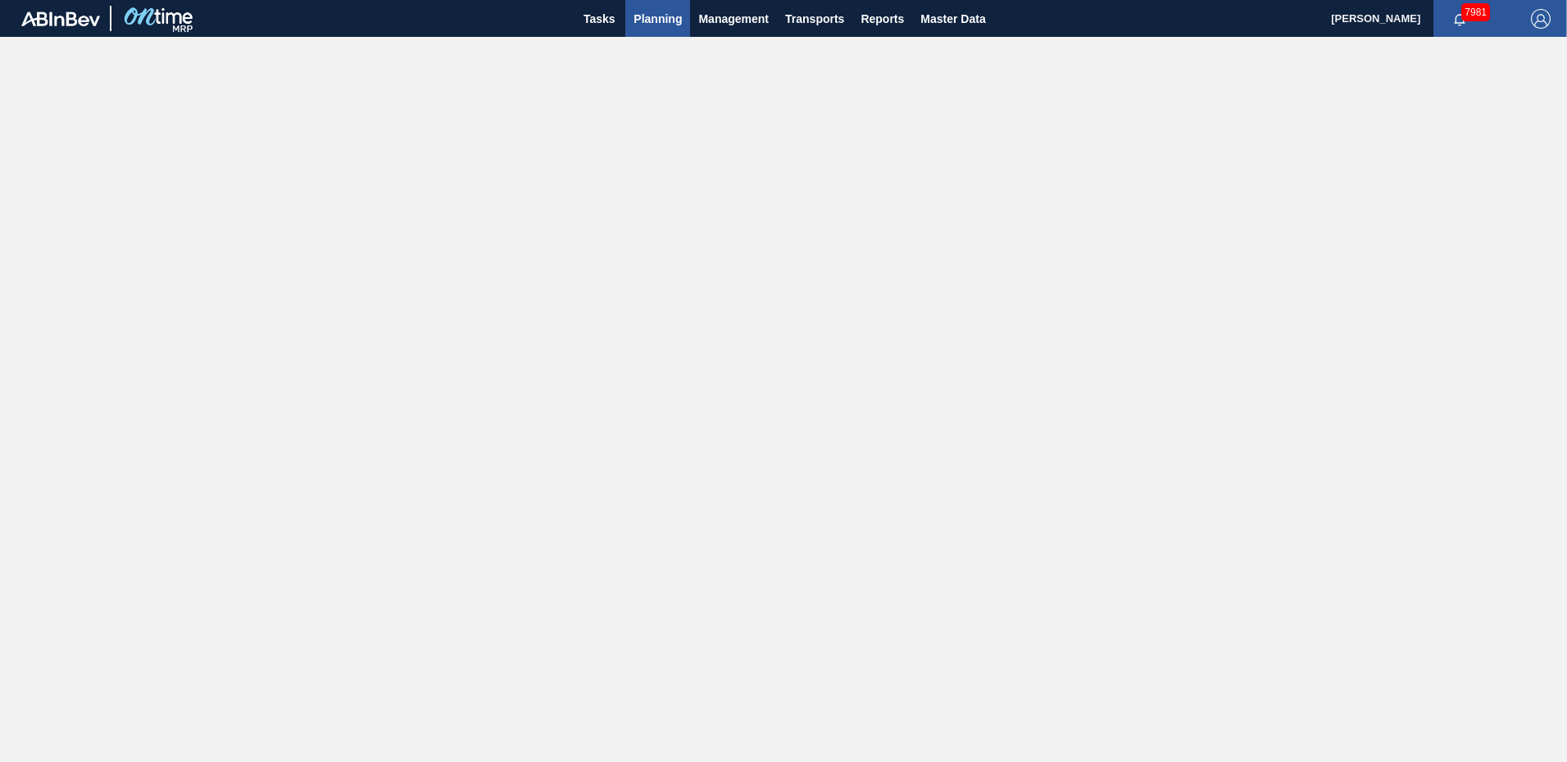
click at [665, 16] on span "Planning" at bounding box center [658, 19] width 48 height 20
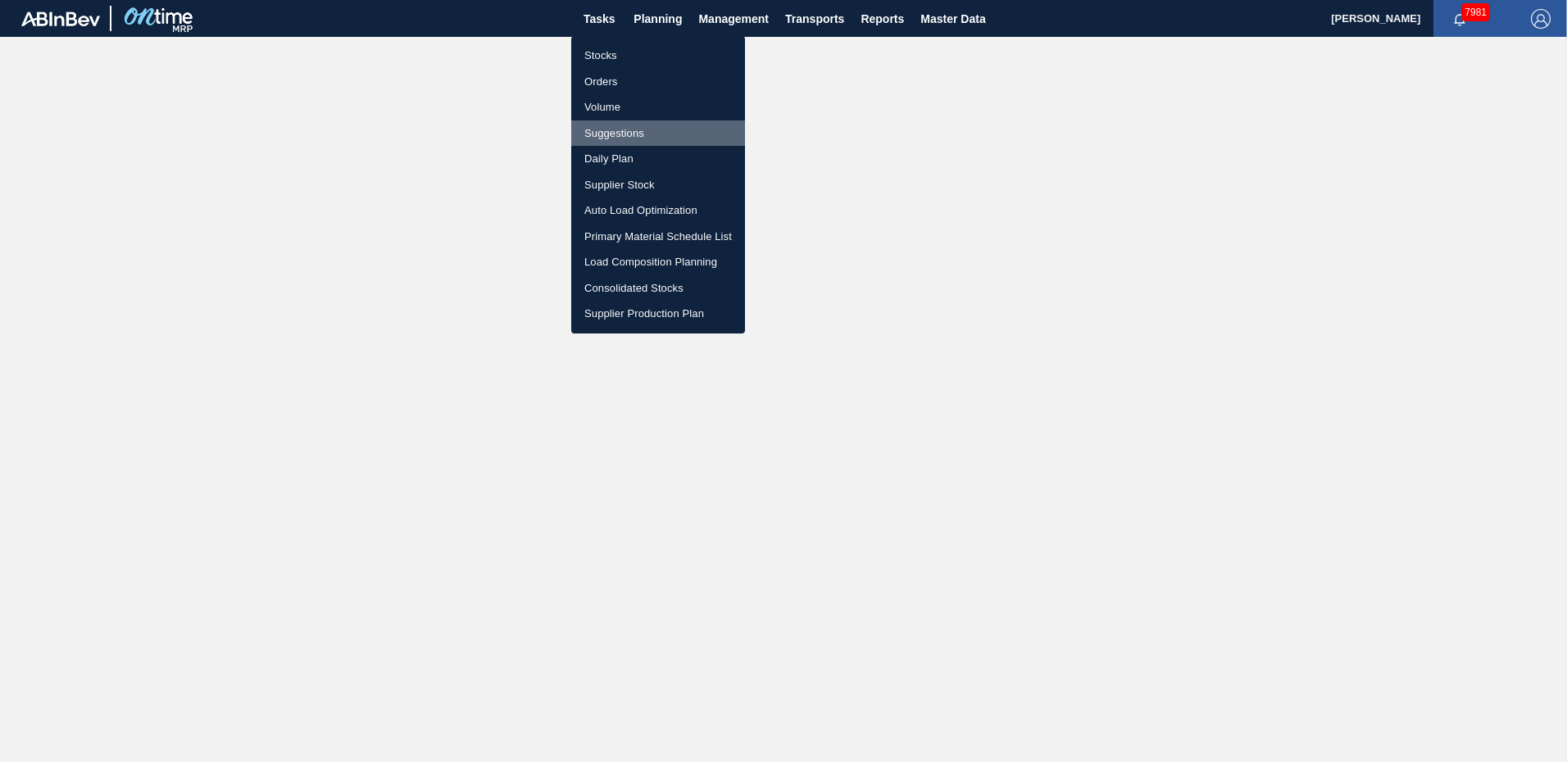
click at [626, 126] on li "Suggestions" at bounding box center [658, 134] width 174 height 26
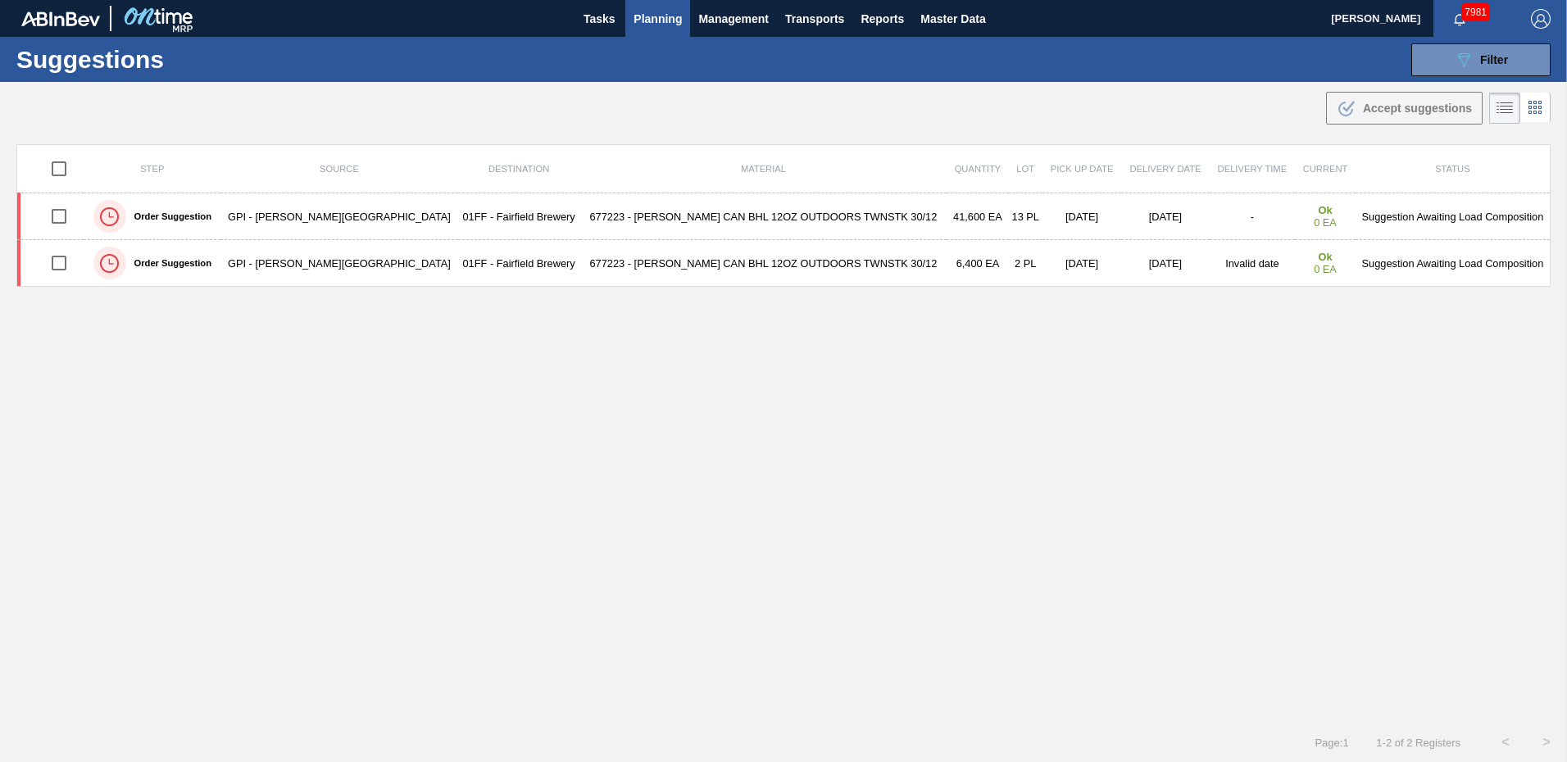
type from "[DATE]"
click at [1463, 59] on icon "089F7B8B-B2A5-4AFE-B5C0-19BA573D28AC" at bounding box center [1464, 60] width 20 height 20
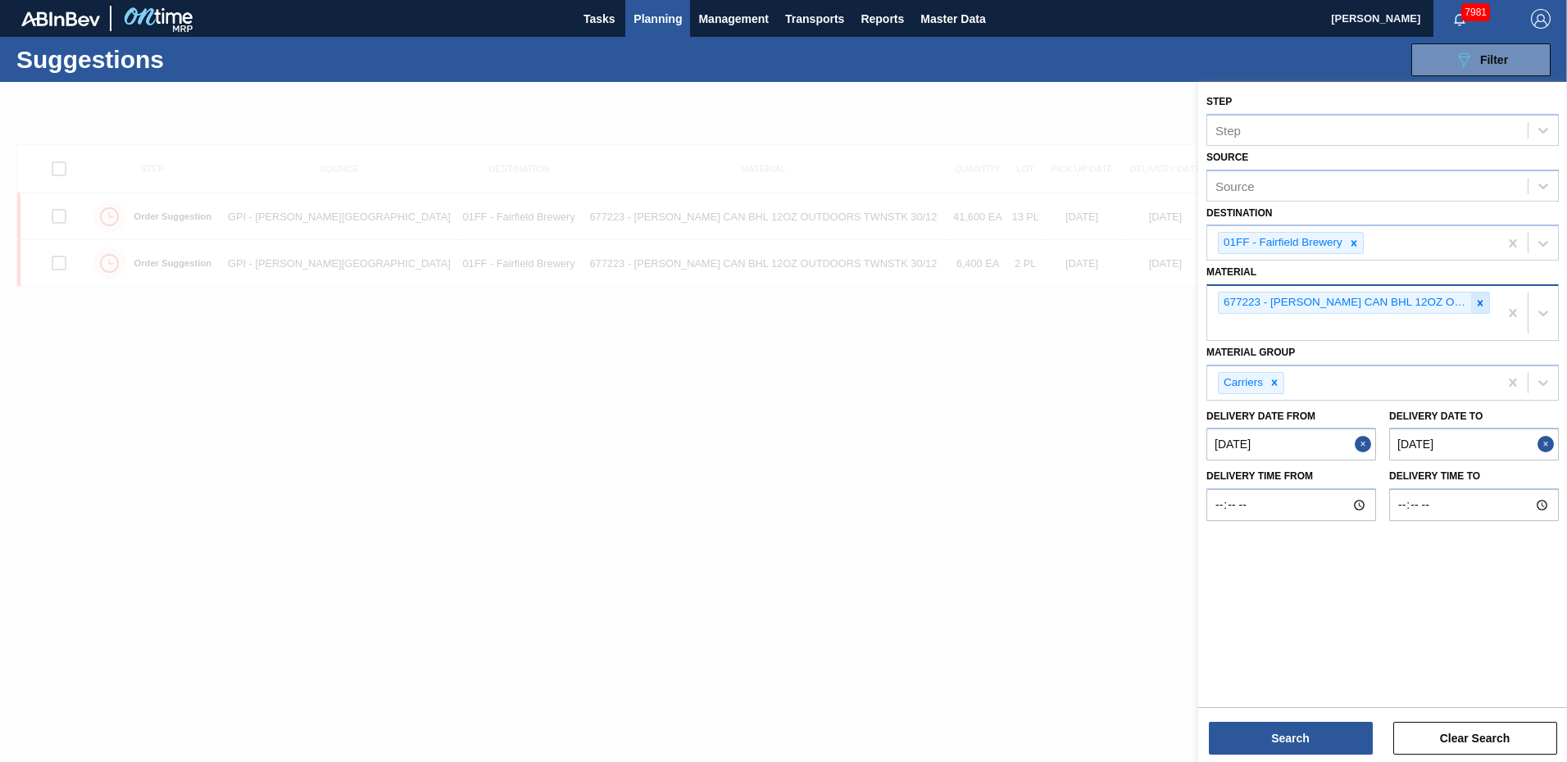
click at [1481, 303] on icon at bounding box center [1481, 303] width 6 height 6
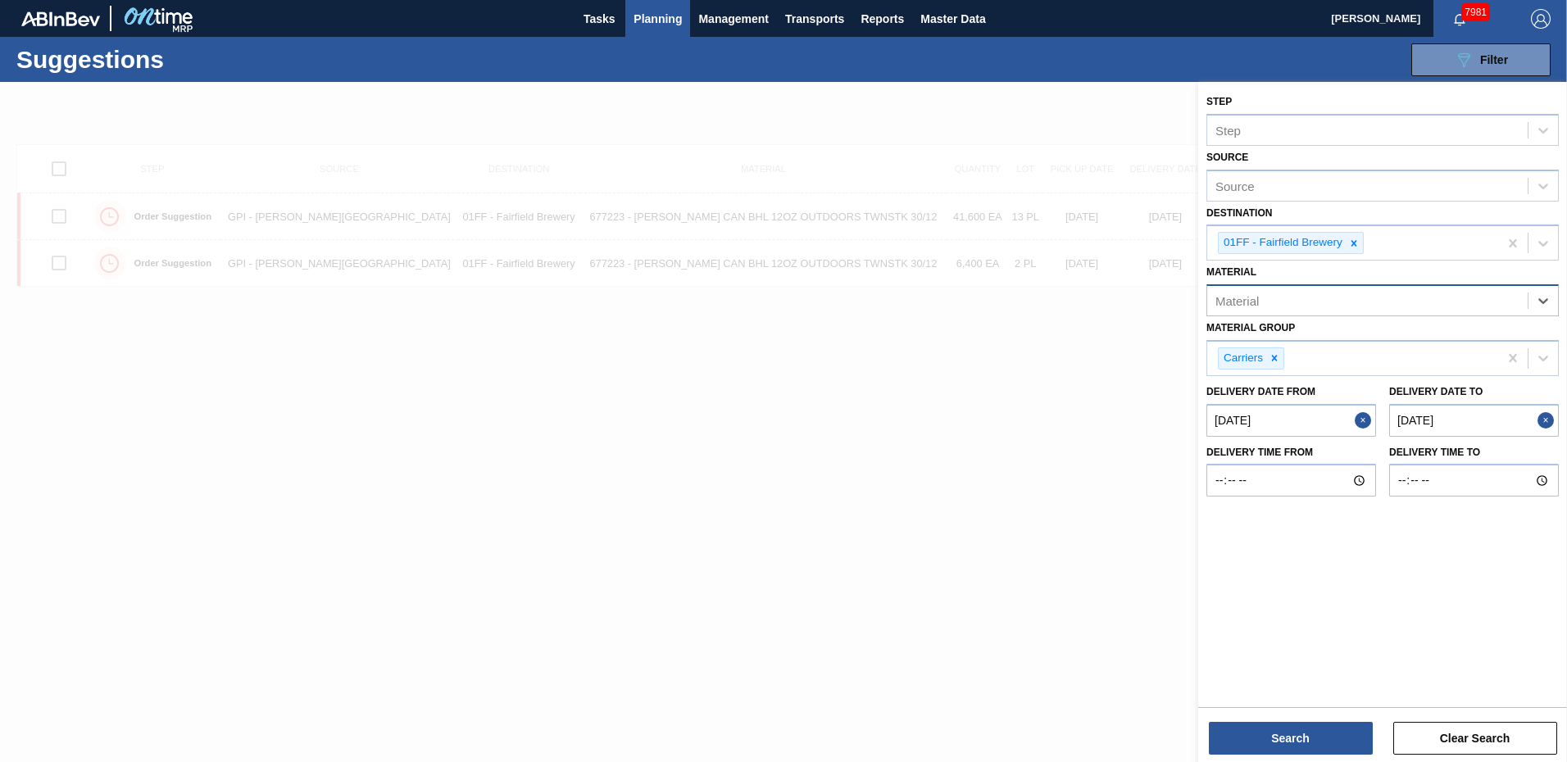
click at [1466, 421] on to "[DATE]" at bounding box center [1475, 420] width 170 height 33
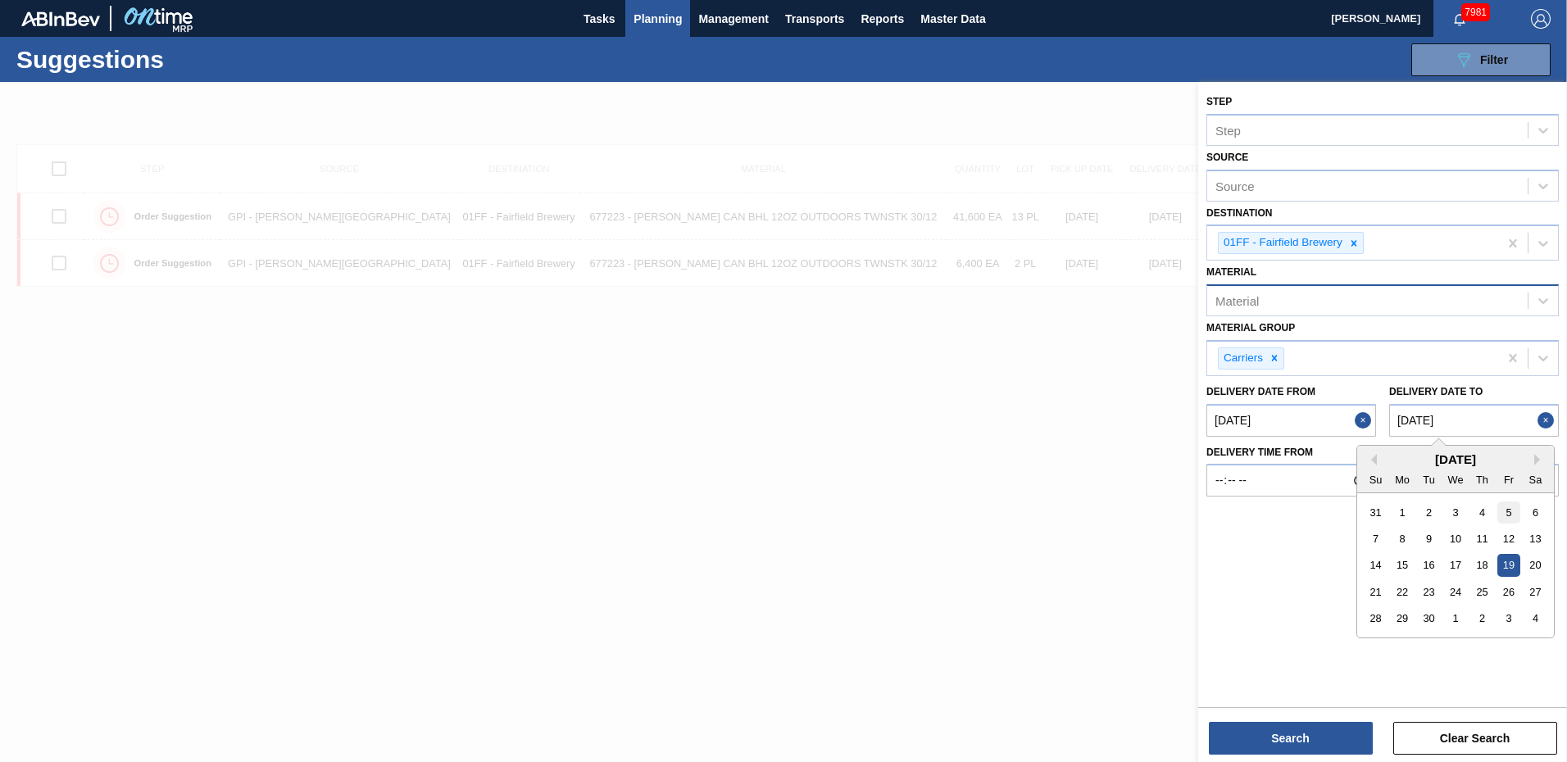
click at [1508, 511] on div "5" at bounding box center [1509, 512] width 22 height 22
type to "[DATE]"
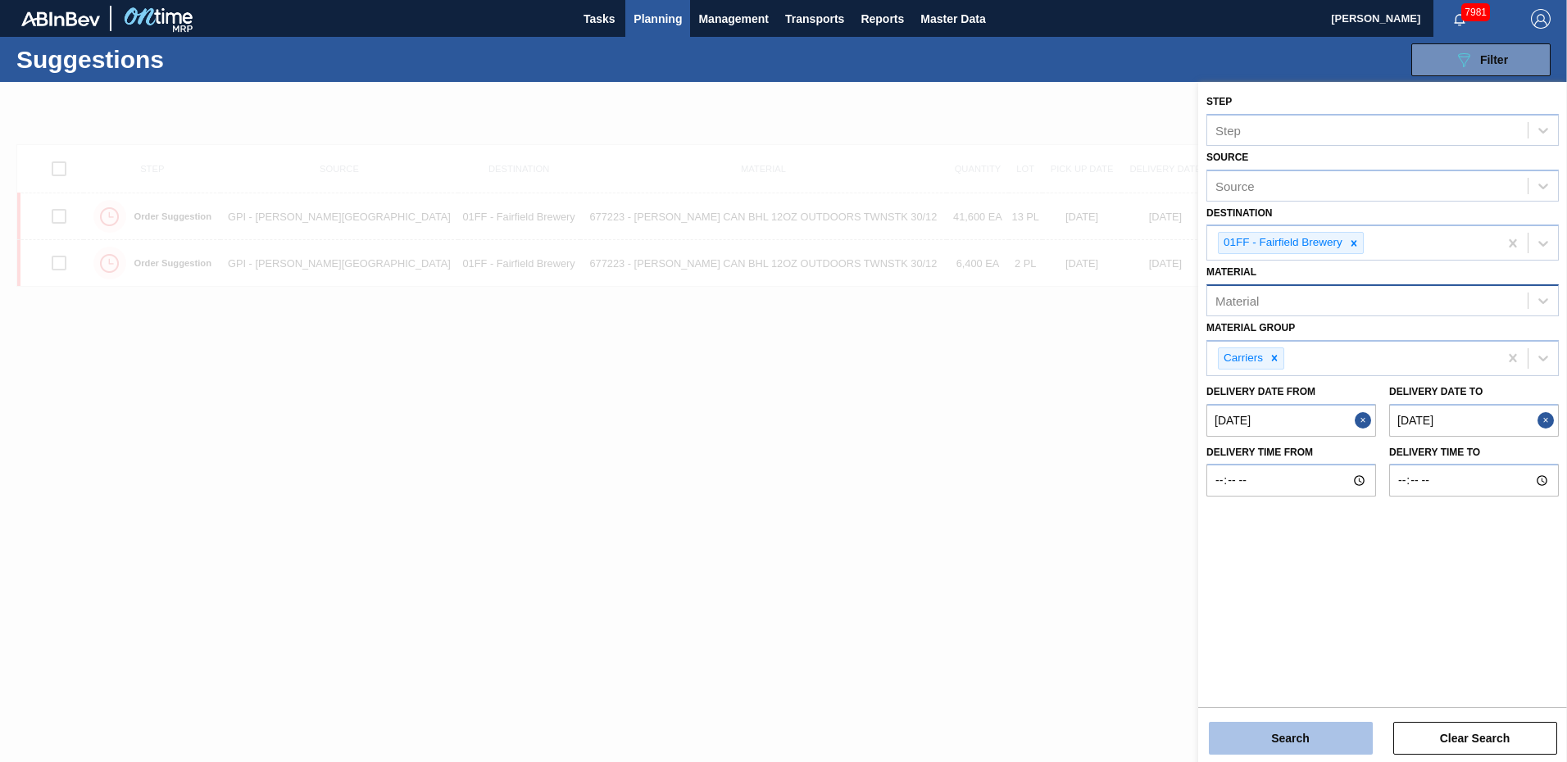
click at [1300, 739] on button "Search" at bounding box center [1291, 738] width 164 height 33
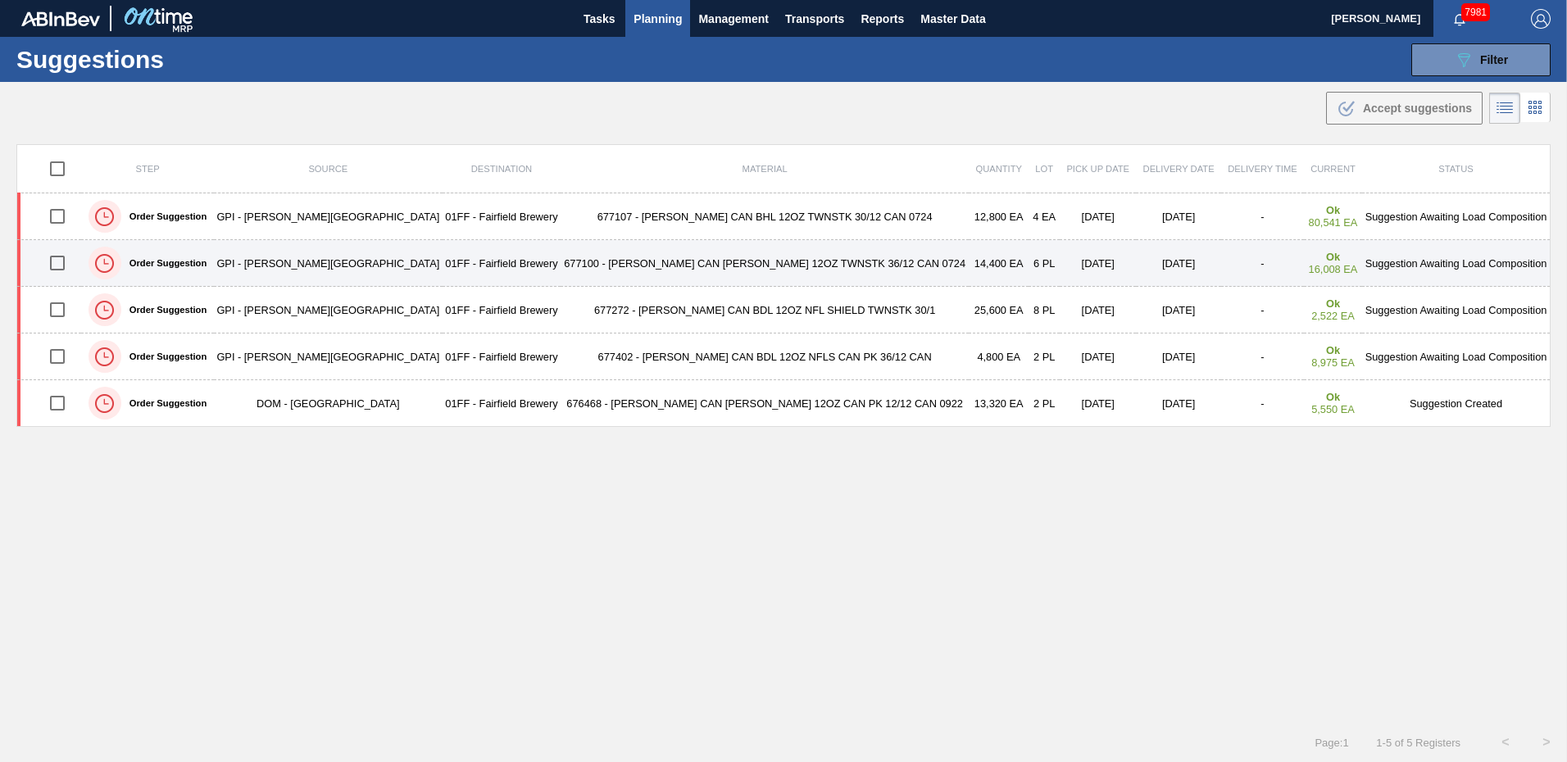
click at [1467, 264] on td "Suggestion Awaiting Load Composition" at bounding box center [1456, 263] width 188 height 47
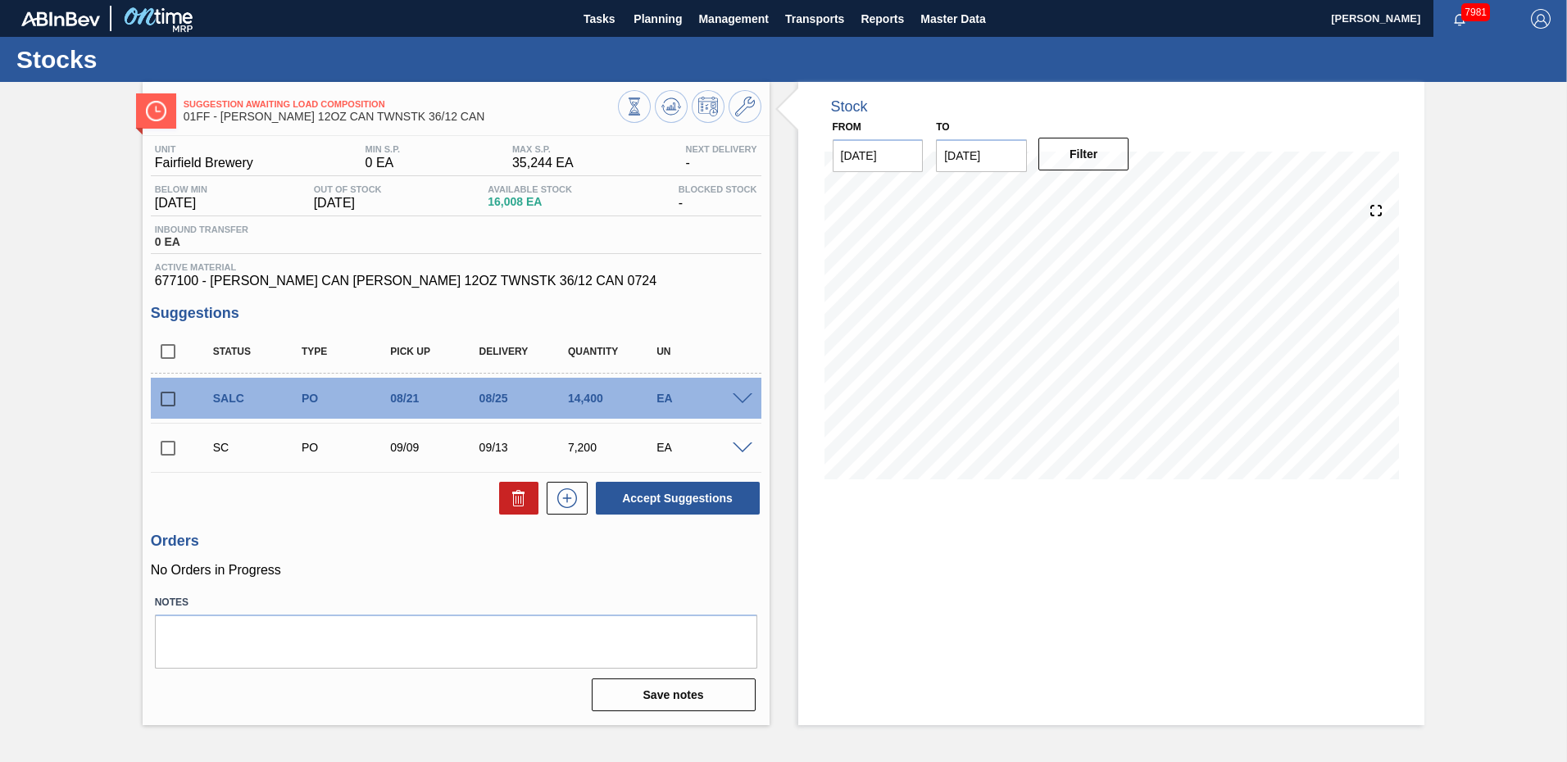
click at [730, 397] on div at bounding box center [745, 398] width 33 height 12
click at [750, 403] on span at bounding box center [743, 399] width 20 height 12
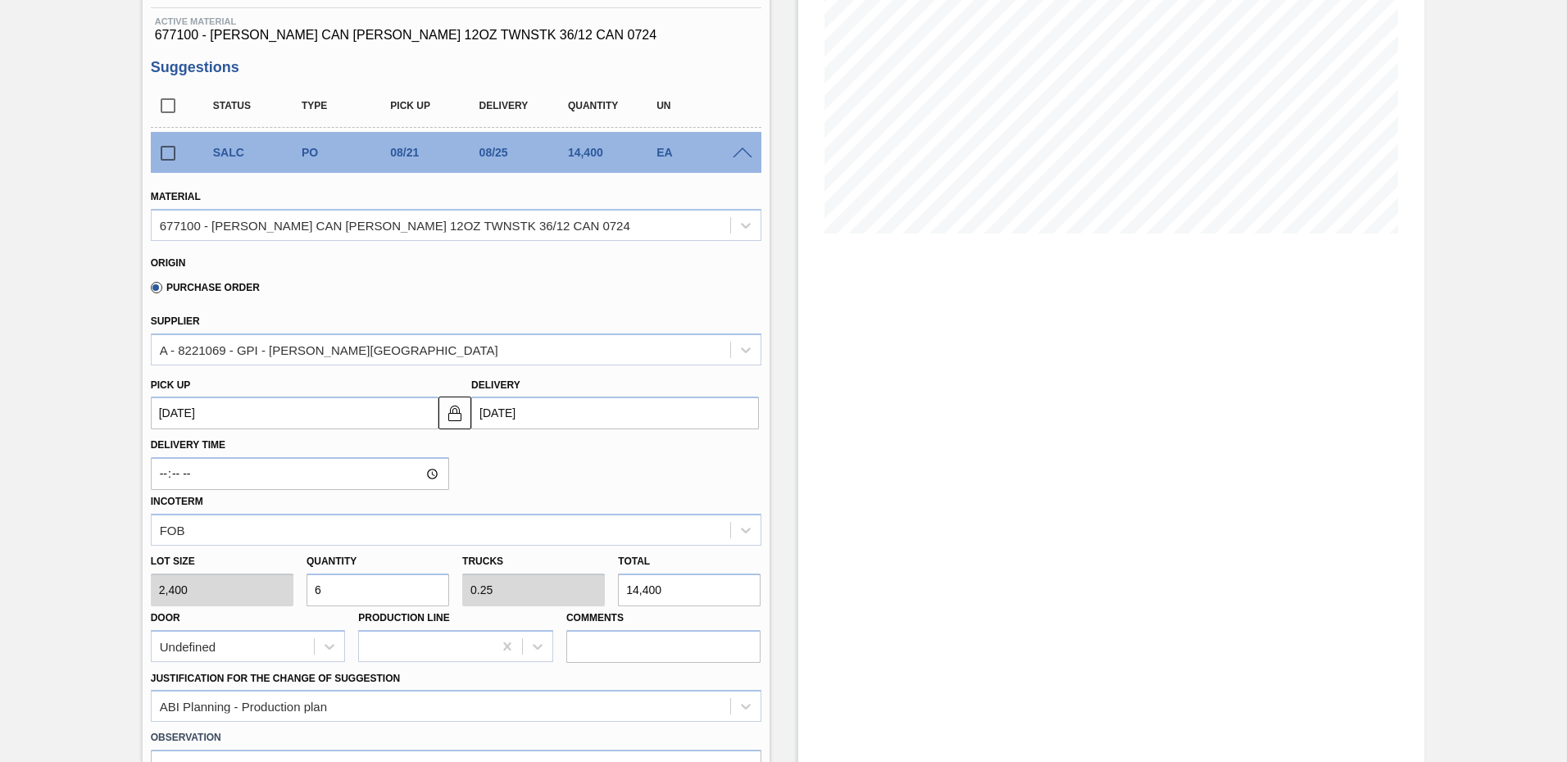
scroll to position [492, 0]
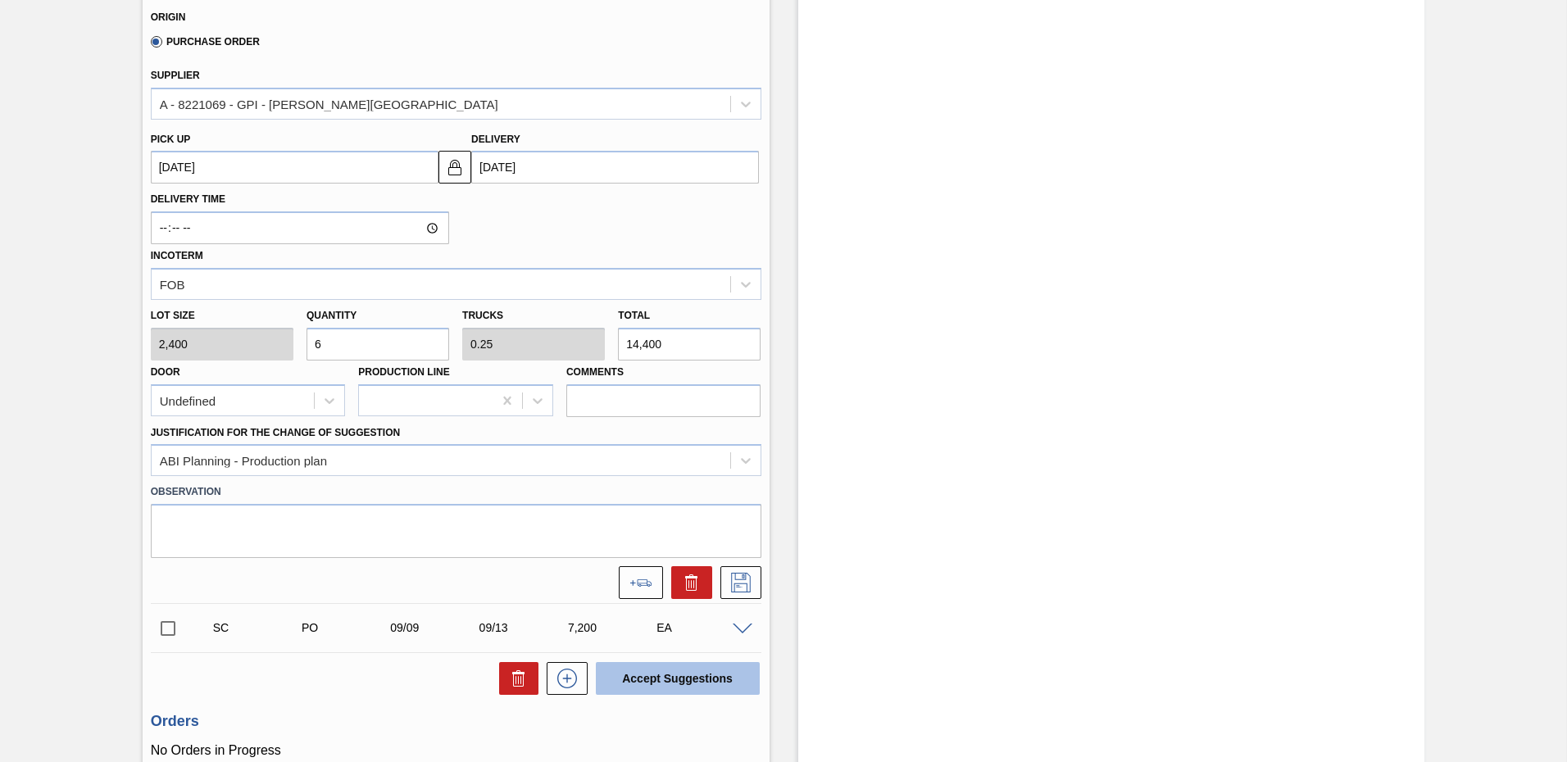
click at [688, 674] on button "Accept Suggestions" at bounding box center [678, 678] width 164 height 33
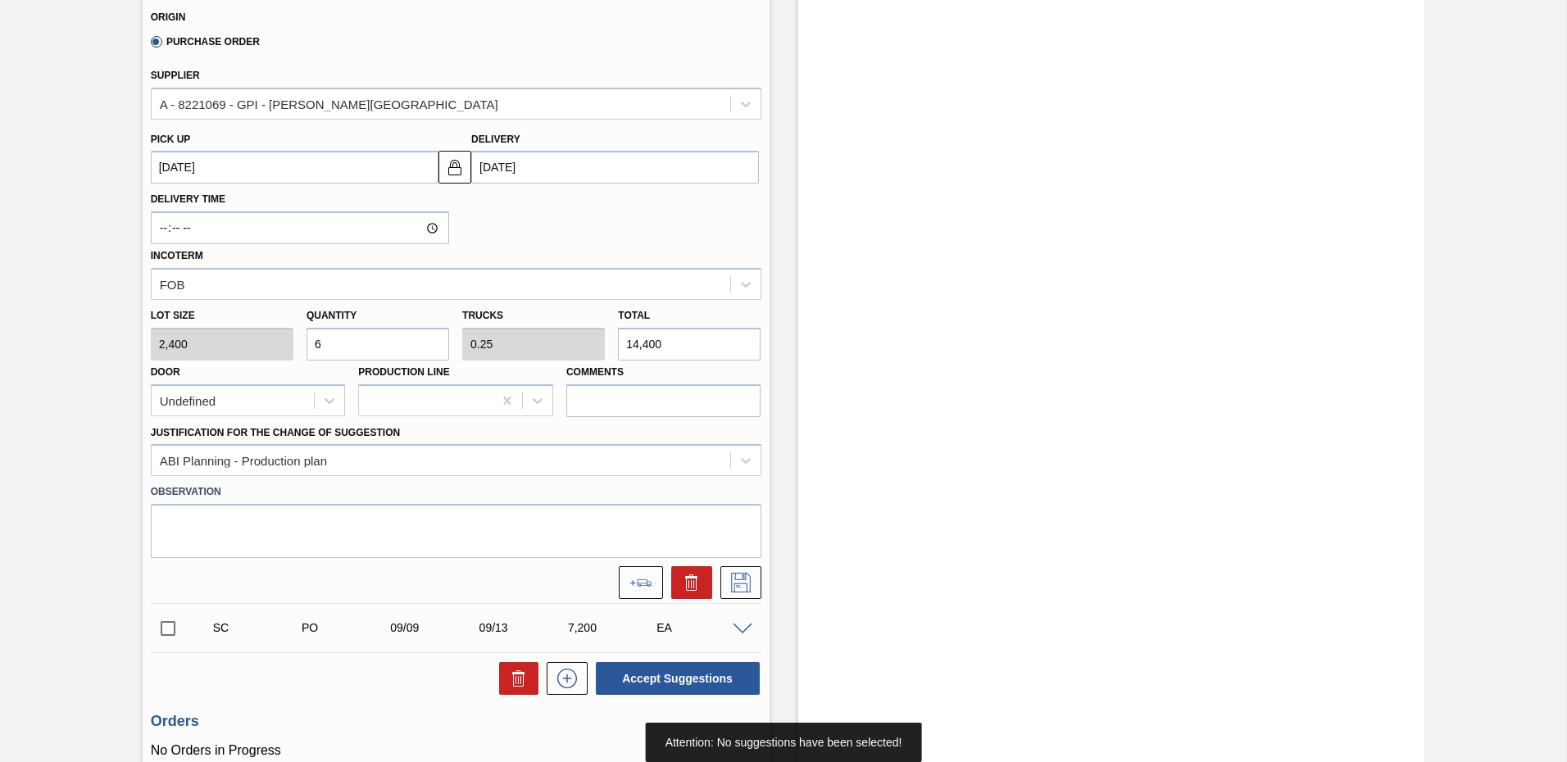
scroll to position [164, 0]
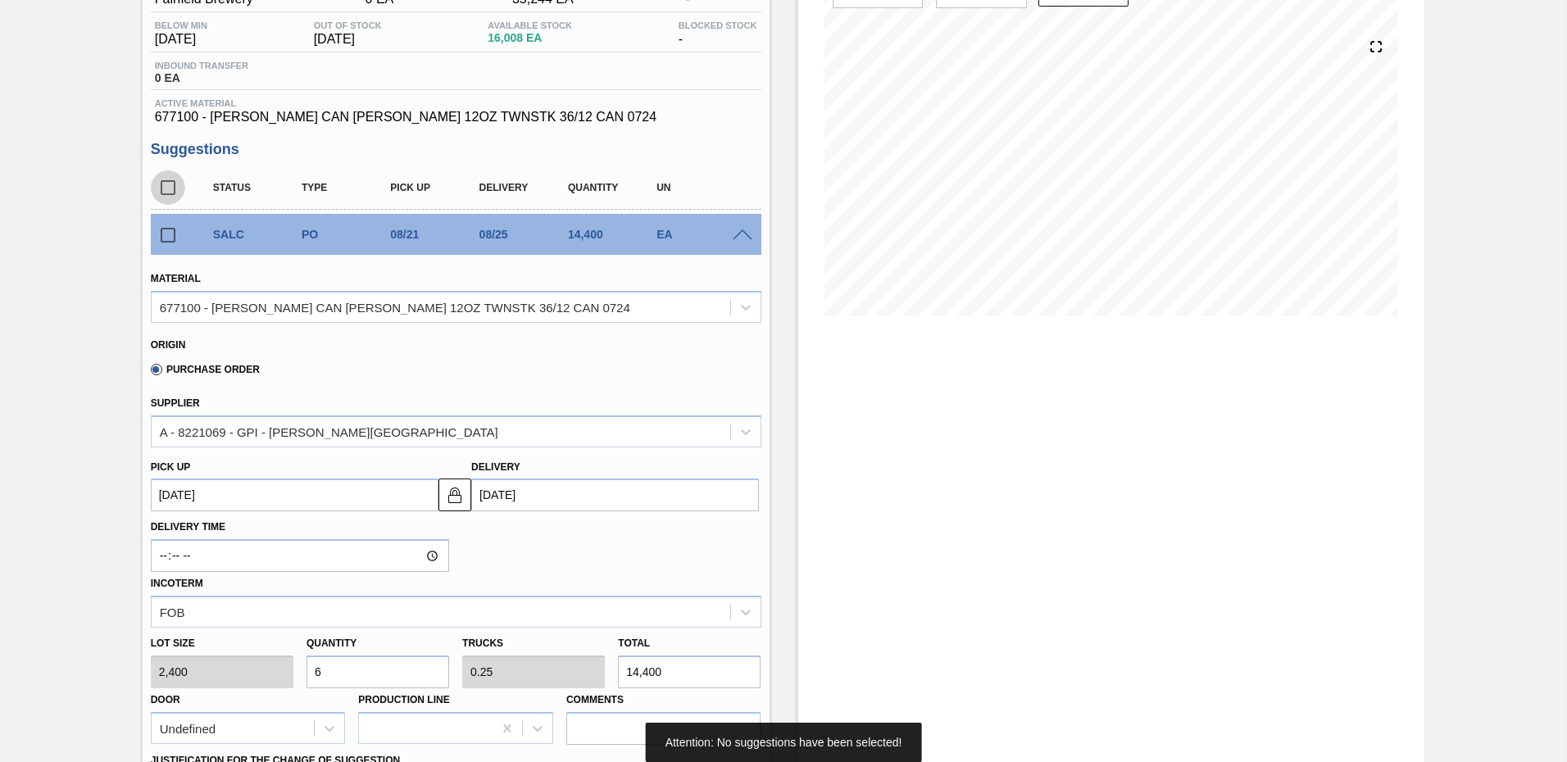
click at [161, 184] on input "checkbox" at bounding box center [168, 188] width 34 height 34
checkbox input "true"
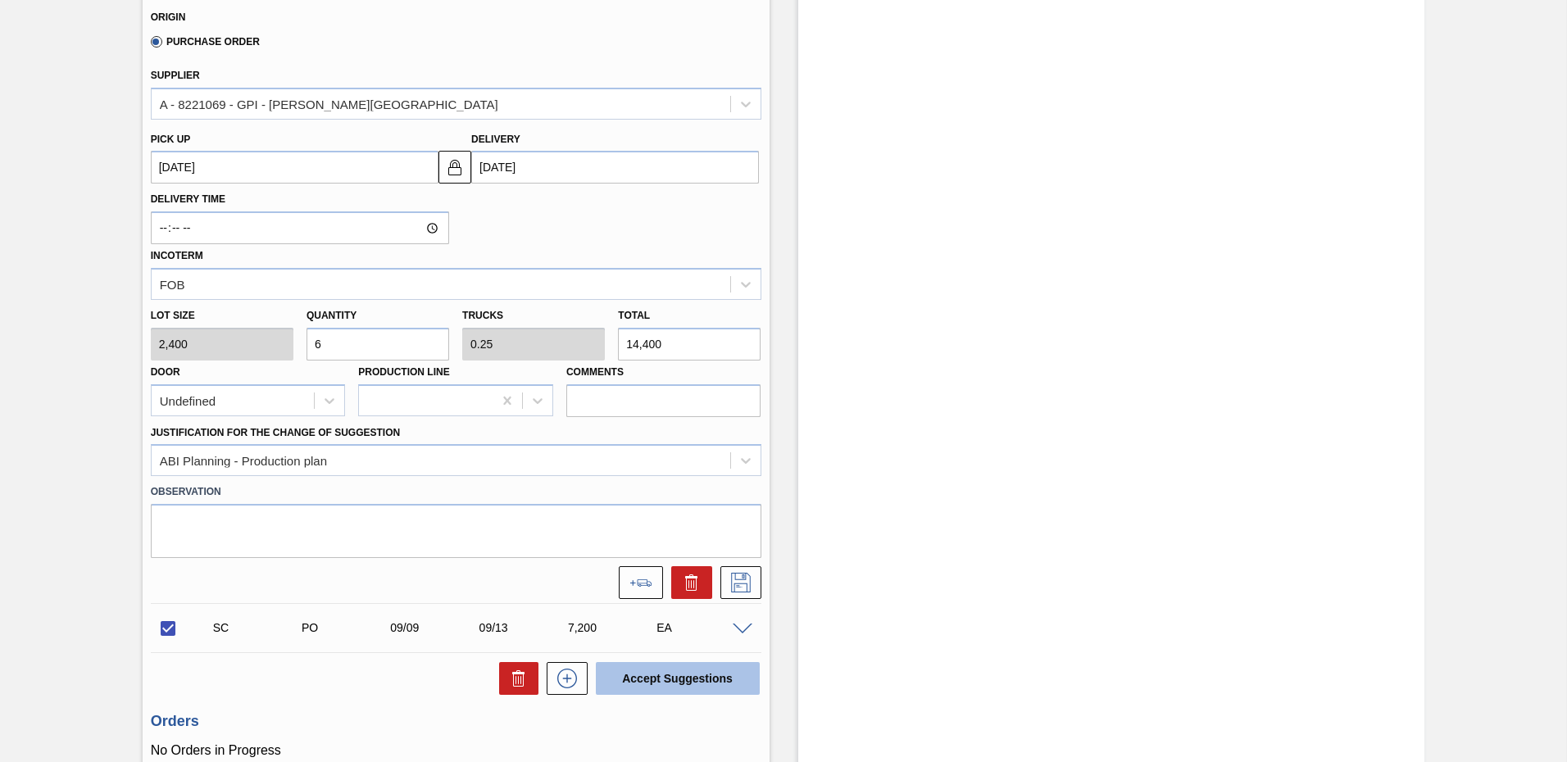
click at [696, 681] on button "Accept Suggestions" at bounding box center [678, 678] width 164 height 33
checkbox input "false"
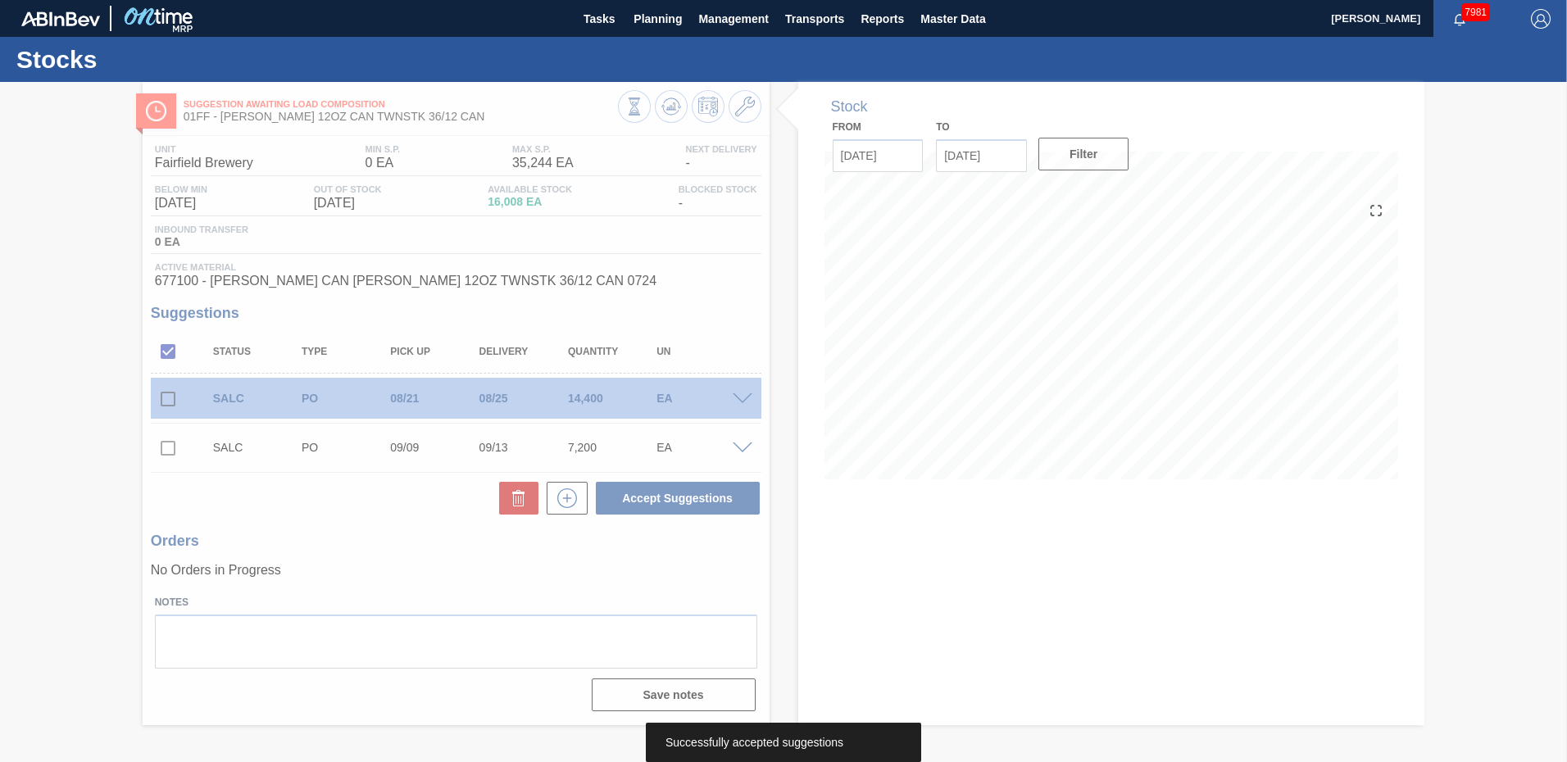
scroll to position [0, 0]
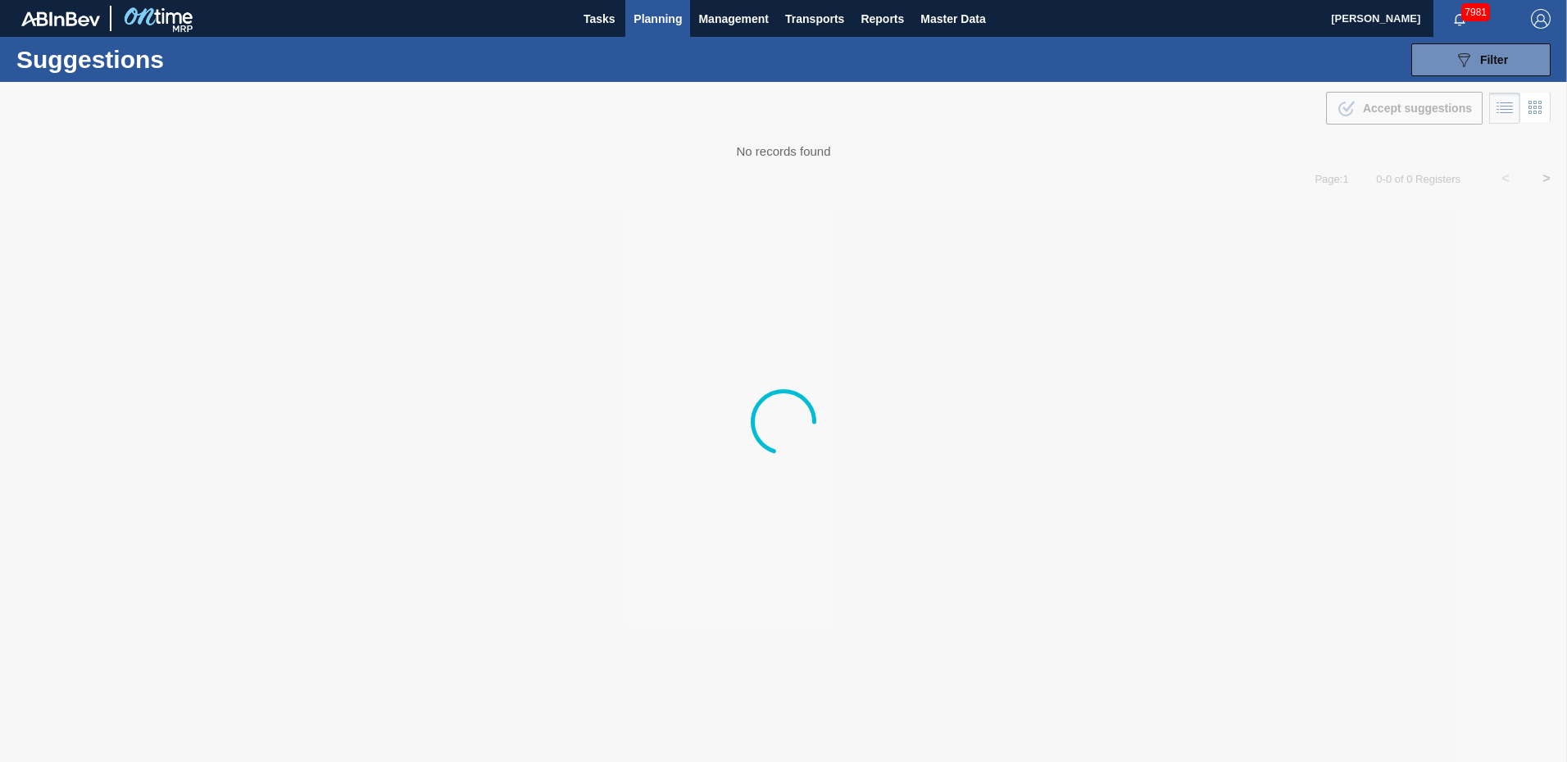
type from "[DATE]"
type to "[DATE]"
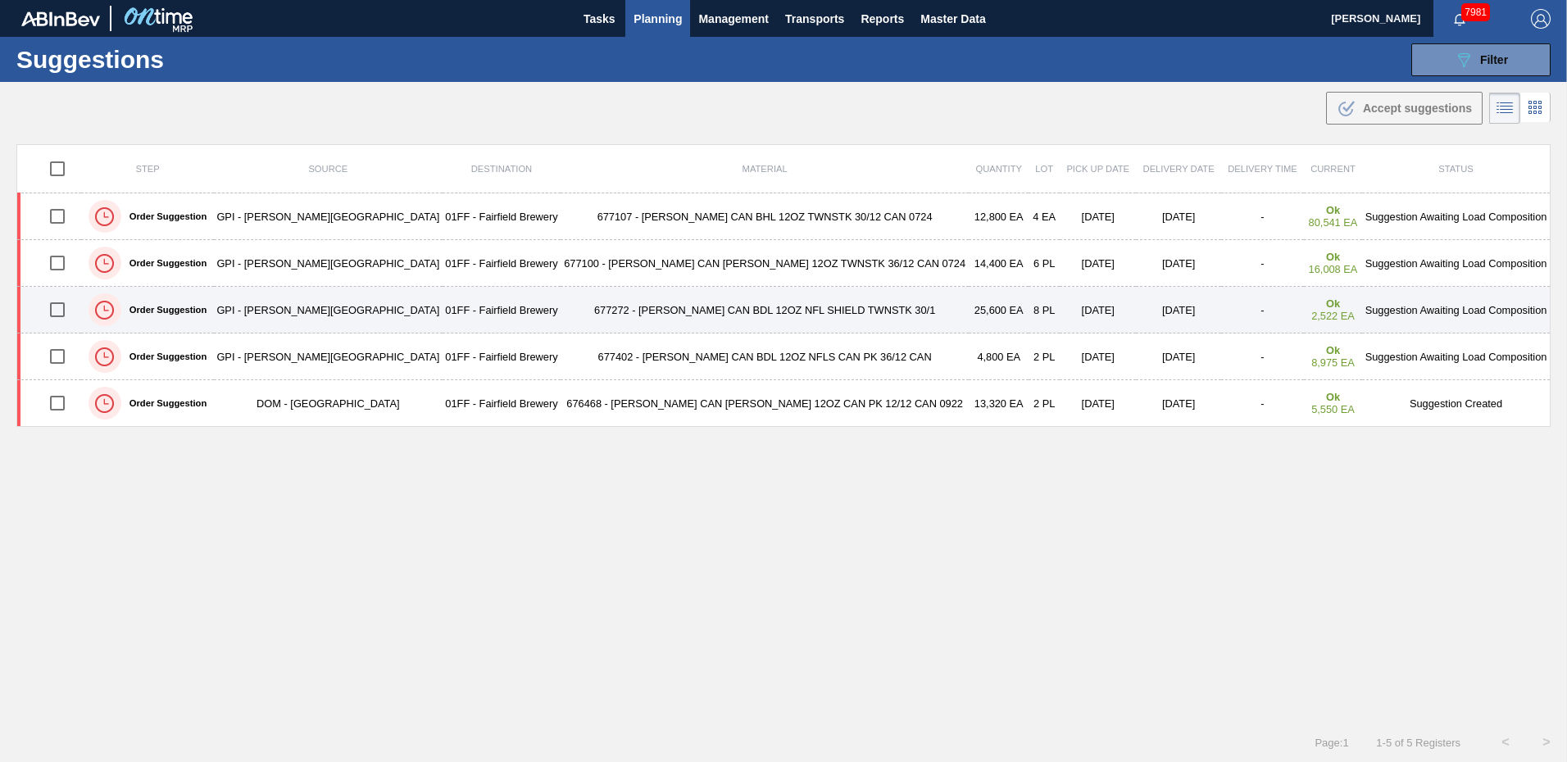
click at [1478, 307] on td "Suggestion Awaiting Load Composition" at bounding box center [1456, 310] width 188 height 47
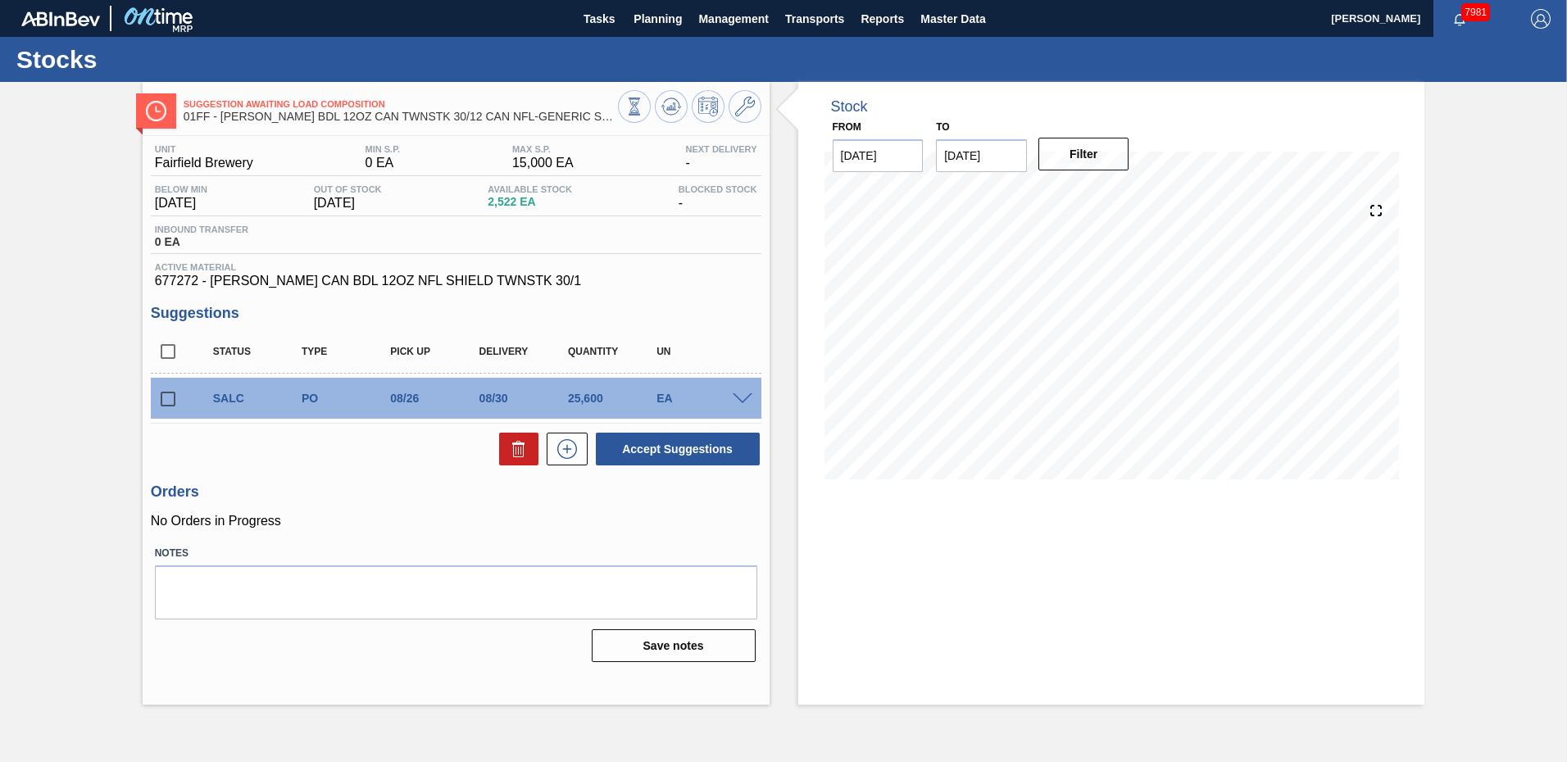
click at [734, 397] on span at bounding box center [743, 399] width 20 height 12
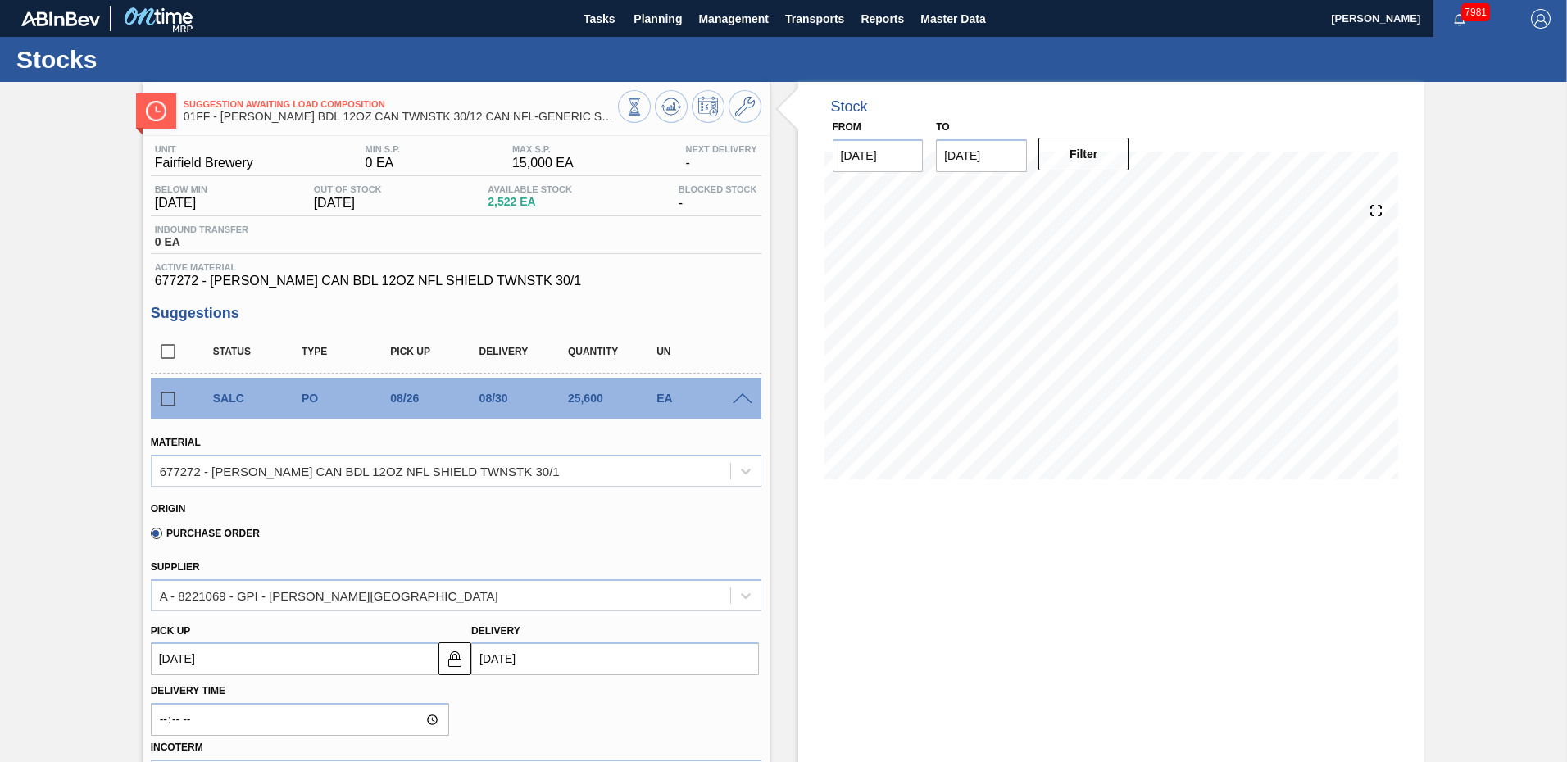
scroll to position [328, 0]
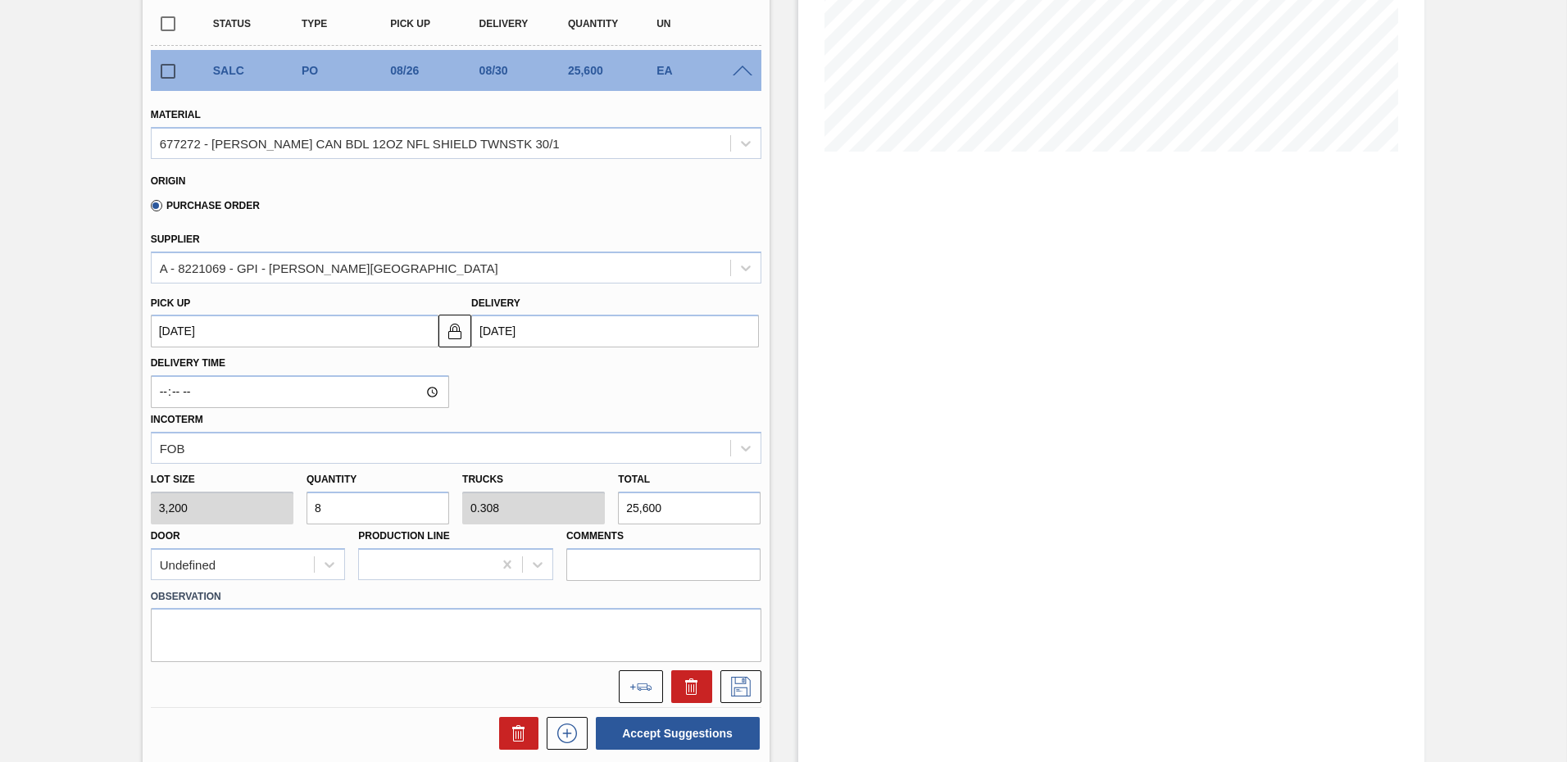
click at [581, 337] on input "[DATE]" at bounding box center [615, 331] width 288 height 33
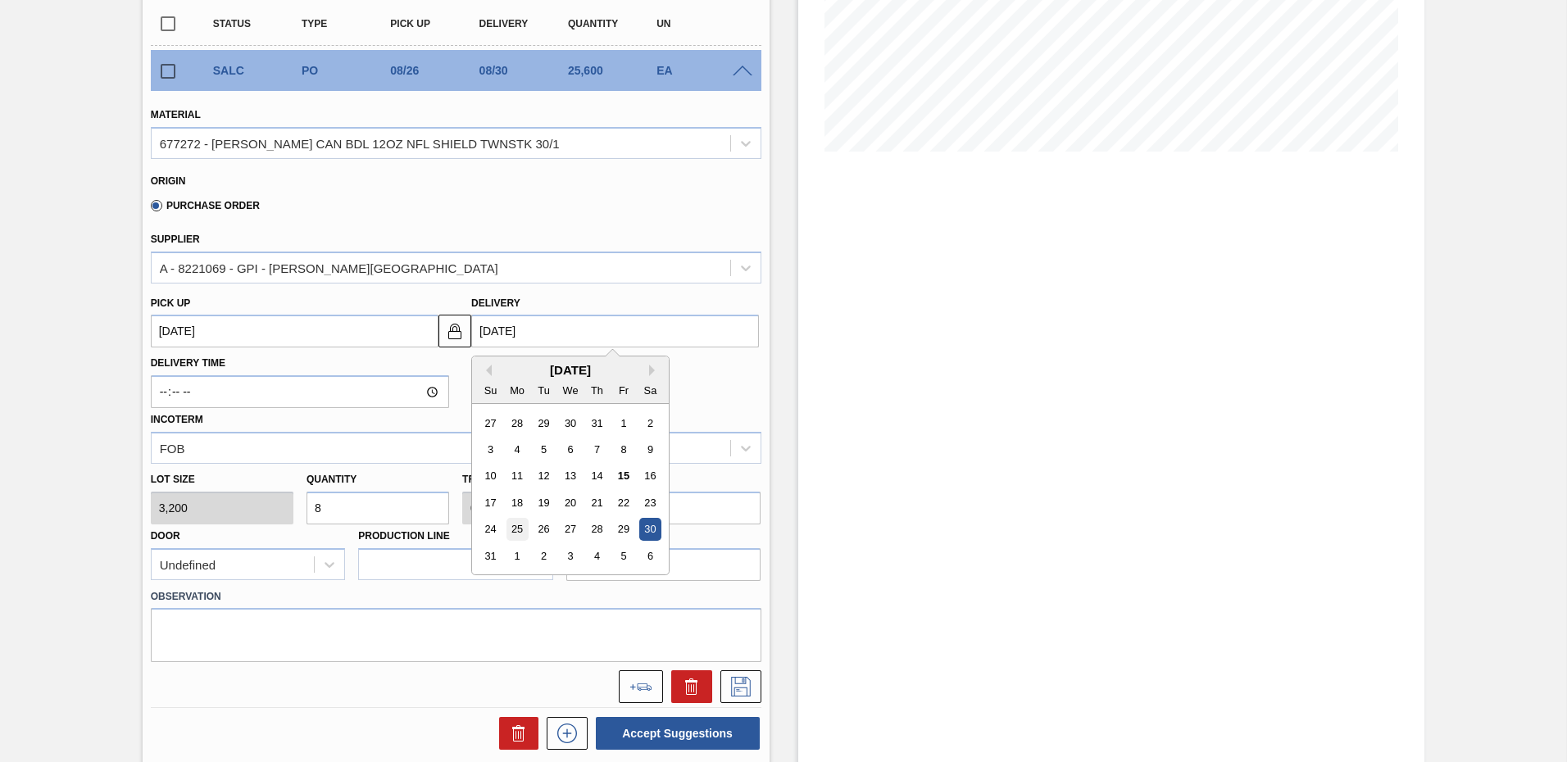
click at [517, 530] on div "25" at bounding box center [518, 530] width 22 height 22
type up "[DATE]"
type input "[DATE]"
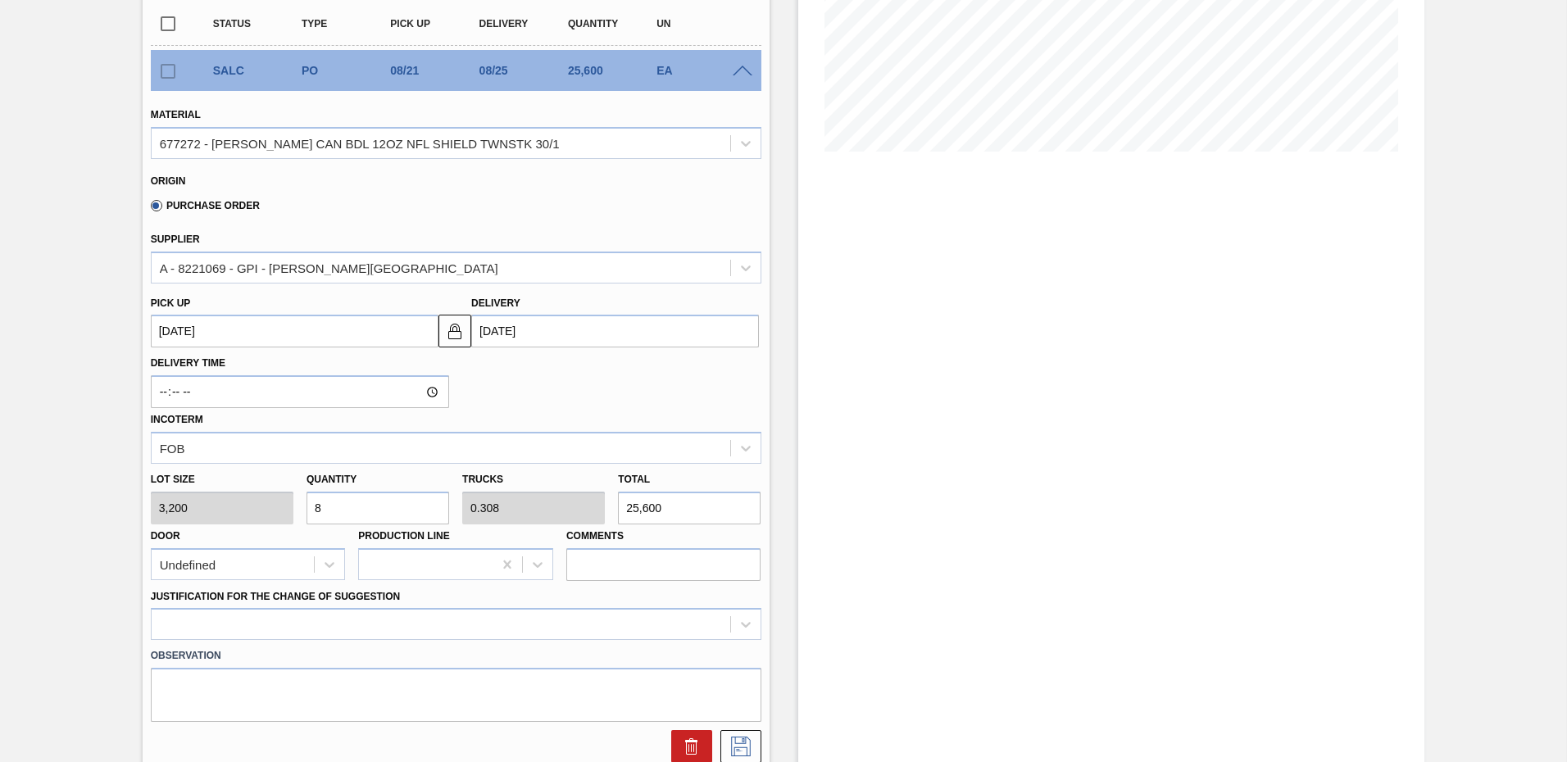
scroll to position [492, 0]
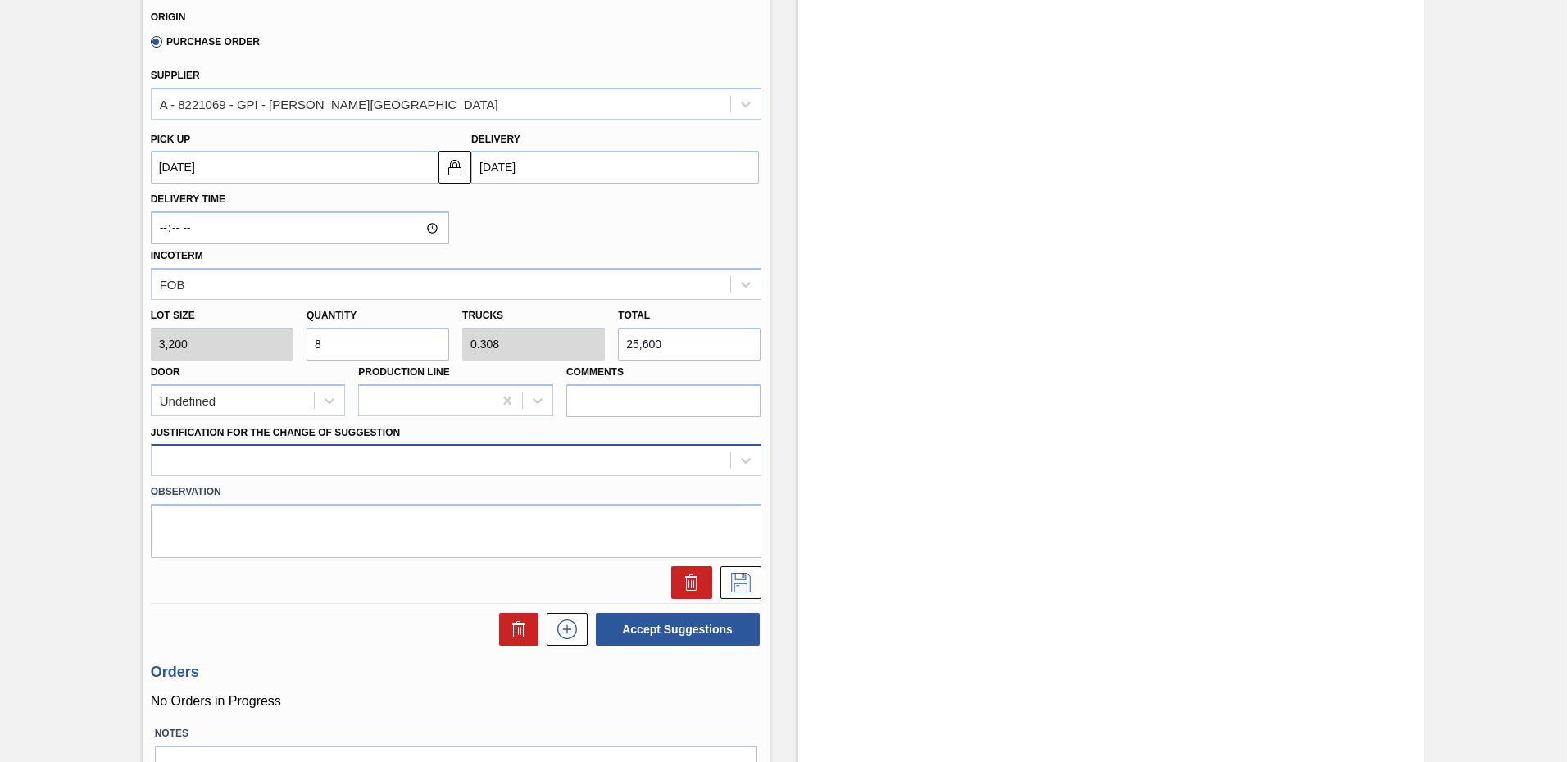
click at [230, 453] on div at bounding box center [441, 461] width 579 height 24
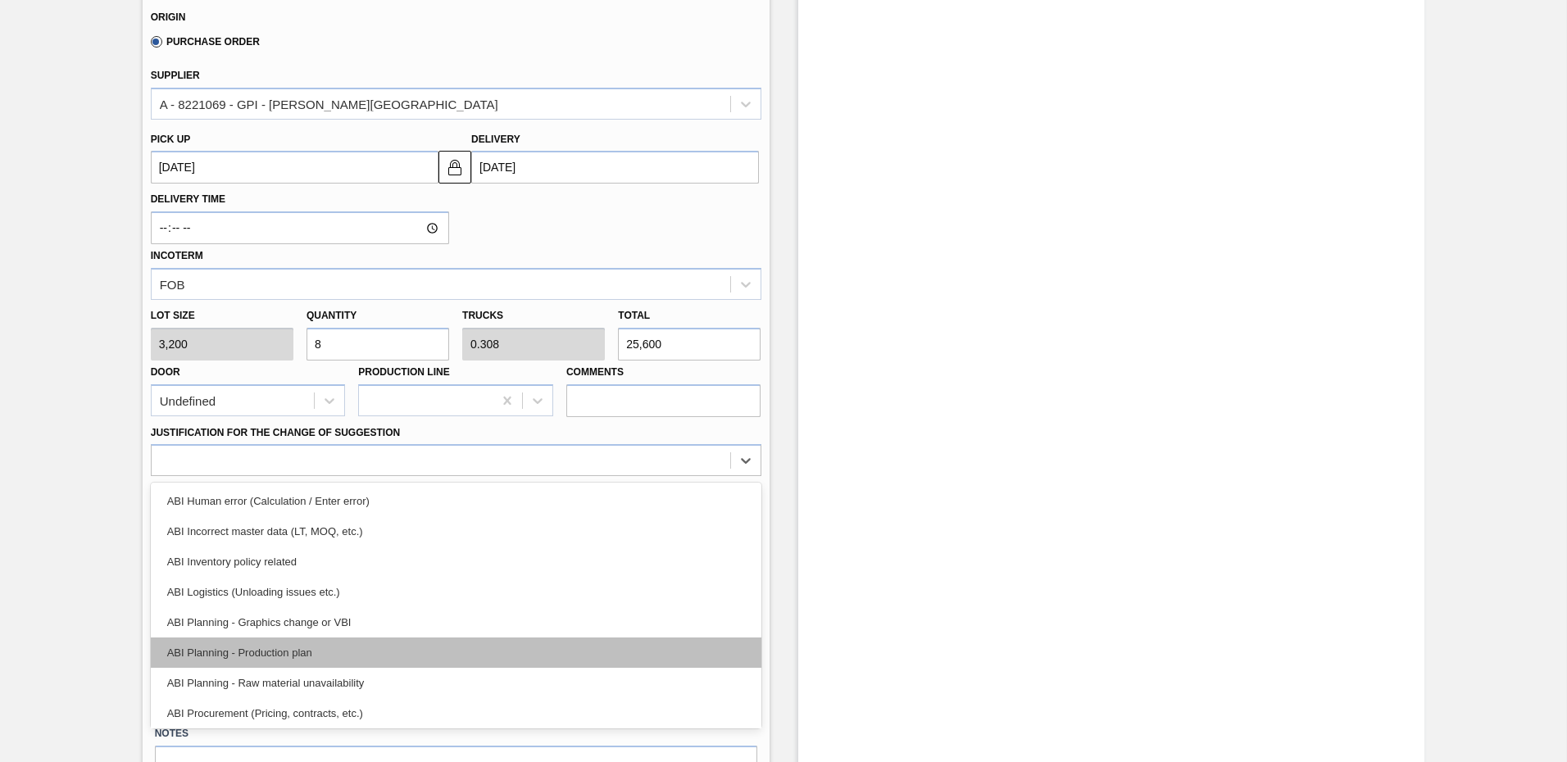
click at [288, 657] on div "ABI Planning - Production plan" at bounding box center [456, 653] width 611 height 30
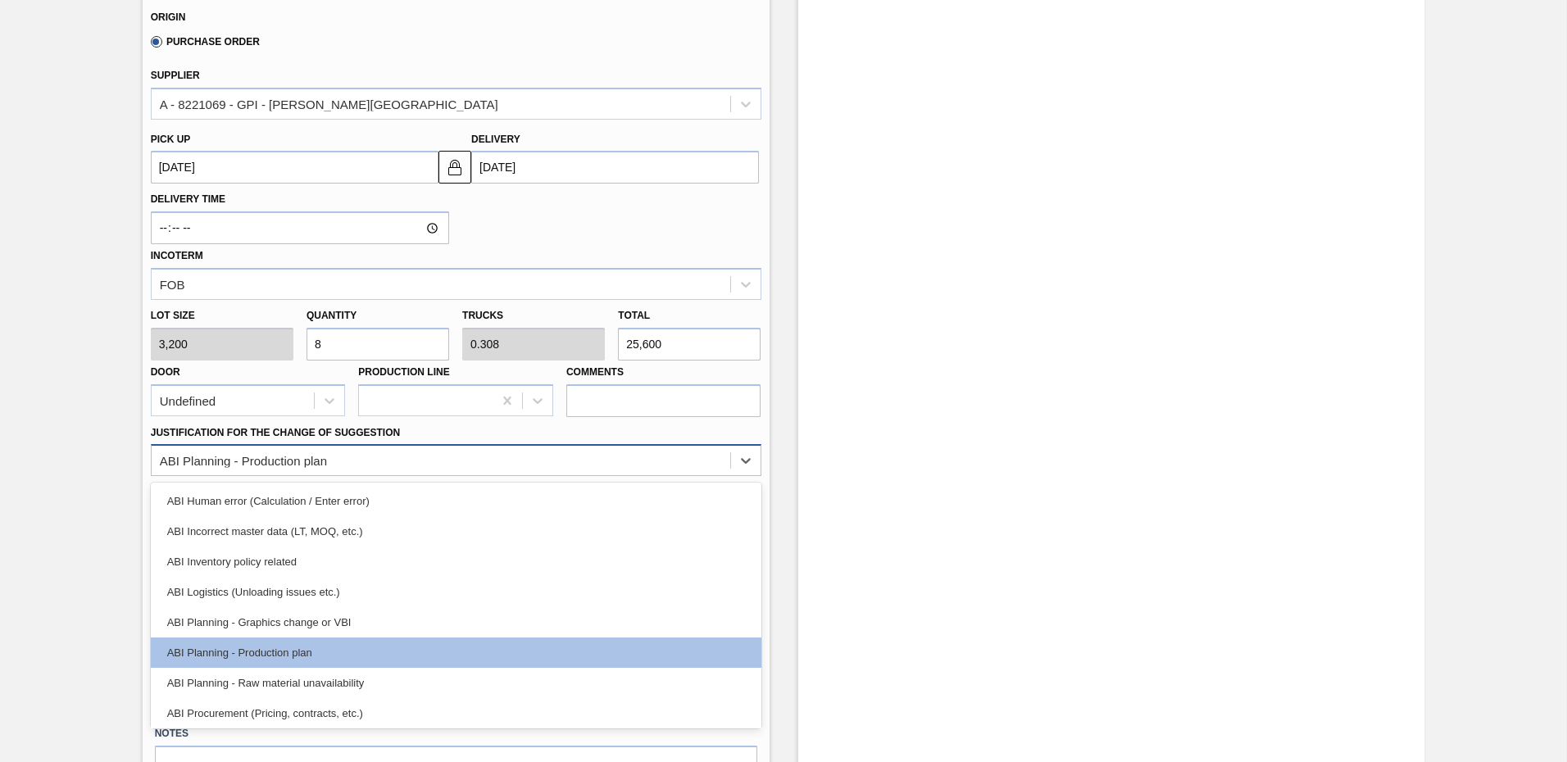
click at [393, 462] on div "ABI Planning - Production plan" at bounding box center [441, 461] width 579 height 24
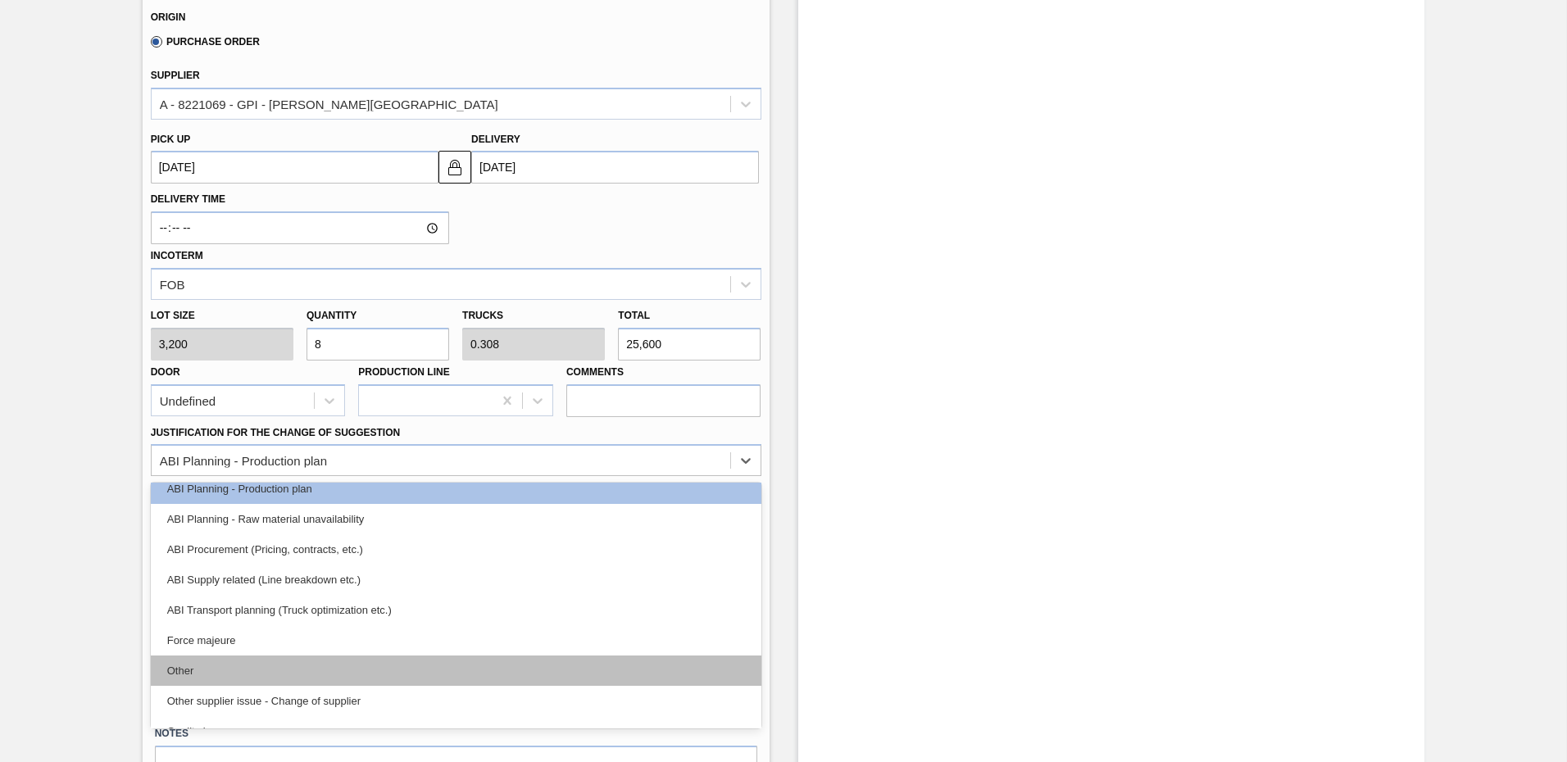
click at [177, 664] on div "Other" at bounding box center [456, 671] width 611 height 30
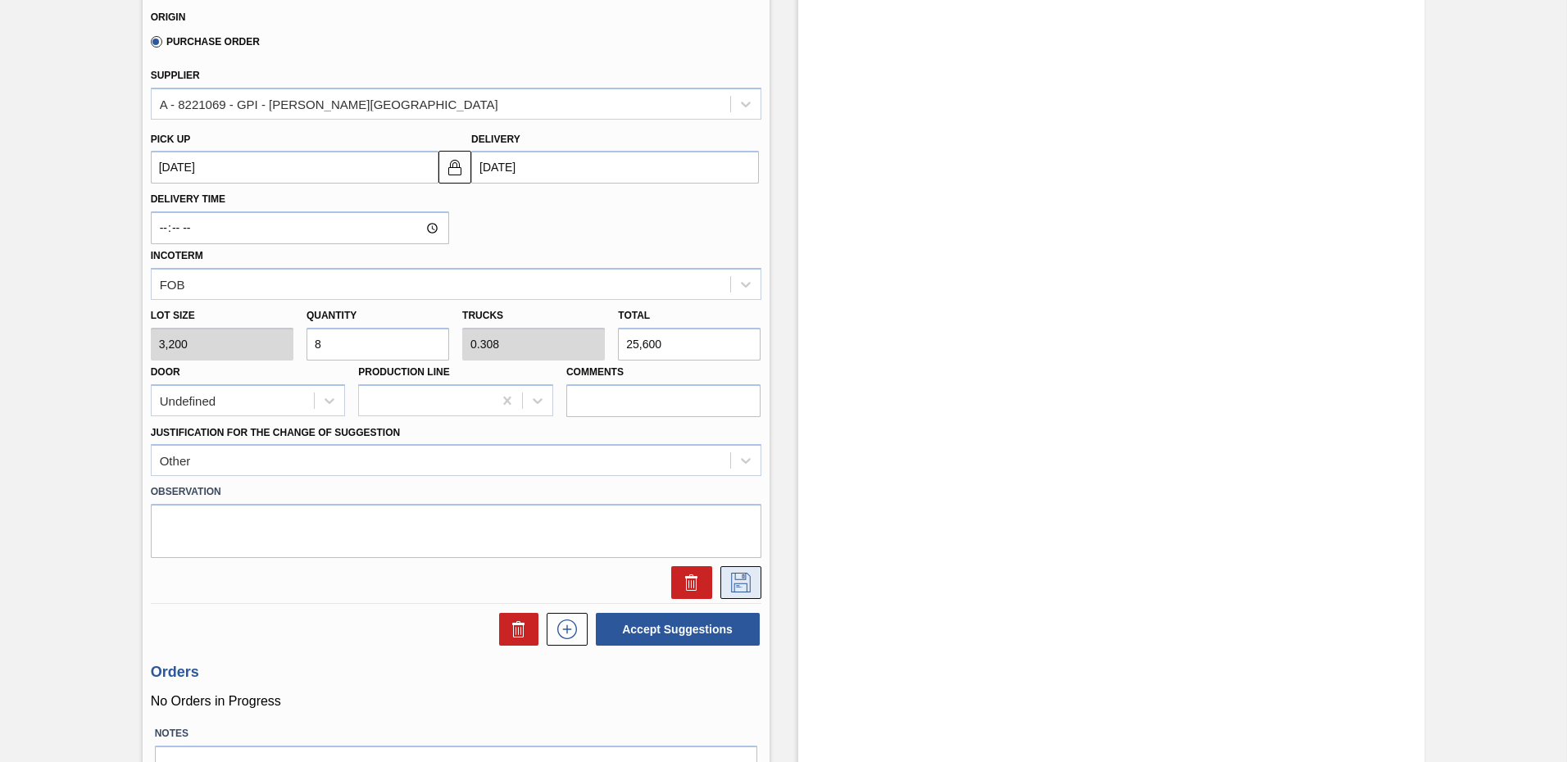
drag, startPoint x: 749, startPoint y: 583, endPoint x: 754, endPoint y: 595, distance: 13.2
click at [754, 595] on button at bounding box center [741, 582] width 41 height 33
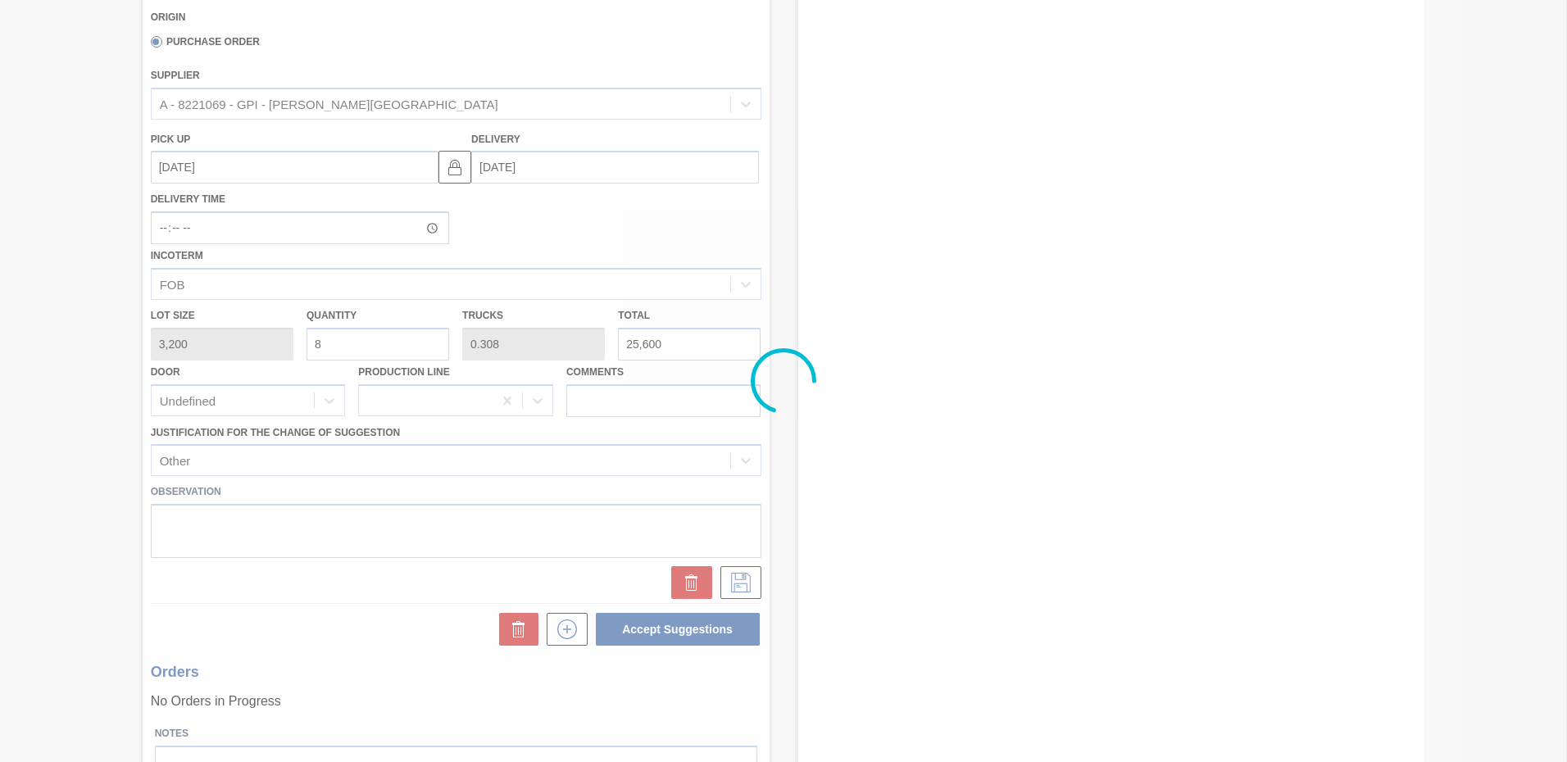
click at [742, 589] on div at bounding box center [783, 381] width 1567 height 762
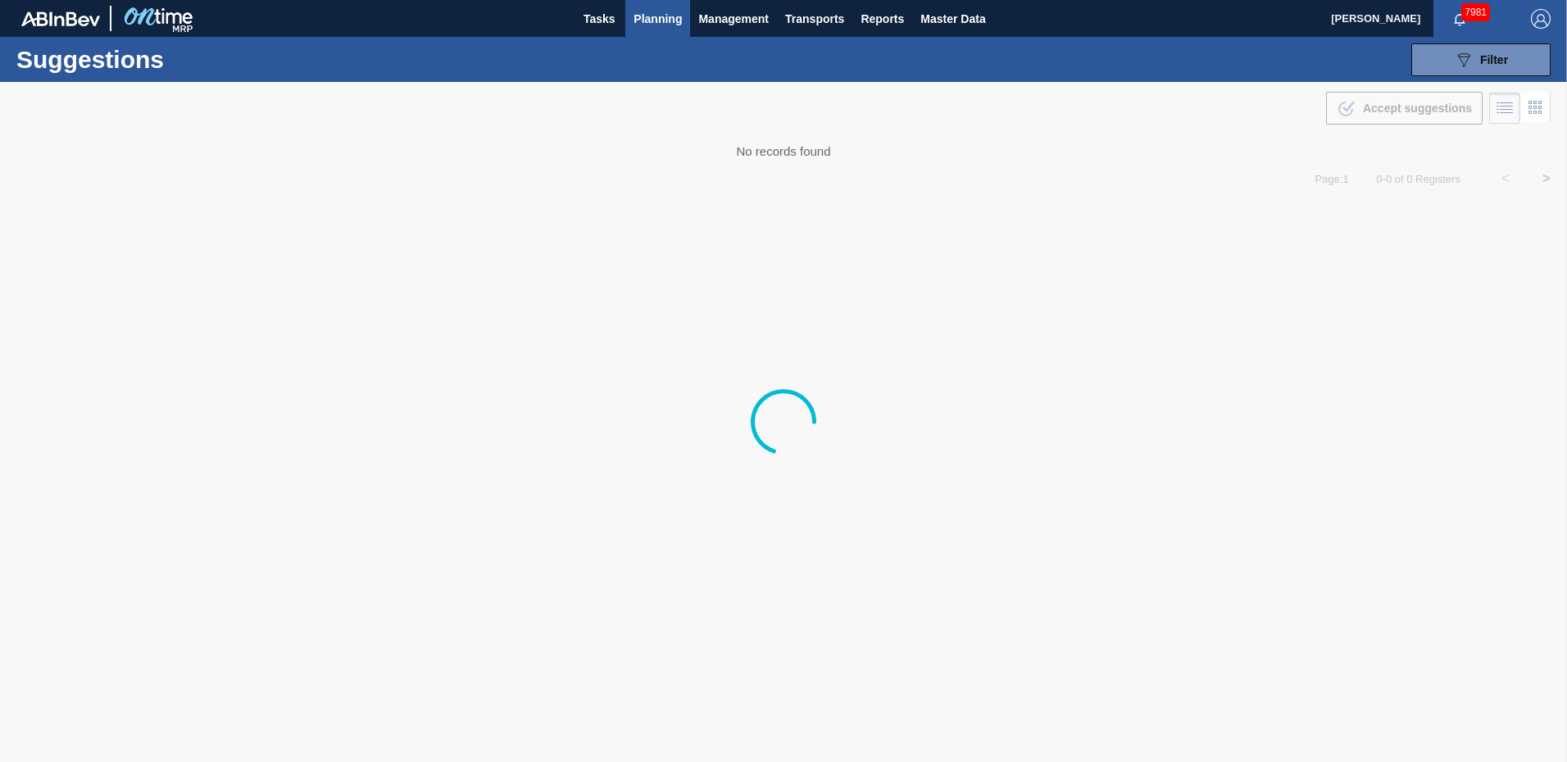
type from "[DATE]"
type to "[DATE]"
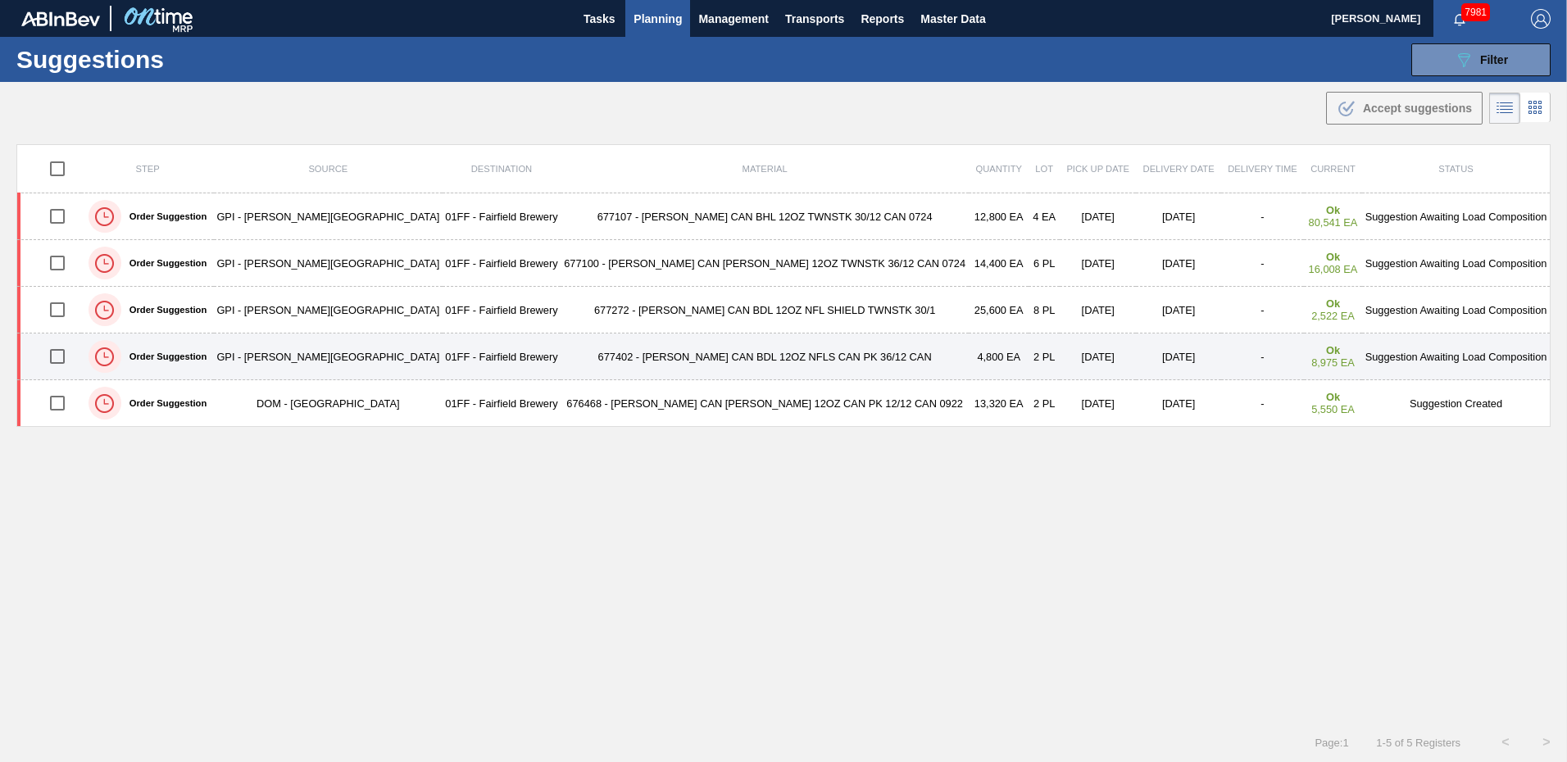
click at [1403, 357] on td "Suggestion Awaiting Load Composition" at bounding box center [1456, 357] width 188 height 47
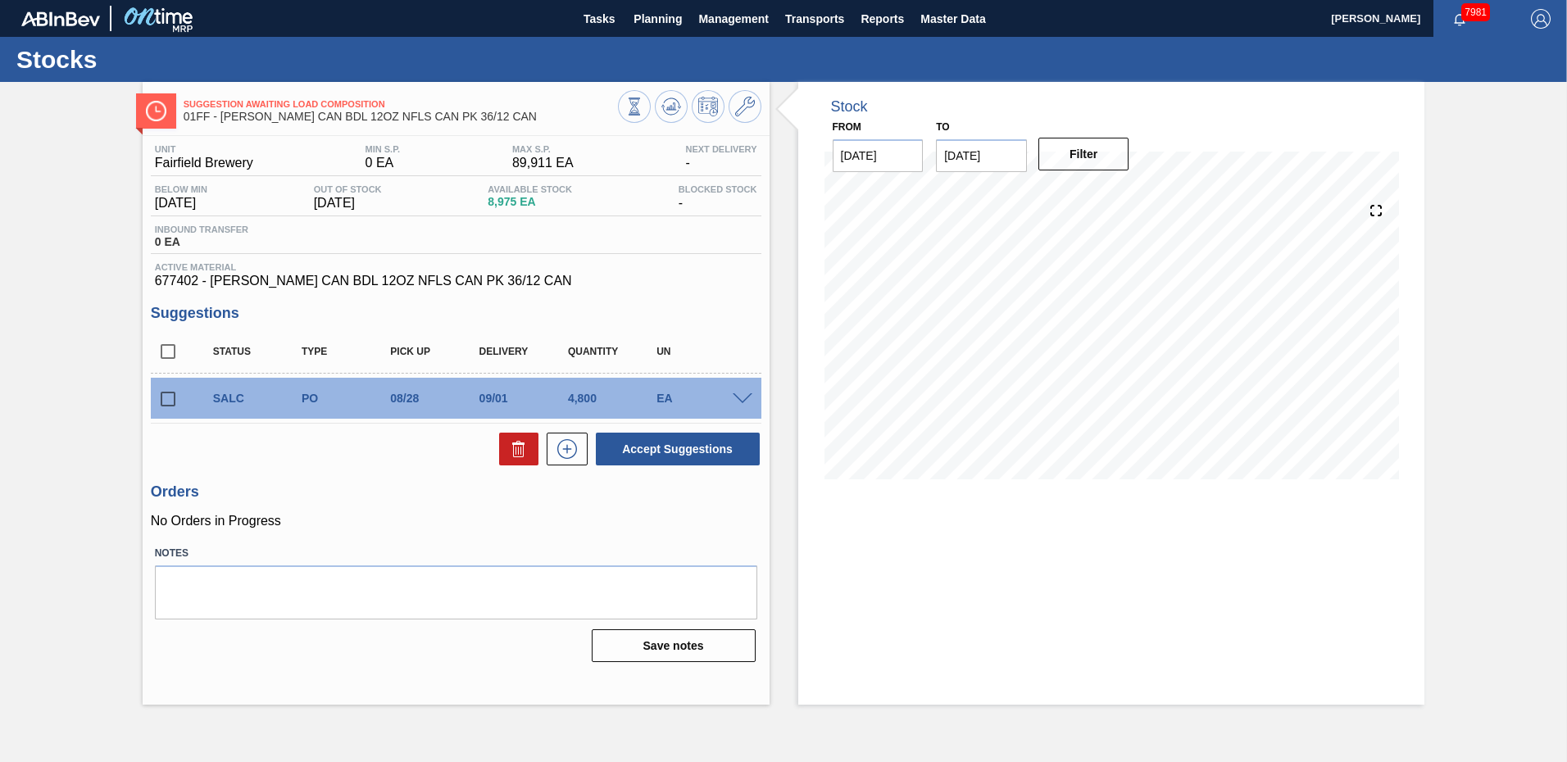
click at [744, 398] on span at bounding box center [743, 399] width 20 height 12
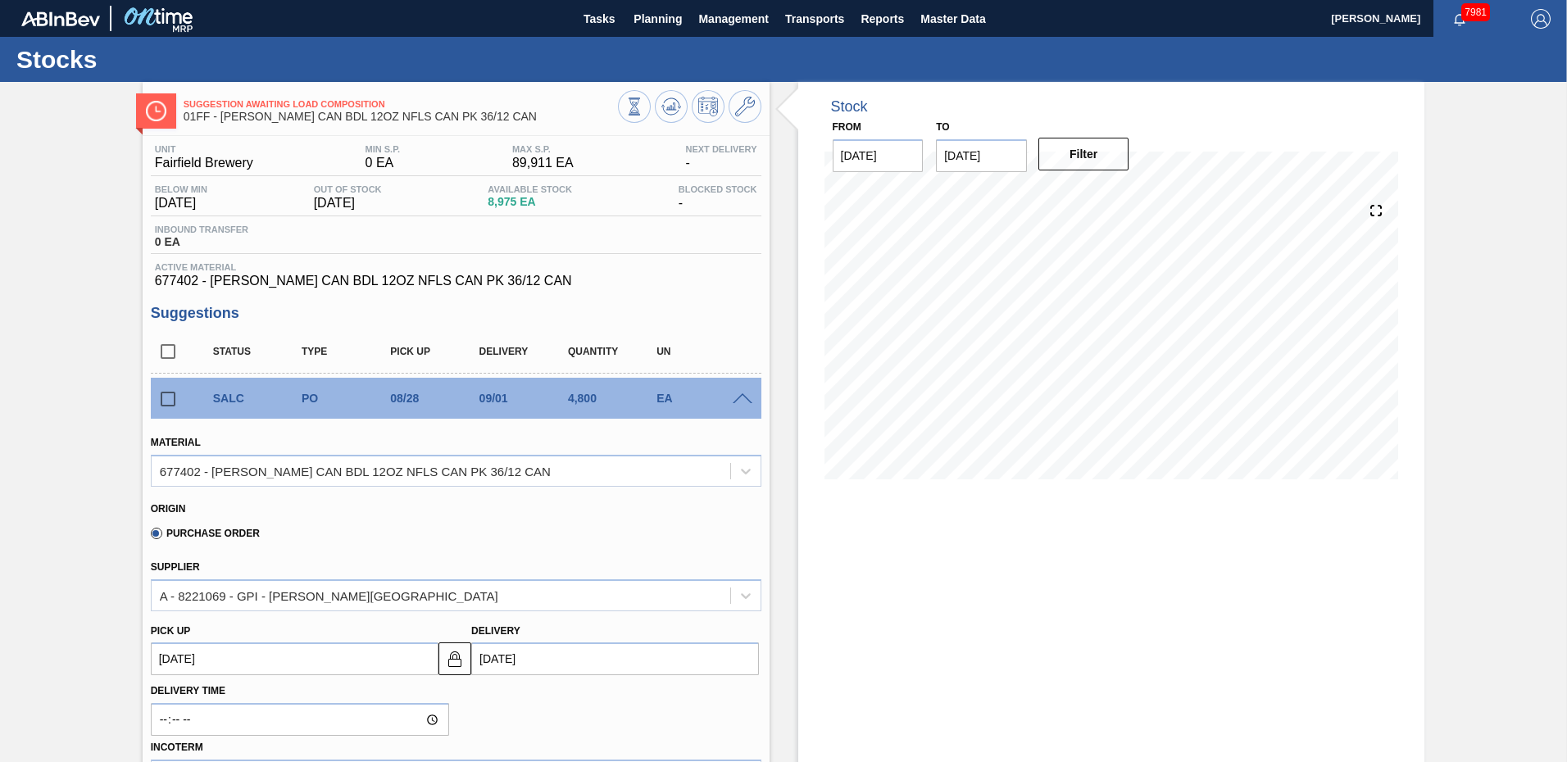
click at [537, 659] on input "[DATE]" at bounding box center [615, 659] width 288 height 33
click at [486, 453] on button "Previous Month" at bounding box center [485, 452] width 11 height 11
click at [522, 616] on div "25" at bounding box center [518, 612] width 22 height 22
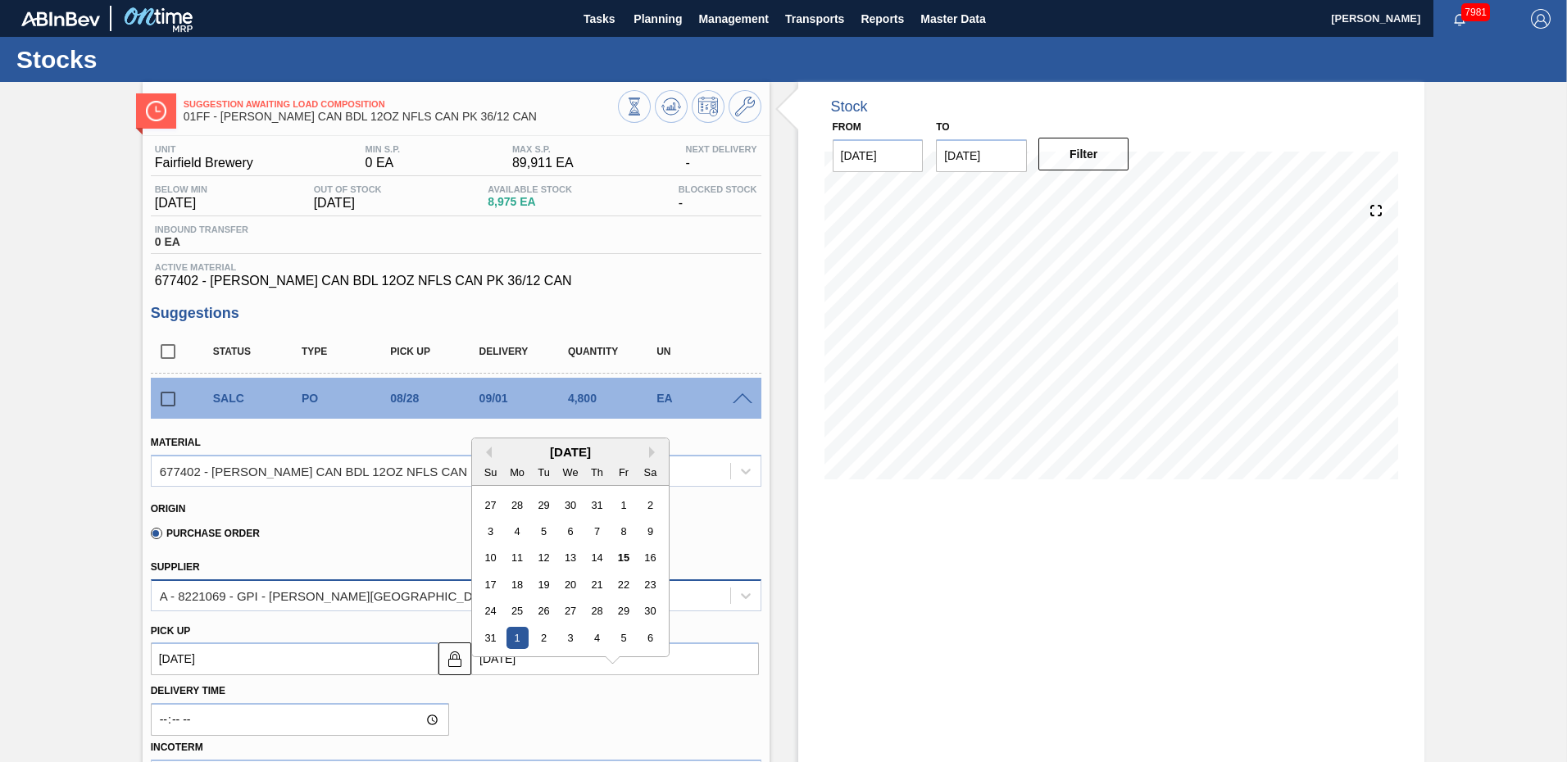
type up "[DATE]"
type input "[DATE]"
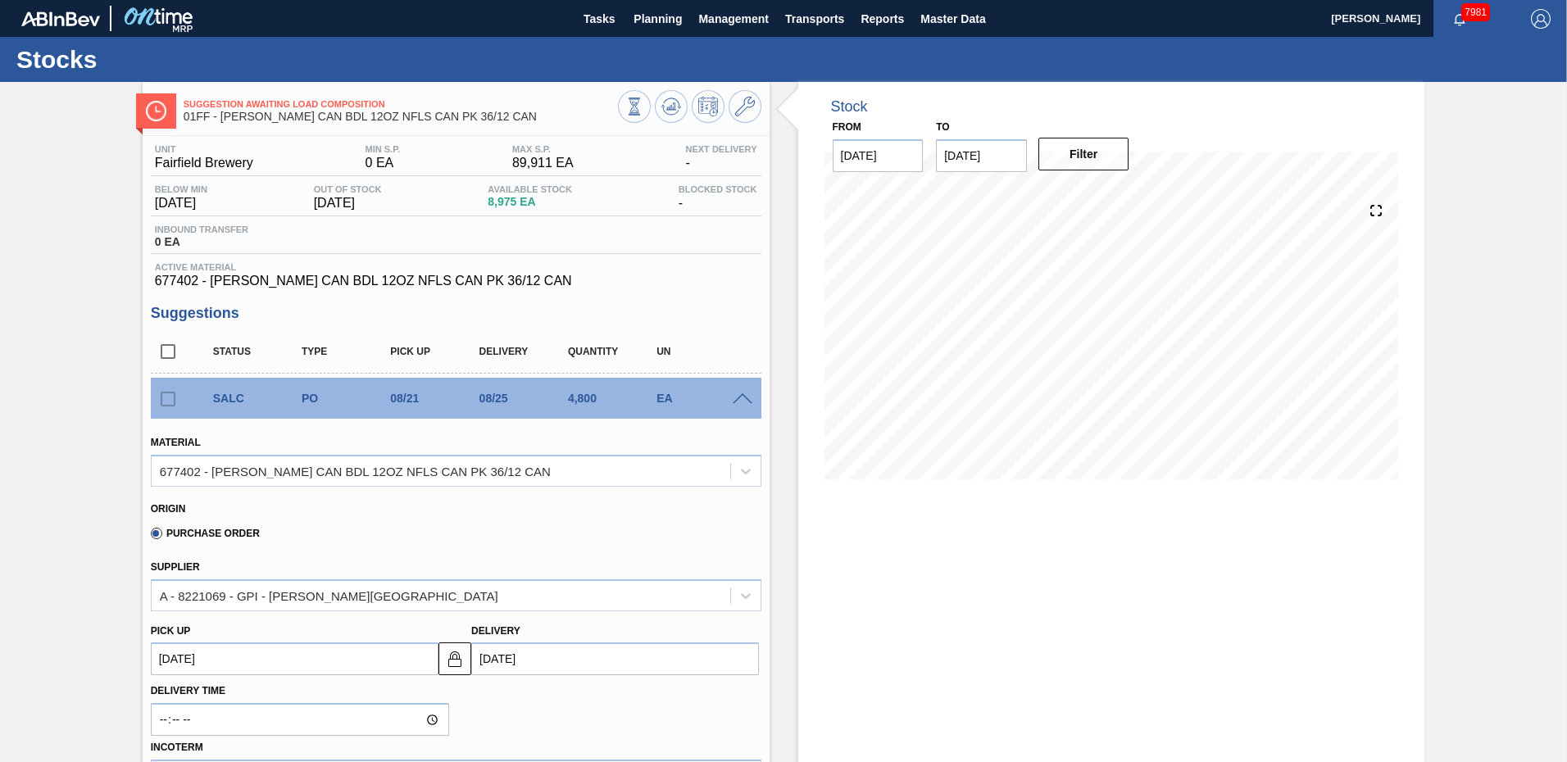
scroll to position [246, 0]
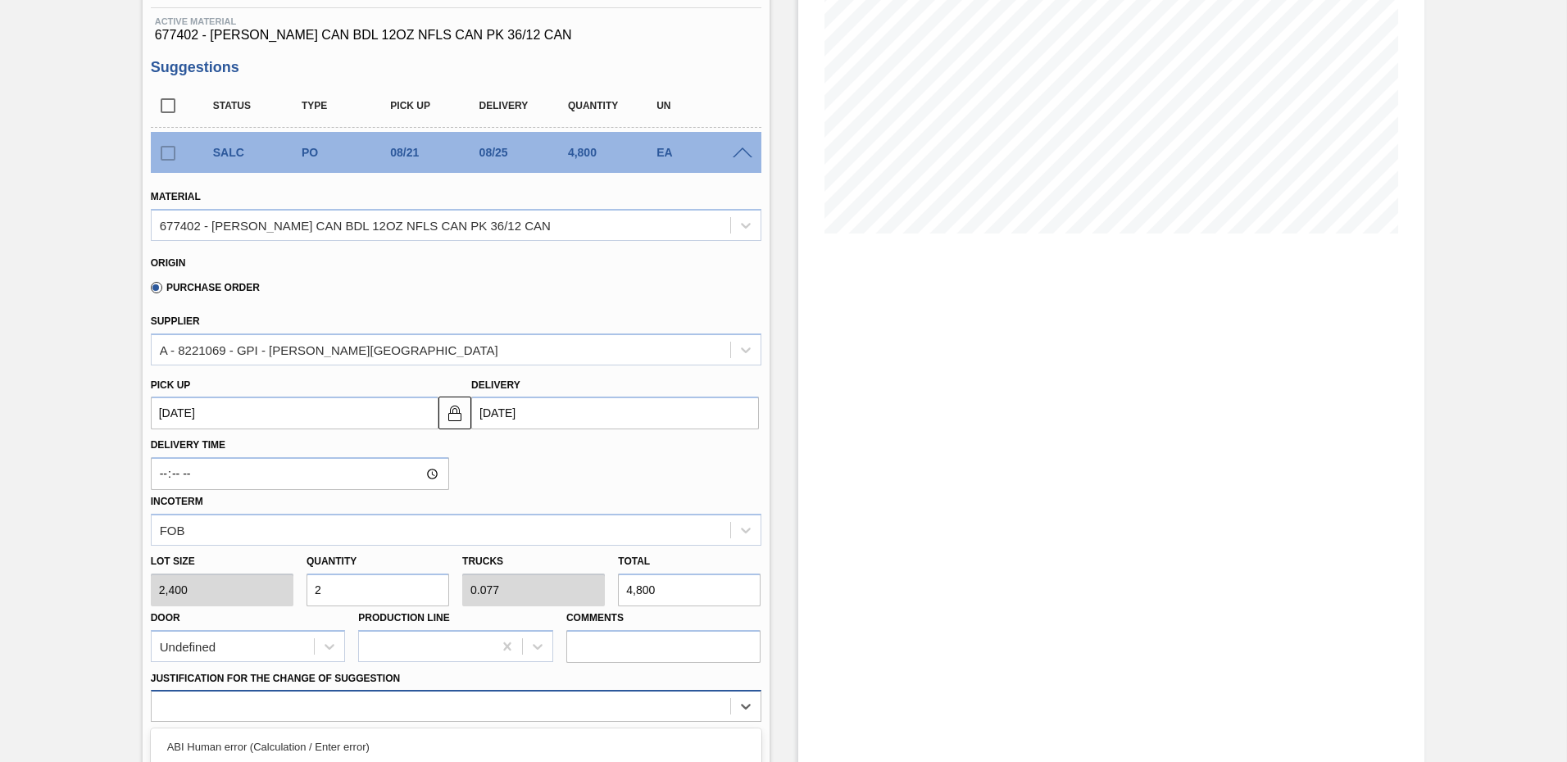
click at [248, 706] on div "option ABI Planning - Raw material unavailability focused, 7 of 18. 18 results …" at bounding box center [456, 706] width 611 height 32
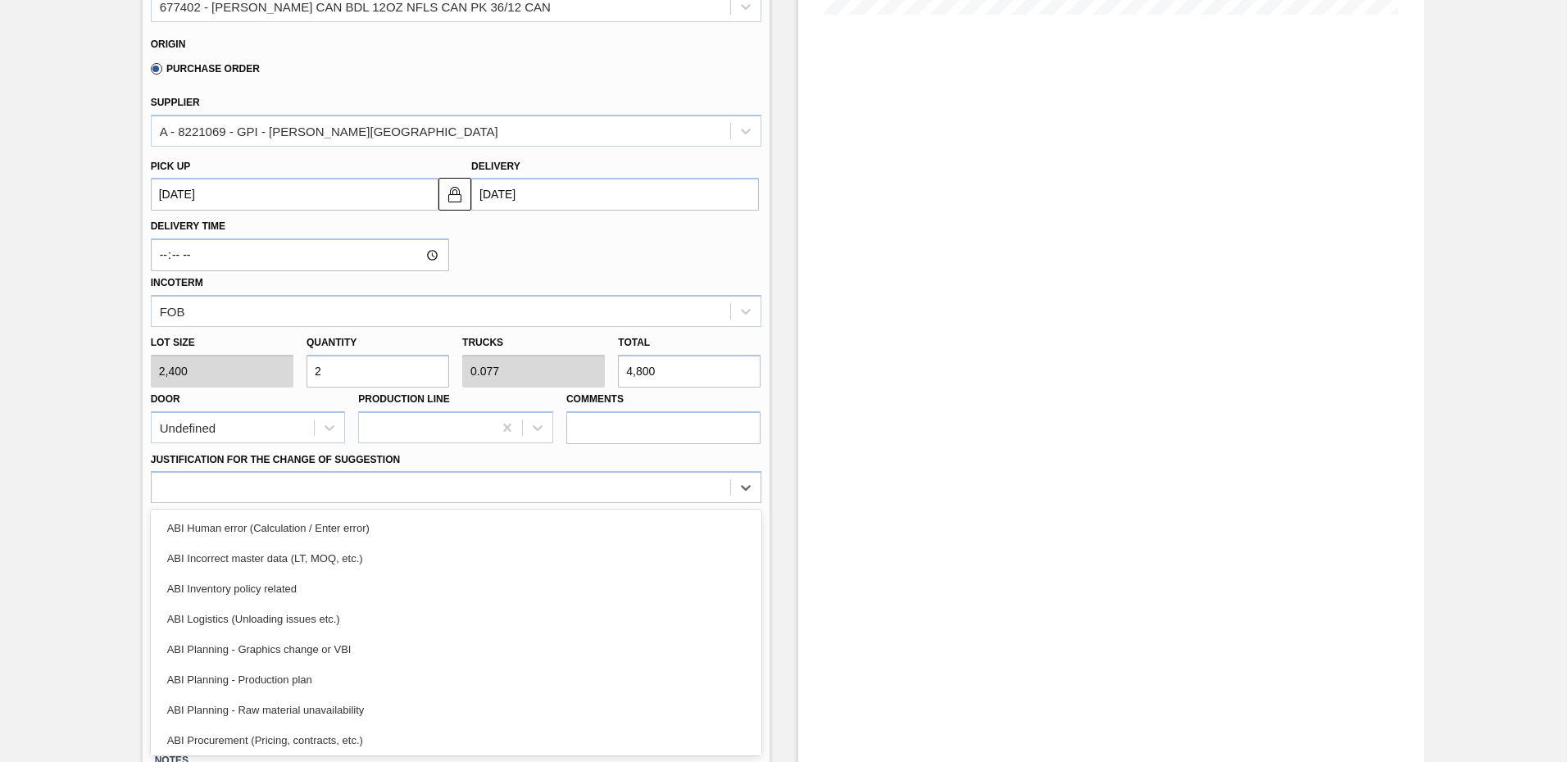
scroll to position [307, 0]
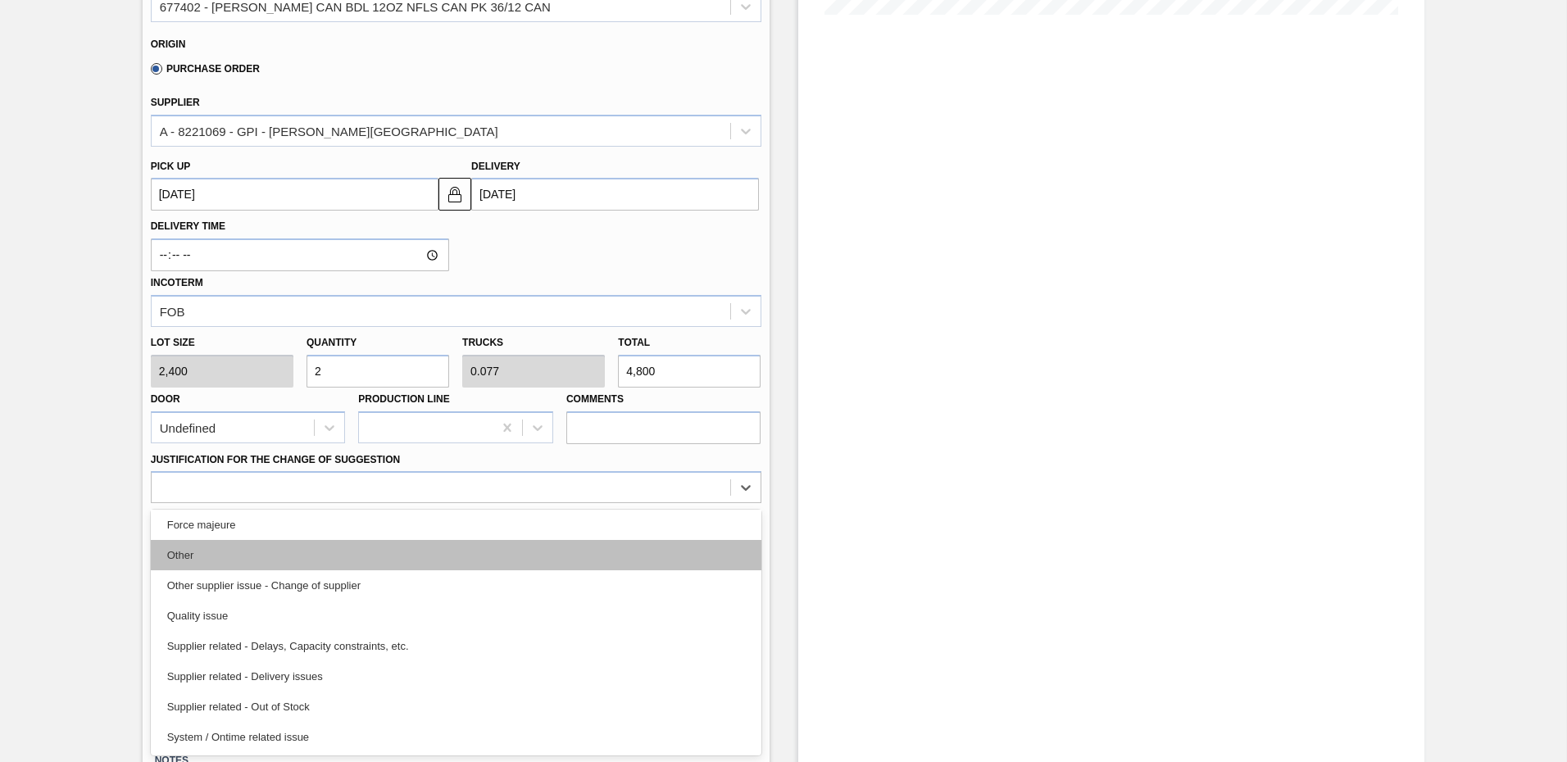
click at [188, 551] on div "Other" at bounding box center [456, 555] width 611 height 30
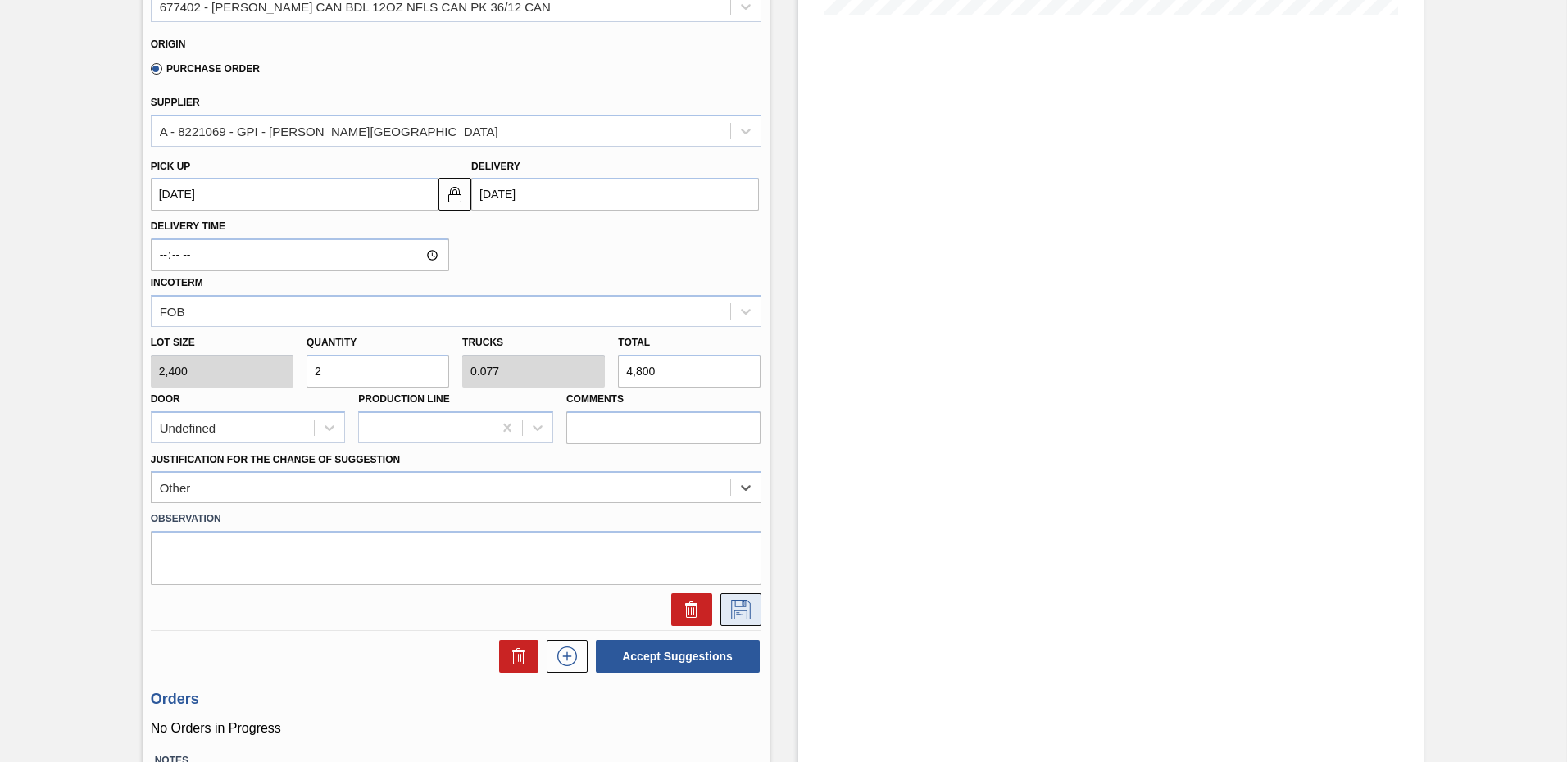
click at [746, 613] on icon at bounding box center [741, 610] width 26 height 20
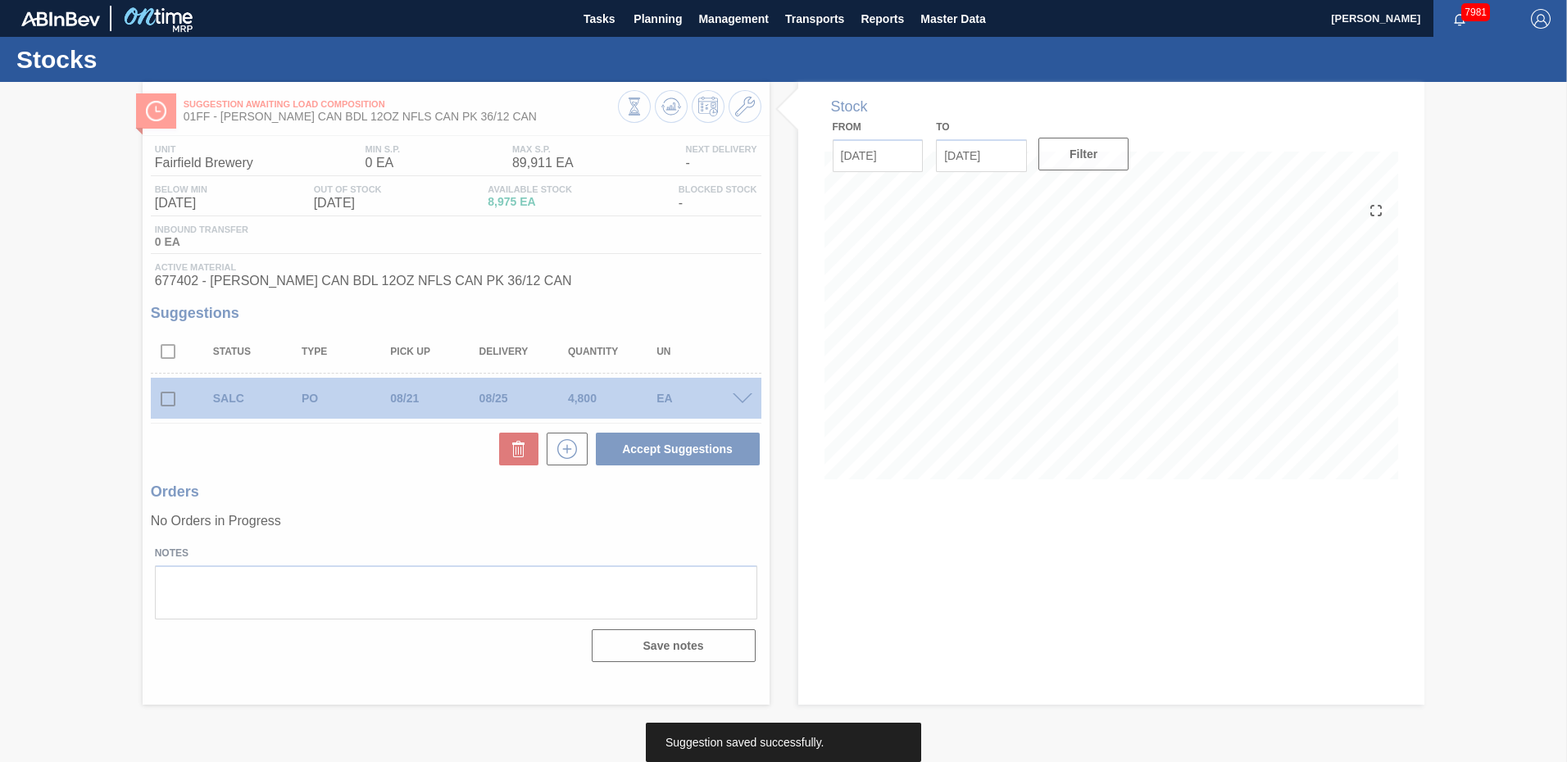
scroll to position [0, 0]
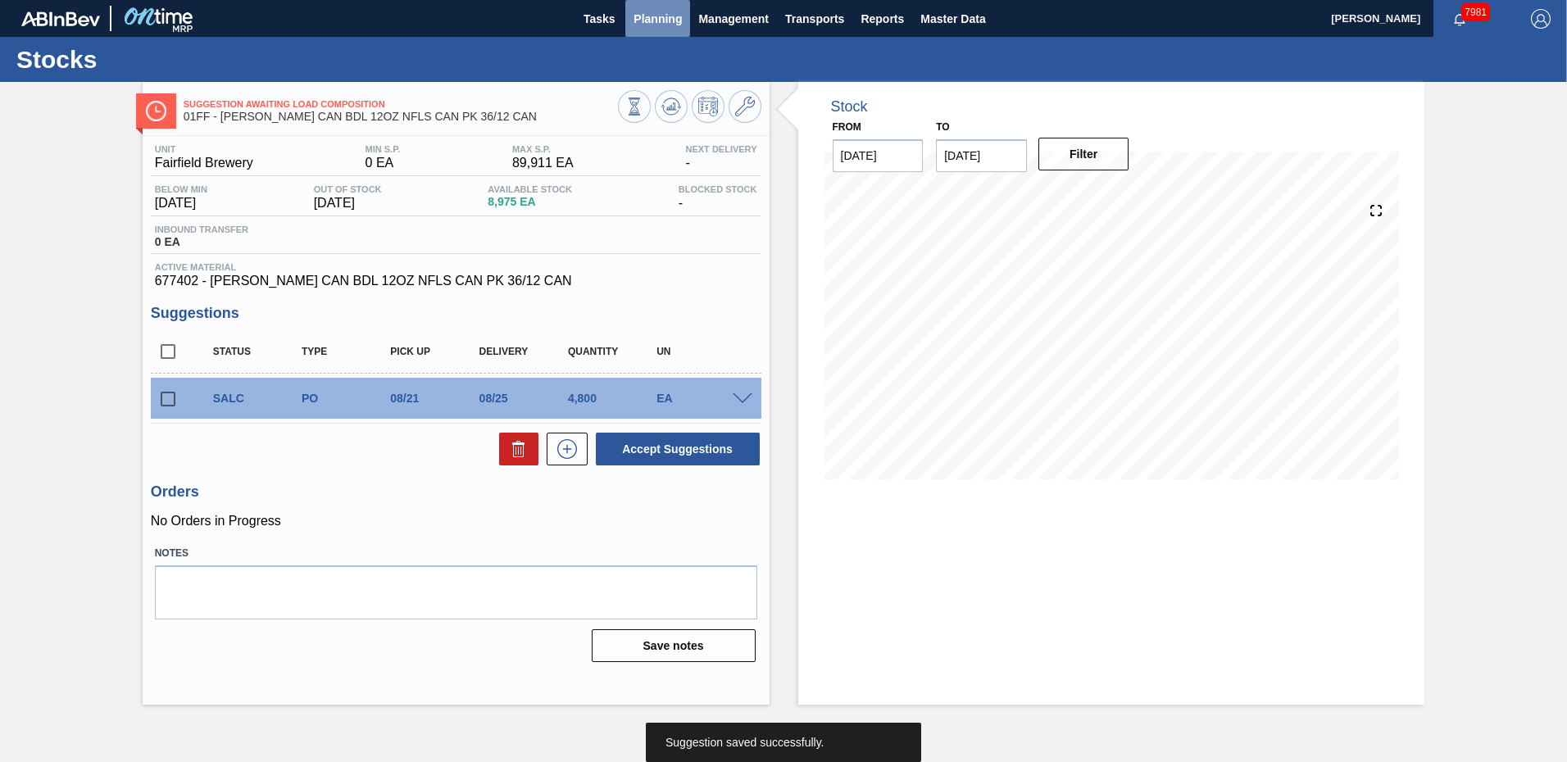
click at [677, 15] on span "Planning" at bounding box center [658, 19] width 48 height 20
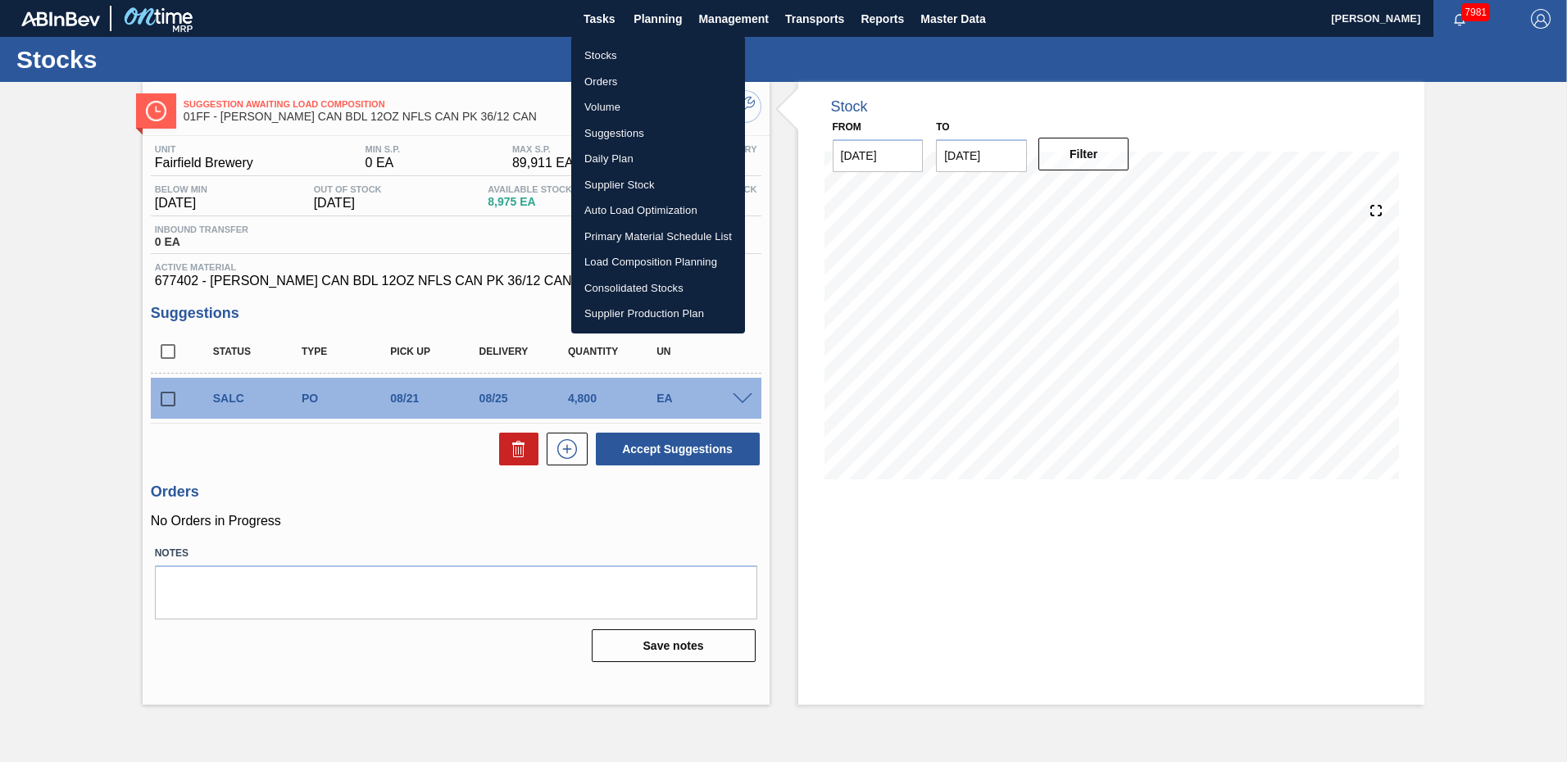
click at [652, 260] on li "Load Composition Planning" at bounding box center [658, 262] width 174 height 26
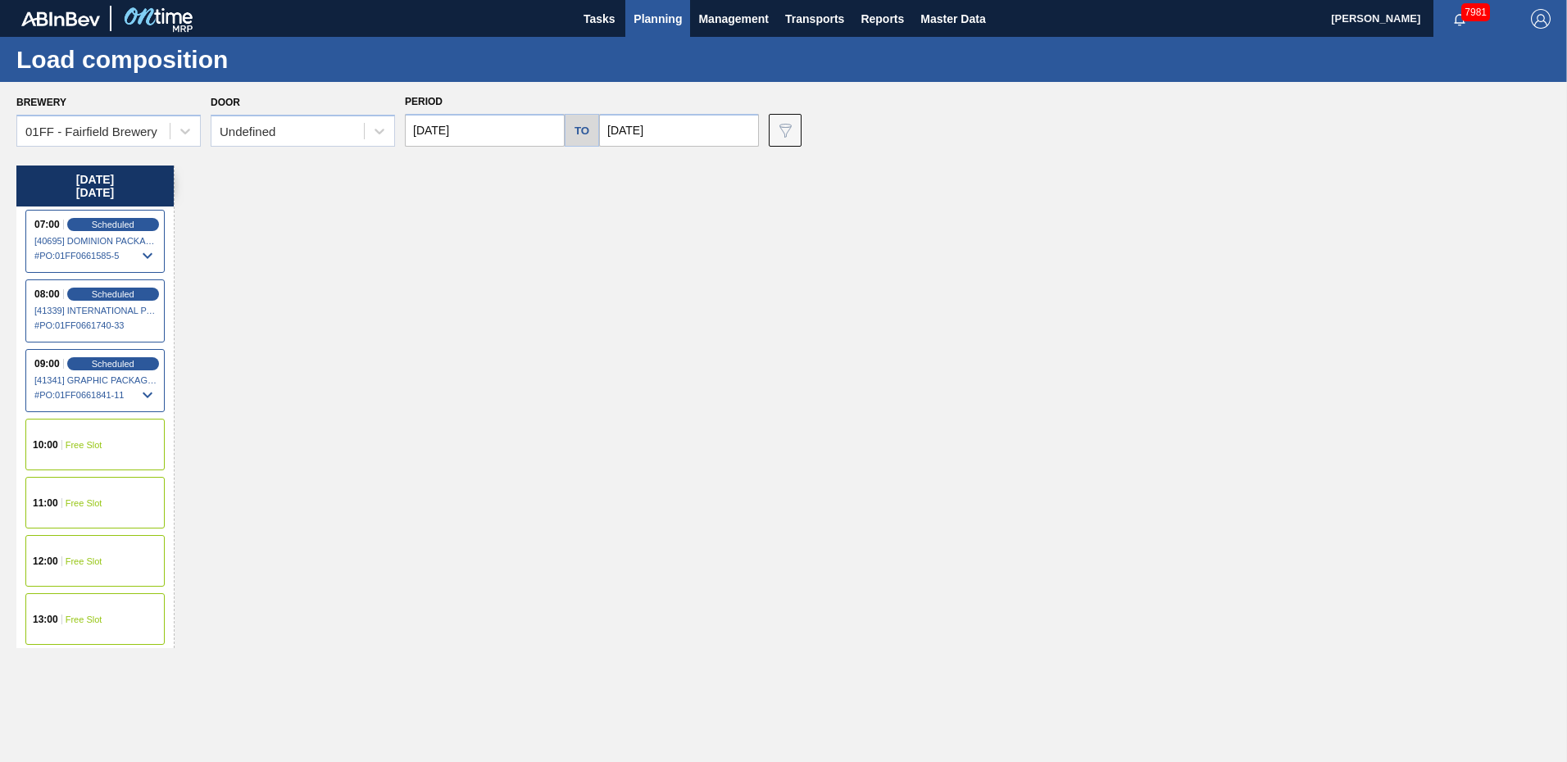
click at [494, 125] on input "[DATE]" at bounding box center [485, 130] width 160 height 33
click at [444, 328] on div "25" at bounding box center [451, 328] width 22 height 22
type input "[DATE]"
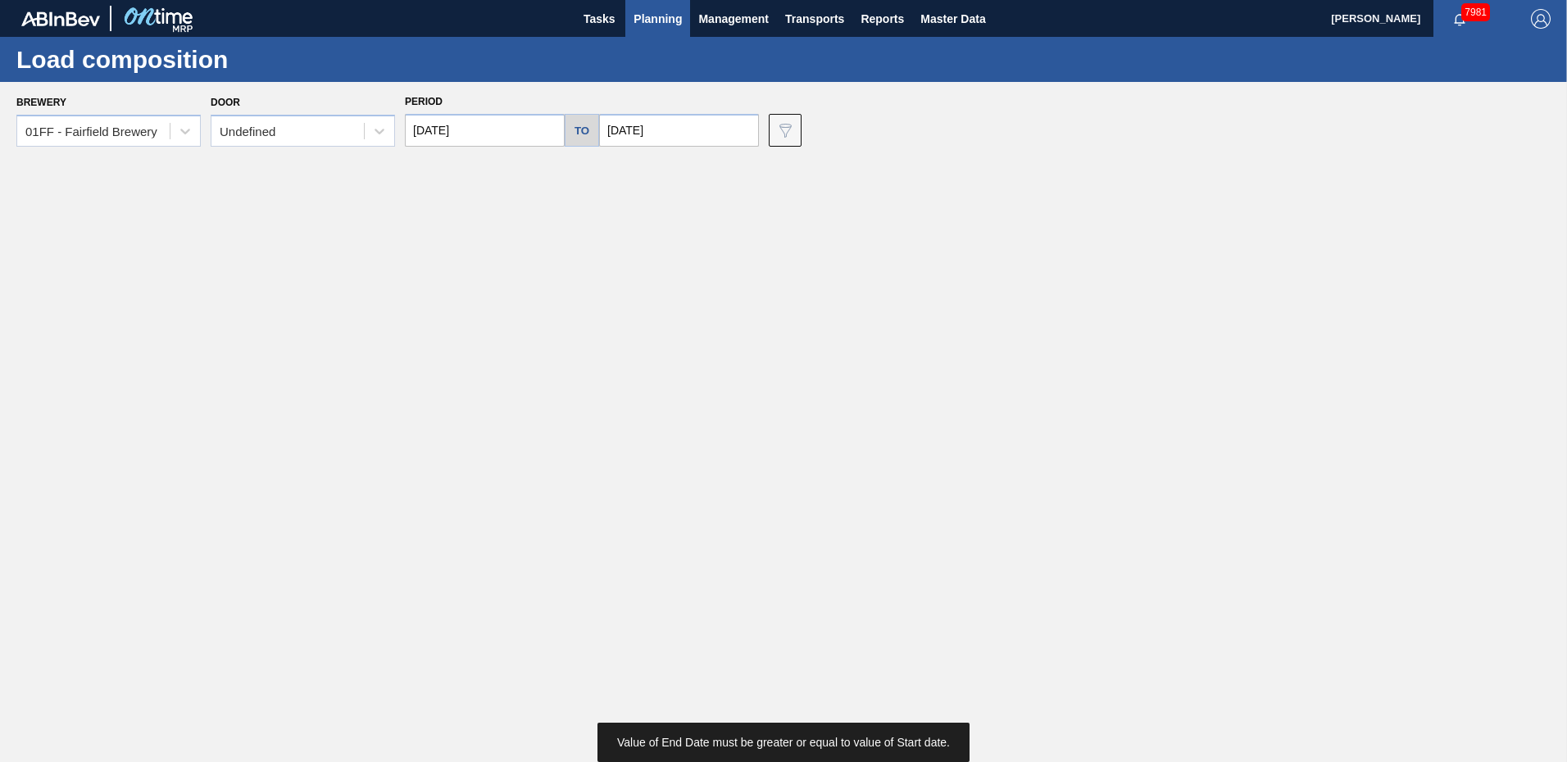
click at [688, 139] on input "[DATE]" at bounding box center [679, 130] width 160 height 33
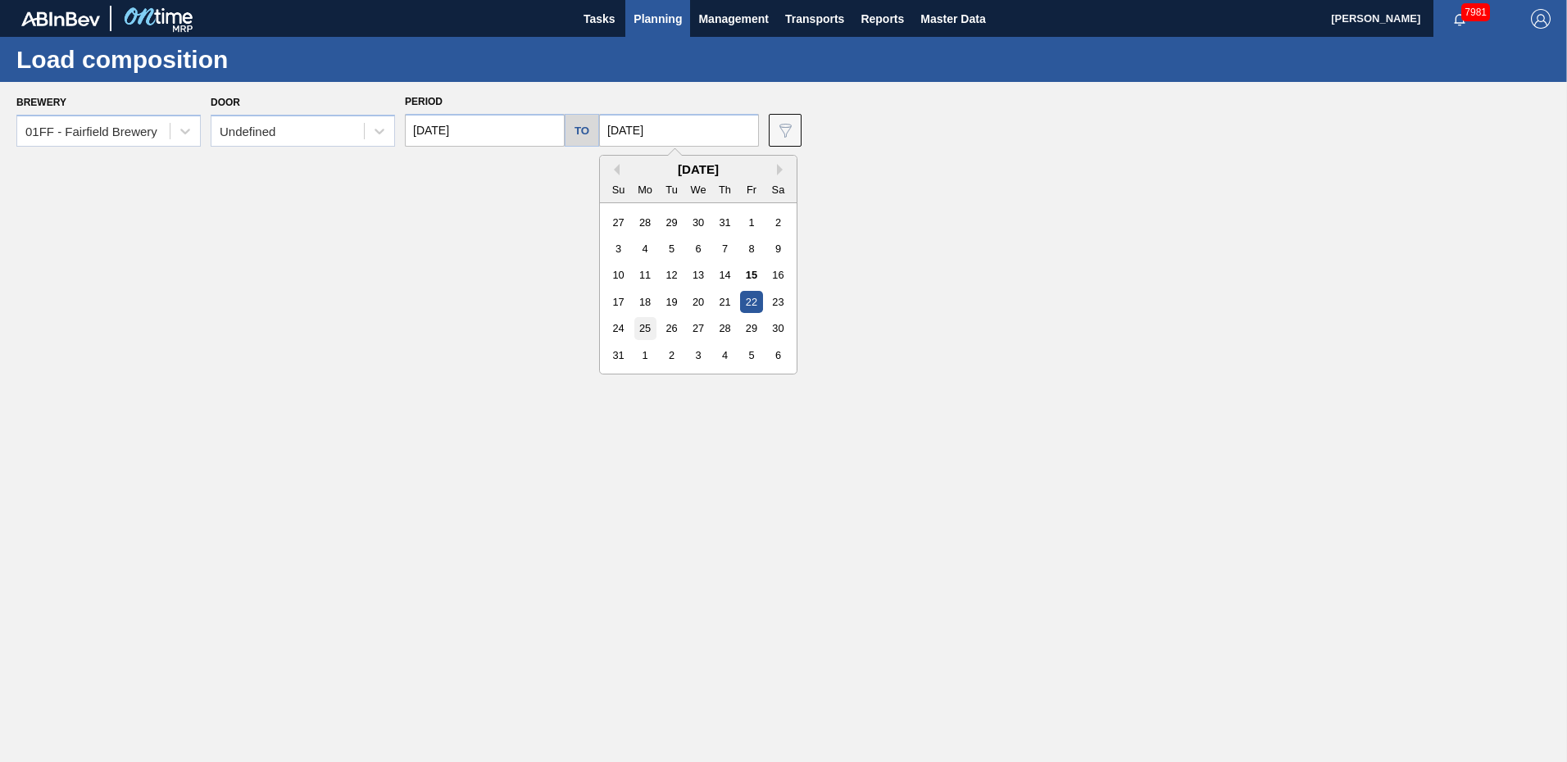
click at [635, 329] on div "25" at bounding box center [646, 328] width 22 height 22
type input "[DATE]"
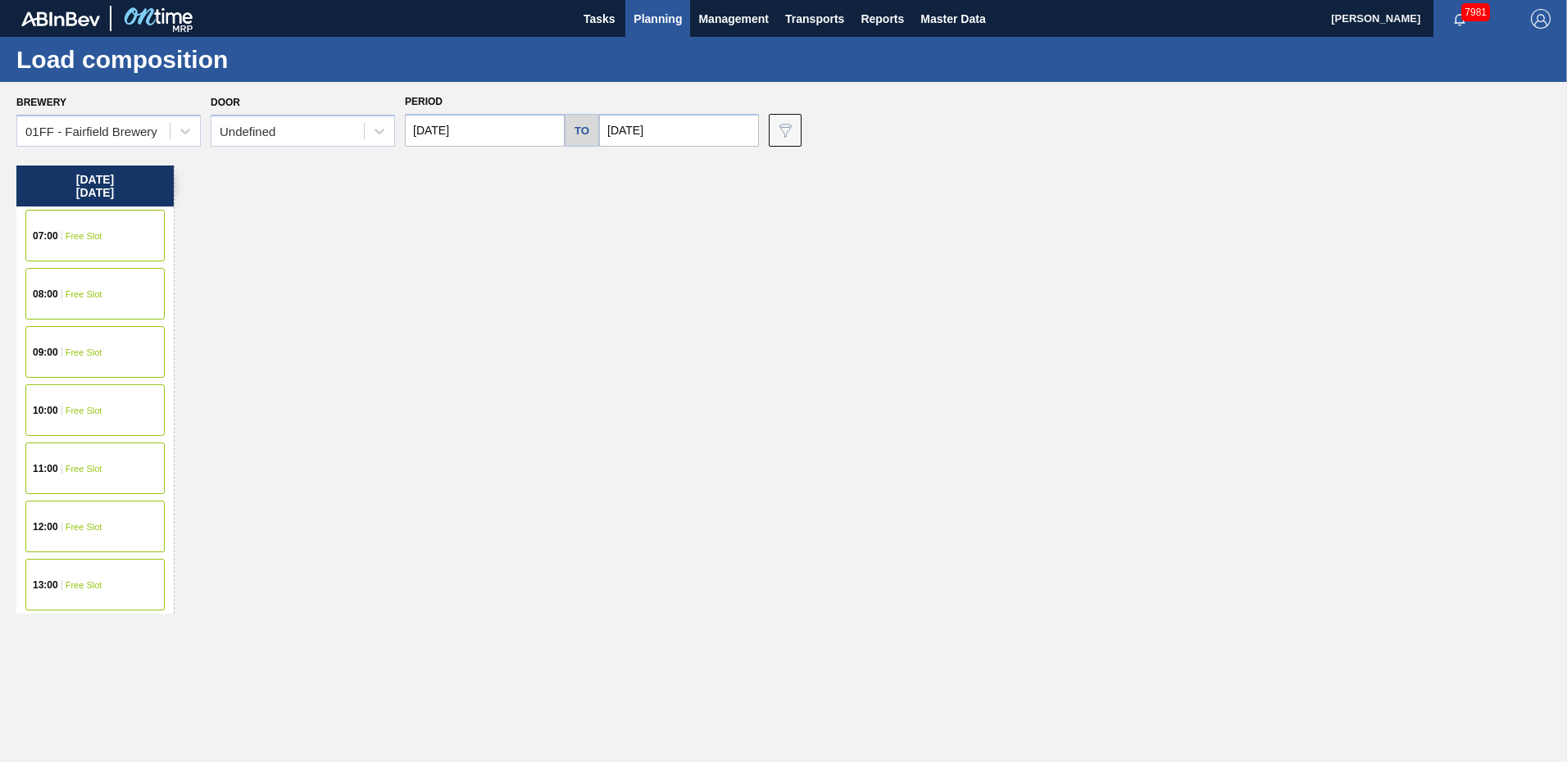
click at [55, 245] on div "07:00 Free Slot" at bounding box center [94, 236] width 139 height 52
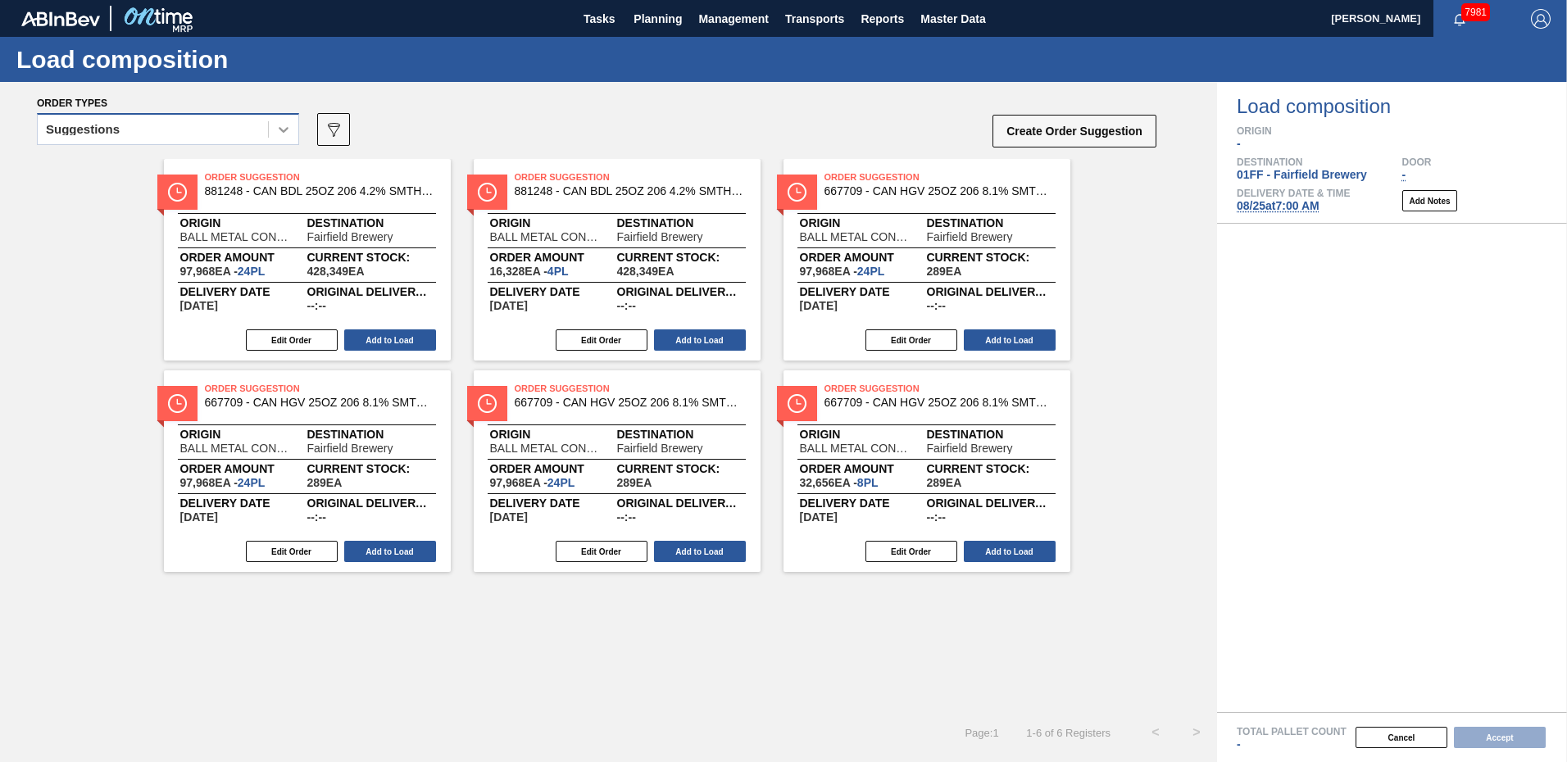
click at [283, 130] on icon at bounding box center [284, 130] width 10 height 6
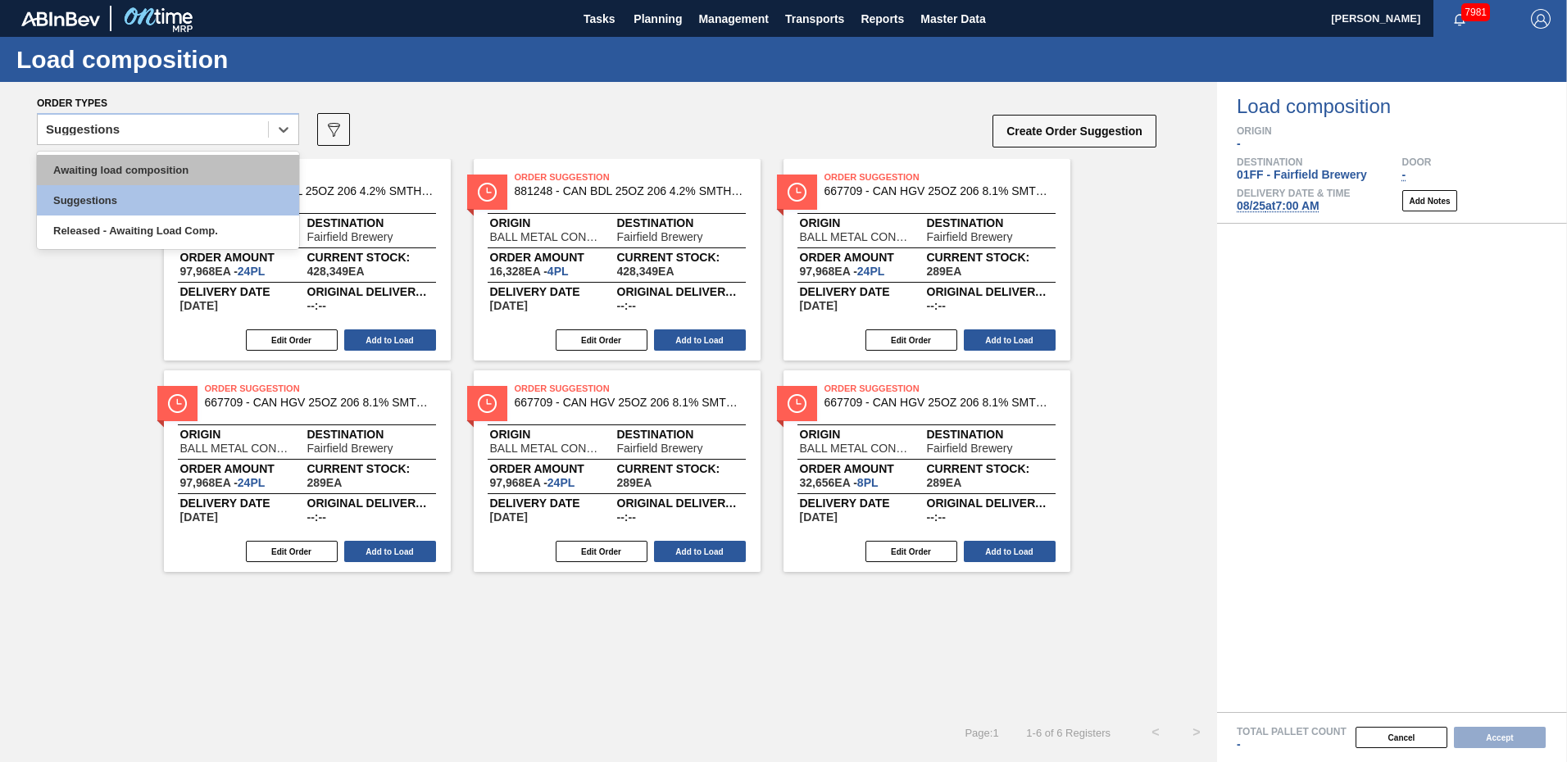
click at [193, 176] on div "Awaiting load composition" at bounding box center [168, 170] width 262 height 30
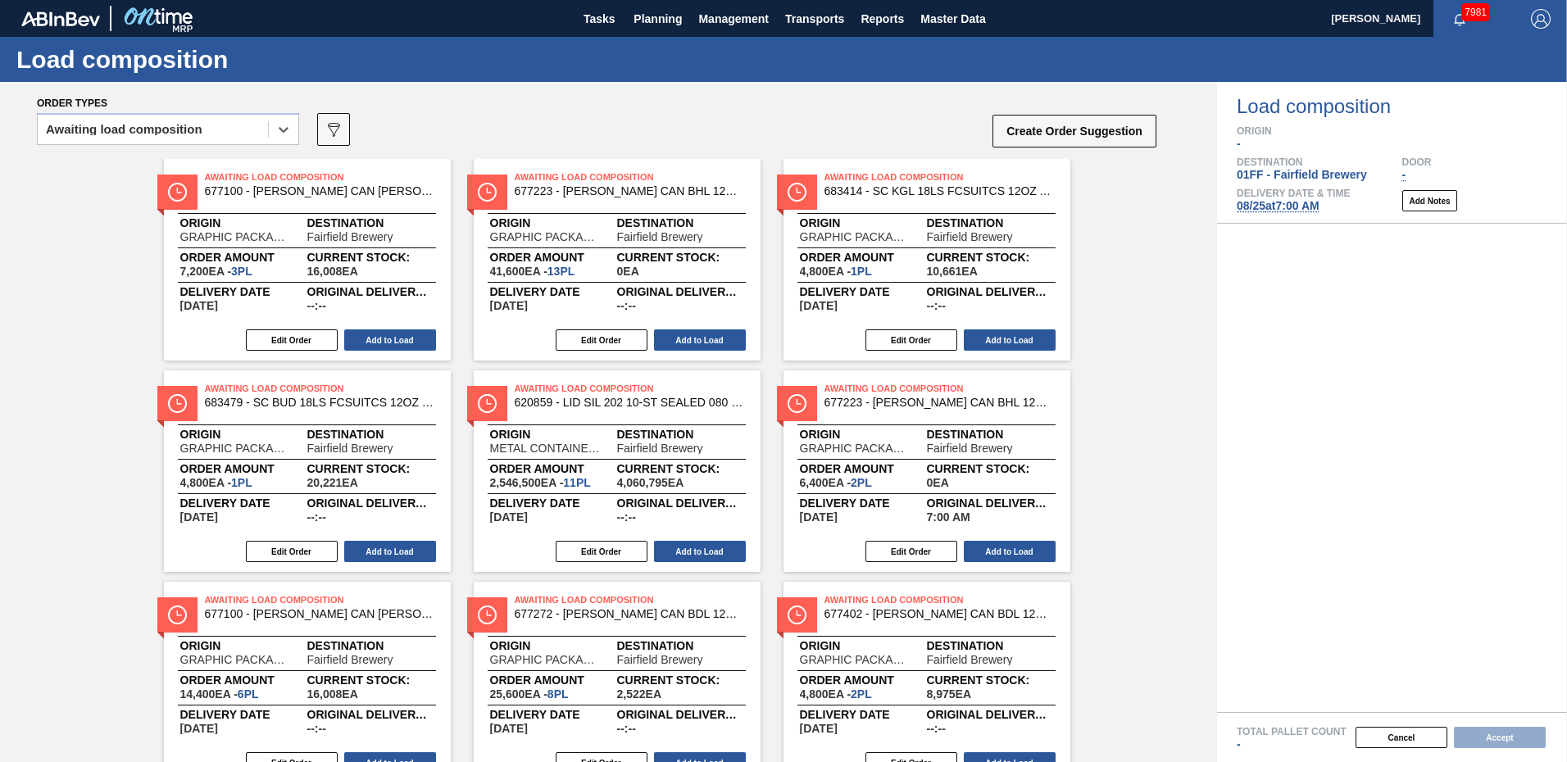
scroll to position [82, 0]
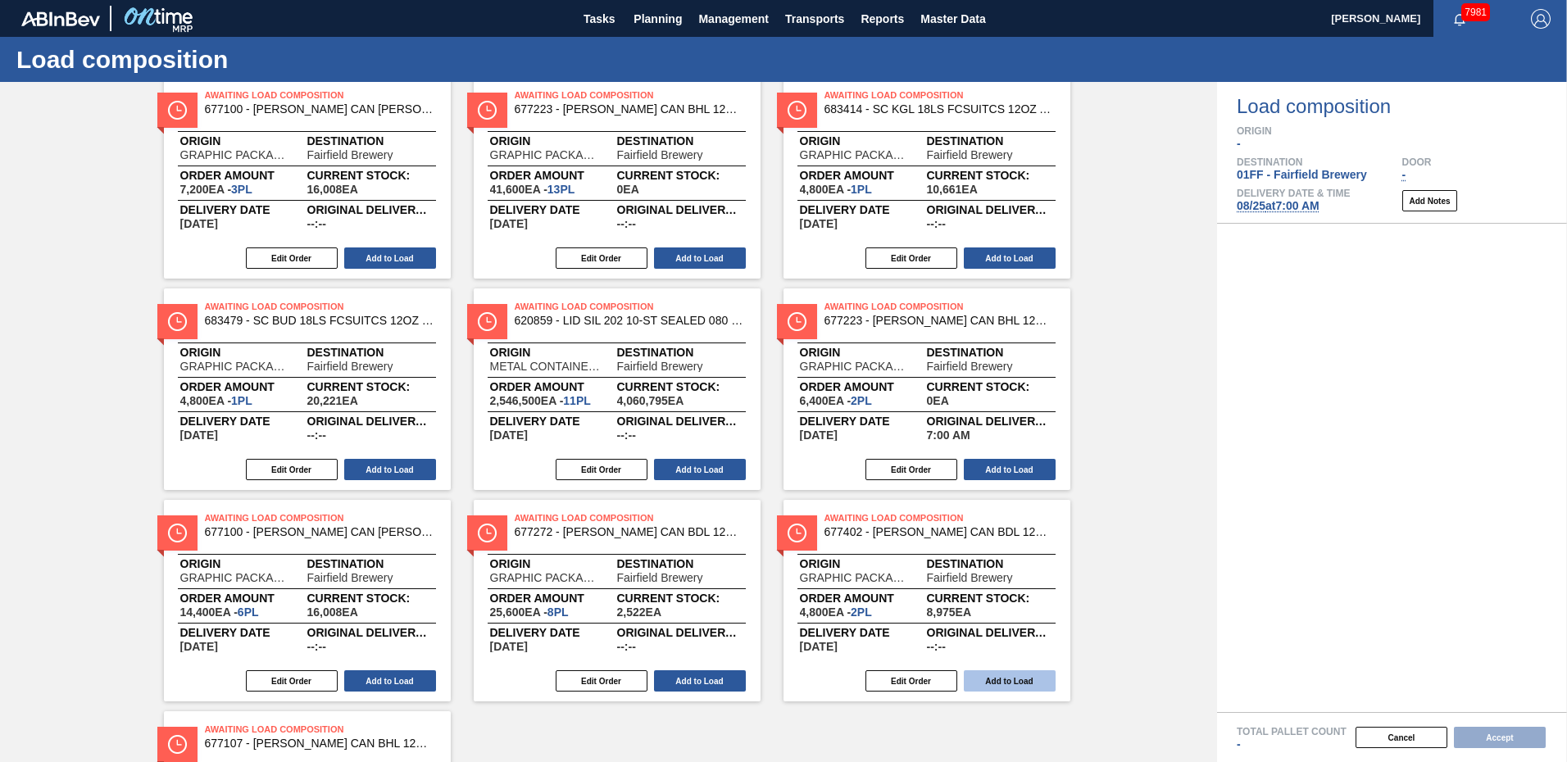
click at [1008, 684] on button "Add to Load" at bounding box center [1010, 681] width 92 height 21
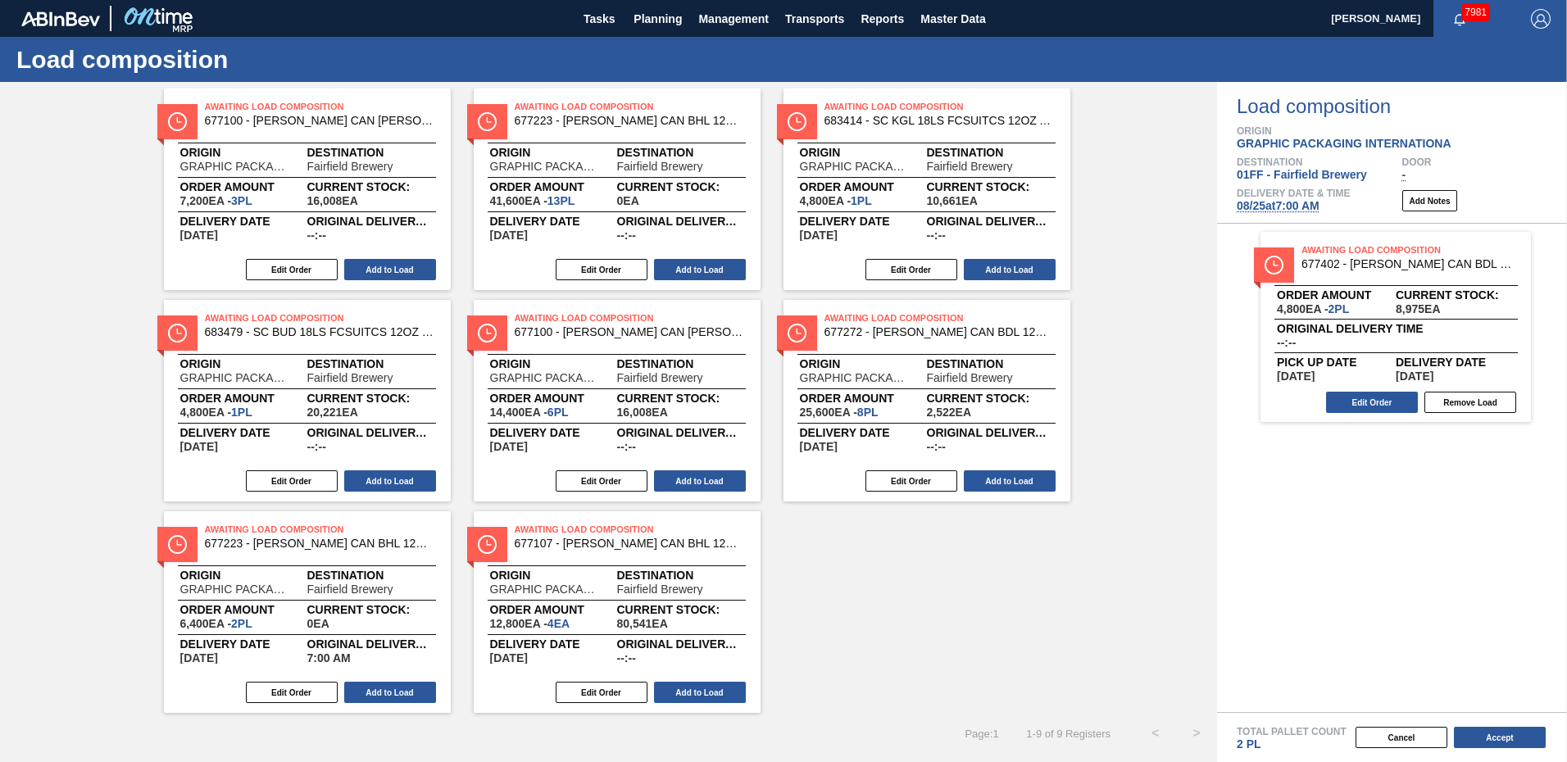
scroll to position [71, 0]
click at [398, 693] on button "Add to Load" at bounding box center [390, 692] width 92 height 21
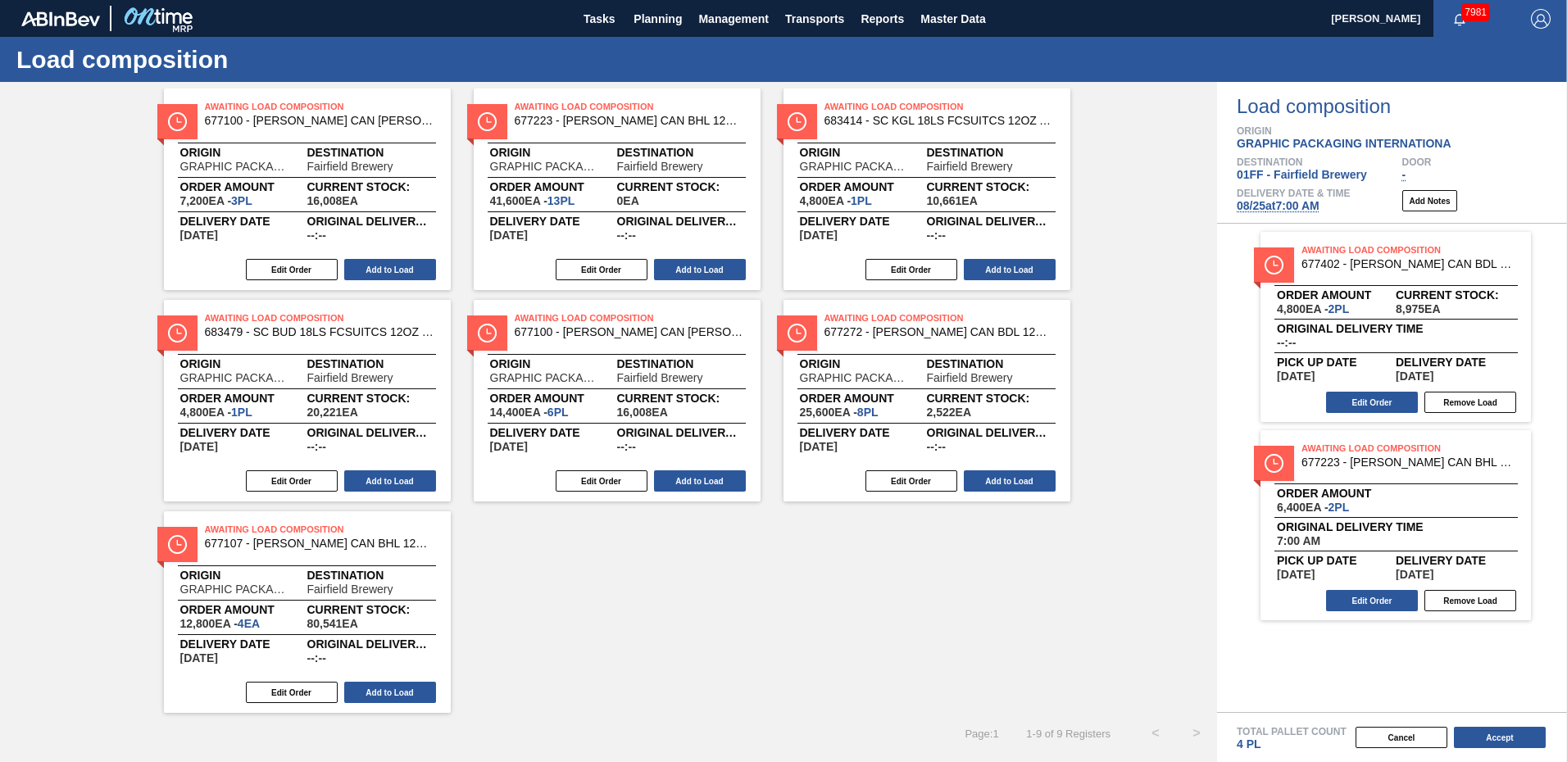
scroll to position [0, 0]
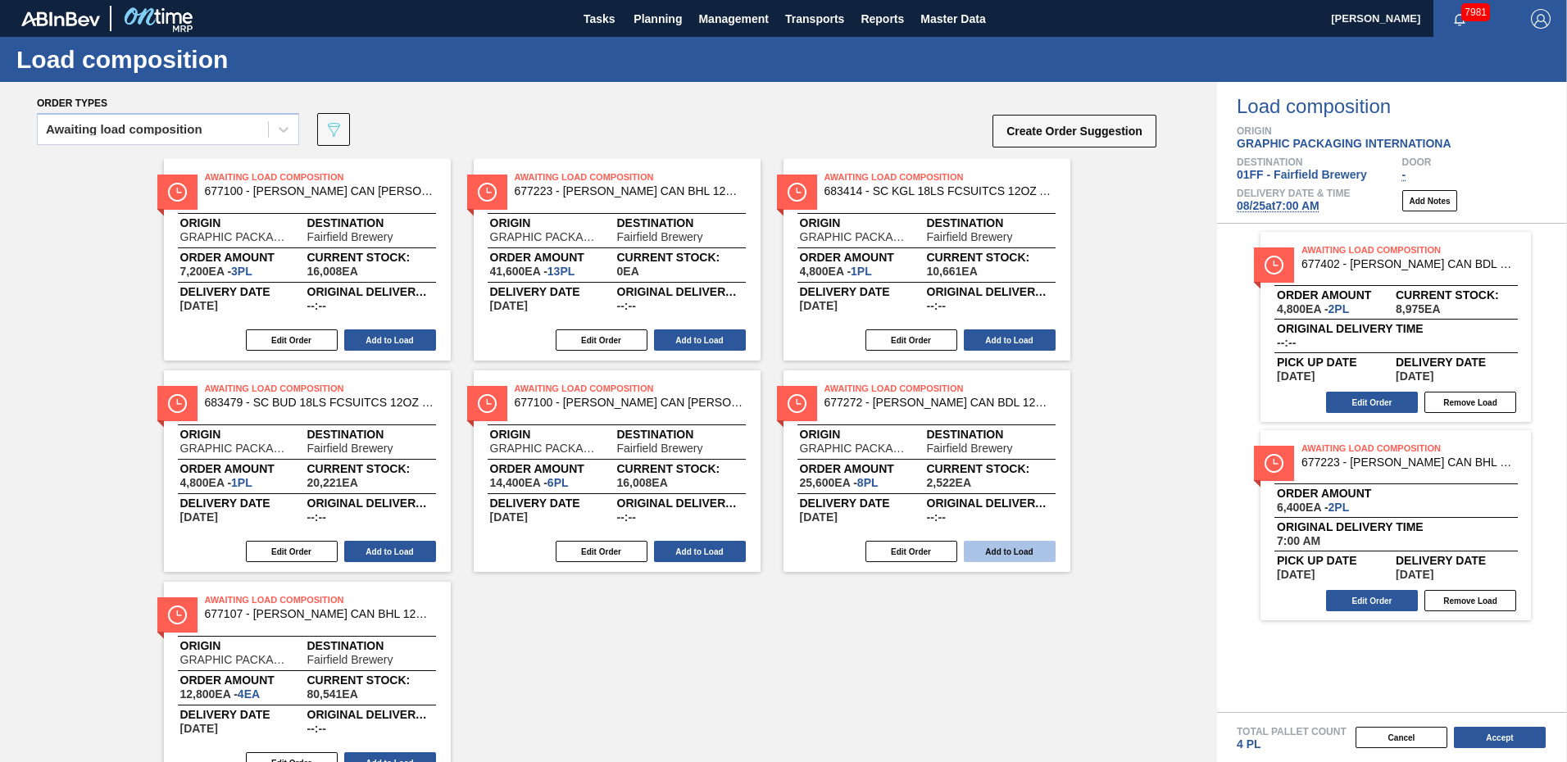
click at [1017, 549] on button "Add to Load" at bounding box center [1010, 551] width 92 height 21
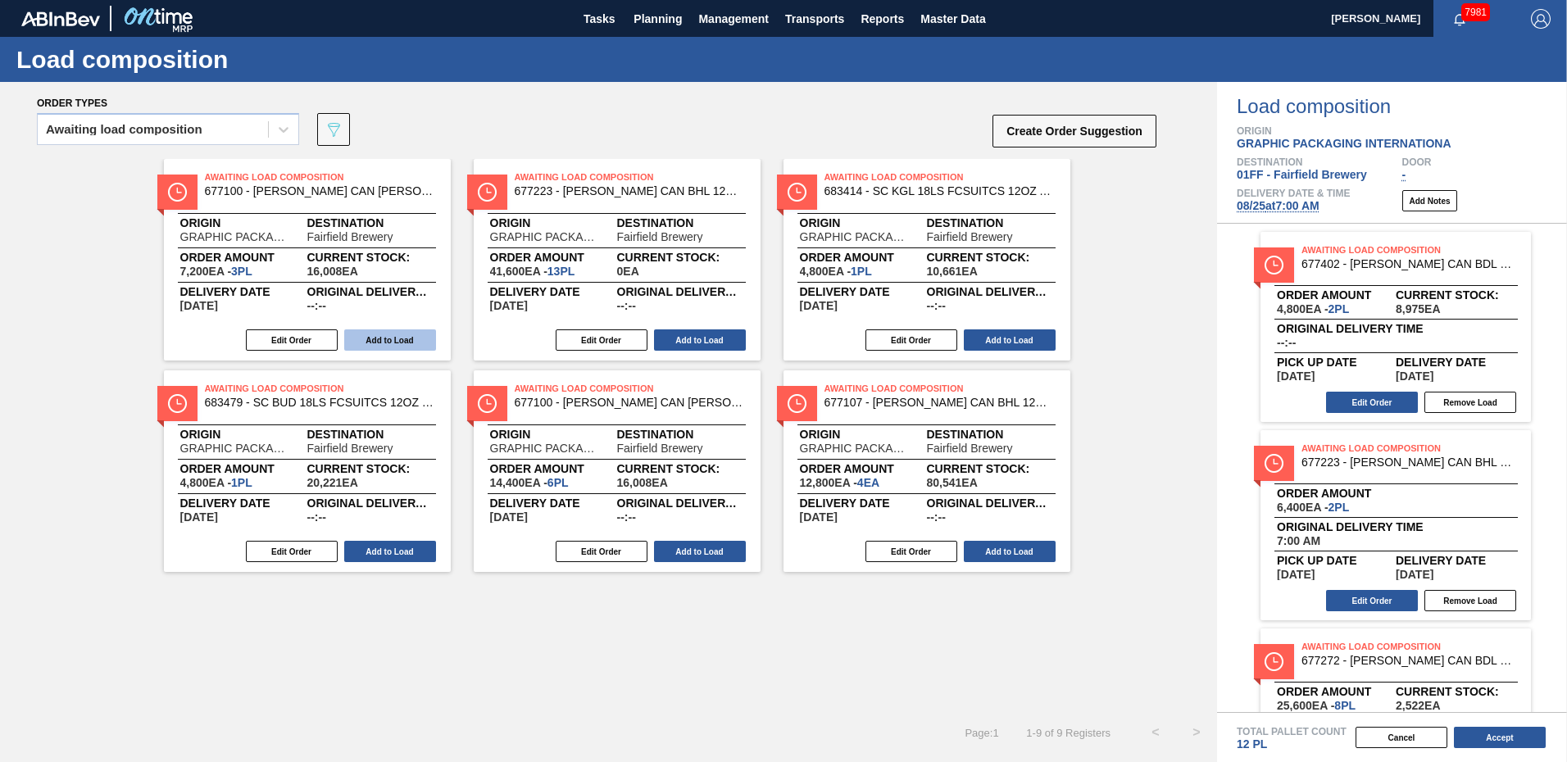
click at [395, 338] on button "Add to Load" at bounding box center [390, 340] width 92 height 21
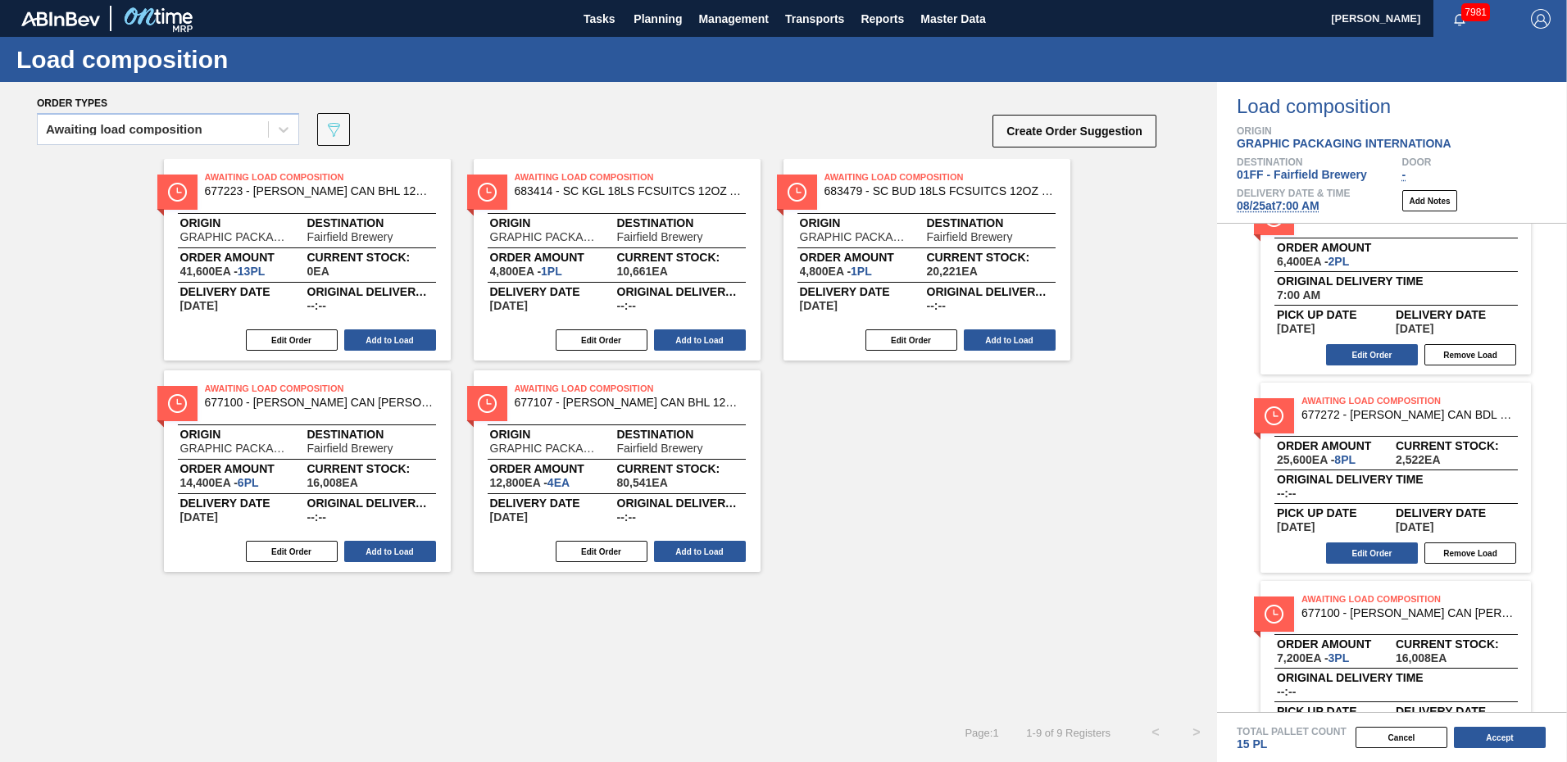
scroll to position [313, 0]
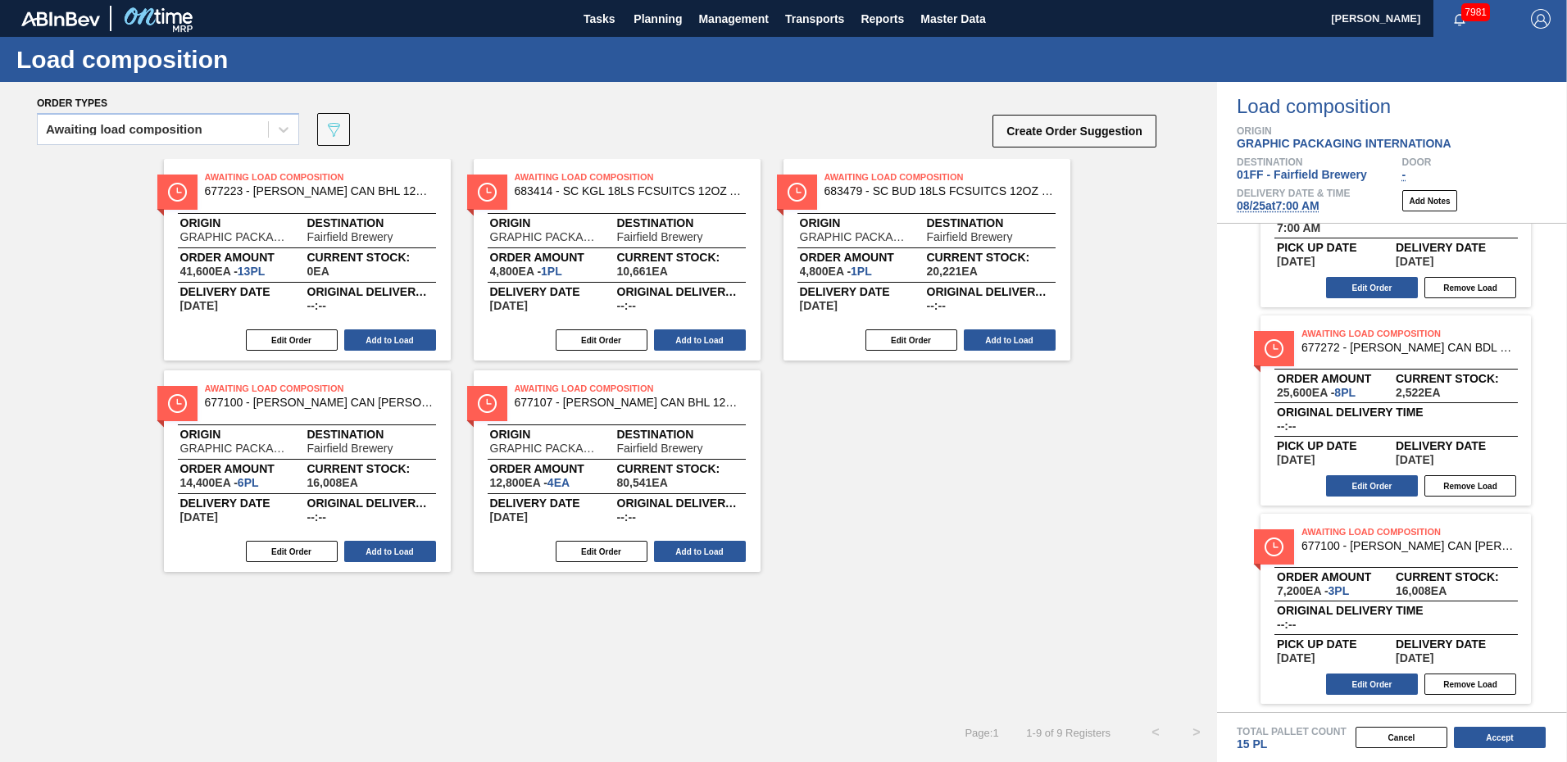
click at [971, 493] on div "Awaiting Load Composition 677223 - [PERSON_NAME] CAN BHL 12OZ OUTDOORS TWNSTK 3…" at bounding box center [608, 365] width 1217 height 413
click at [1227, 640] on div "Awaiting Load Composition 677100 - [PERSON_NAME] CAN [PERSON_NAME] 12OZ TWNSTK …" at bounding box center [1392, 609] width 350 height 190
click at [1043, 539] on div "Awaiting Load Composition 677223 - [PERSON_NAME] CAN BHL 12OZ OUTDOORS TWNSTK 3…" at bounding box center [608, 365] width 1217 height 413
click at [1007, 335] on button "Add to Load" at bounding box center [1010, 340] width 92 height 21
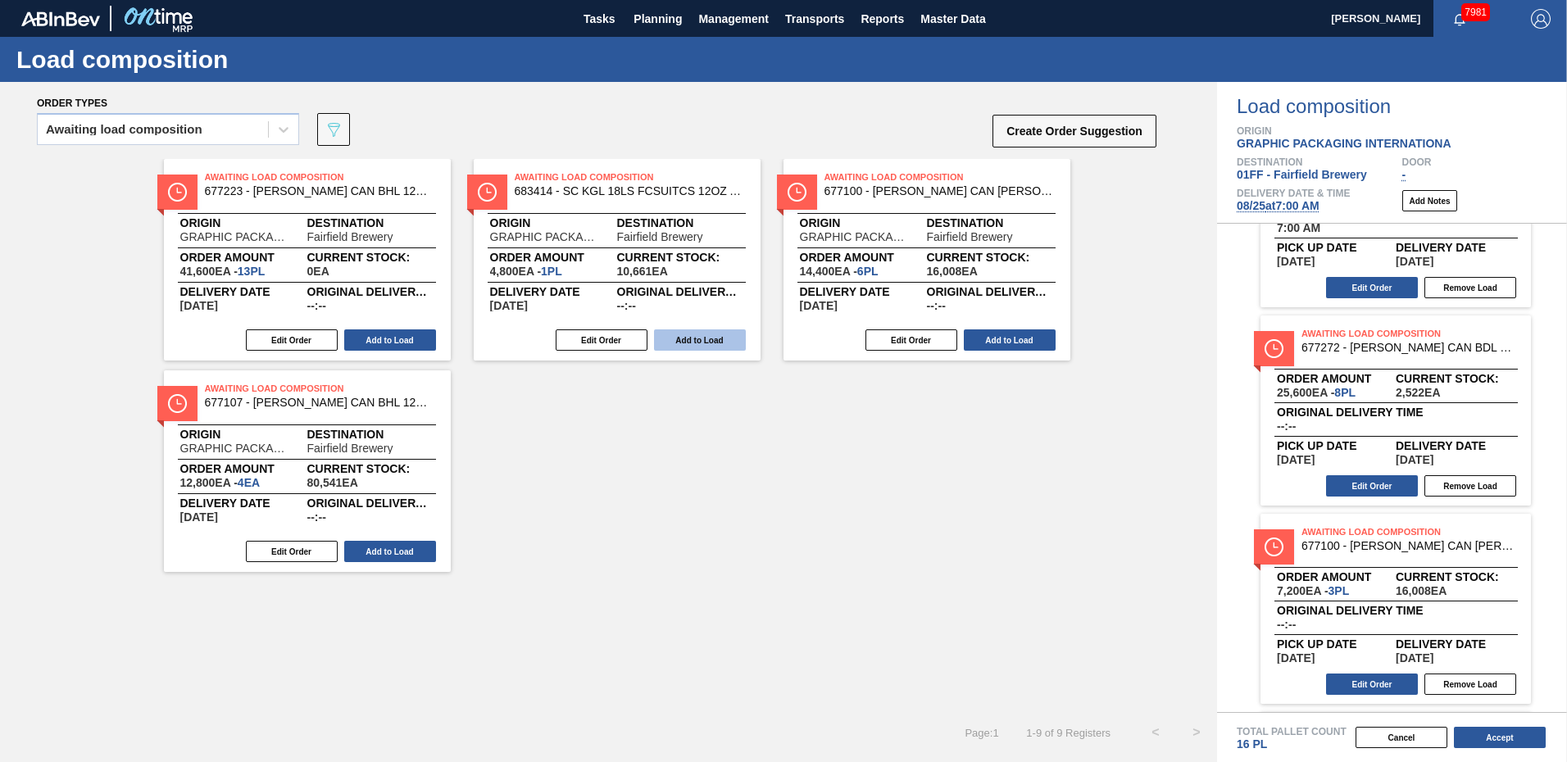
click at [702, 336] on button "Add to Load" at bounding box center [700, 340] width 92 height 21
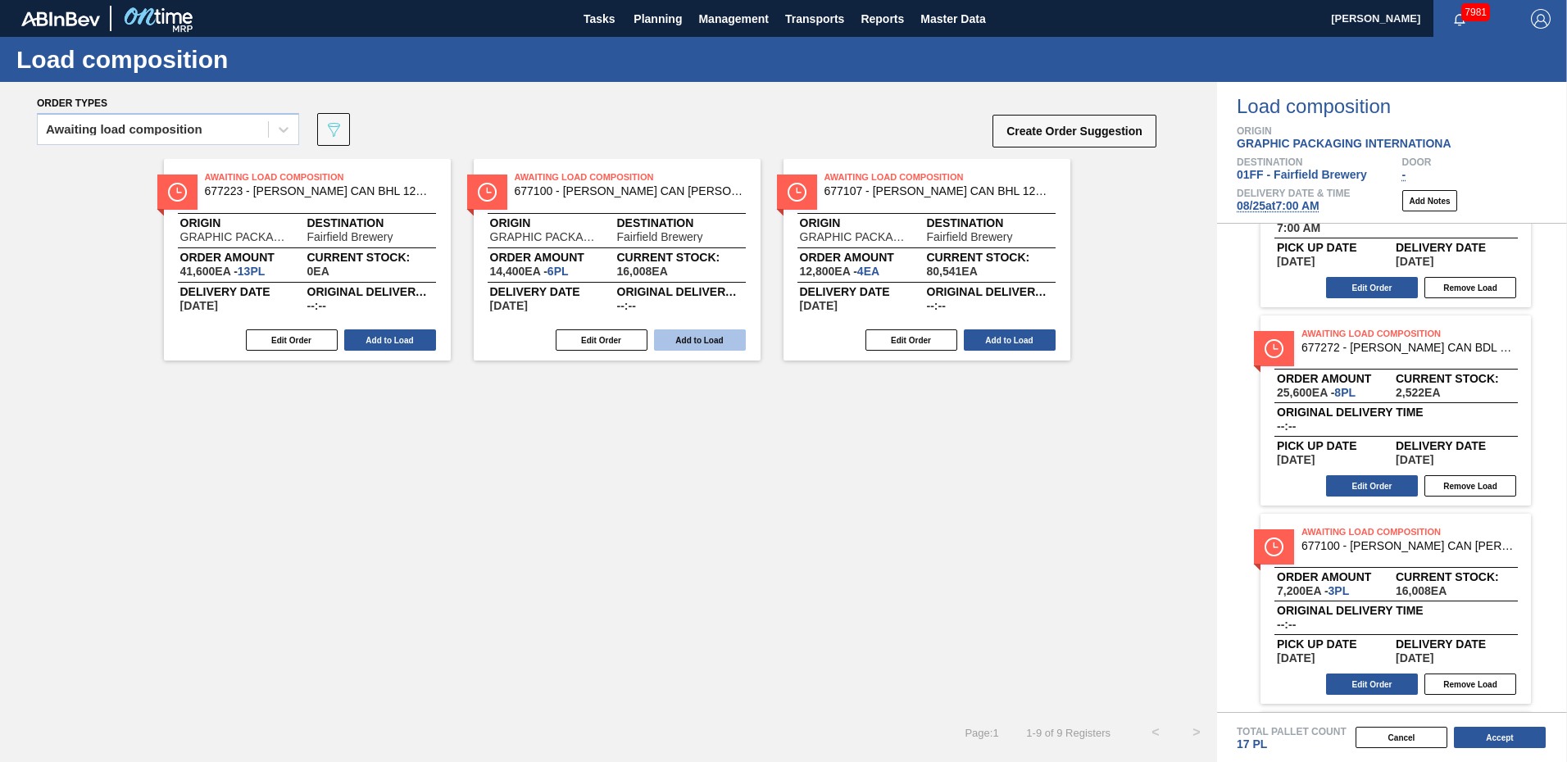
click at [693, 336] on button "Add to Load" at bounding box center [700, 340] width 92 height 21
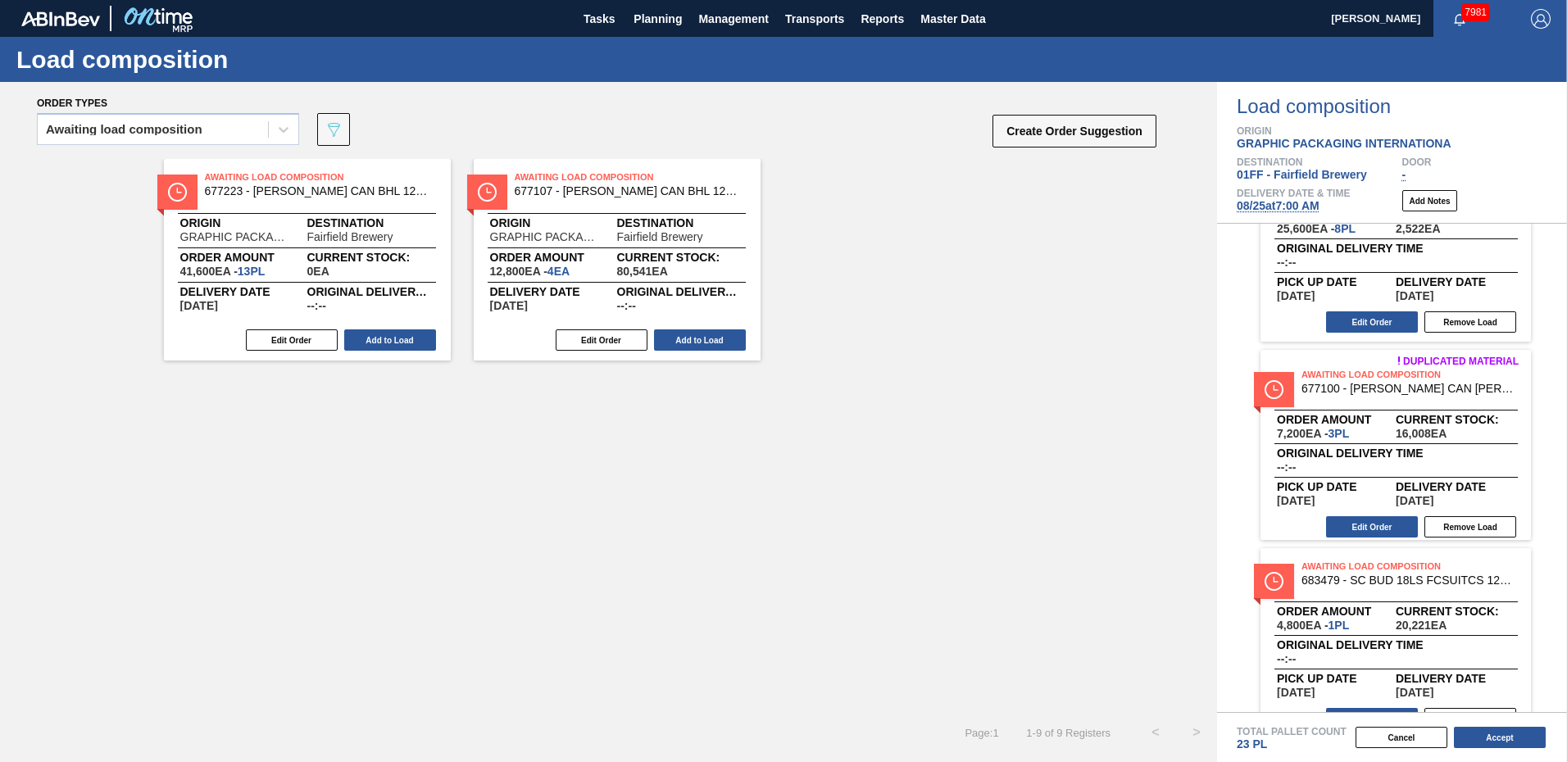
scroll to position [723, 0]
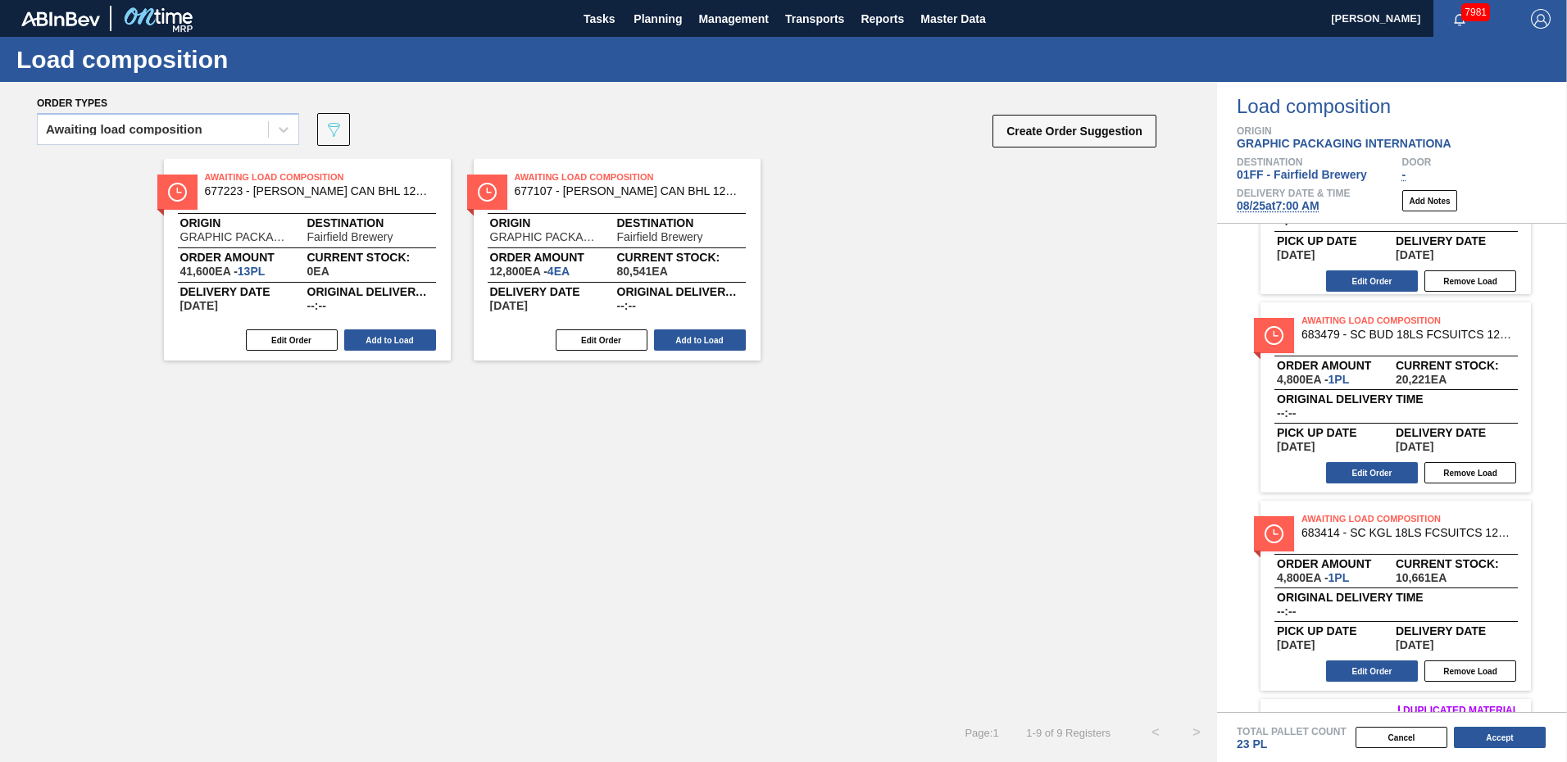
click at [1468, 671] on button "Remove Load" at bounding box center [1471, 671] width 92 height 21
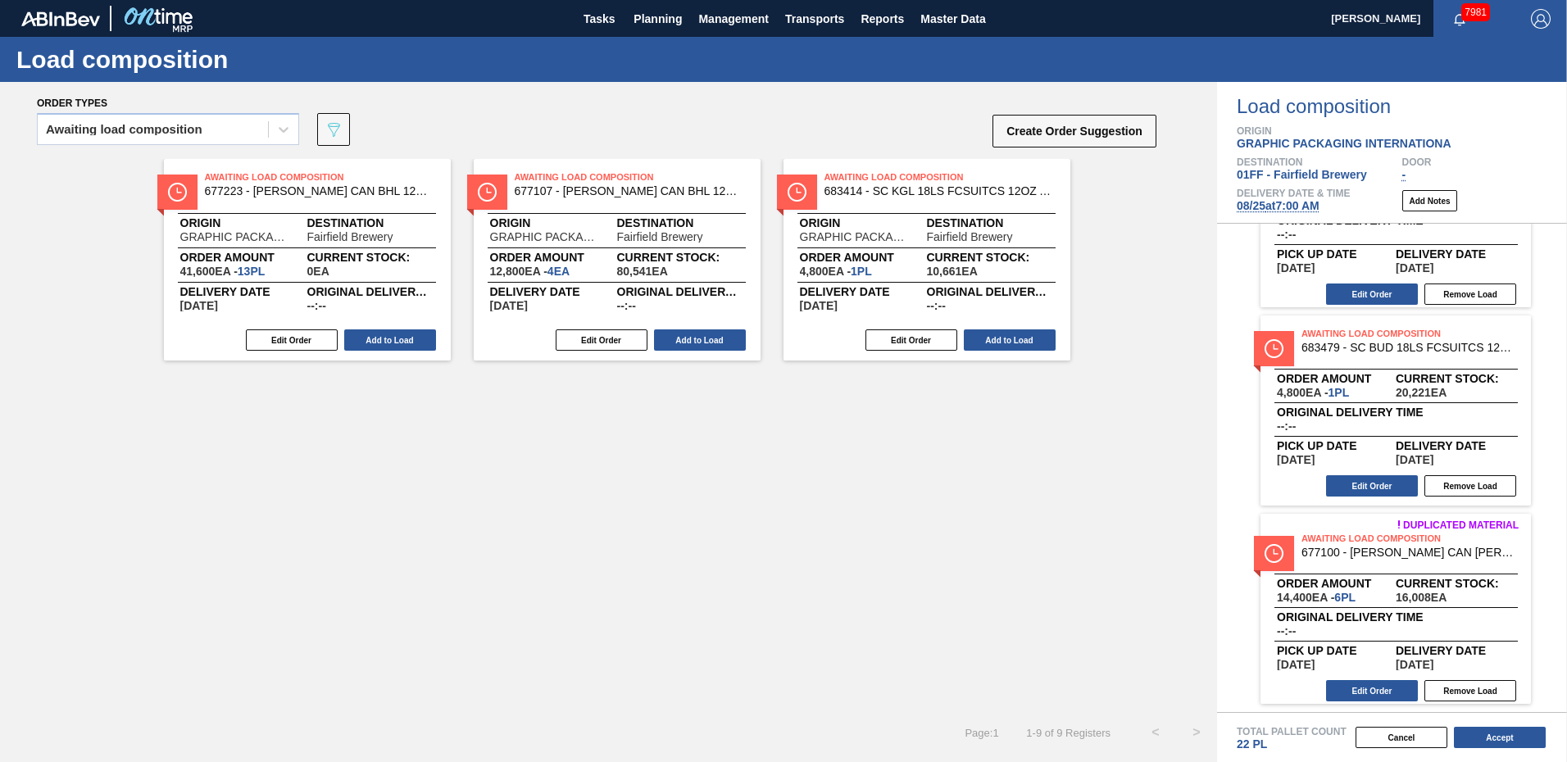
drag, startPoint x: 1509, startPoint y: 737, endPoint x: 2224, endPoint y: -29, distance: 1047.5
click at [1567, 0] on html "Tasks Planning Management Transports Reports Master Data [PERSON_NAME] 7981 Mar…" at bounding box center [783, 0] width 1567 height 0
click at [1502, 737] on button "Accept" at bounding box center [1500, 737] width 92 height 21
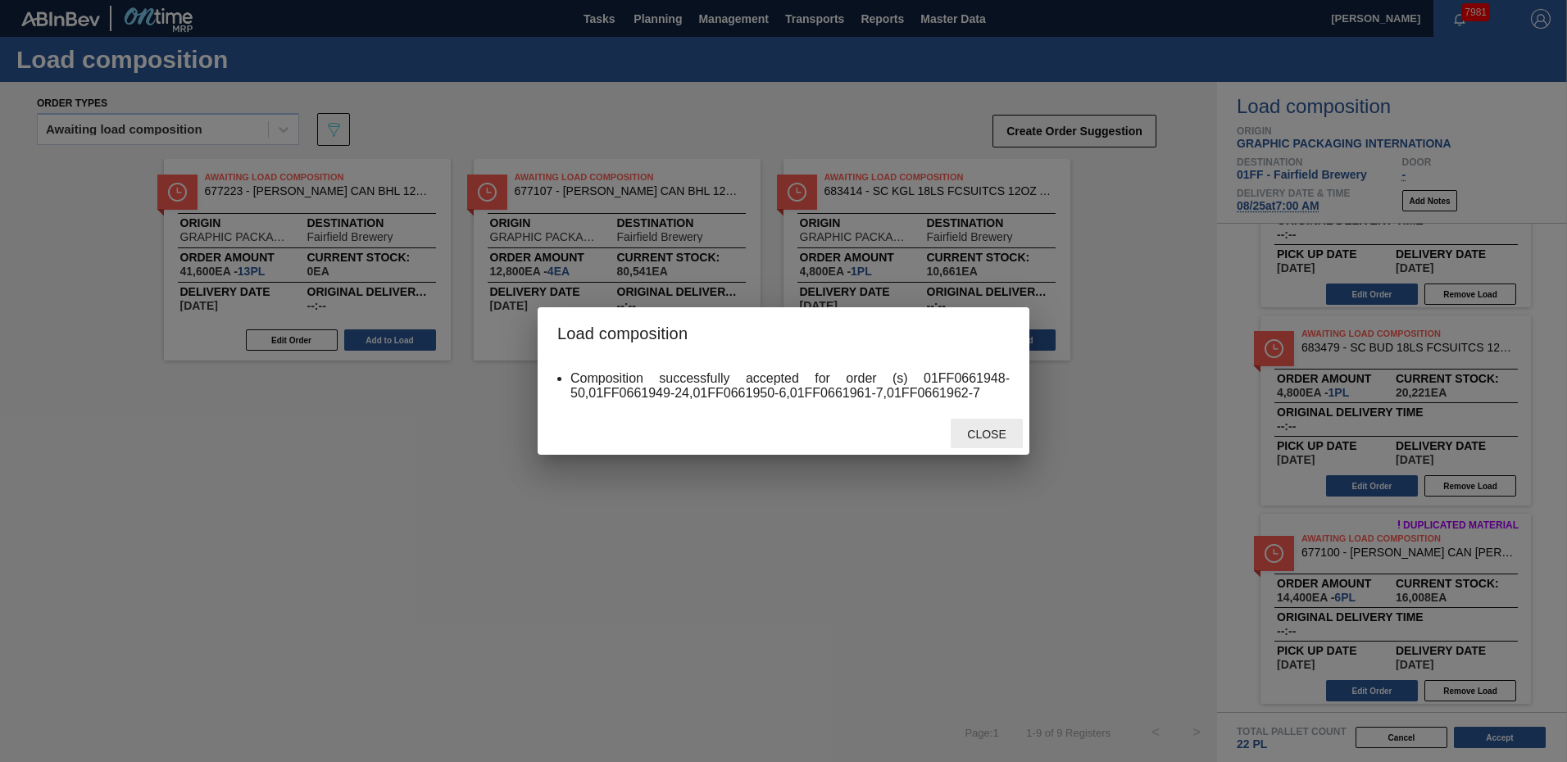
click at [996, 433] on span "Close" at bounding box center [986, 434] width 65 height 13
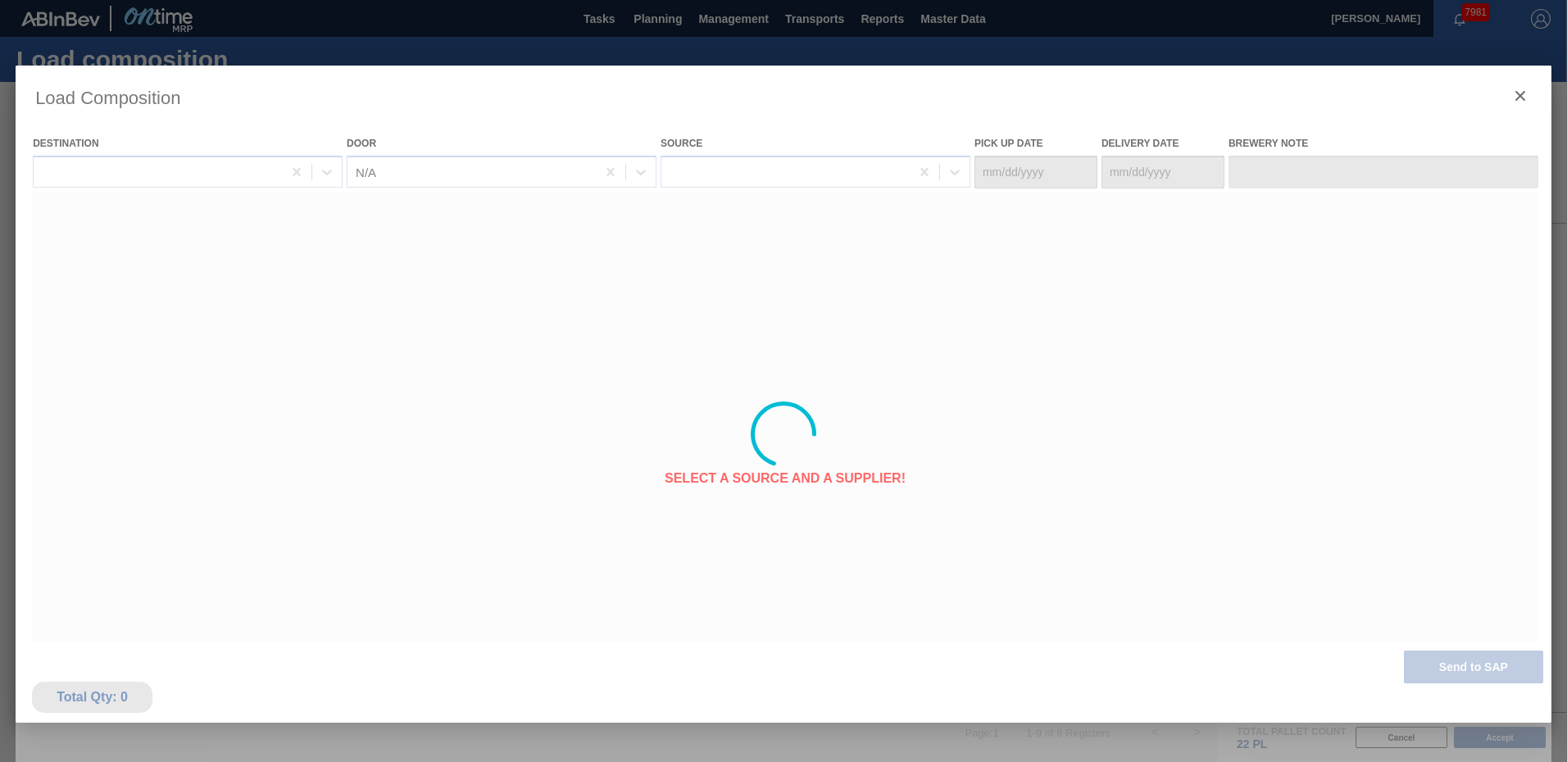
type Date "[DATE]"
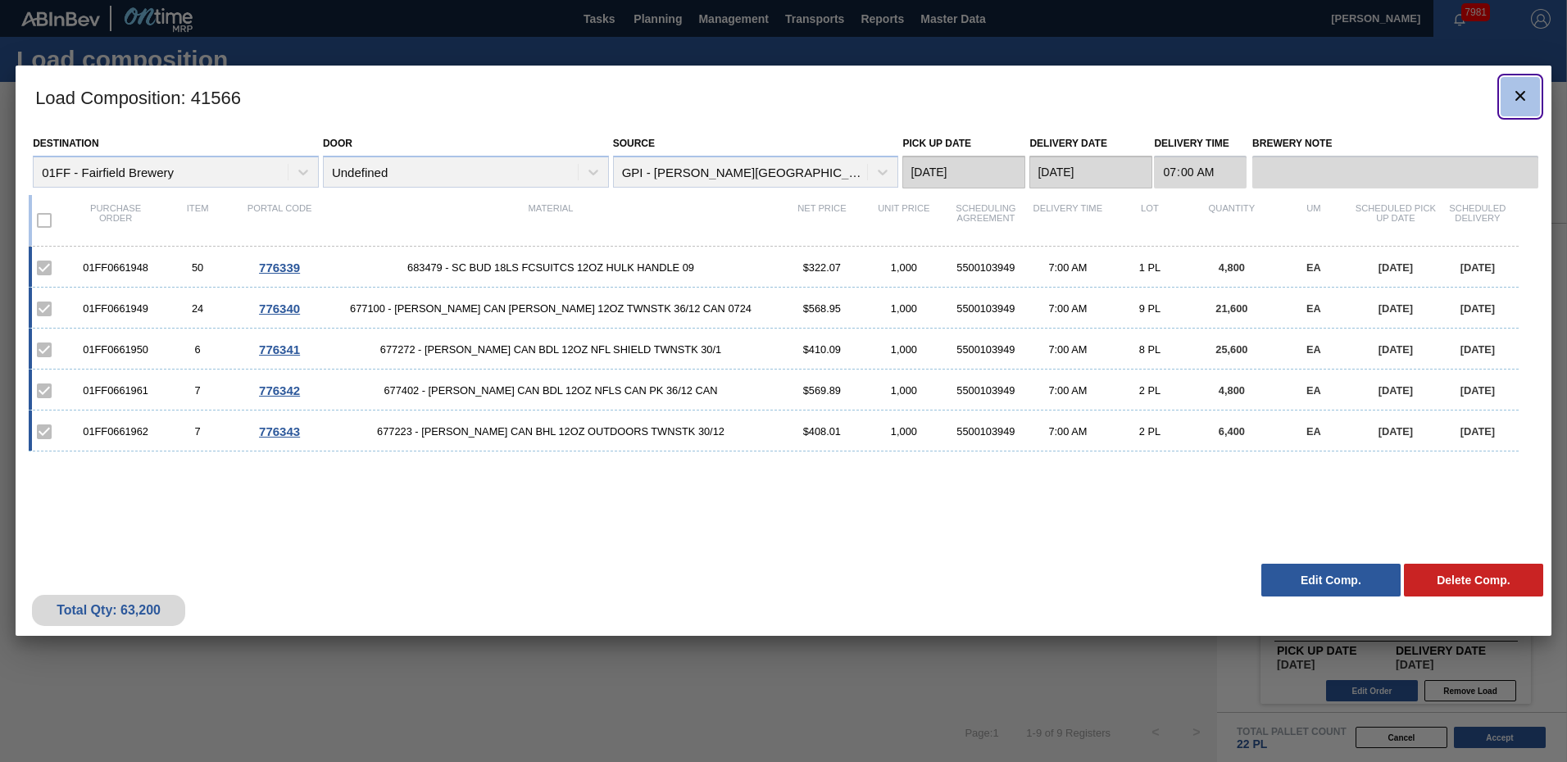
click at [1526, 96] on icon "botão de ícone" at bounding box center [1521, 96] width 20 height 20
